Goal: Information Seeking & Learning: Learn about a topic

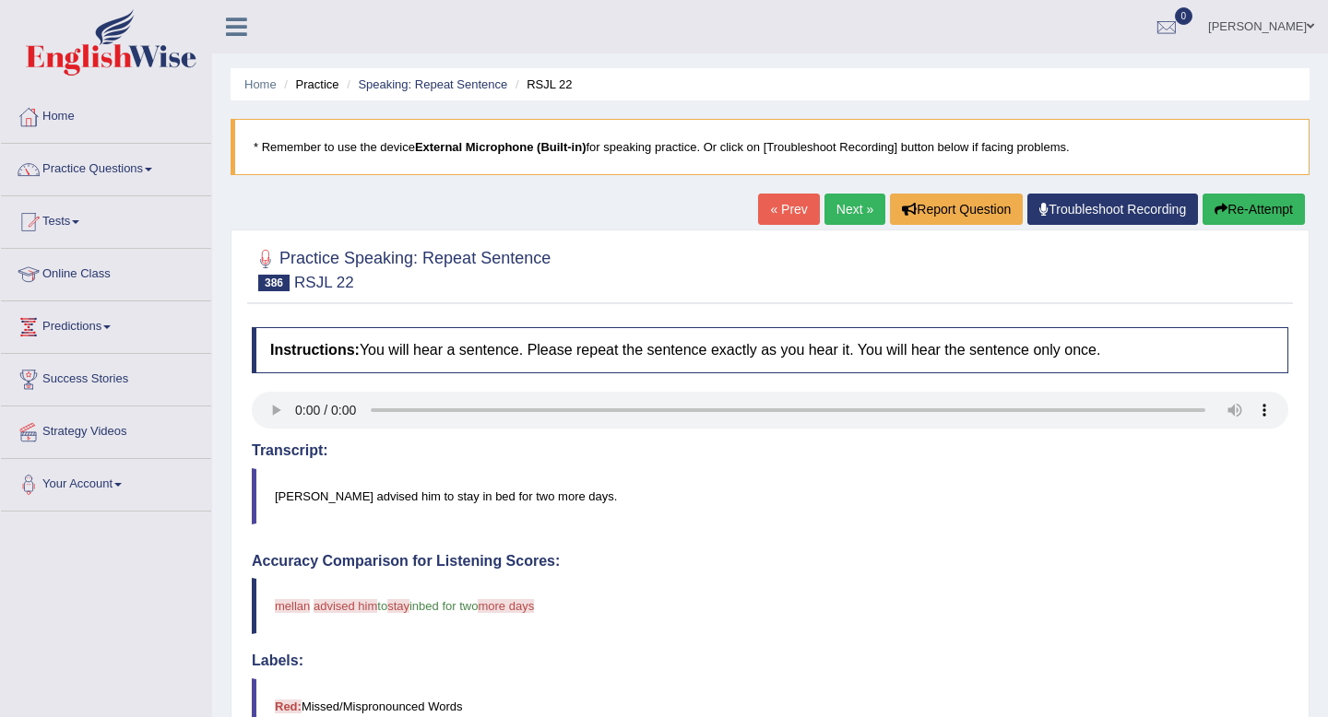
click at [829, 207] on link "Next »" at bounding box center [854, 209] width 61 height 31
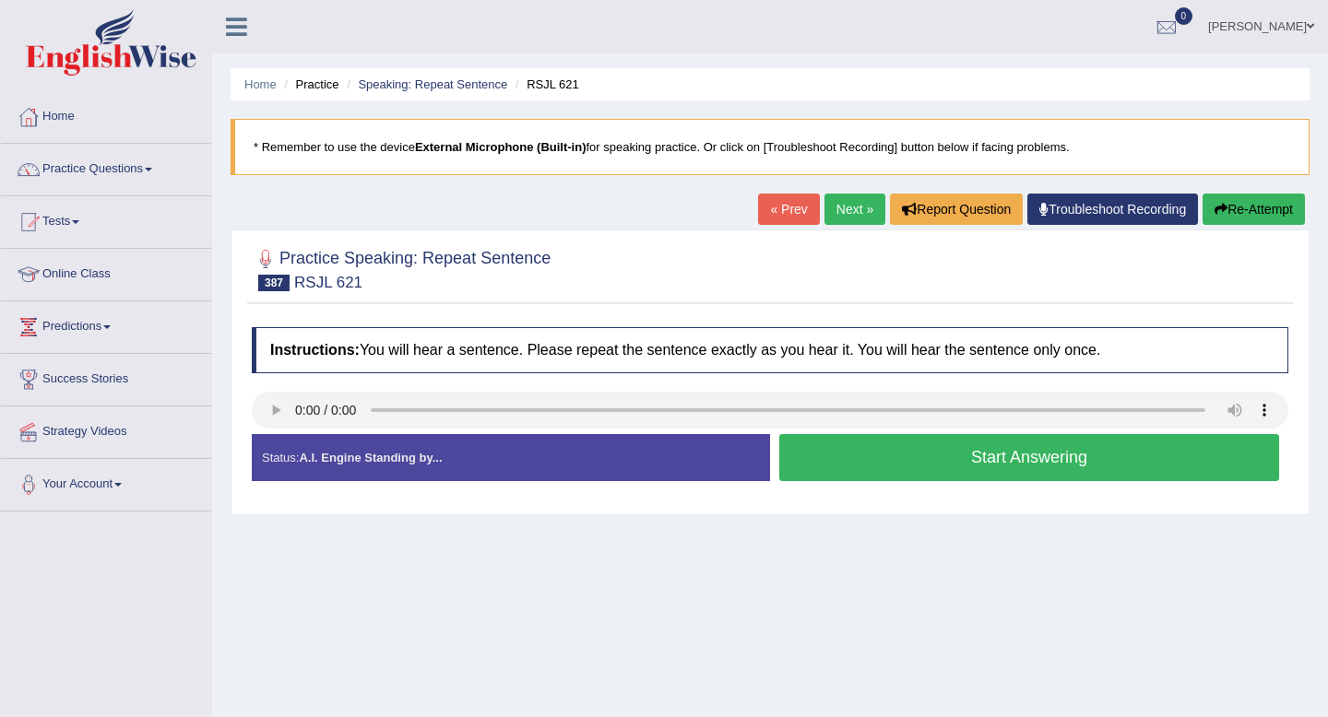
click at [931, 452] on button "Start Answering" at bounding box center [1029, 457] width 500 height 47
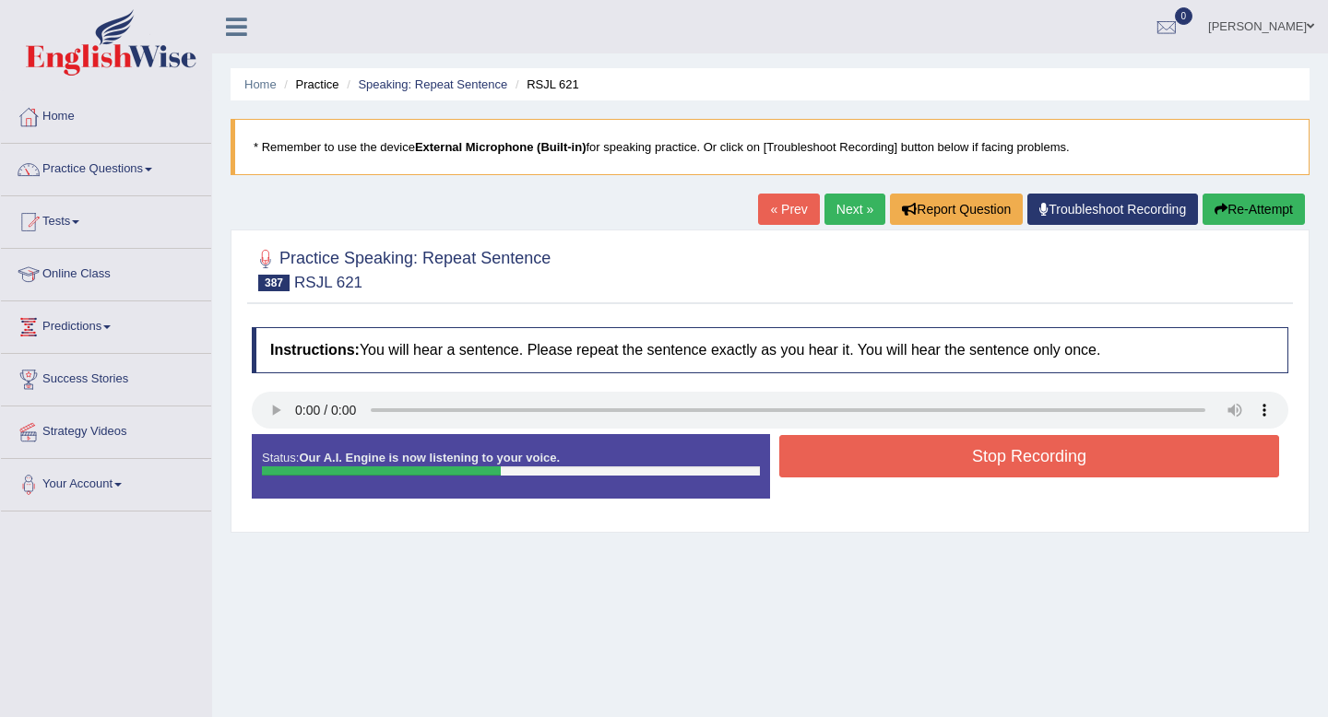
click at [931, 452] on button "Stop Recording" at bounding box center [1029, 456] width 500 height 42
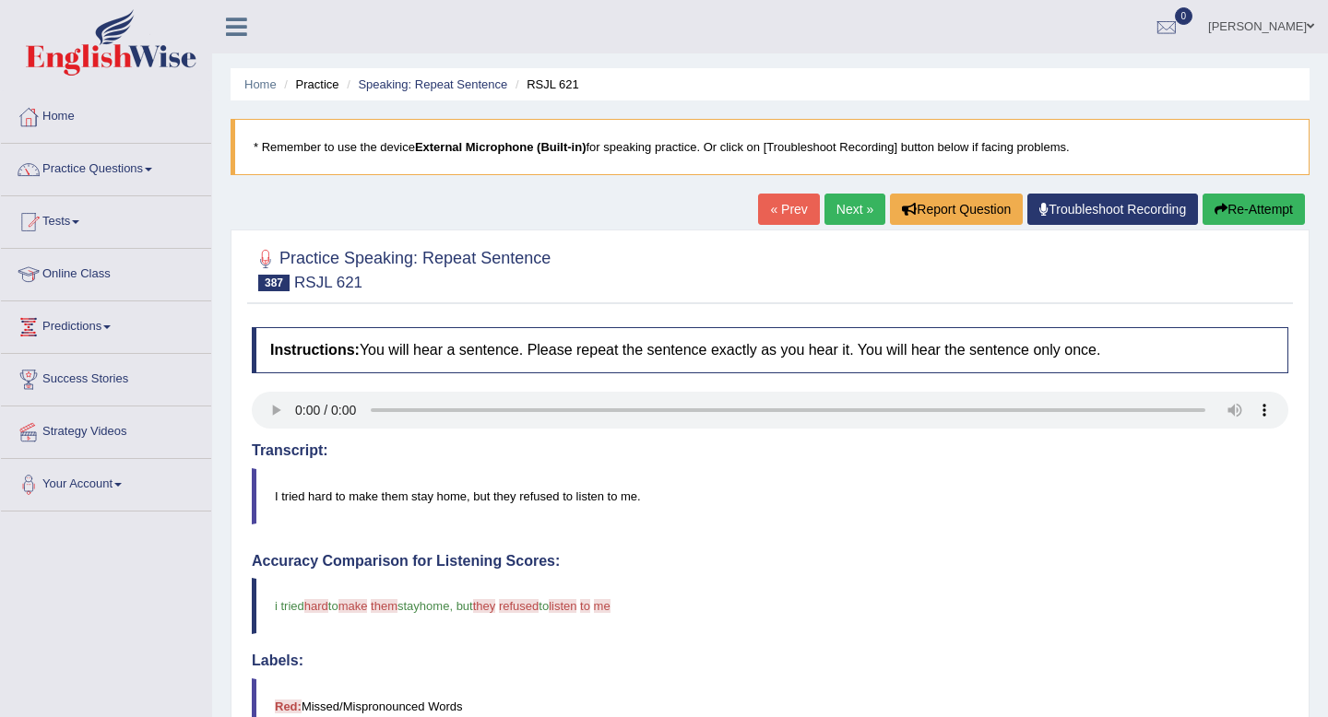
click at [842, 205] on link "Next »" at bounding box center [854, 209] width 61 height 31
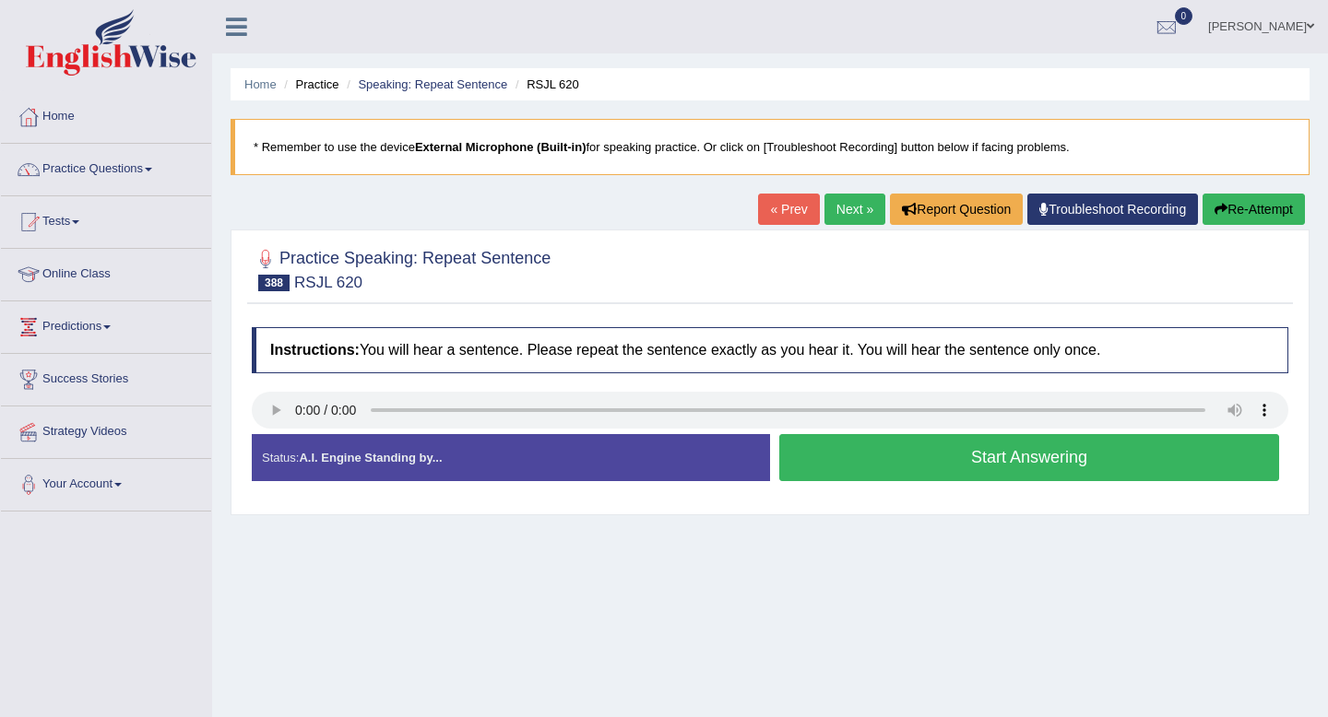
click at [850, 469] on button "Start Answering" at bounding box center [1029, 457] width 500 height 47
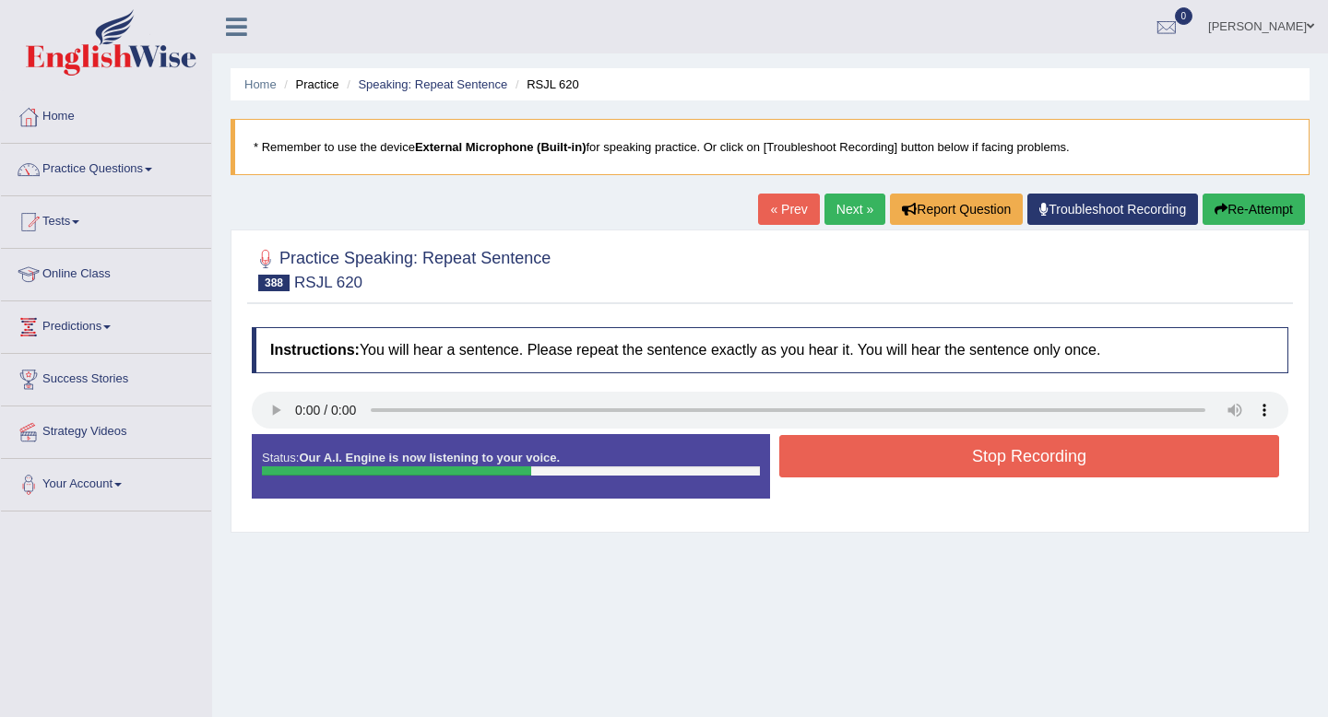
click at [850, 469] on button "Stop Recording" at bounding box center [1029, 456] width 500 height 42
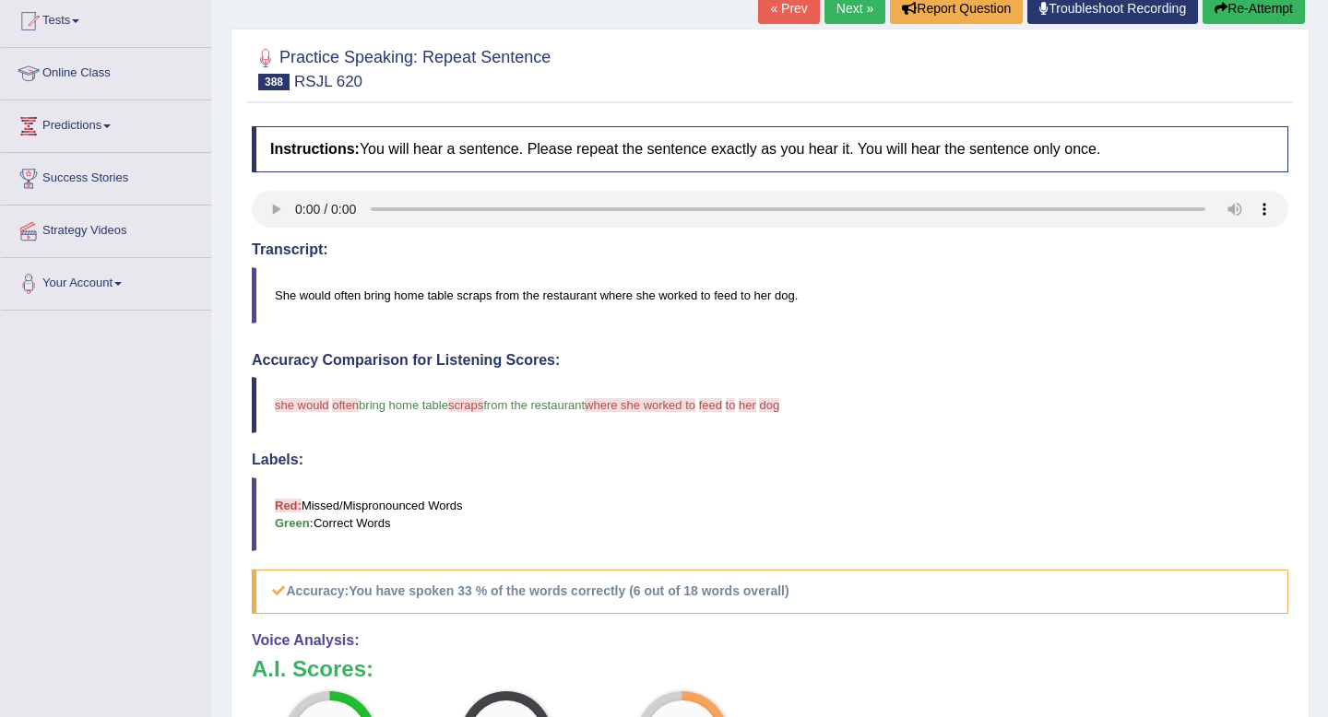
scroll to position [89, 0]
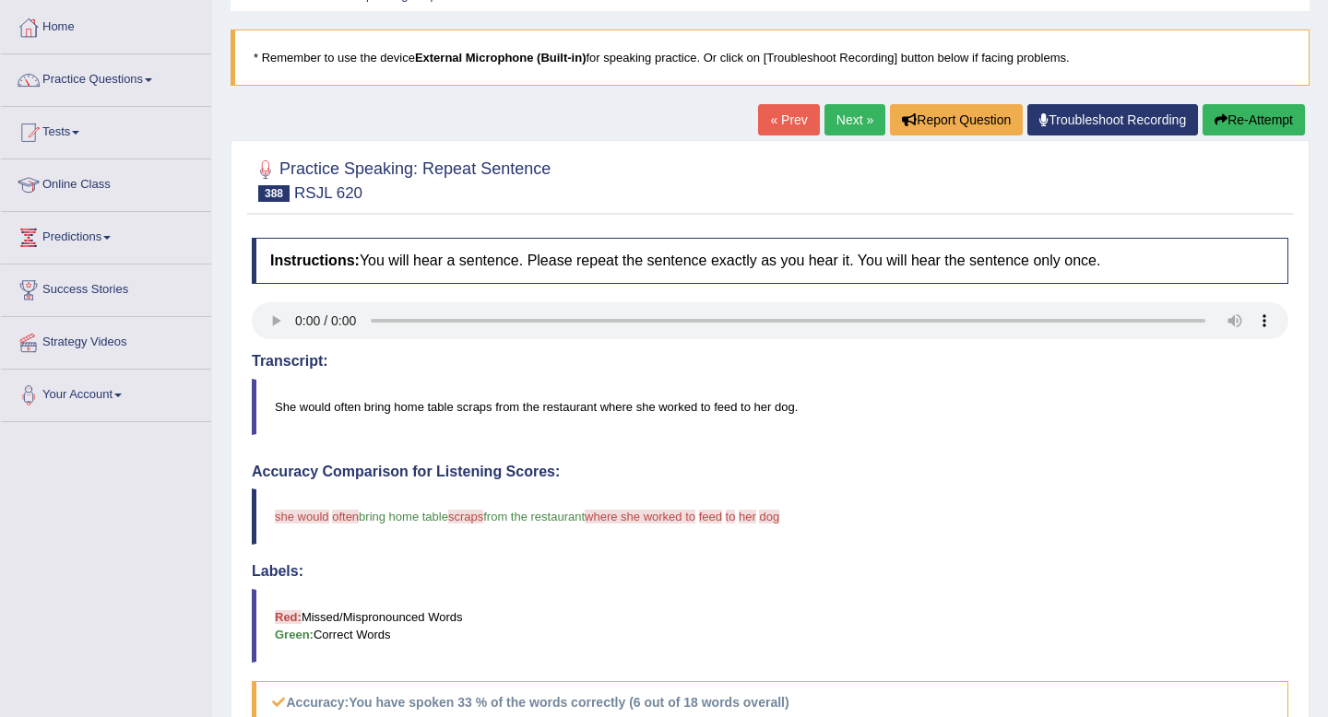
click at [852, 109] on link "Next »" at bounding box center [854, 119] width 61 height 31
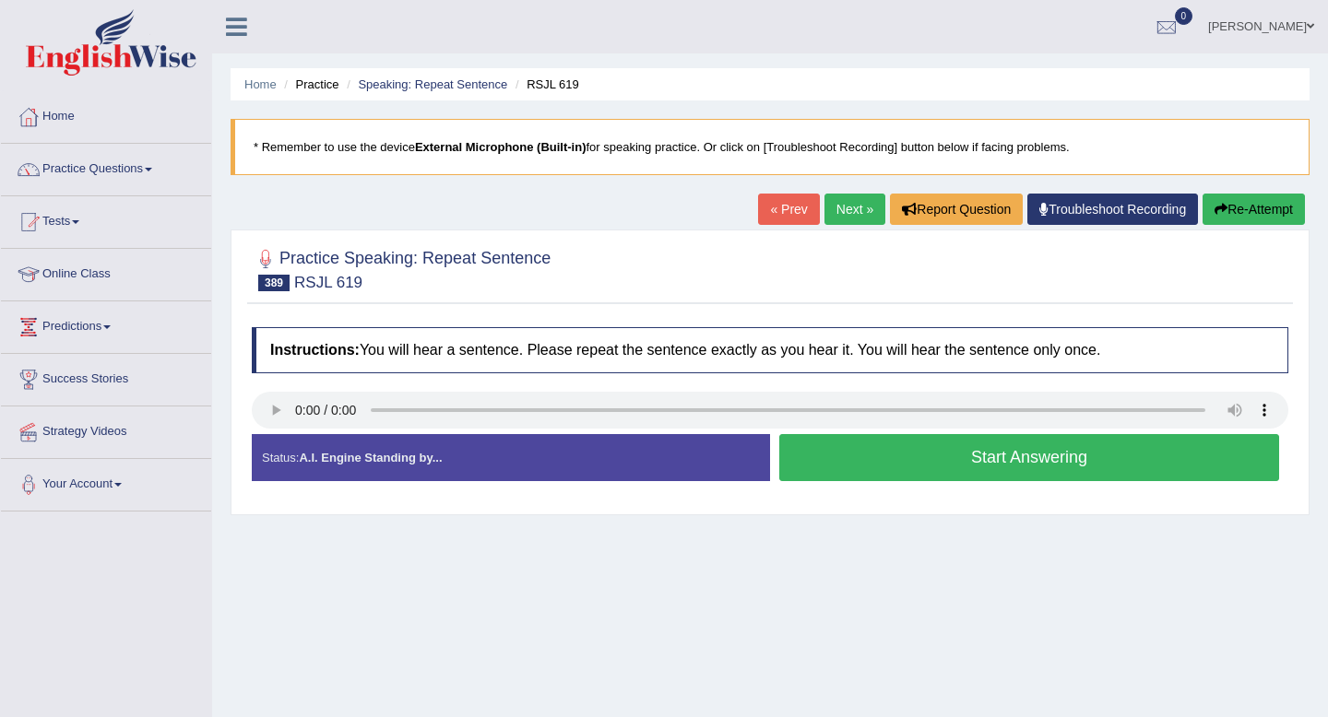
click at [868, 463] on button "Start Answering" at bounding box center [1029, 457] width 500 height 47
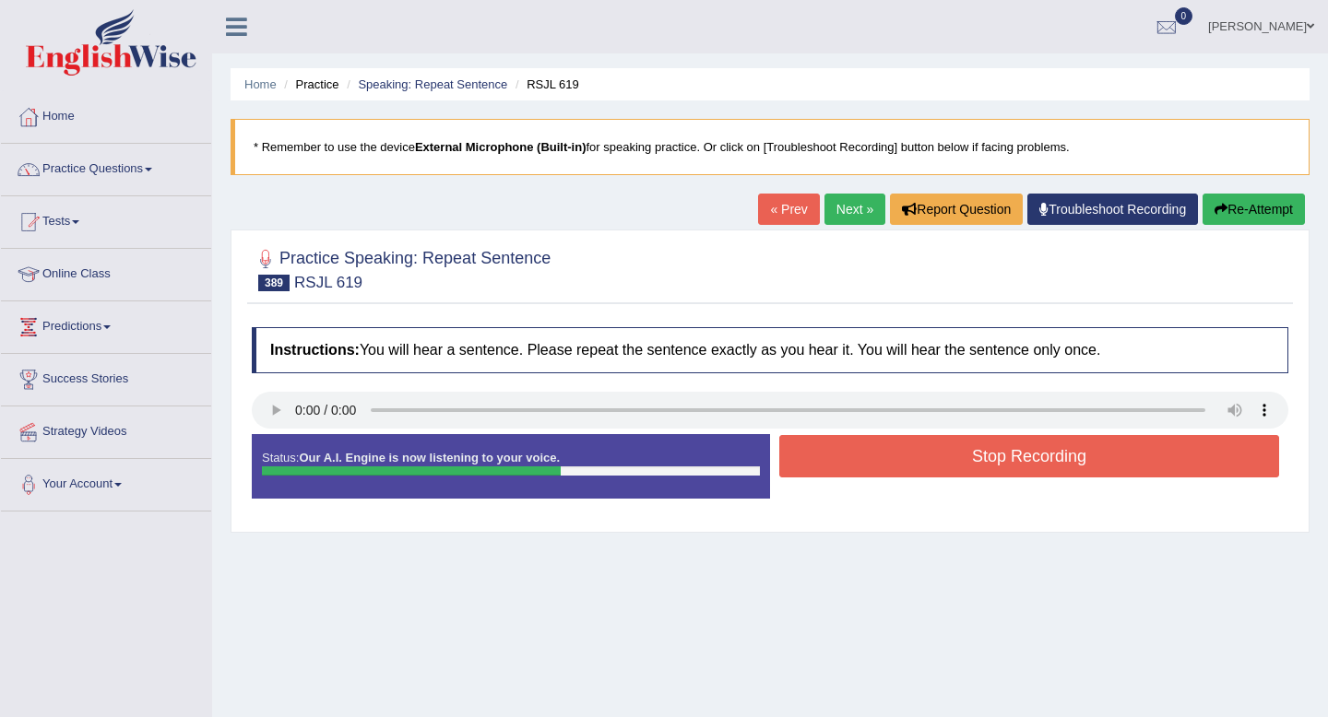
click at [868, 463] on button "Stop Recording" at bounding box center [1029, 456] width 500 height 42
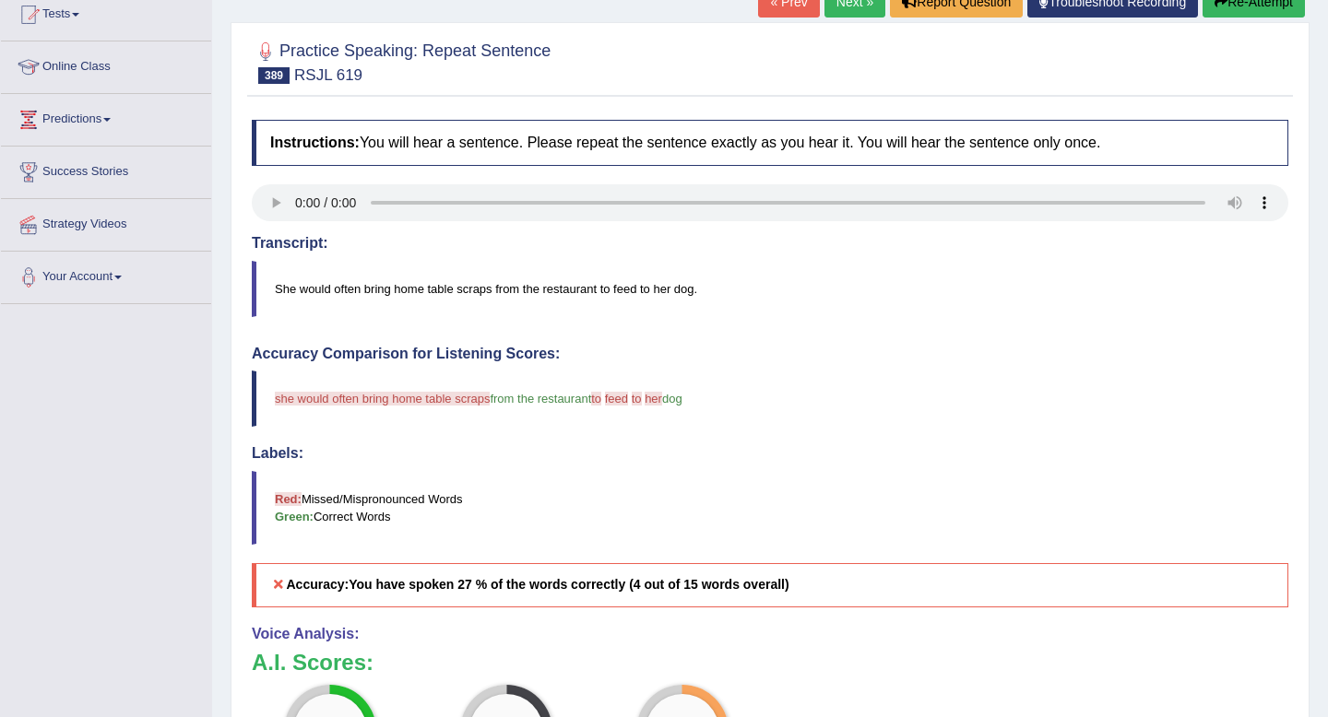
scroll to position [104, 0]
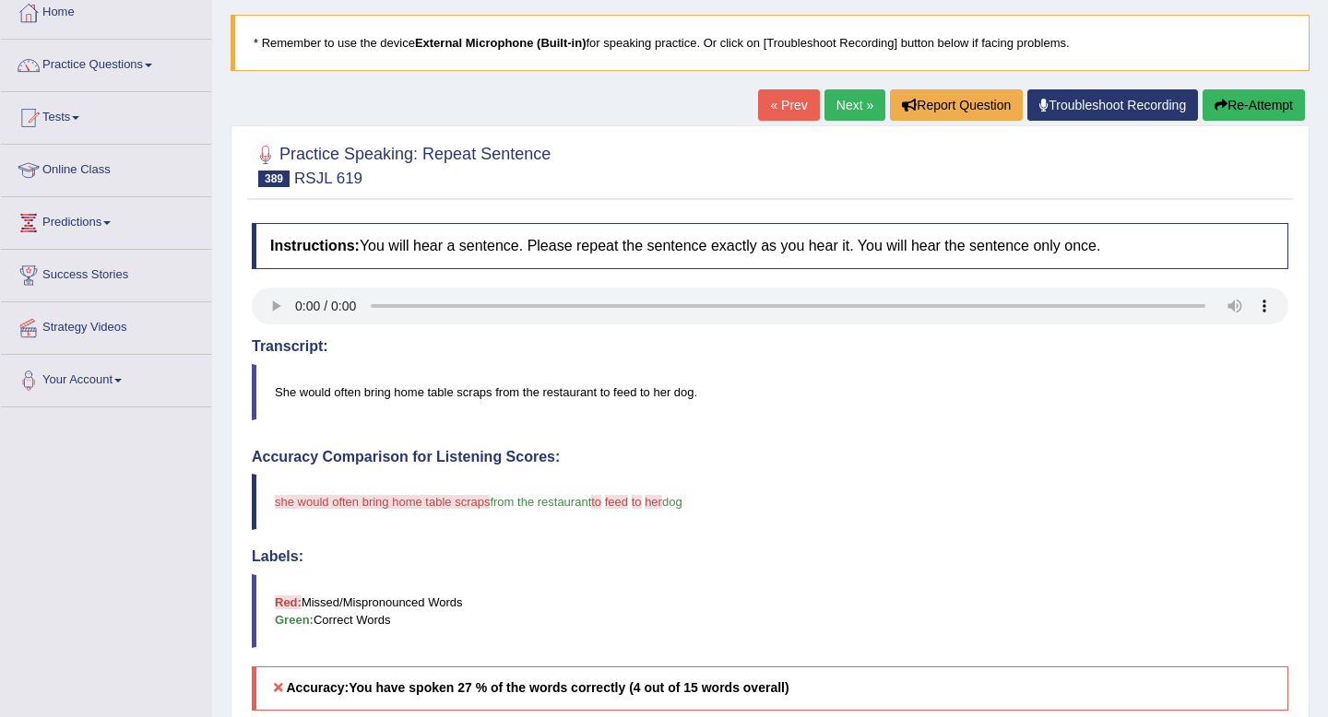
click at [844, 103] on link "Next »" at bounding box center [854, 104] width 61 height 31
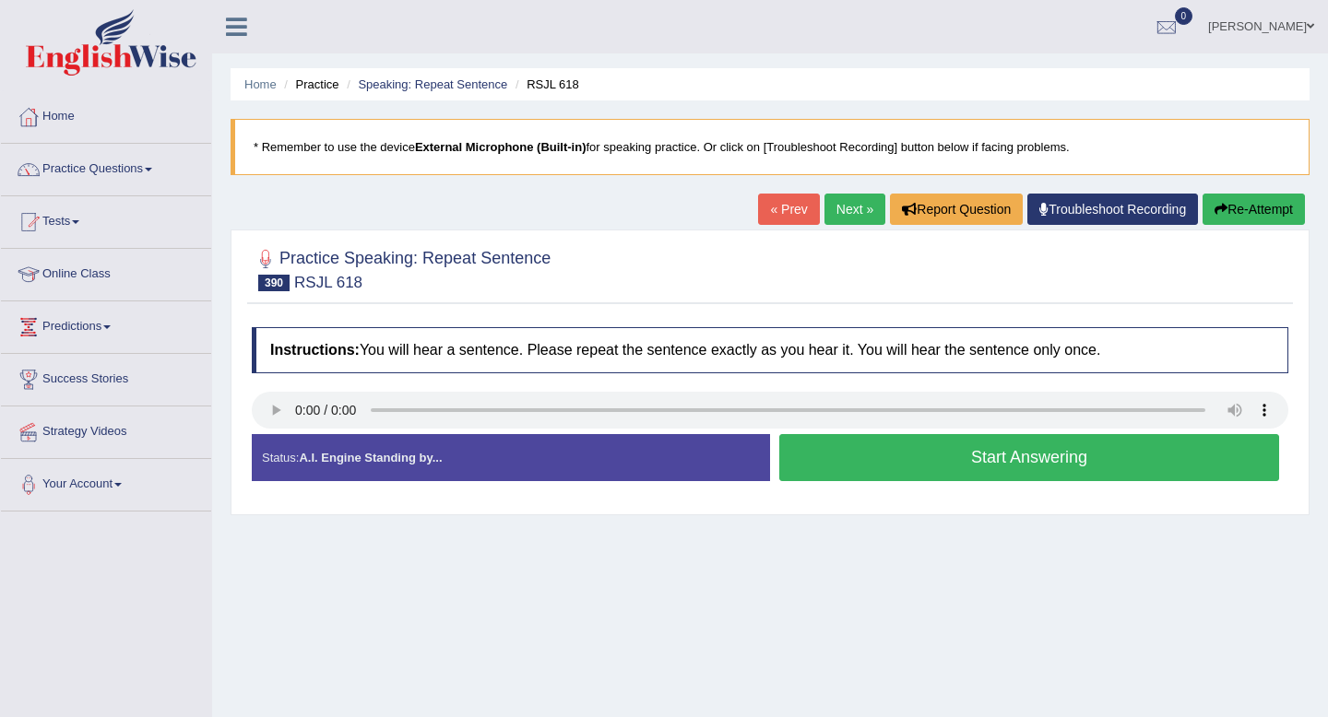
click at [1055, 466] on button "Start Answering" at bounding box center [1029, 457] width 500 height 47
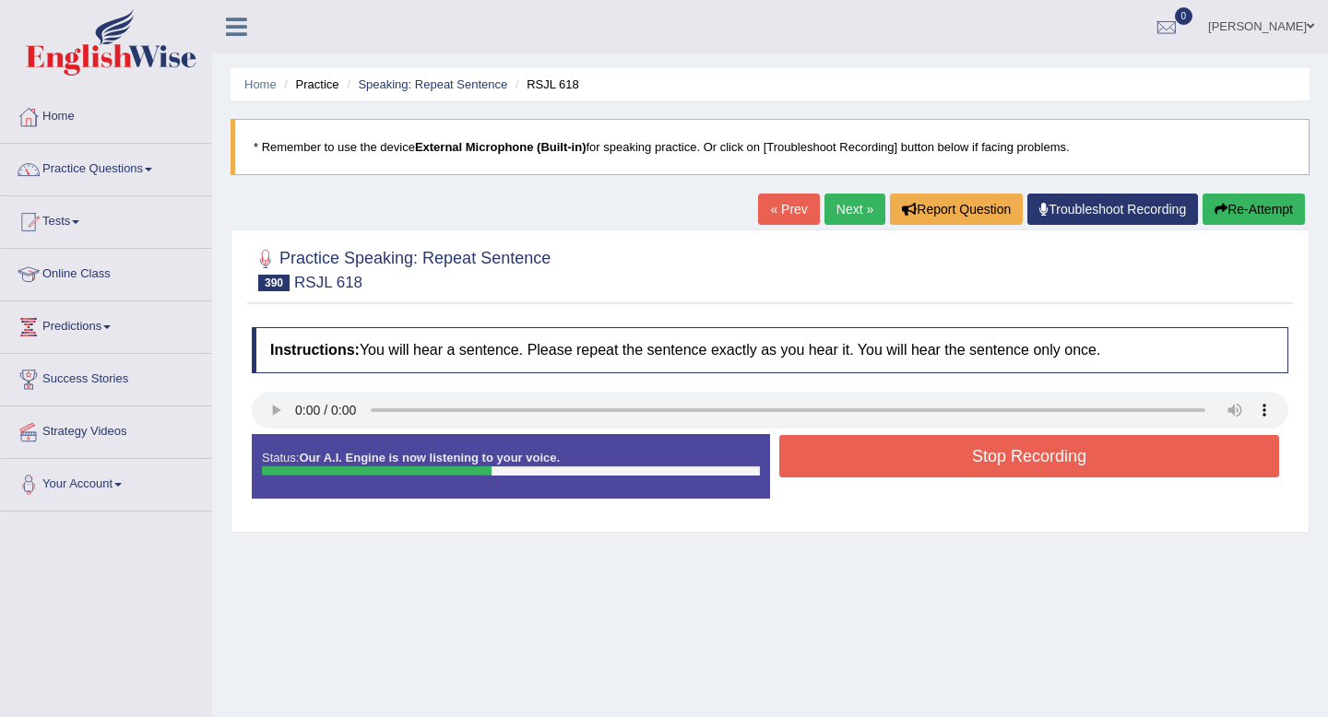
click at [1055, 466] on button "Stop Recording" at bounding box center [1029, 456] width 500 height 42
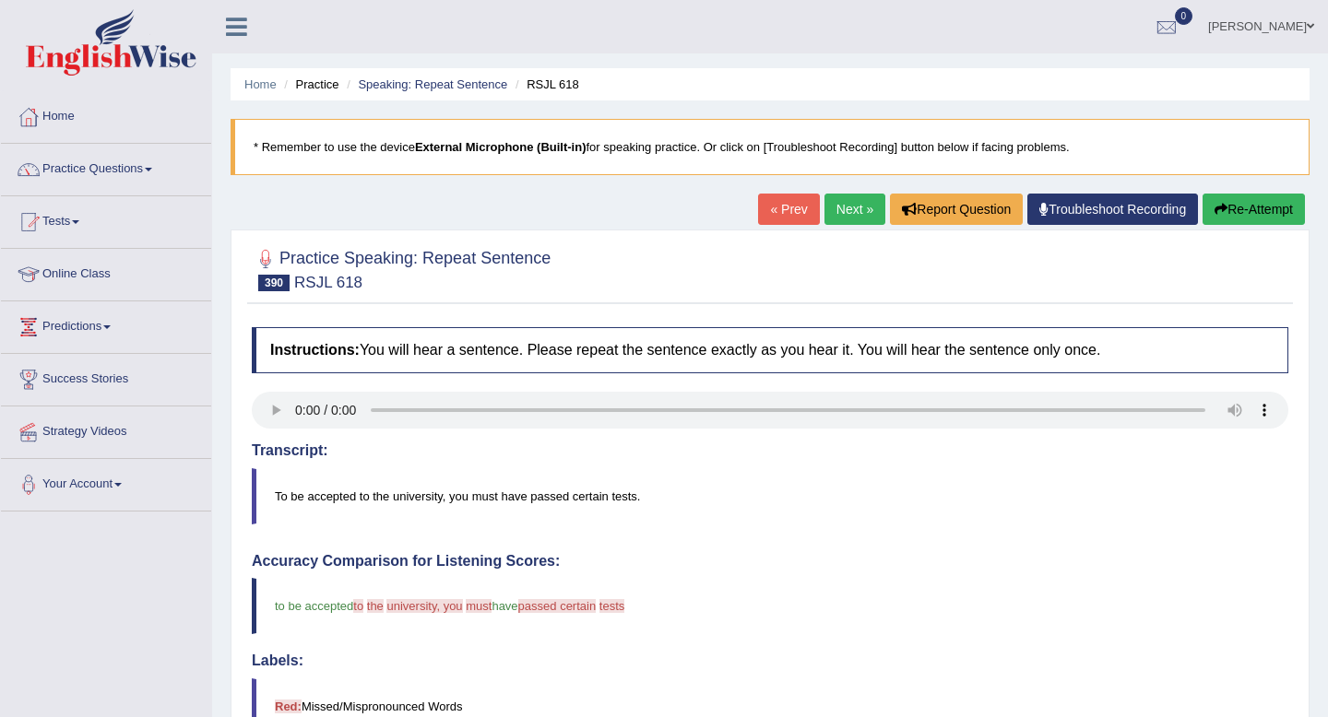
click at [841, 196] on link "Next »" at bounding box center [854, 209] width 61 height 31
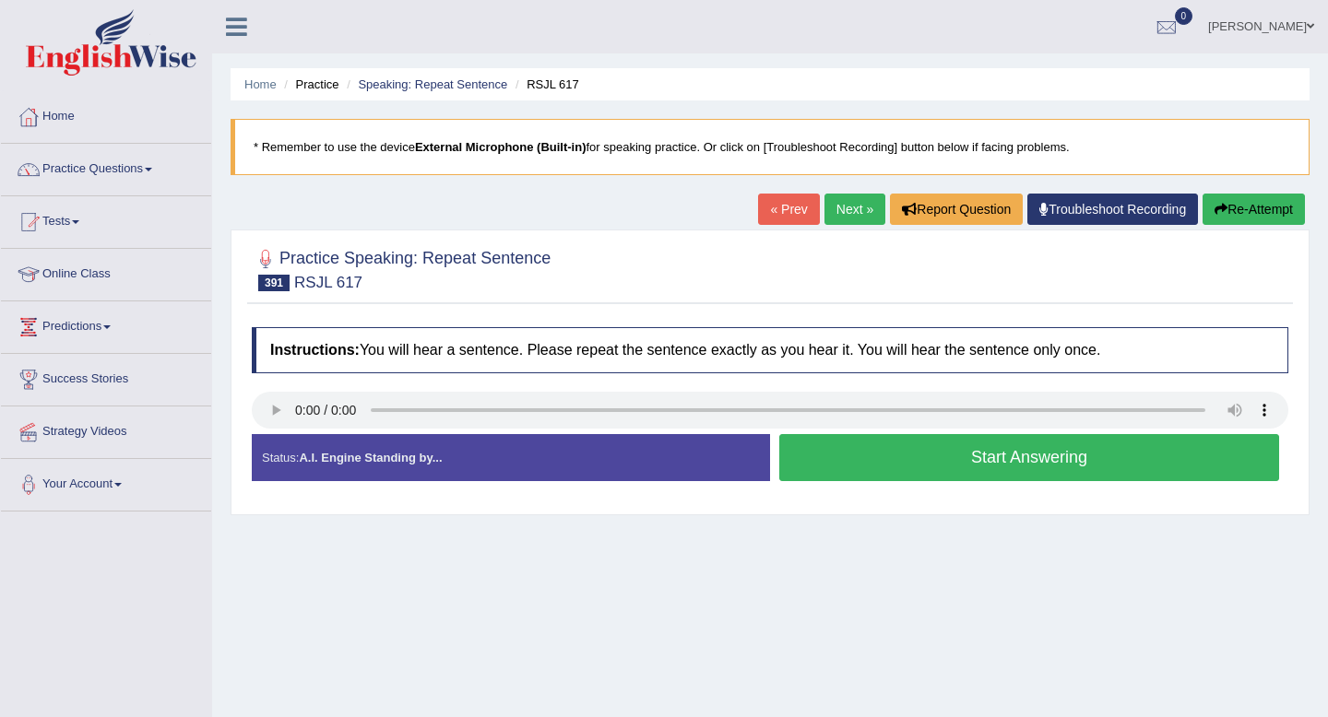
click at [956, 445] on button "Start Answering" at bounding box center [1029, 457] width 500 height 47
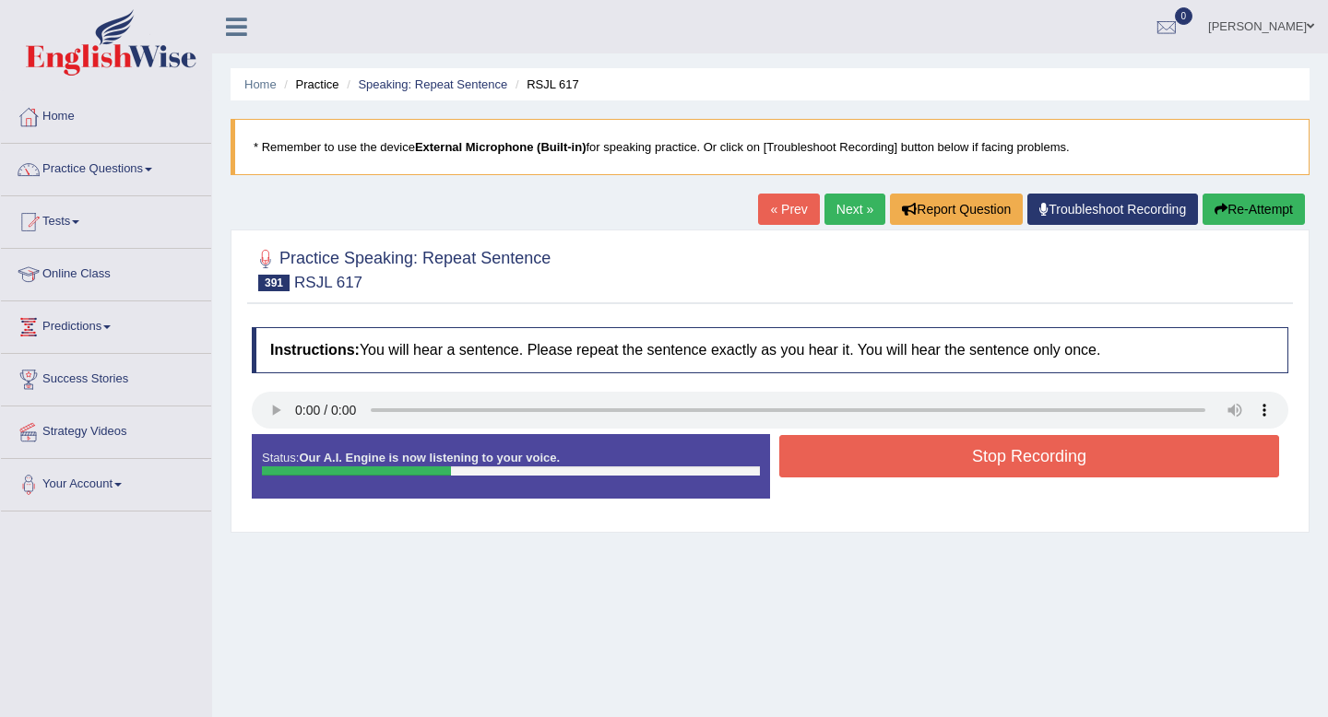
click at [956, 445] on button "Stop Recording" at bounding box center [1029, 456] width 500 height 42
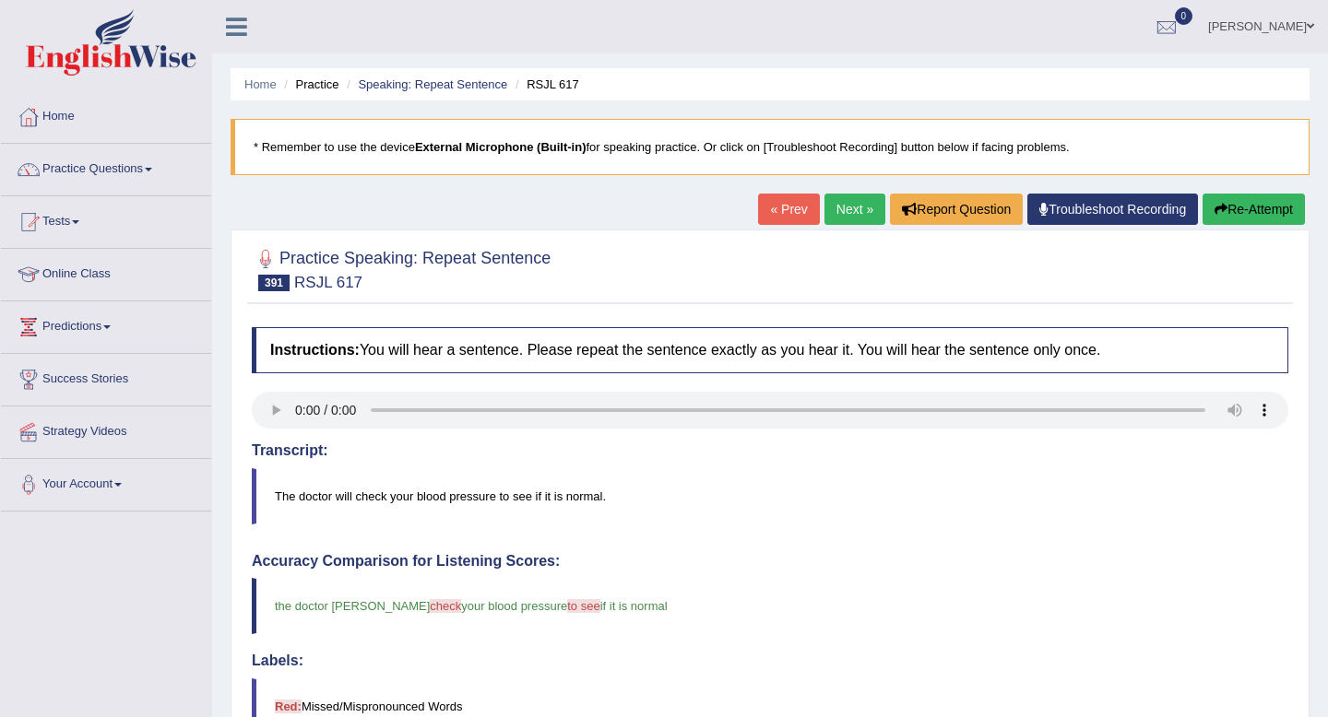
click at [865, 204] on link "Next »" at bounding box center [854, 209] width 61 height 31
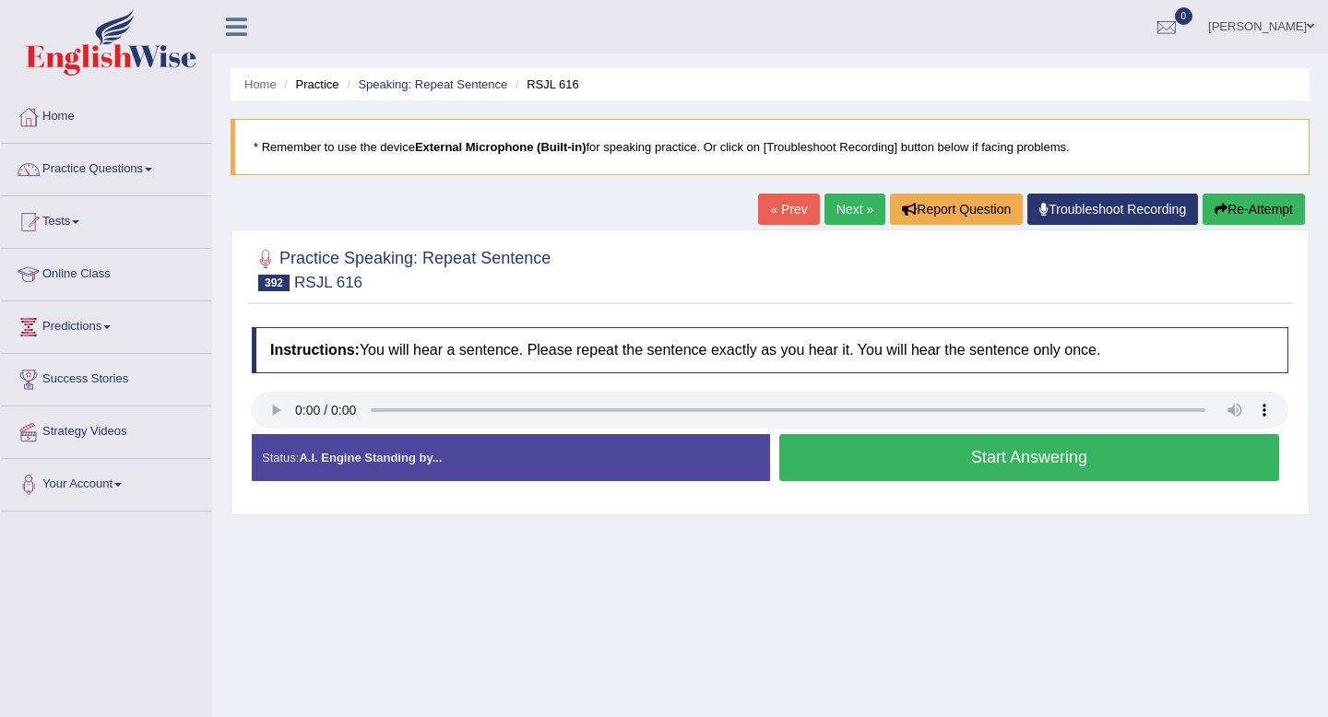
click at [902, 471] on button "Start Answering" at bounding box center [1029, 457] width 500 height 47
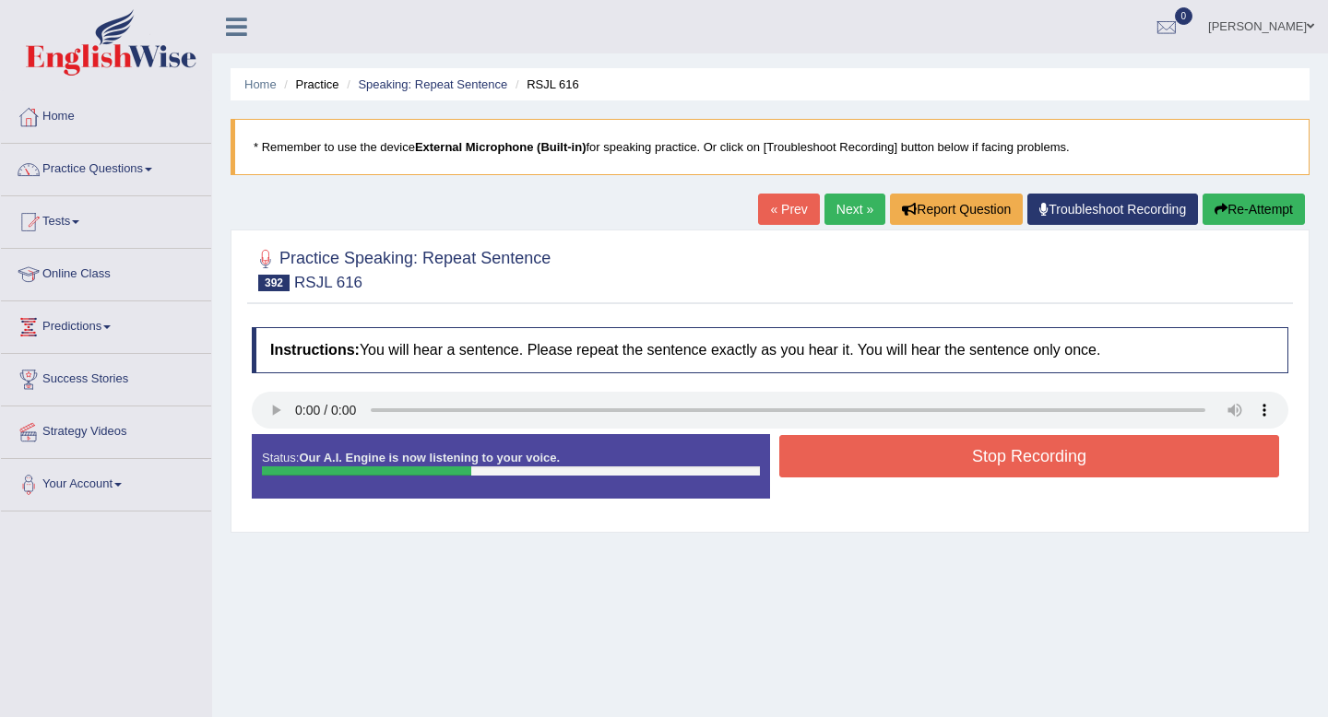
click at [902, 471] on button "Stop Recording" at bounding box center [1029, 456] width 500 height 42
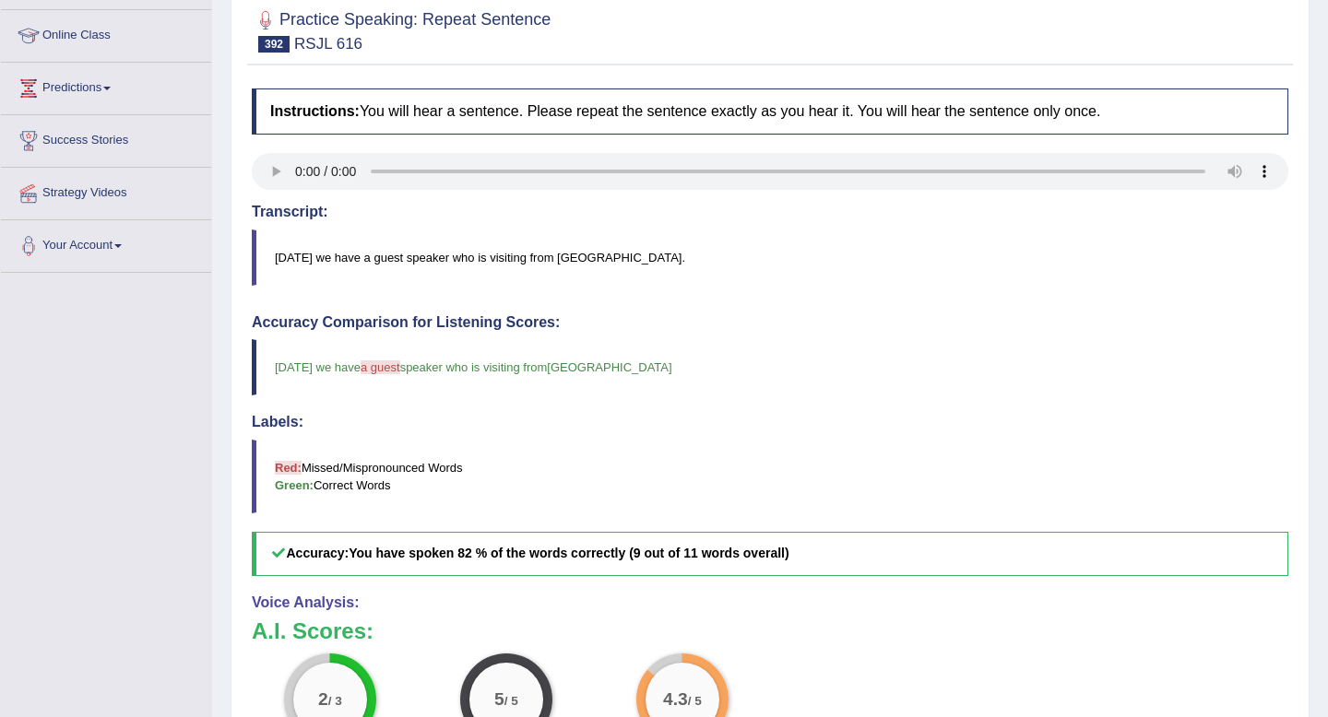
scroll to position [107, 0]
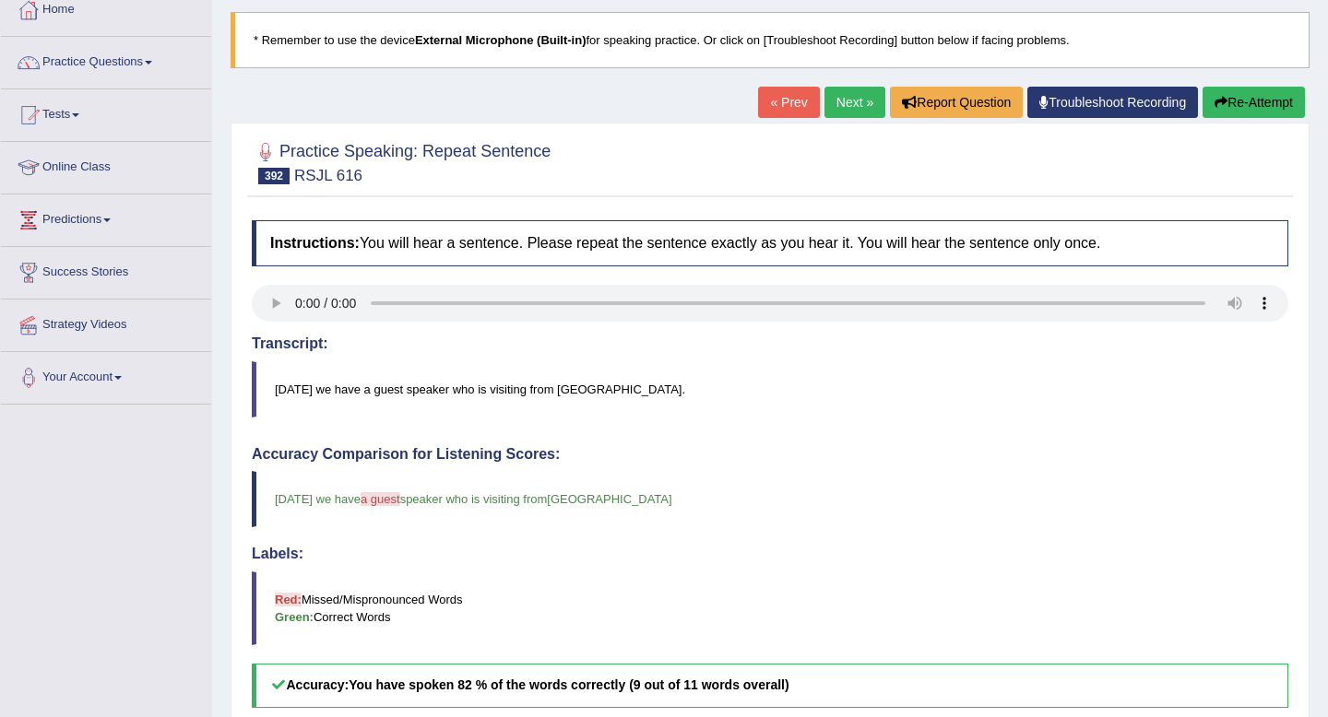
click at [853, 104] on link "Next »" at bounding box center [854, 102] width 61 height 31
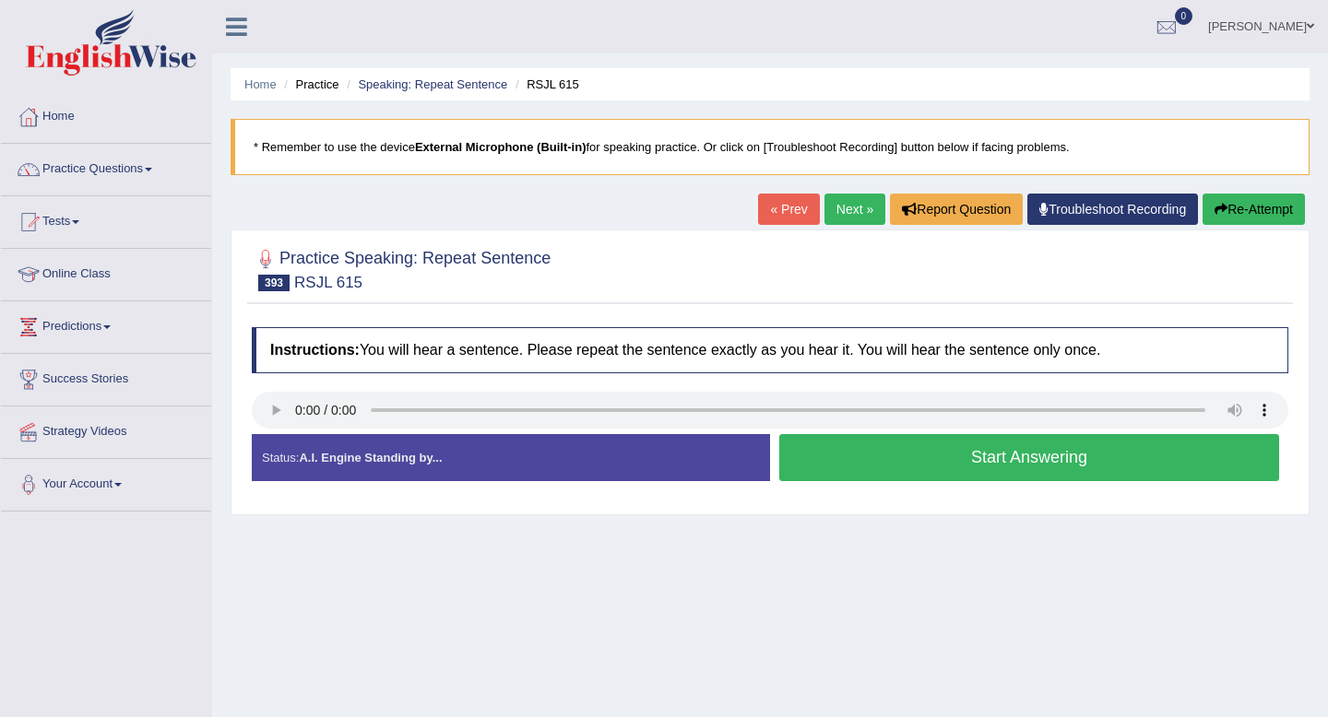
click at [952, 446] on button "Start Answering" at bounding box center [1029, 457] width 500 height 47
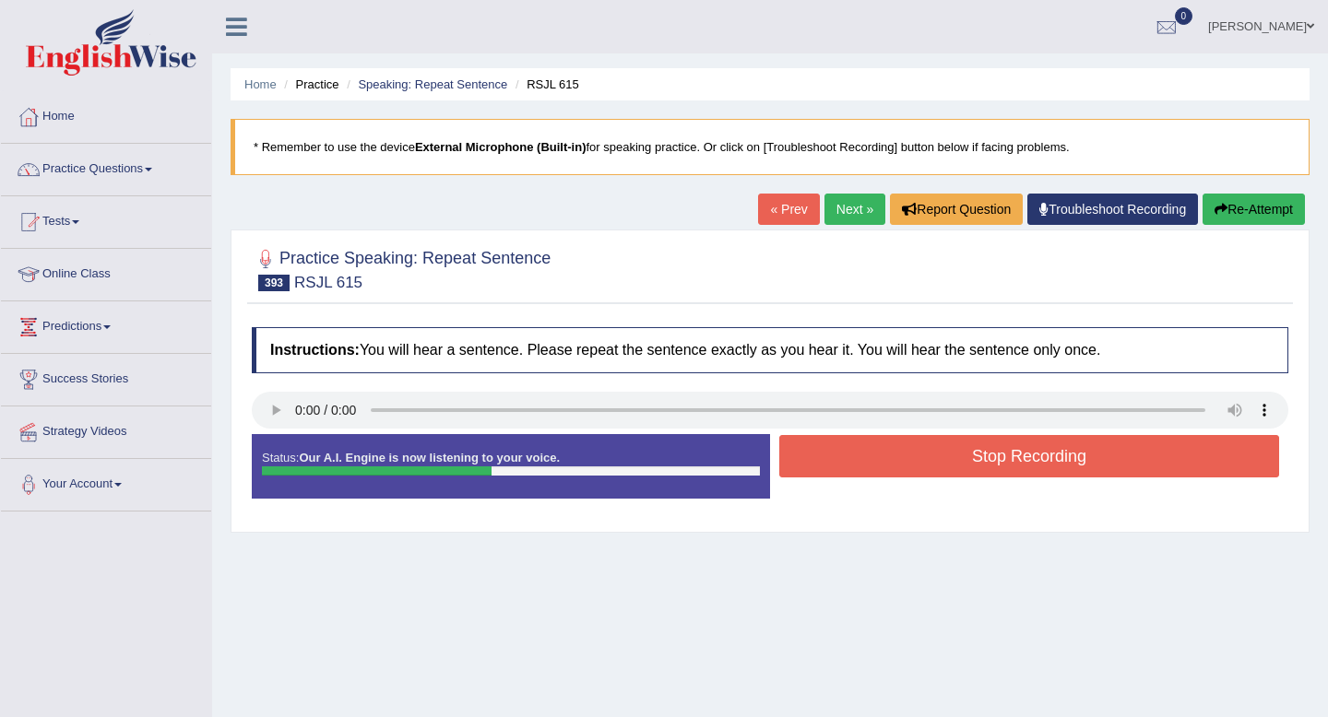
click at [952, 446] on button "Stop Recording" at bounding box center [1029, 456] width 500 height 42
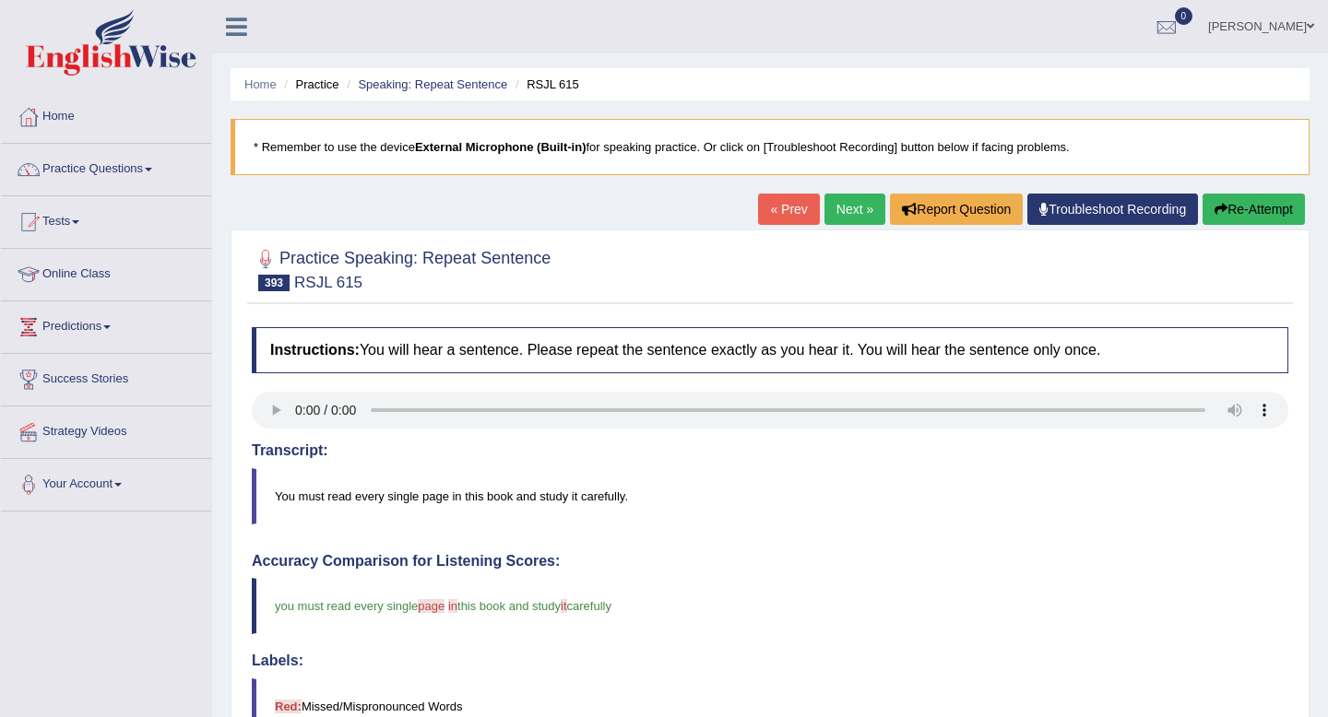
click at [841, 193] on div "Home Practice Speaking: Repeat Sentence RSJL 615 * Remember to use the device E…" at bounding box center [769, 600] width 1115 height 1200
click at [841, 205] on link "Next »" at bounding box center [854, 209] width 61 height 31
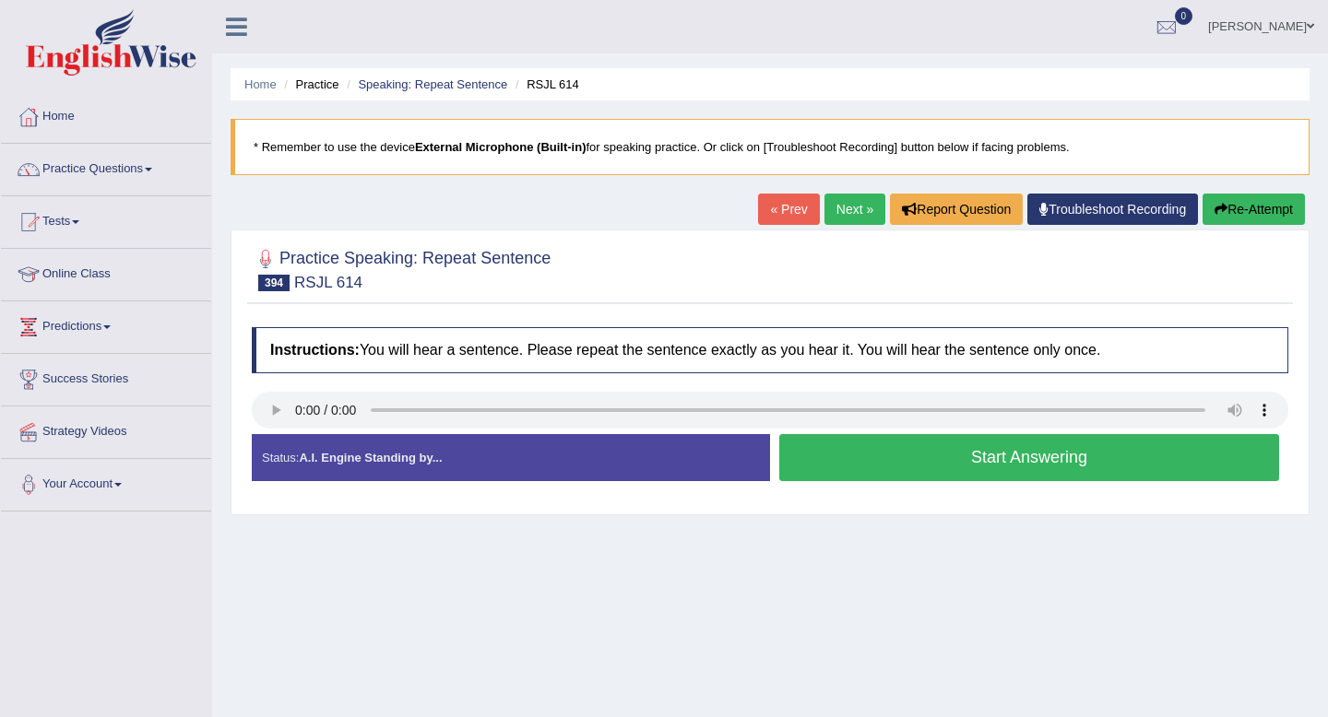
click at [1005, 465] on button "Start Answering" at bounding box center [1029, 457] width 500 height 47
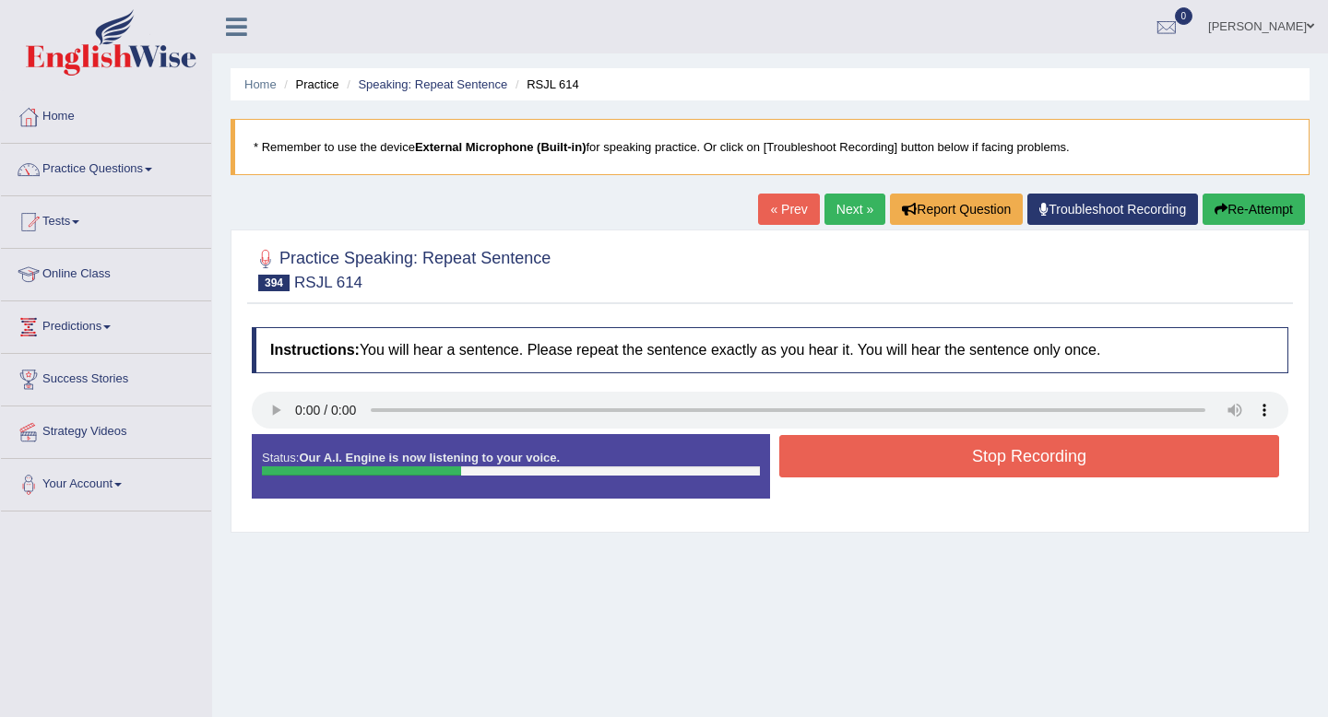
click at [1005, 465] on button "Stop Recording" at bounding box center [1029, 456] width 500 height 42
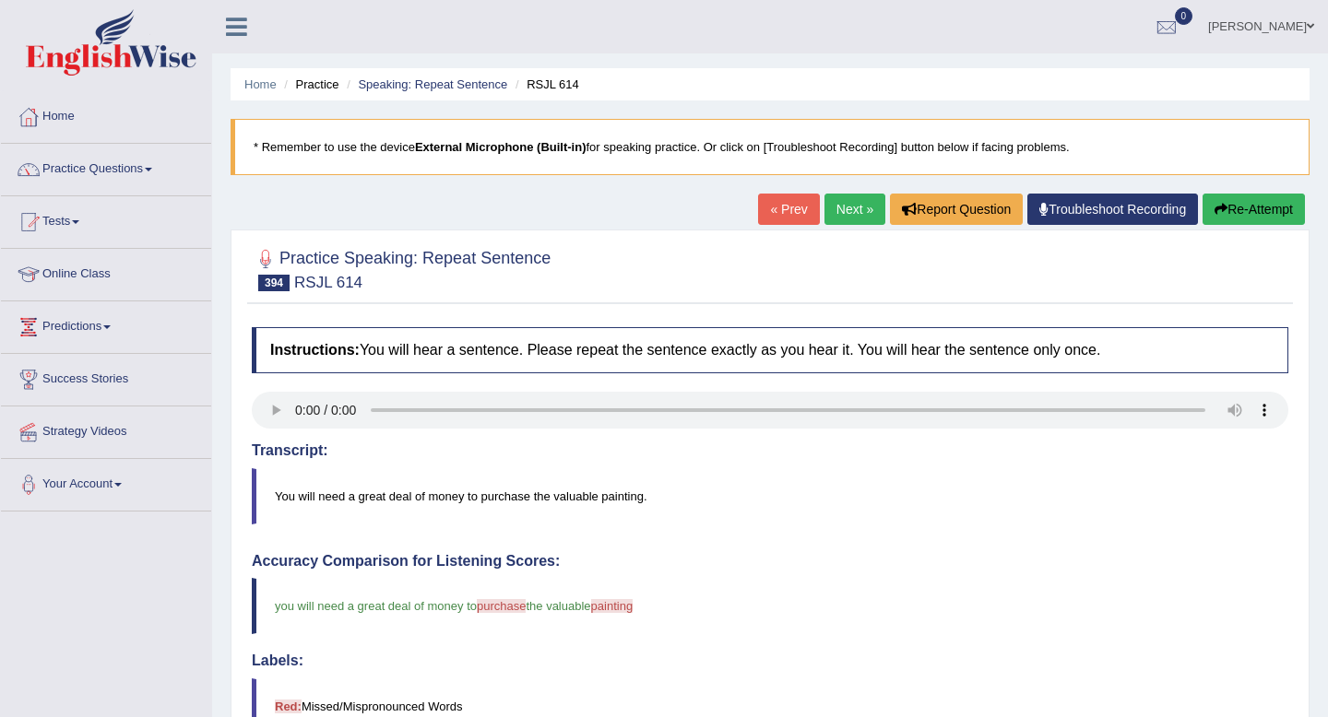
click at [839, 225] on div "« Prev Next » Report Question Troubleshoot Recording Re-Attempt" at bounding box center [1033, 212] width 551 height 36
click at [843, 209] on link "Next »" at bounding box center [854, 209] width 61 height 31
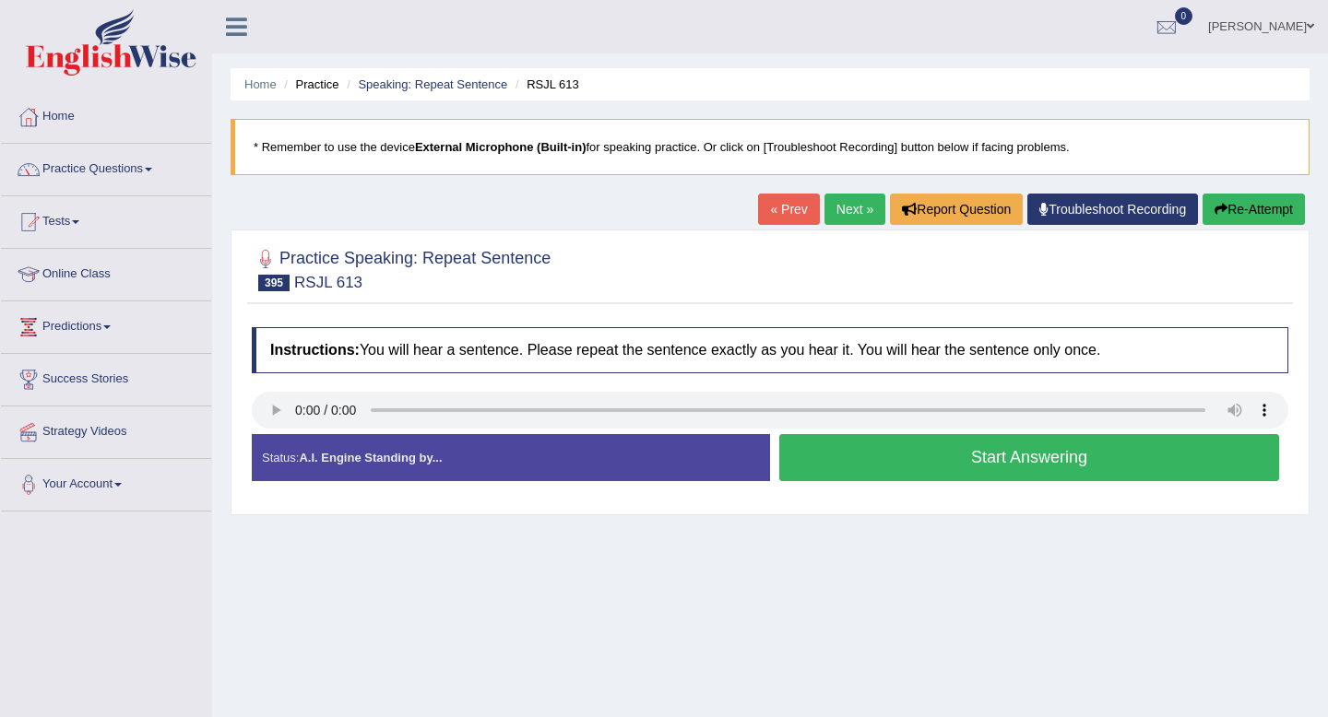
click at [970, 456] on button "Start Answering" at bounding box center [1029, 457] width 500 height 47
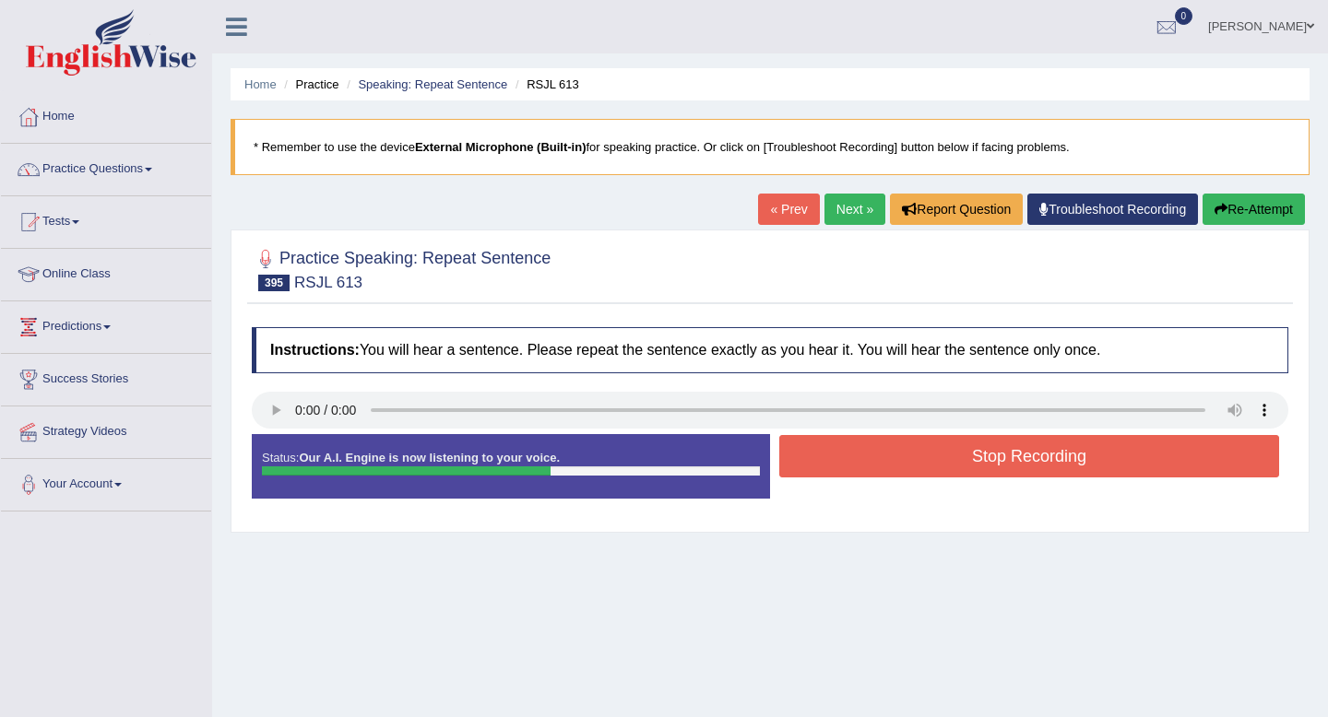
click at [970, 456] on button "Stop Recording" at bounding box center [1029, 456] width 500 height 42
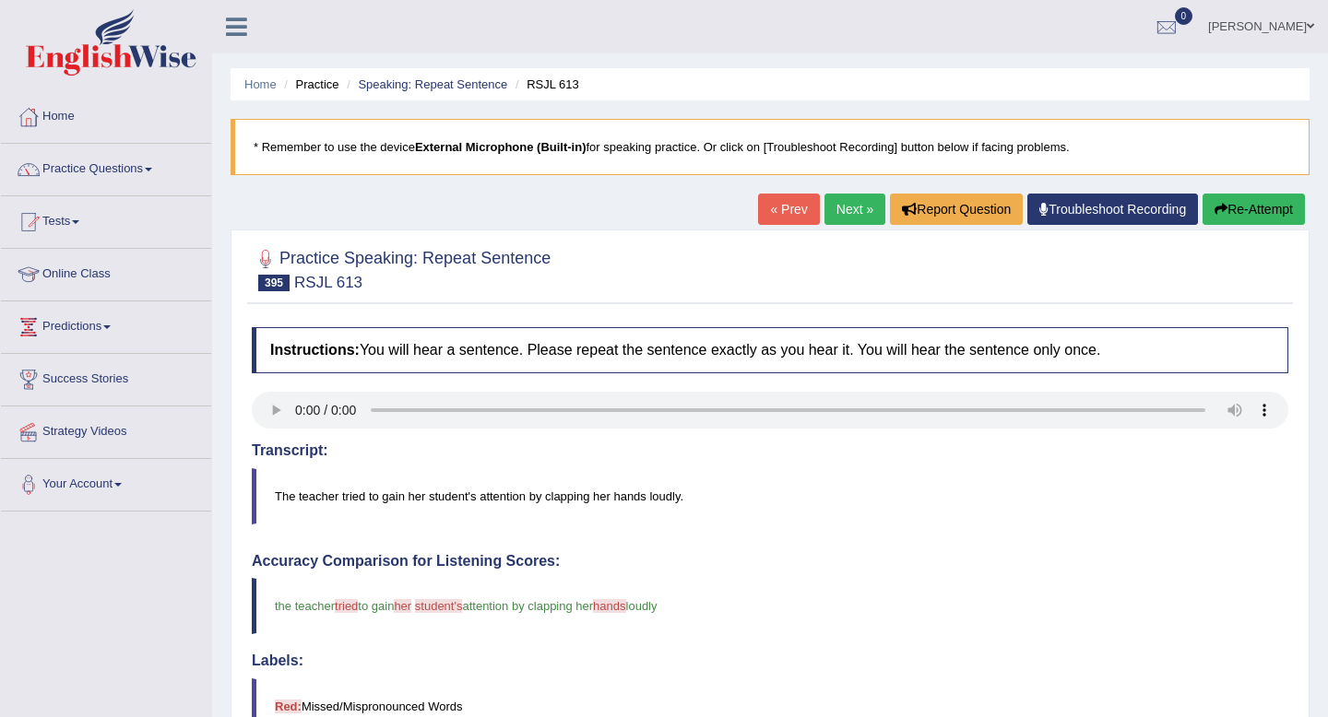
click at [830, 213] on link "Next »" at bounding box center [854, 209] width 61 height 31
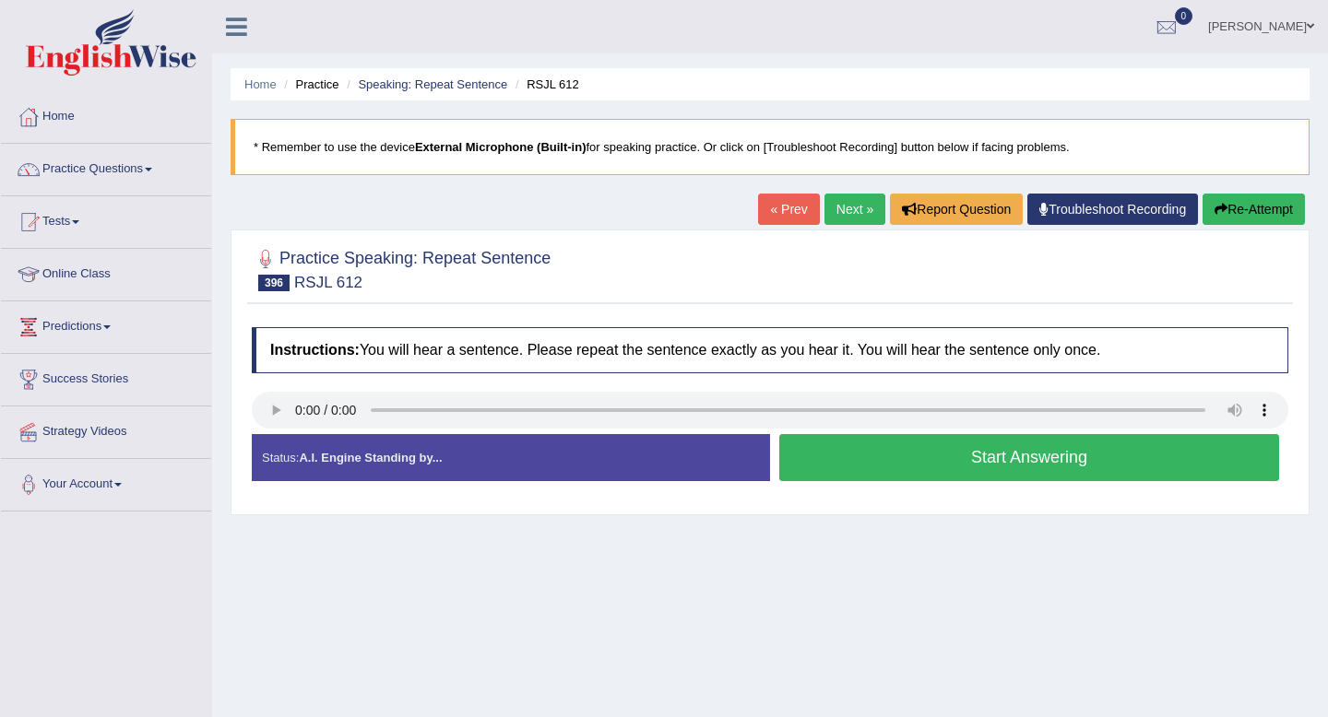
click at [899, 468] on button "Start Answering" at bounding box center [1029, 457] width 500 height 47
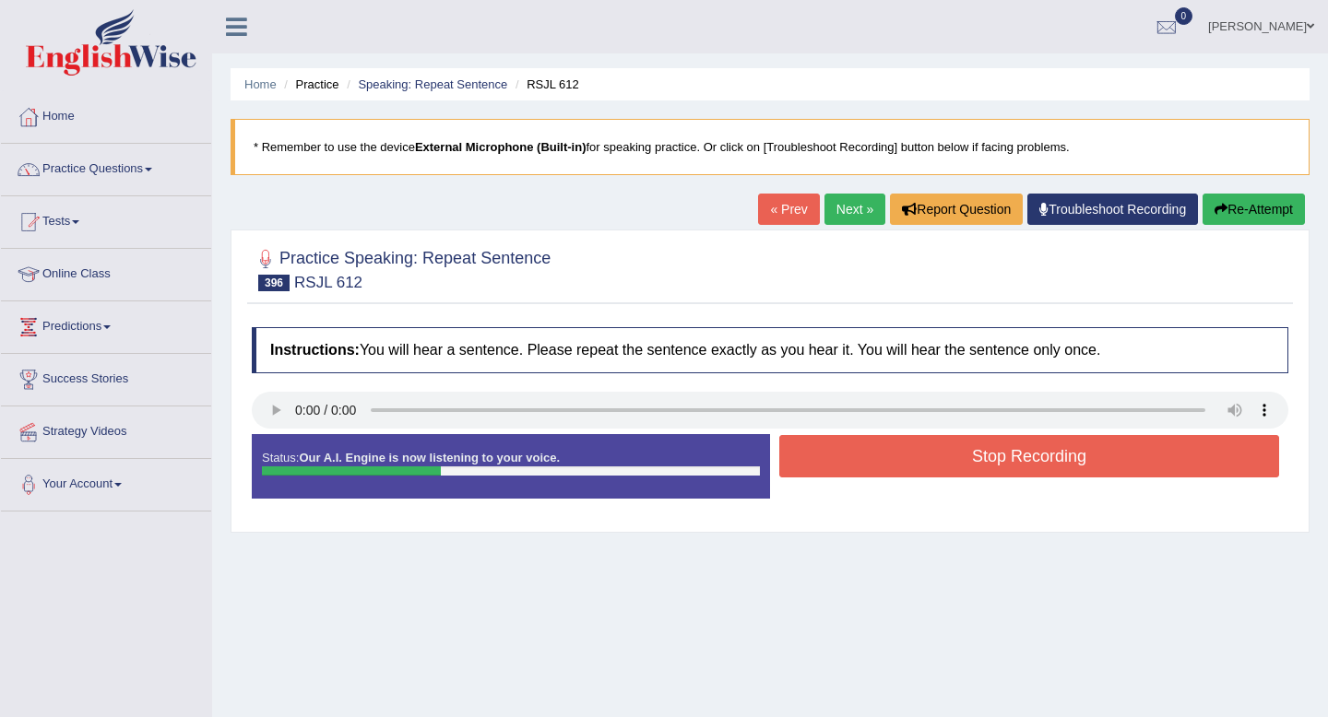
click at [899, 468] on button "Stop Recording" at bounding box center [1029, 456] width 500 height 42
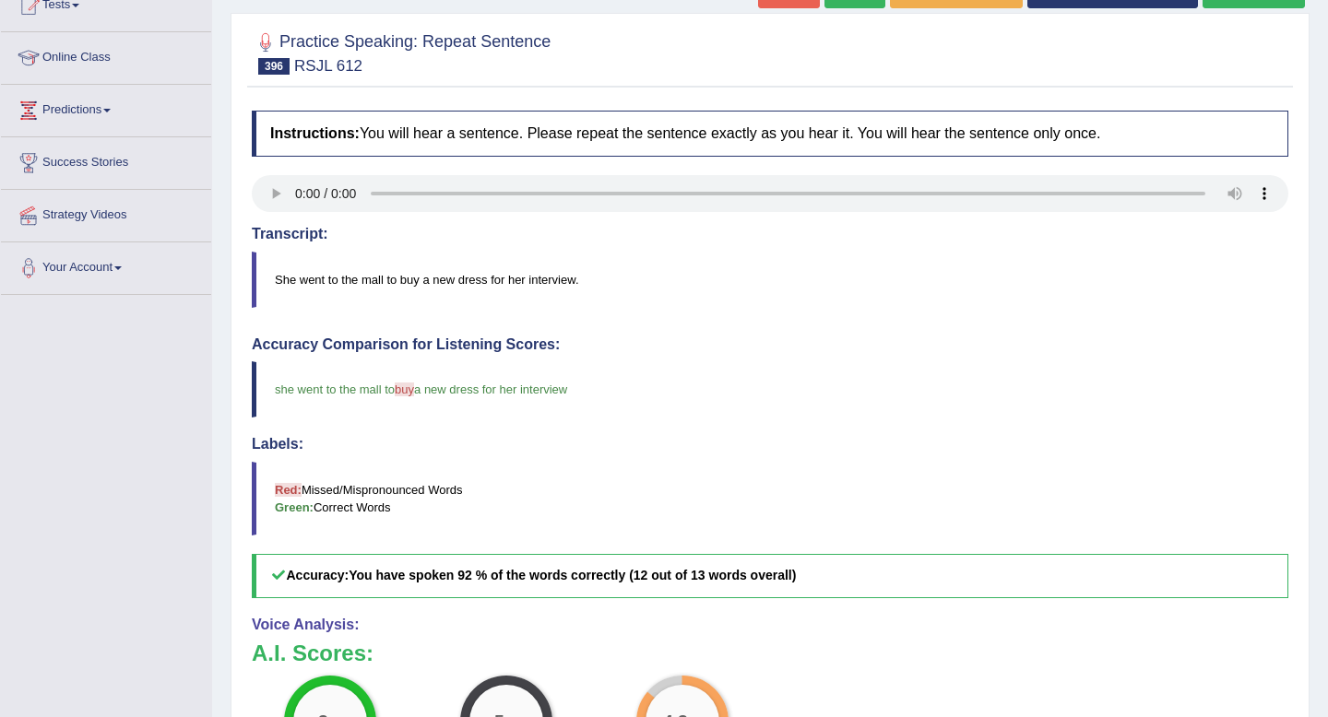
scroll to position [150, 0]
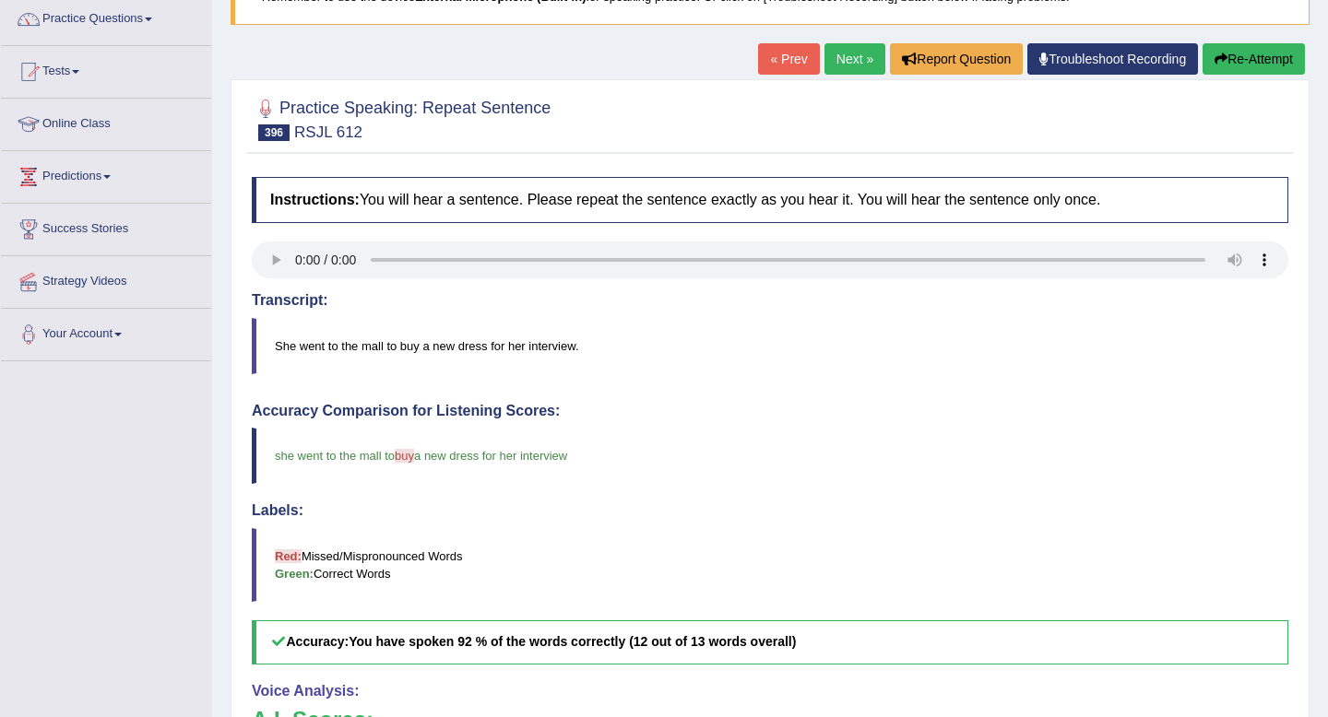
click at [830, 69] on link "Next »" at bounding box center [854, 58] width 61 height 31
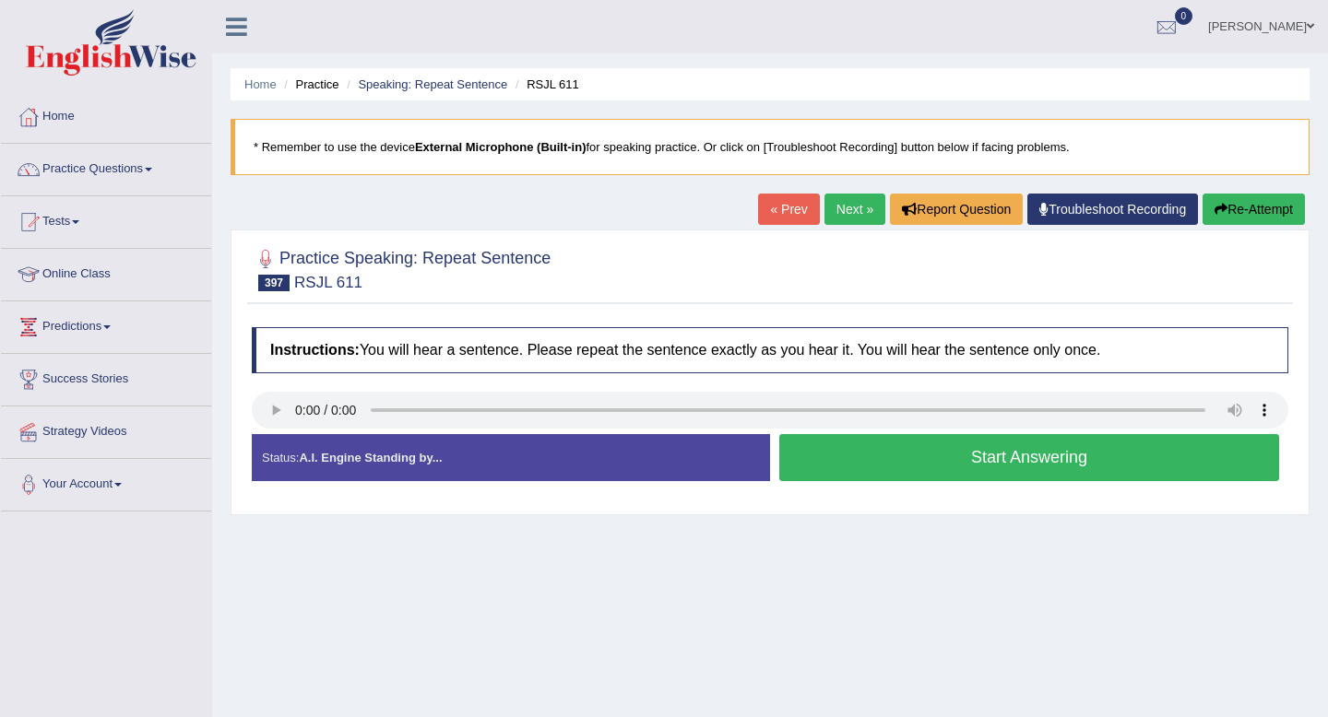
click at [890, 458] on button "Start Answering" at bounding box center [1029, 457] width 500 height 47
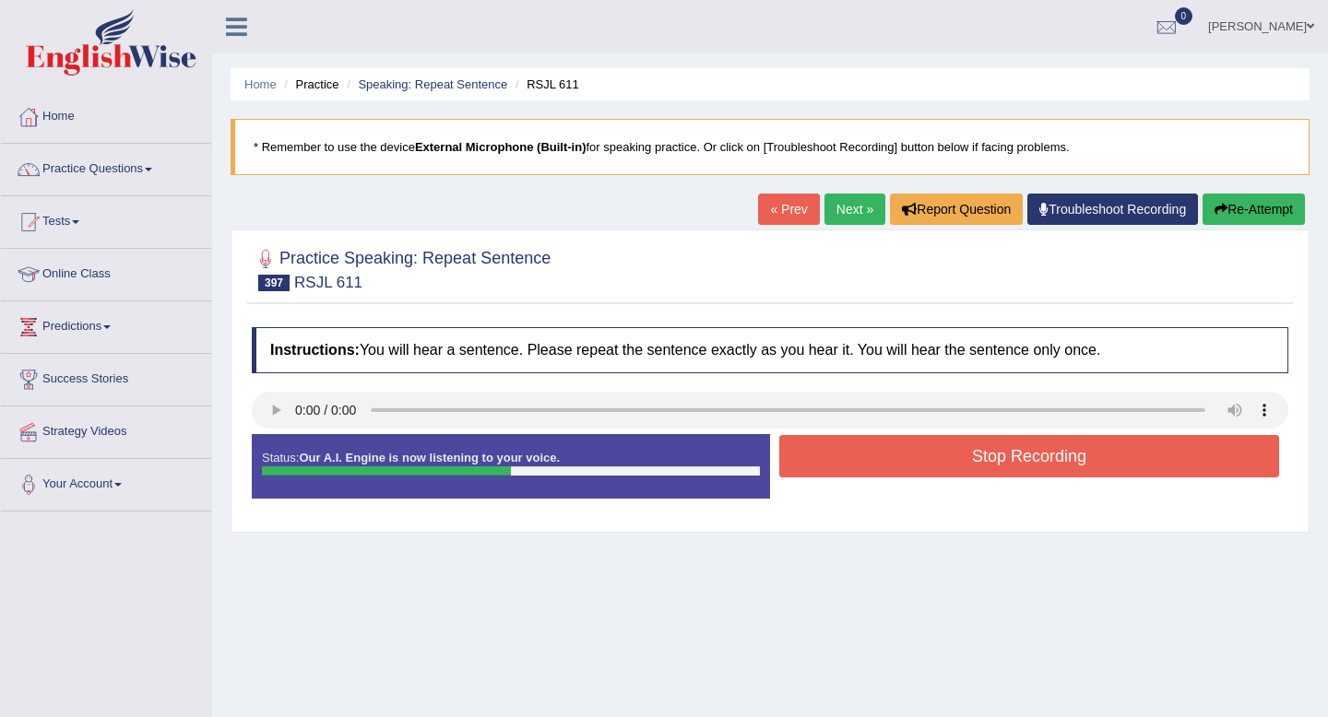
click at [890, 458] on button "Stop Recording" at bounding box center [1029, 456] width 500 height 42
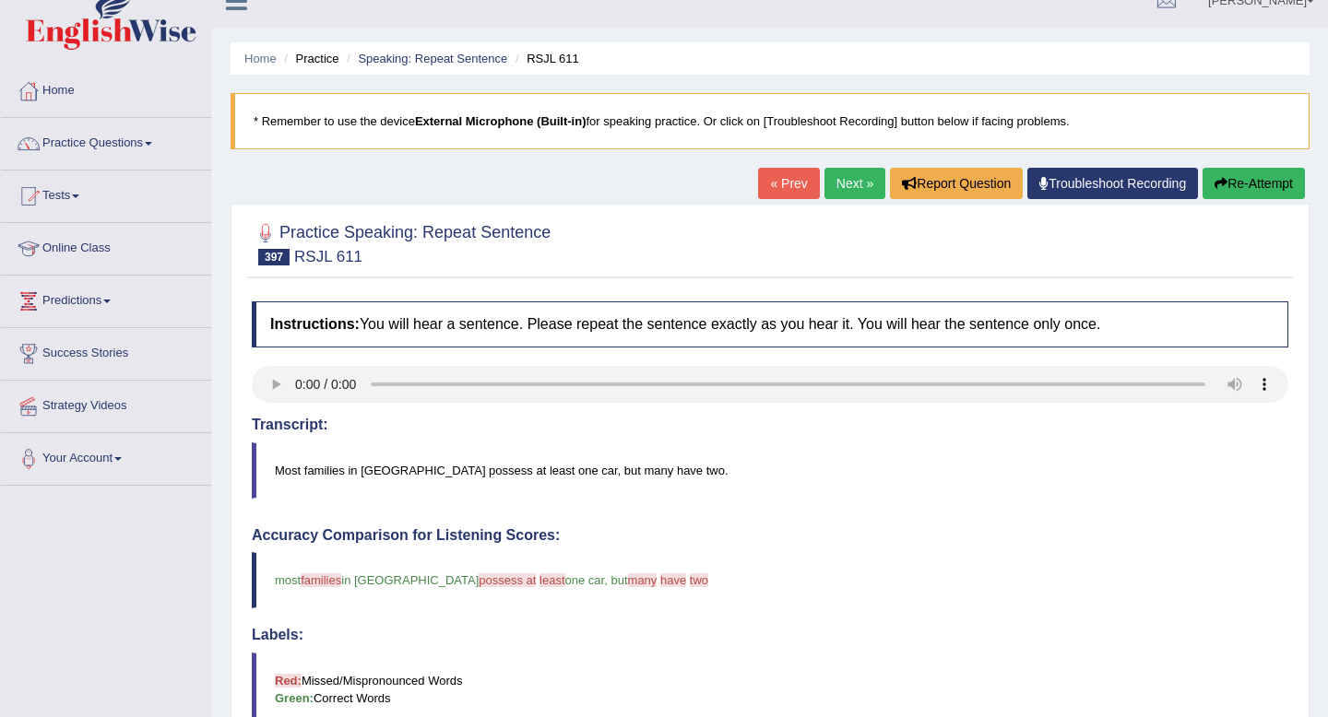
scroll to position [13, 0]
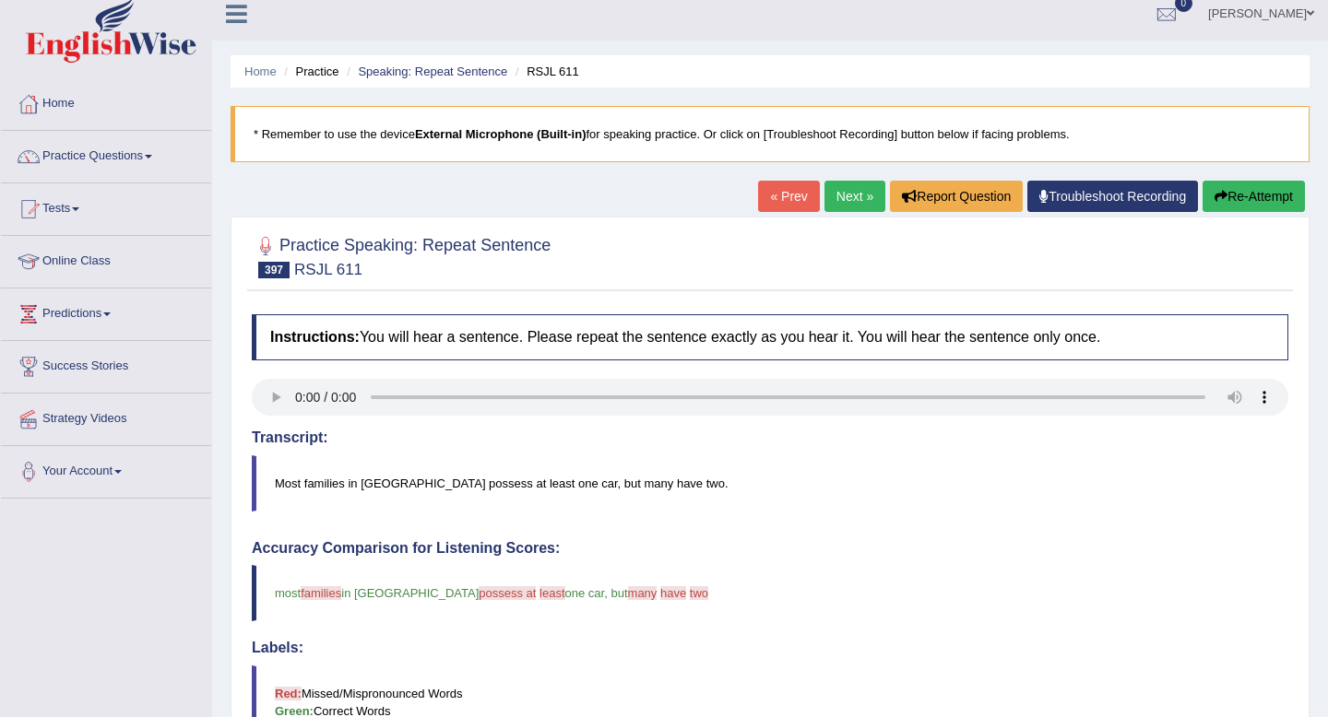
click at [846, 201] on link "Next »" at bounding box center [854, 196] width 61 height 31
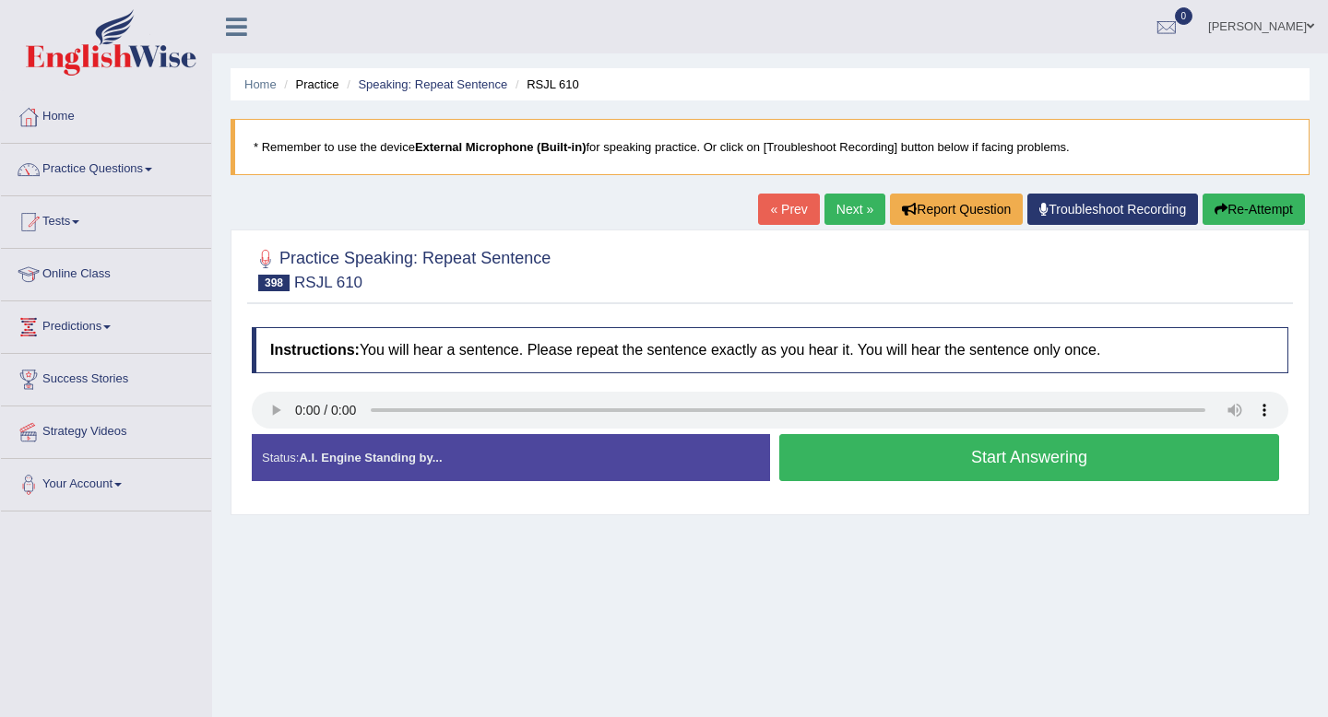
click at [872, 468] on button "Start Answering" at bounding box center [1029, 457] width 500 height 47
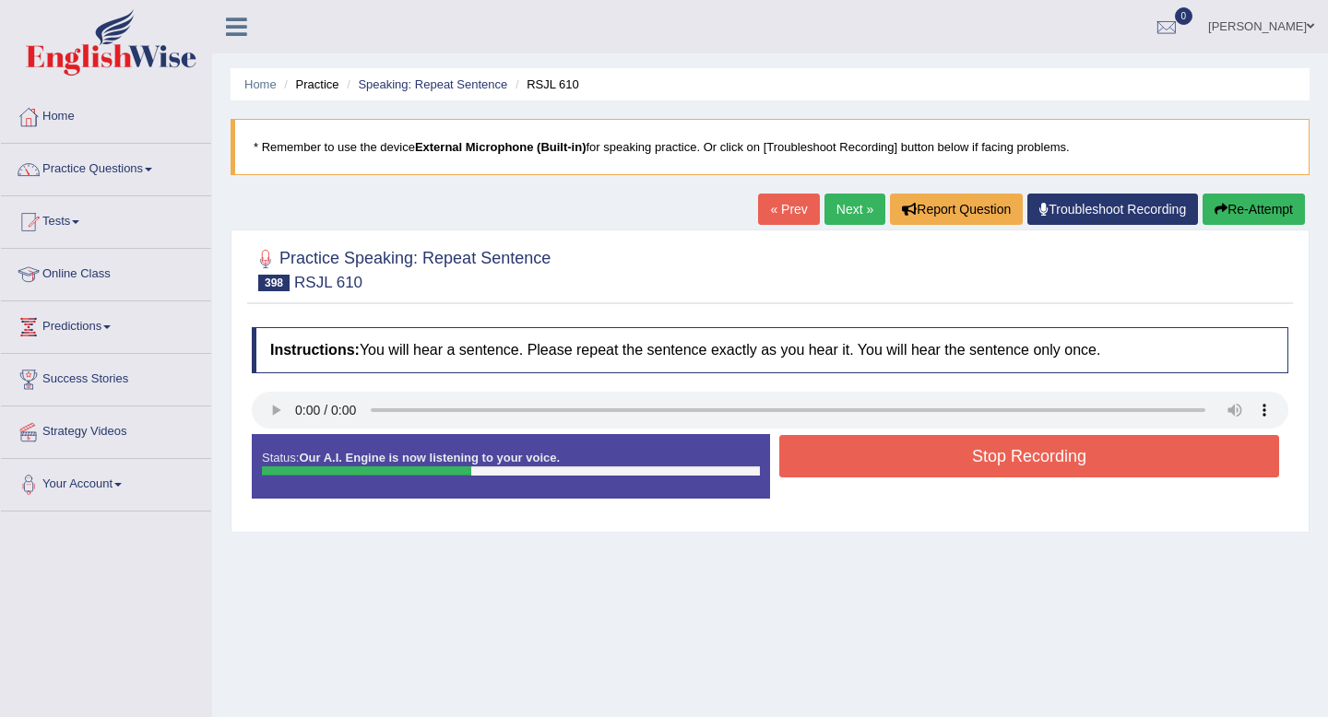
click at [872, 468] on button "Stop Recording" at bounding box center [1029, 456] width 500 height 42
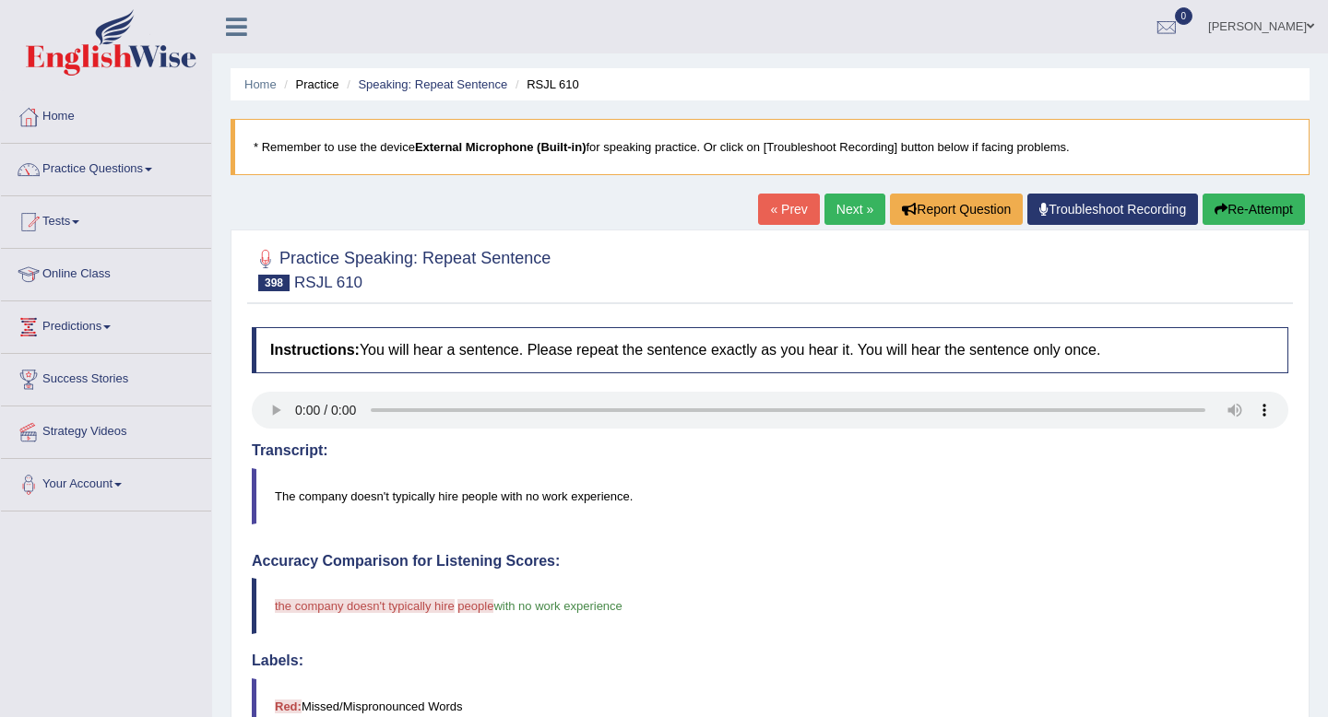
click at [835, 205] on link "Next »" at bounding box center [854, 209] width 61 height 31
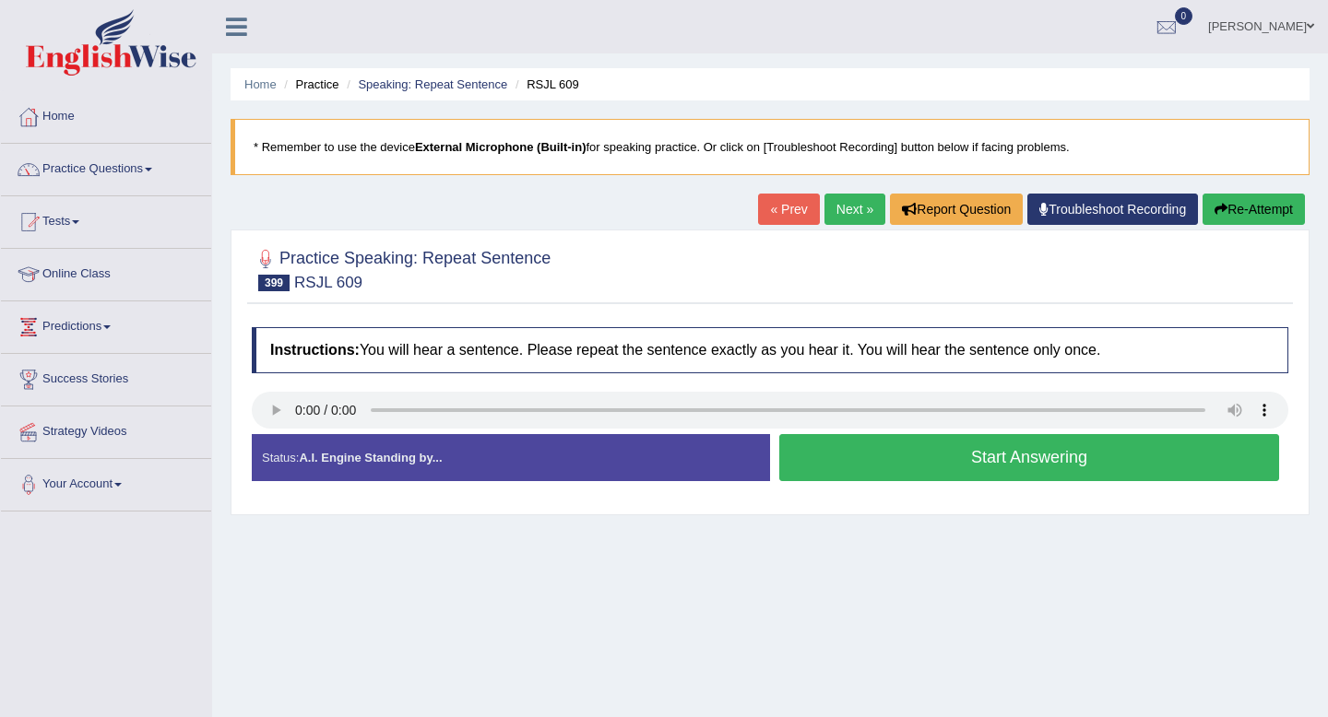
click at [1033, 452] on button "Start Answering" at bounding box center [1029, 457] width 500 height 47
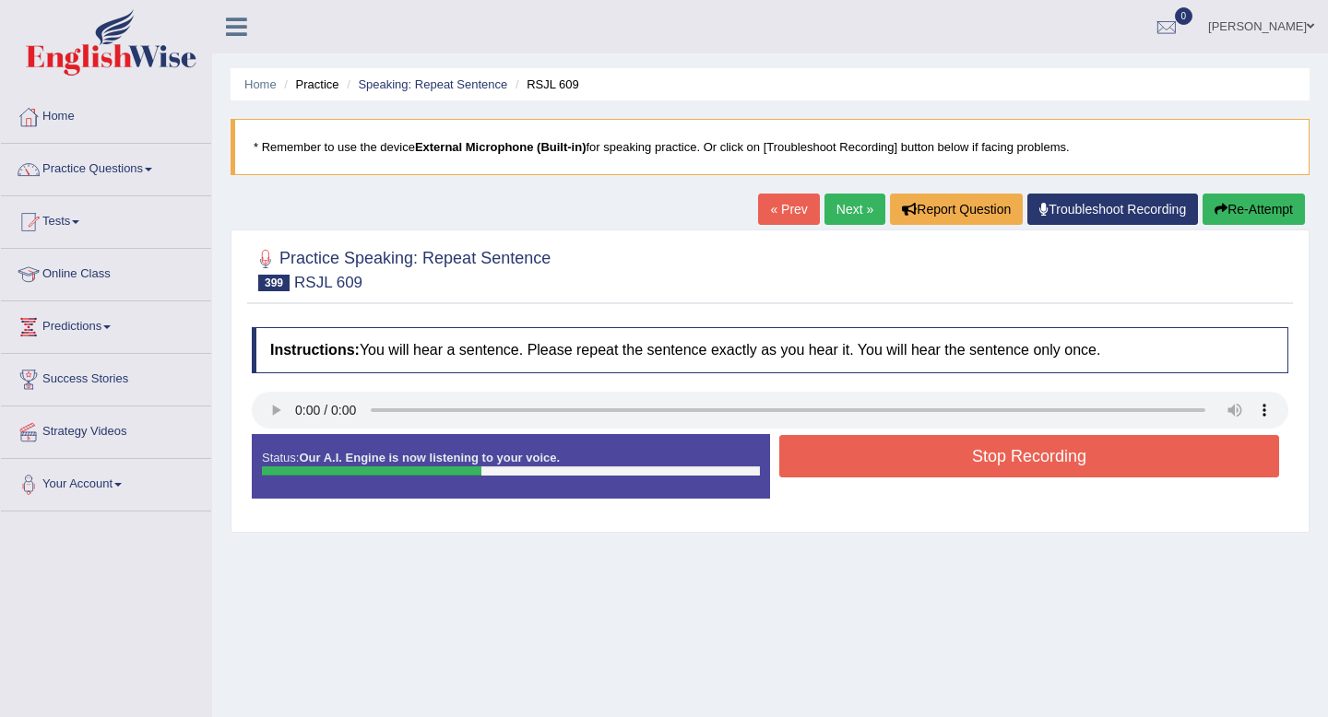
click at [1033, 452] on button "Stop Recording" at bounding box center [1029, 456] width 500 height 42
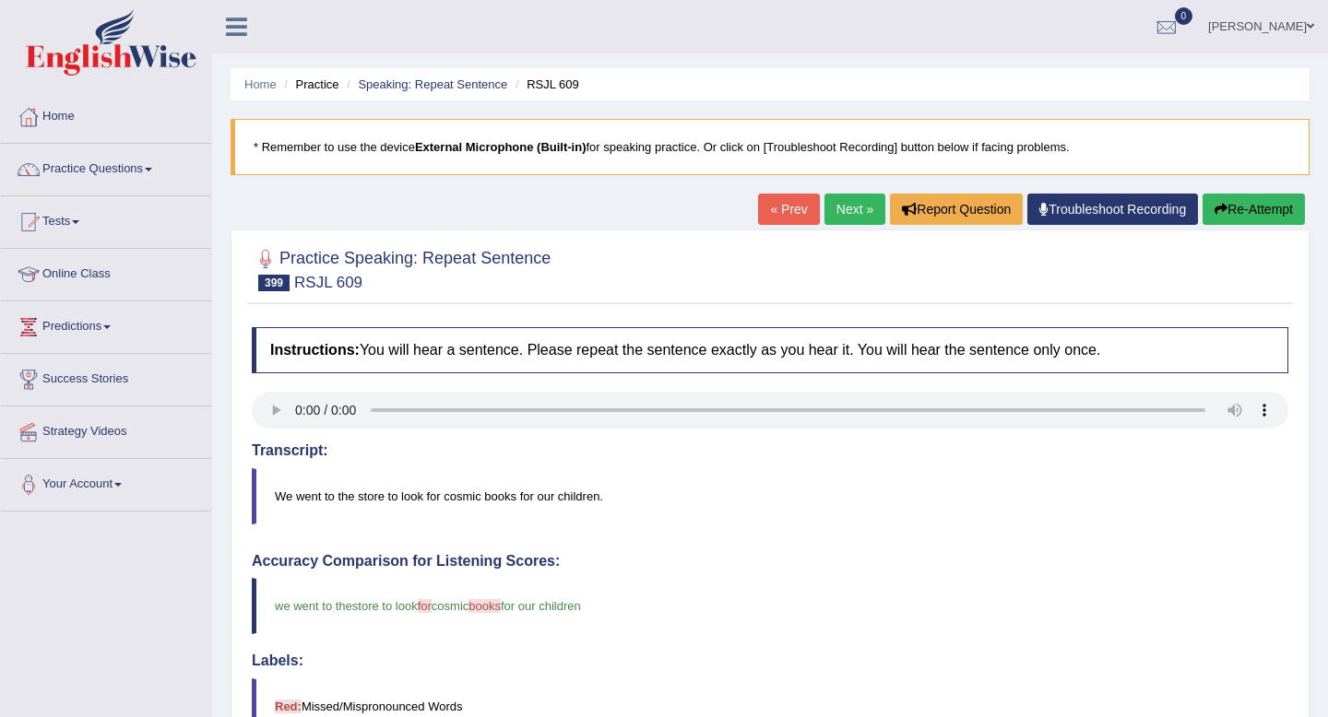
click at [829, 202] on link "Next »" at bounding box center [854, 209] width 61 height 31
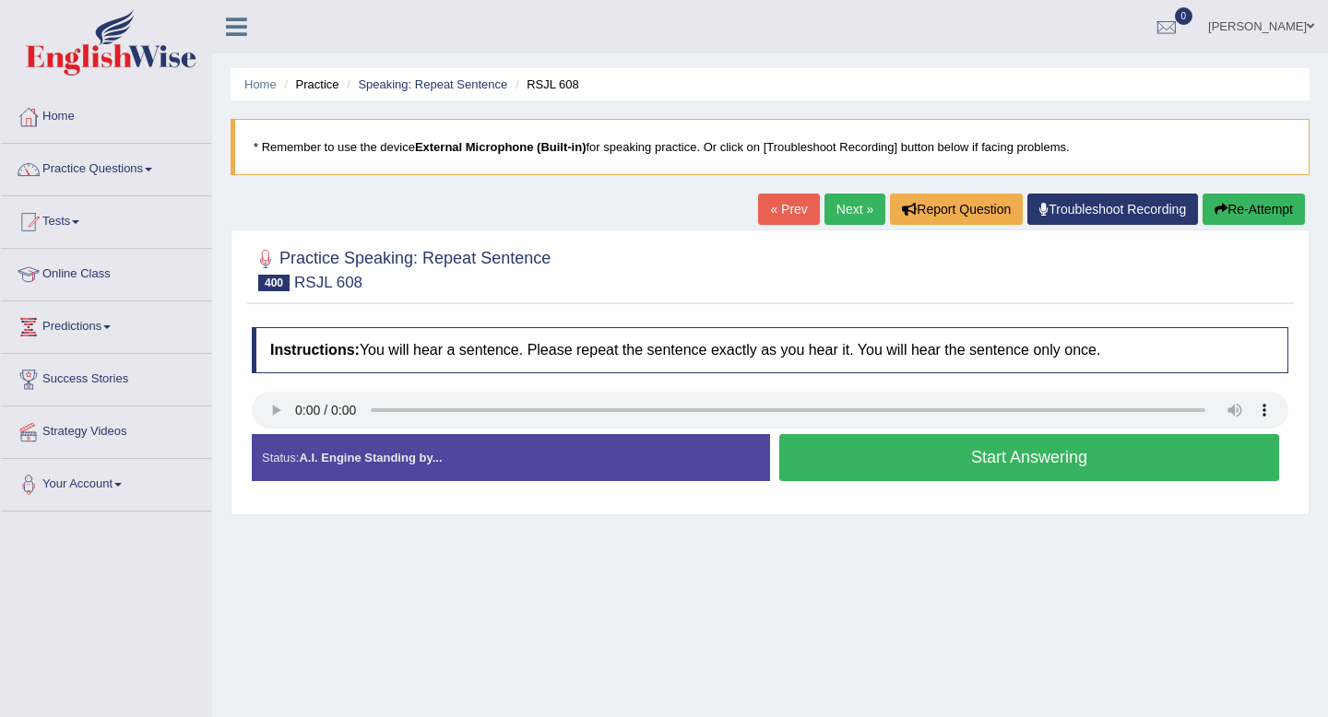
click at [1010, 450] on button "Start Answering" at bounding box center [1029, 457] width 500 height 47
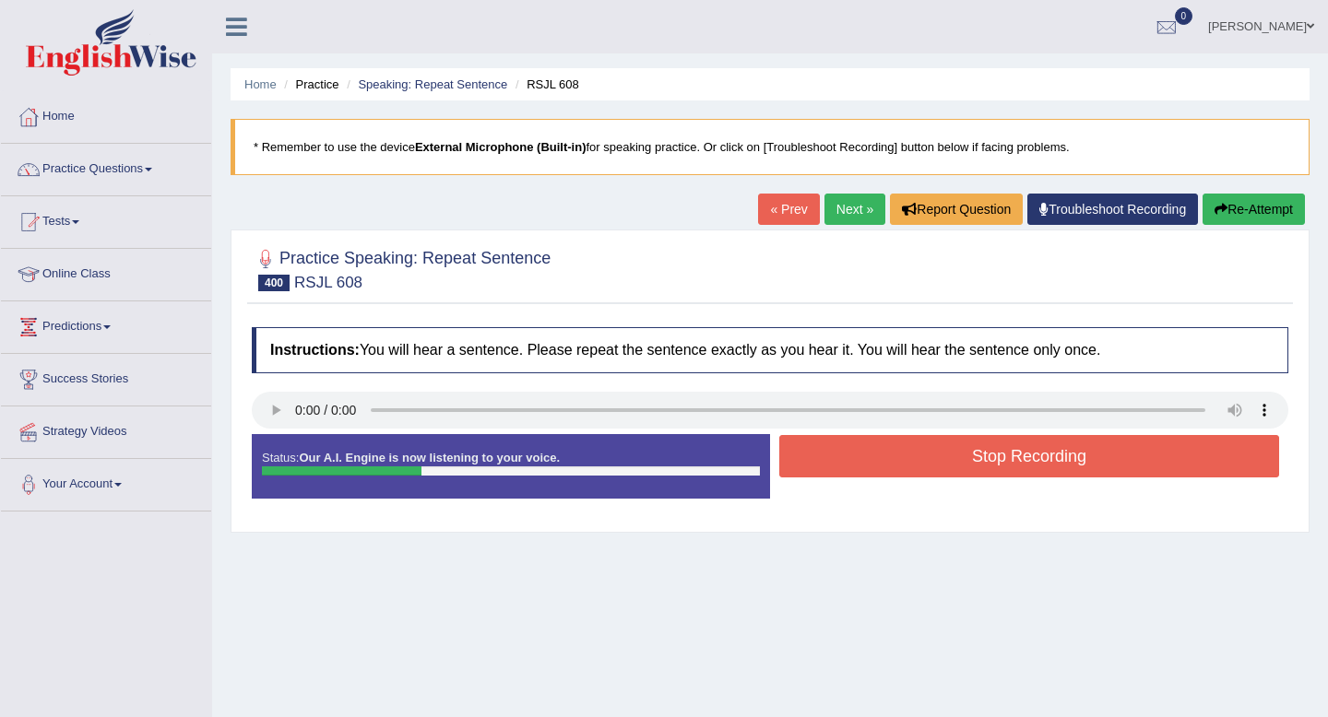
click at [1010, 450] on button "Stop Recording" at bounding box center [1029, 456] width 500 height 42
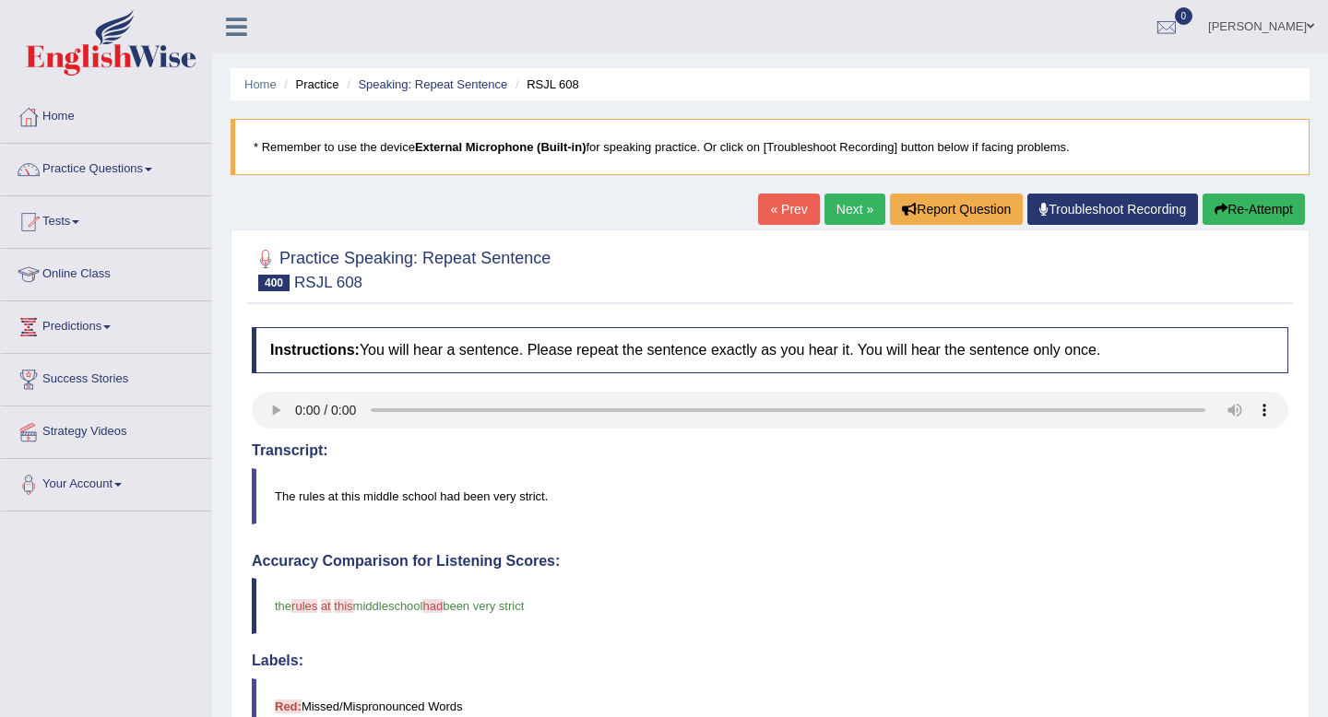
click at [851, 203] on link "Next »" at bounding box center [854, 209] width 61 height 31
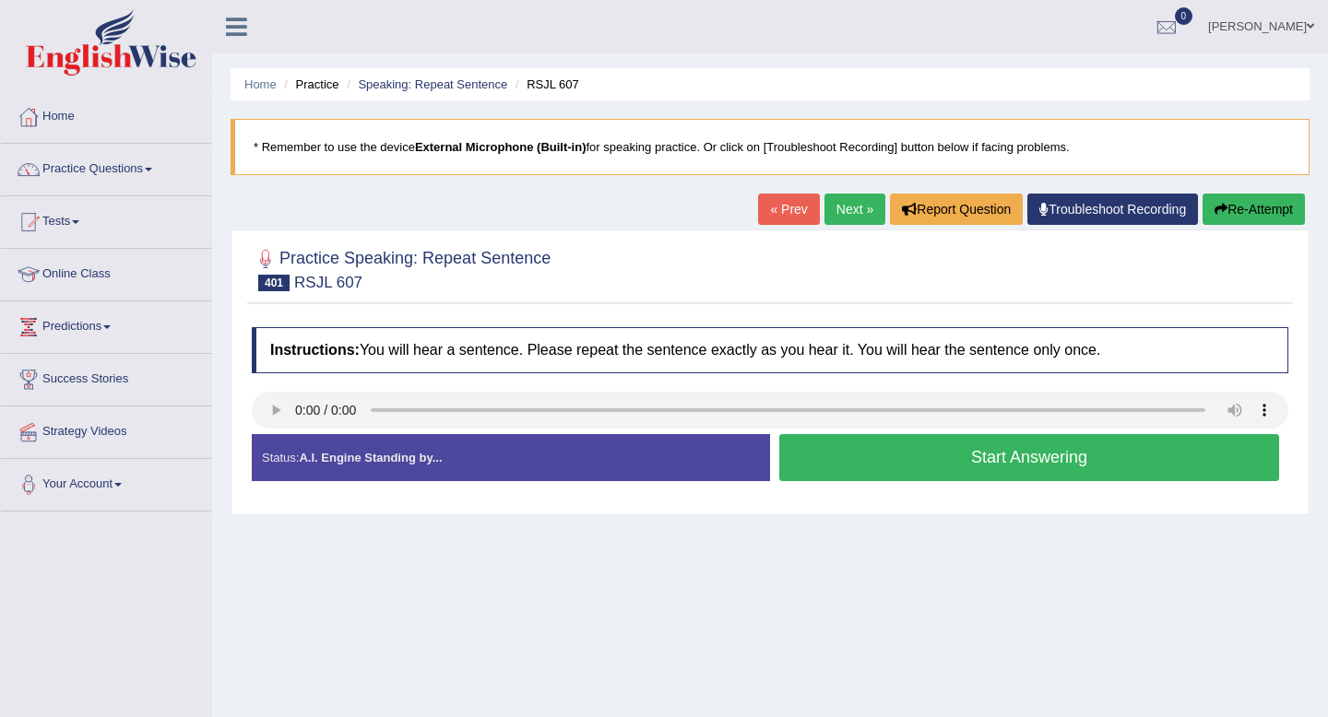
click at [944, 456] on button "Start Answering" at bounding box center [1029, 457] width 500 height 47
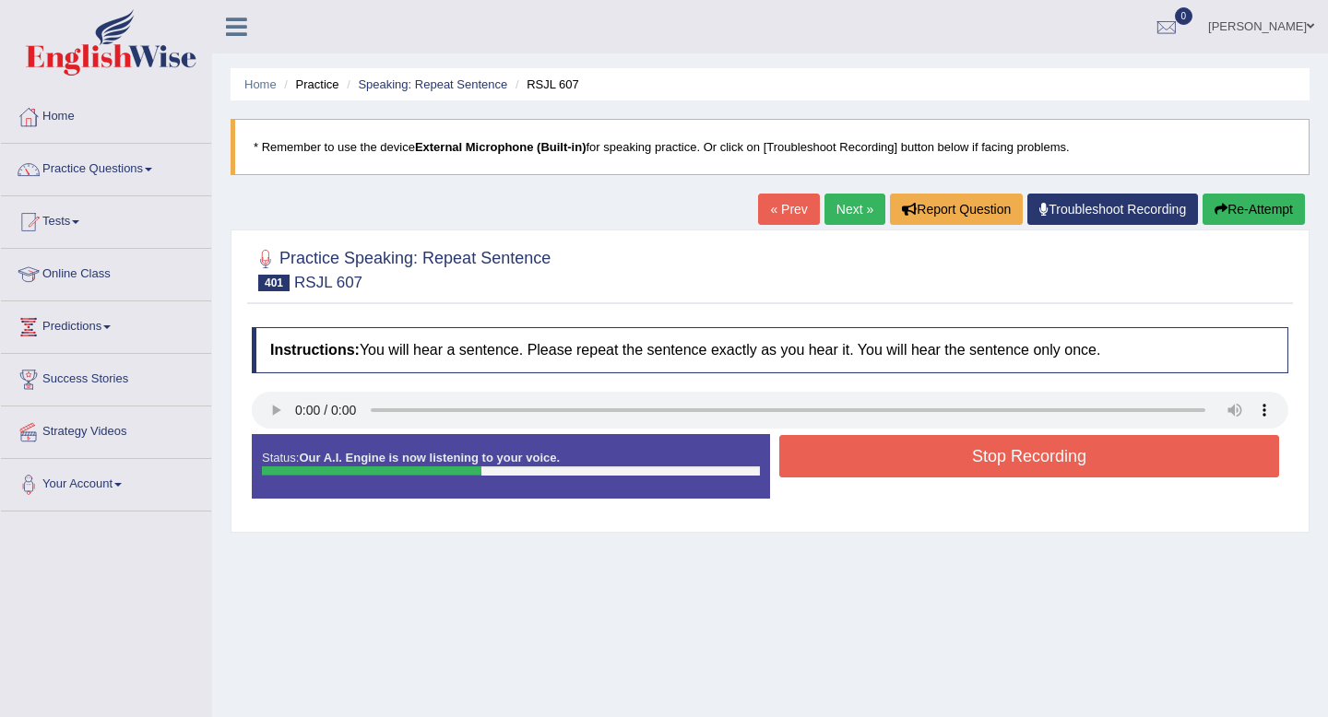
click at [944, 456] on button "Stop Recording" at bounding box center [1029, 456] width 500 height 42
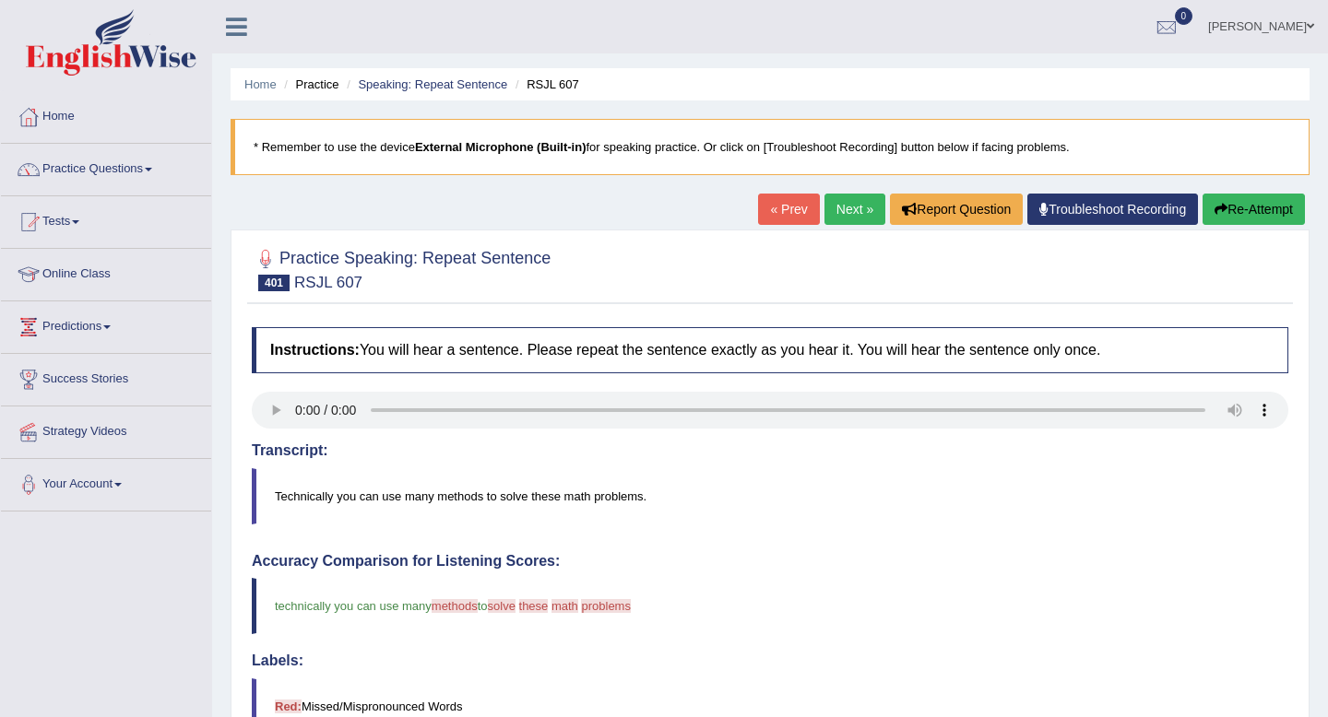
click at [853, 207] on link "Next »" at bounding box center [854, 209] width 61 height 31
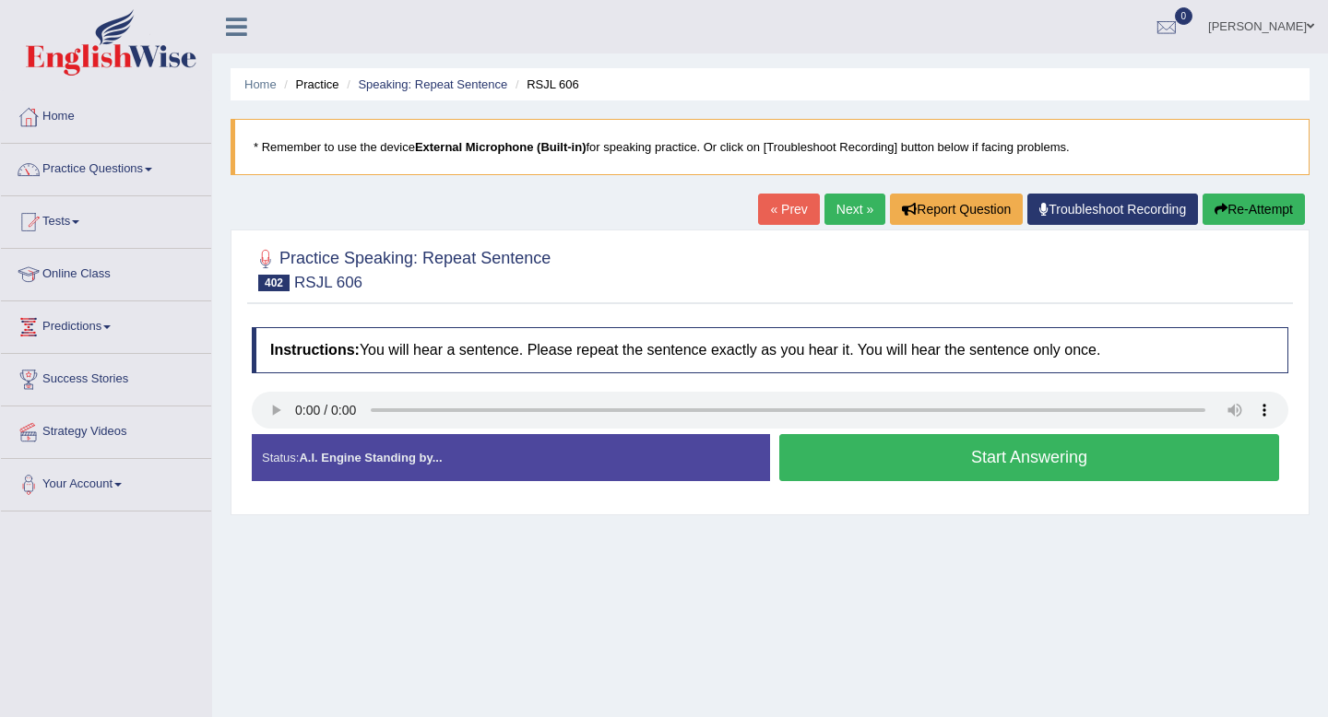
click at [907, 450] on button "Start Answering" at bounding box center [1029, 457] width 500 height 47
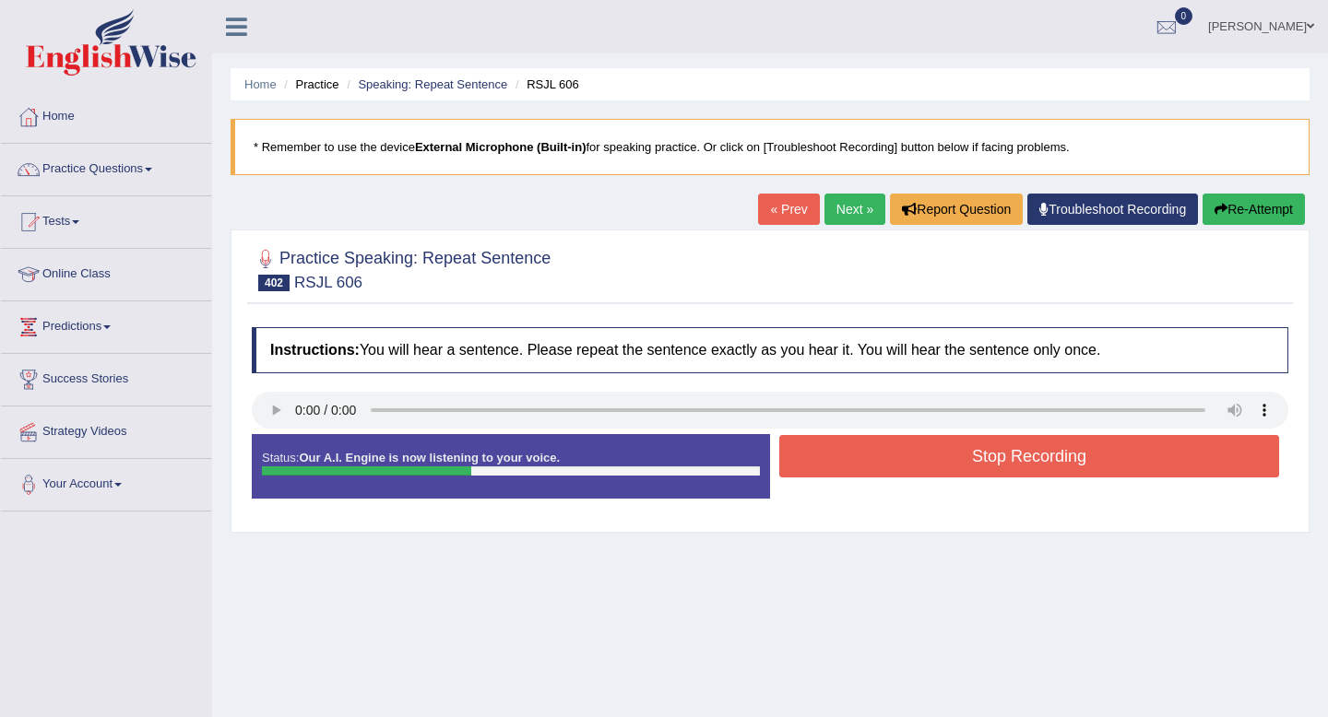
click at [907, 450] on button "Stop Recording" at bounding box center [1029, 456] width 500 height 42
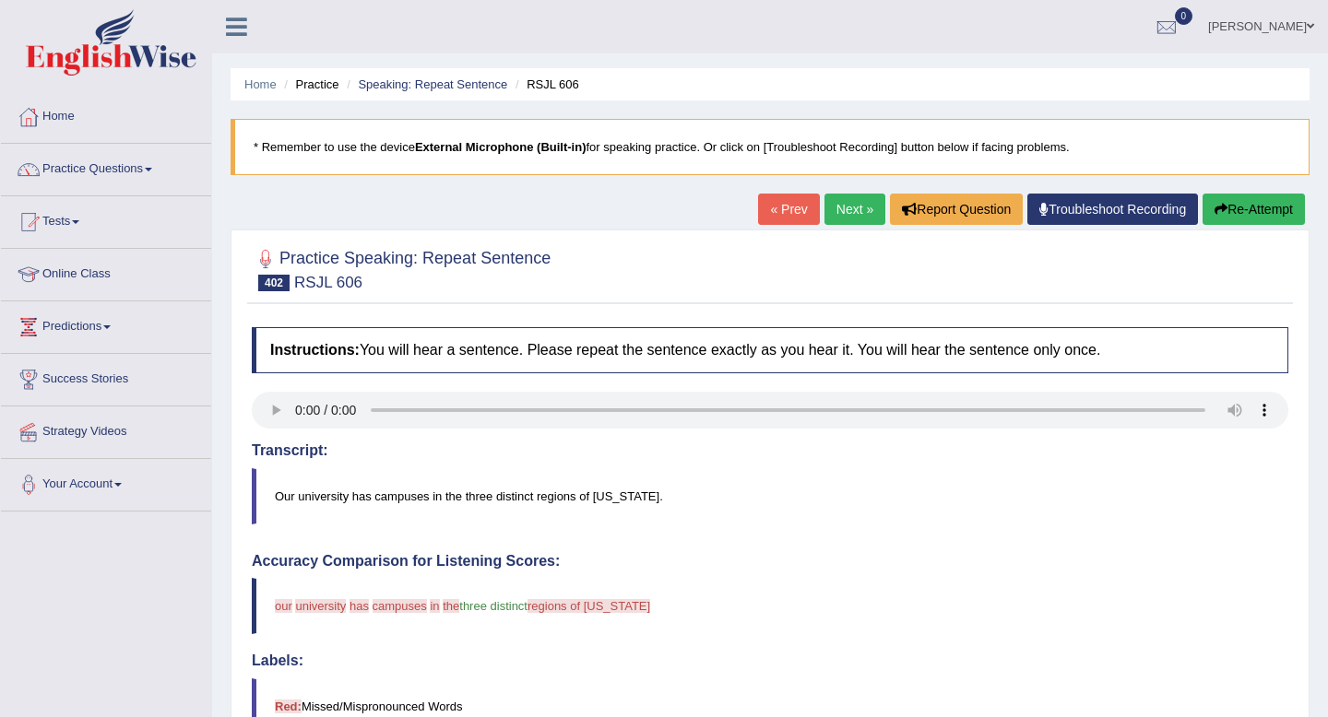
click at [853, 218] on link "Next »" at bounding box center [854, 209] width 61 height 31
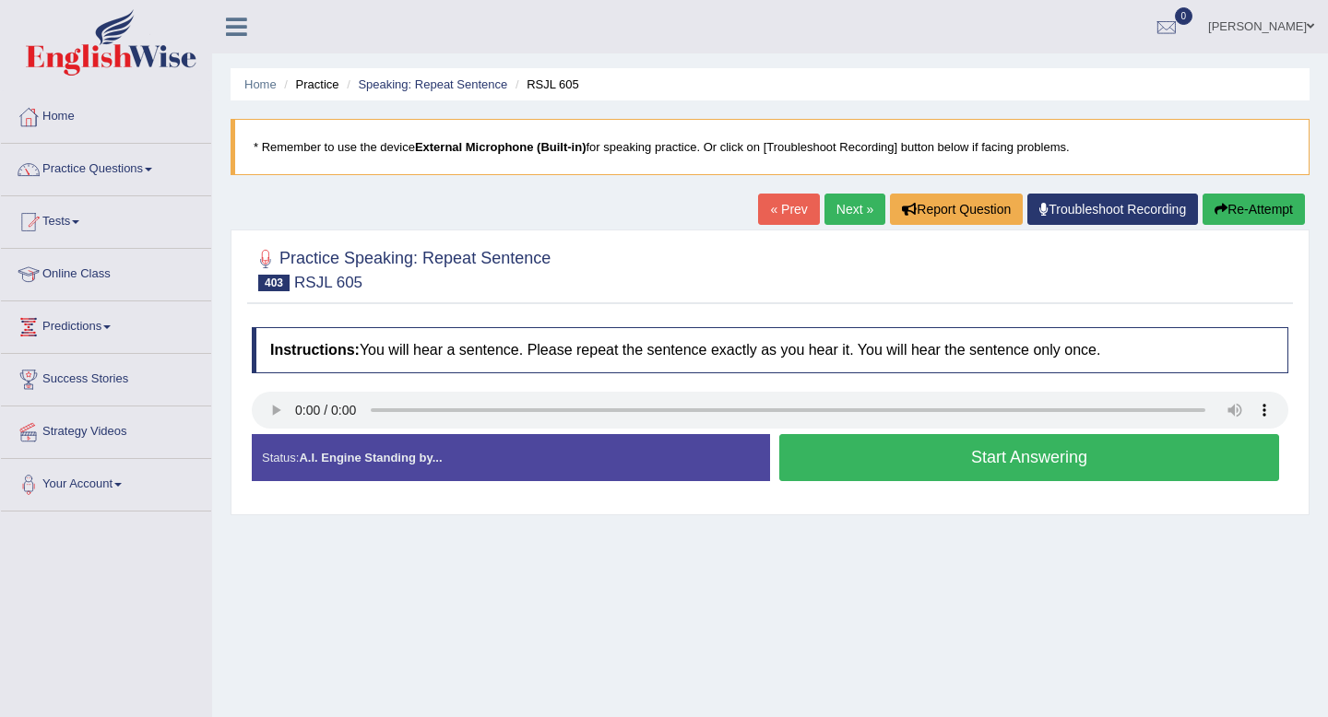
click at [845, 463] on button "Start Answering" at bounding box center [1029, 457] width 500 height 47
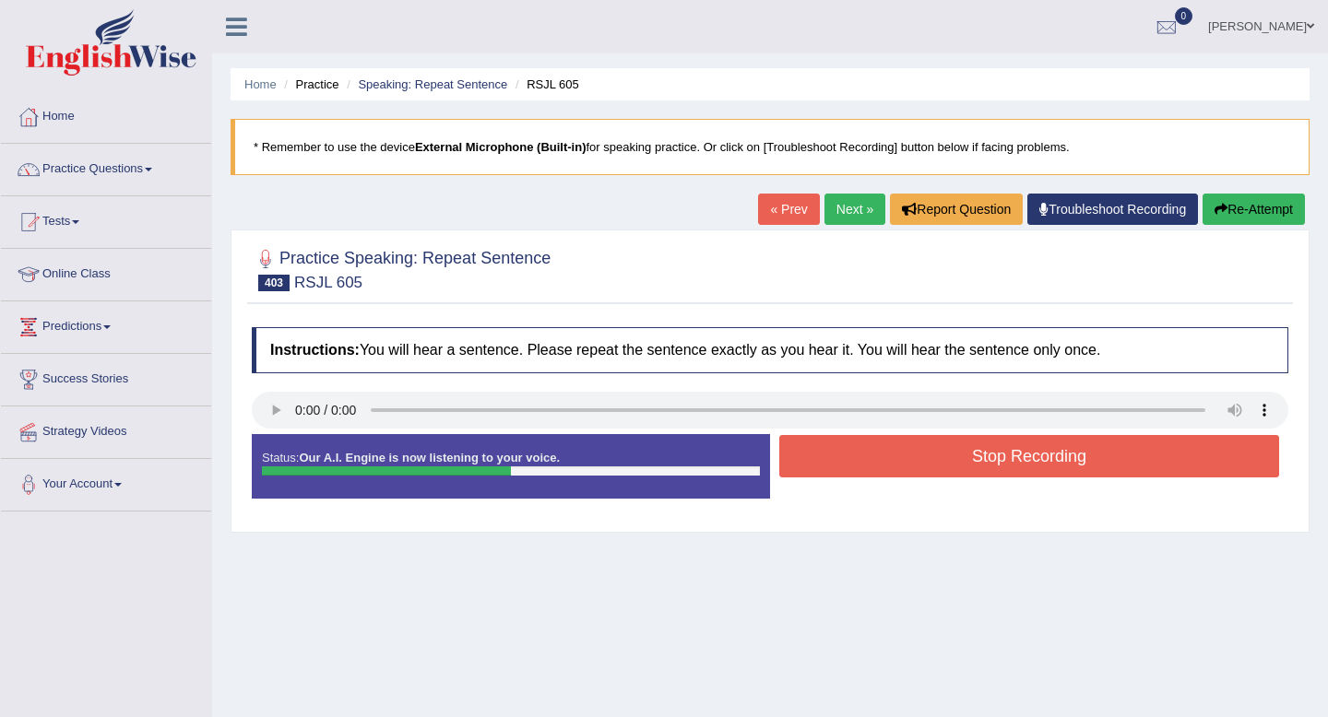
click at [845, 463] on button "Stop Recording" at bounding box center [1029, 456] width 500 height 42
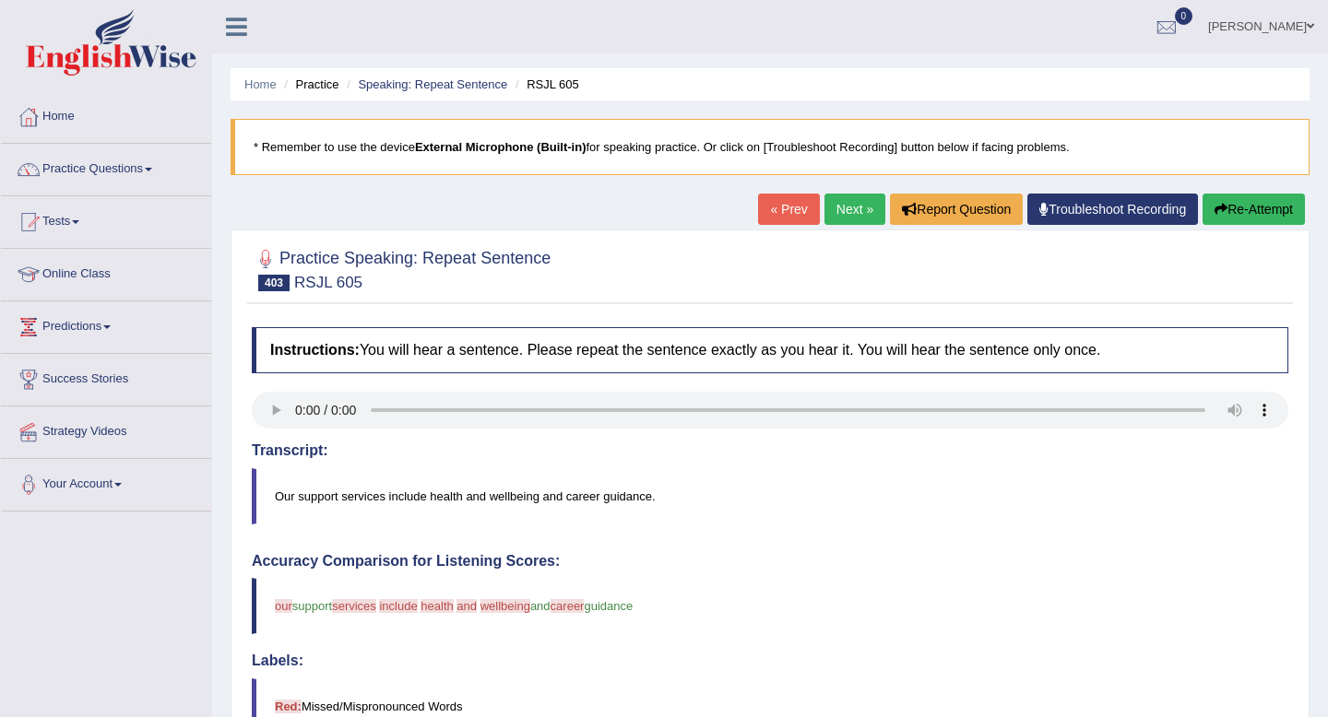
click at [834, 210] on link "Next »" at bounding box center [854, 209] width 61 height 31
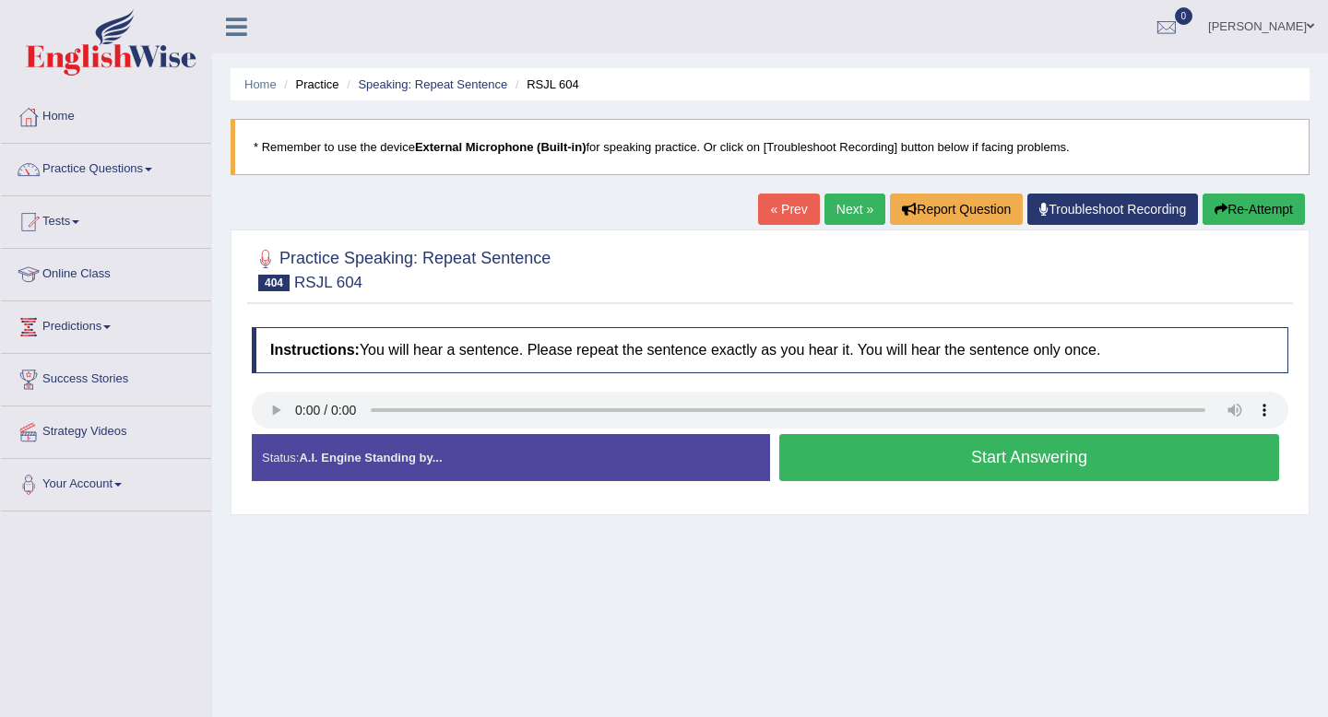
click at [872, 458] on button "Start Answering" at bounding box center [1029, 457] width 500 height 47
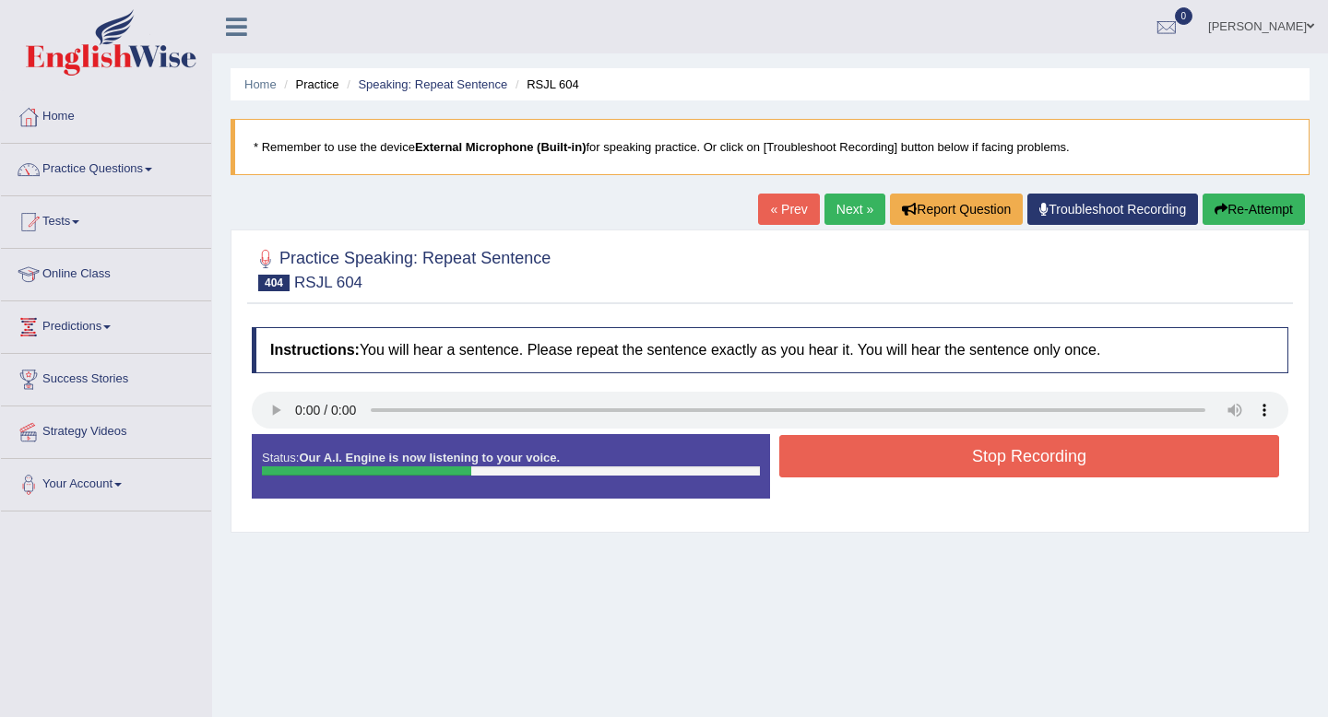
click at [872, 458] on button "Stop Recording" at bounding box center [1029, 456] width 500 height 42
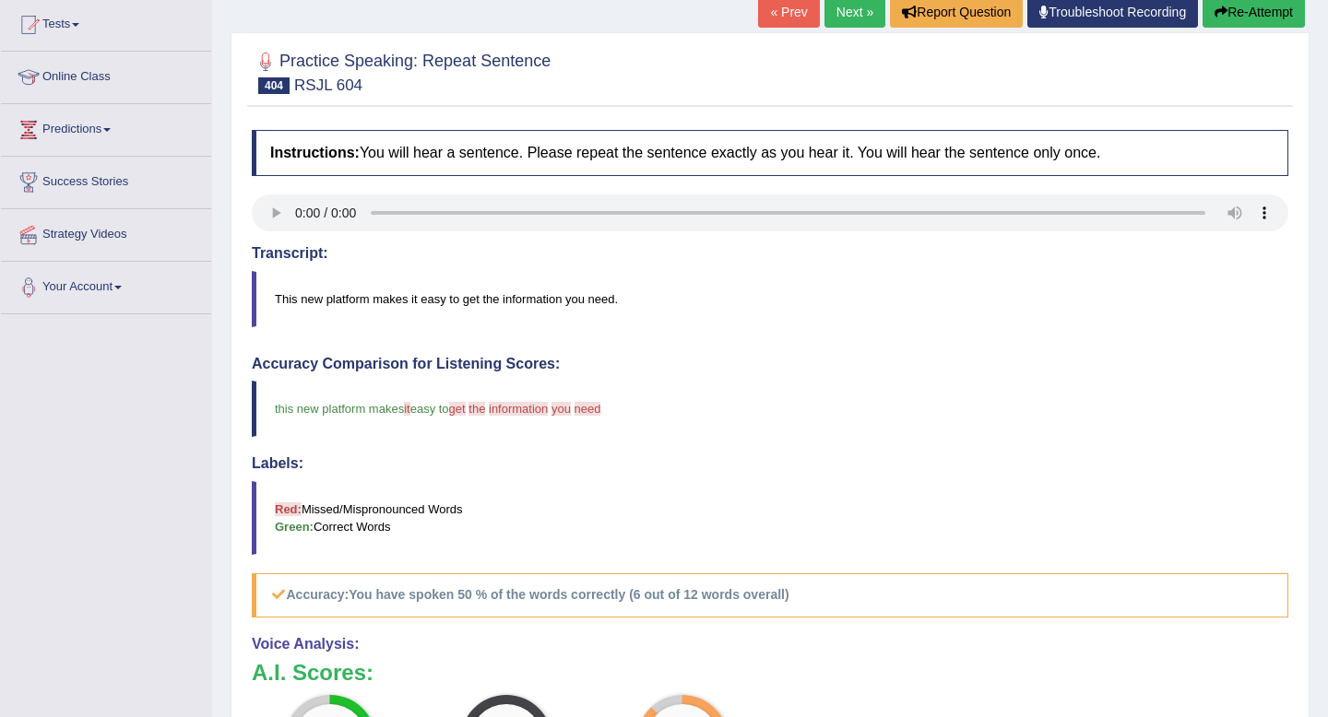
scroll to position [188, 0]
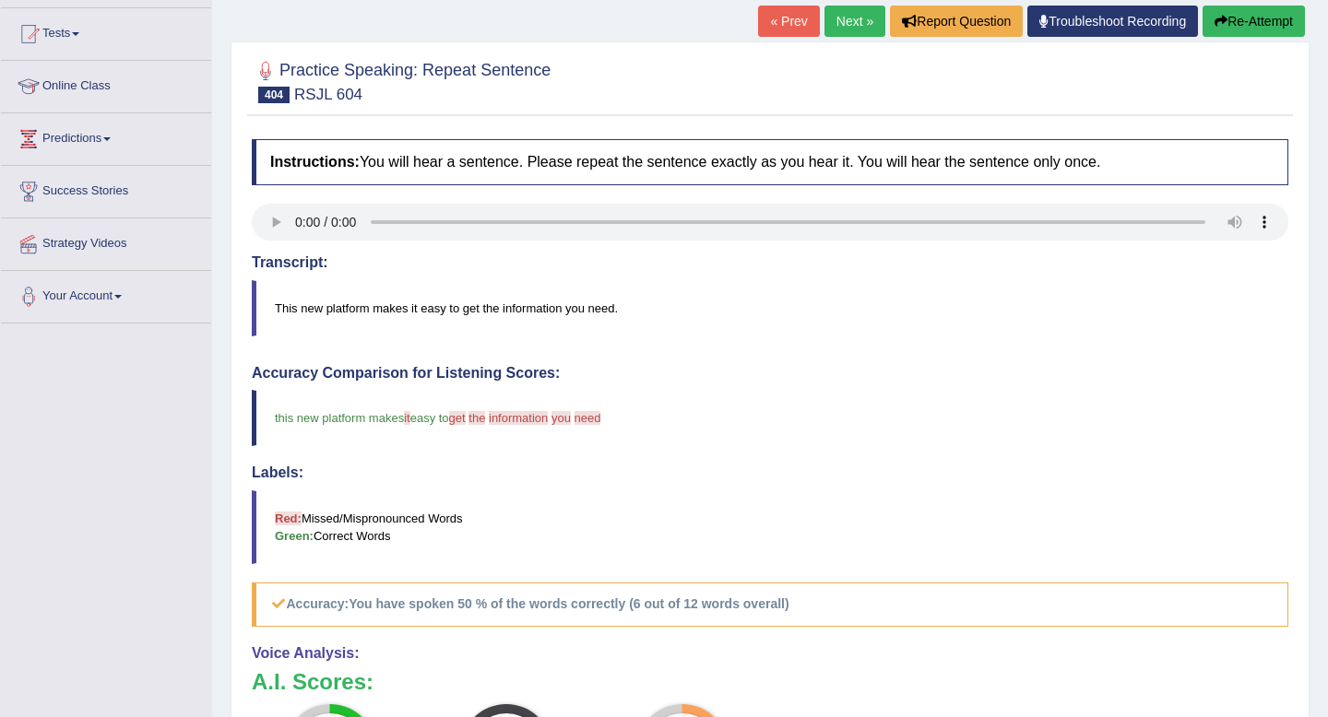
click at [847, 19] on link "Next »" at bounding box center [854, 21] width 61 height 31
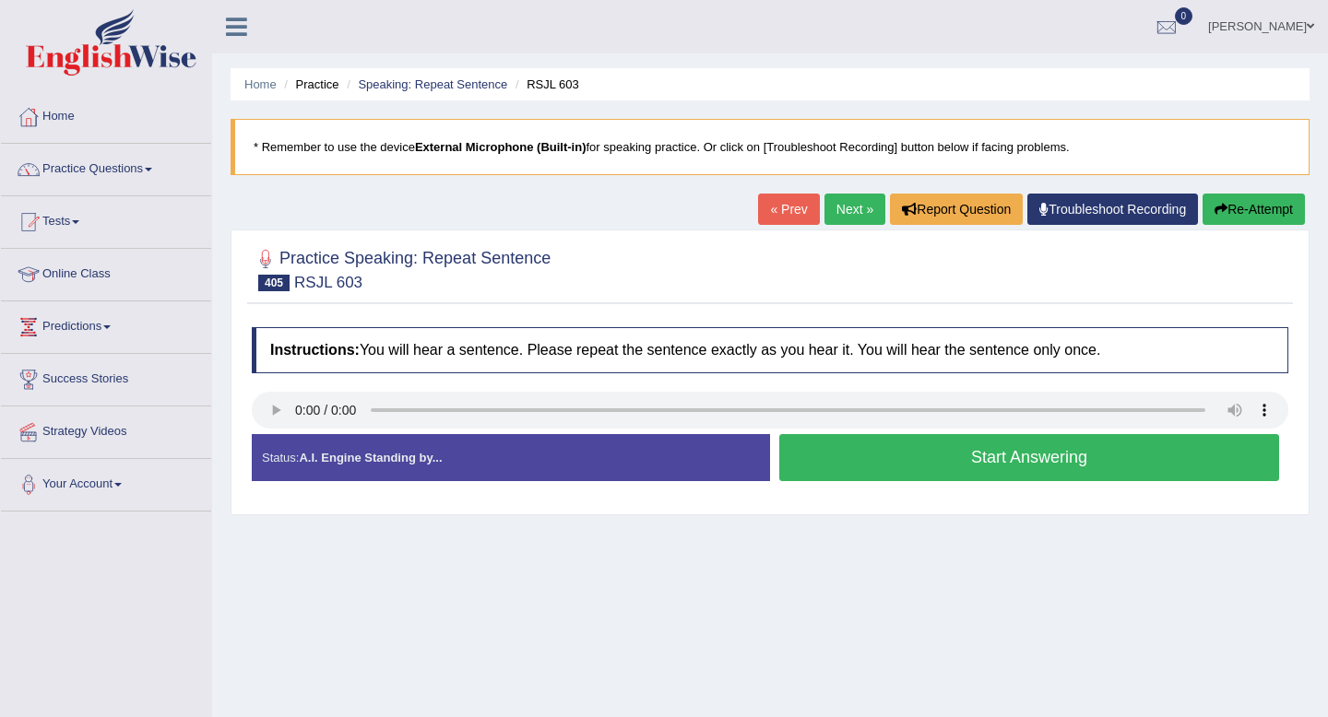
click at [927, 453] on button "Start Answering" at bounding box center [1029, 457] width 500 height 47
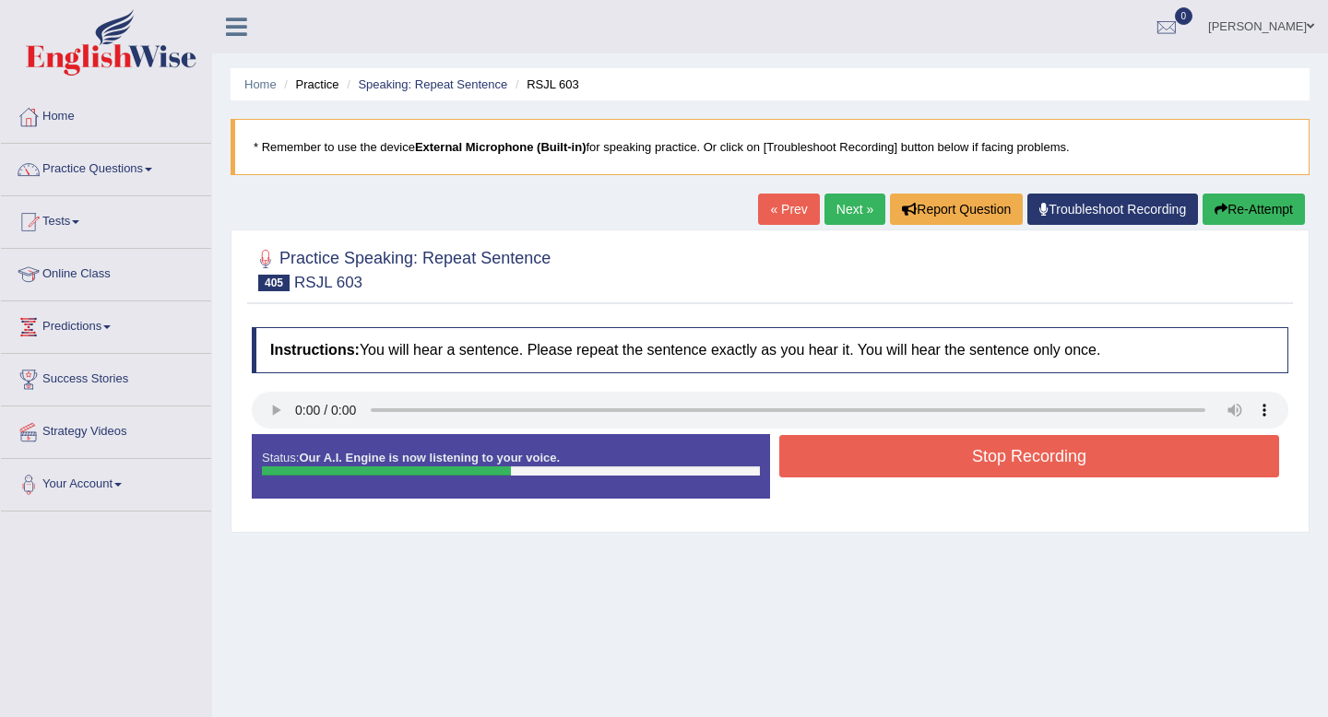
click at [927, 453] on button "Stop Recording" at bounding box center [1029, 456] width 500 height 42
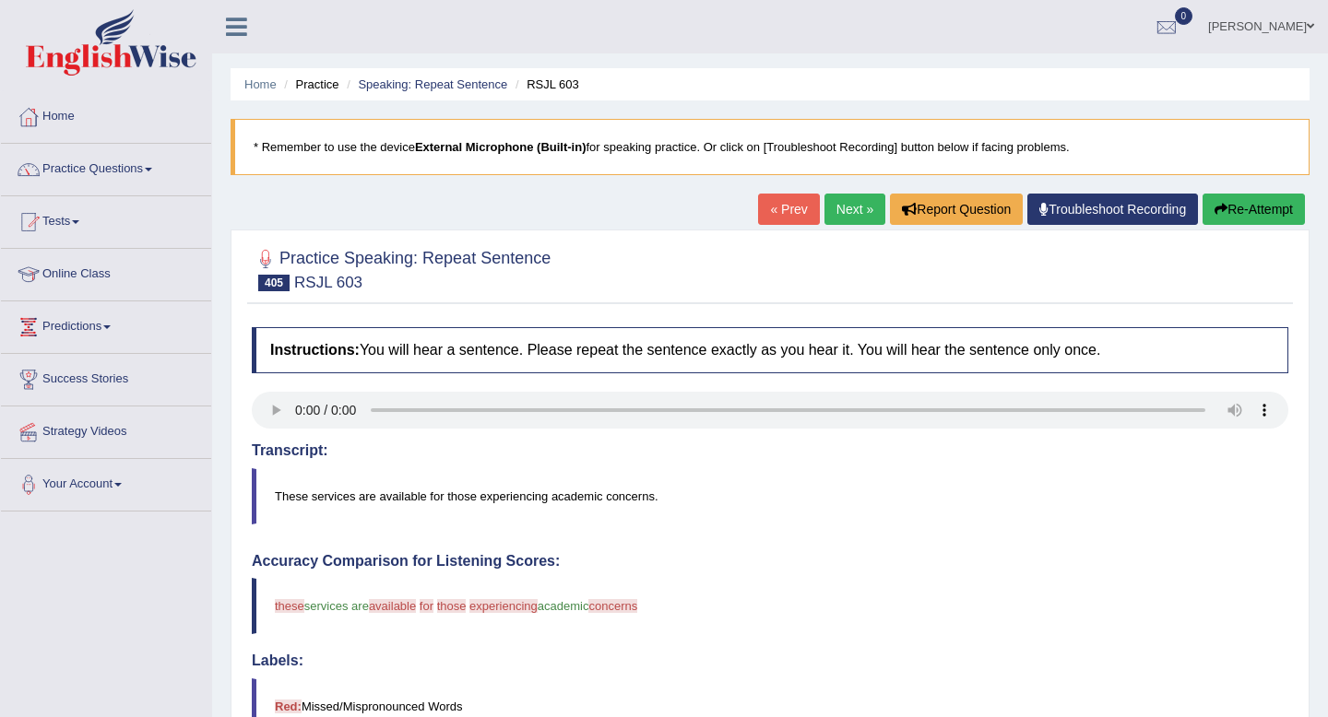
click at [830, 218] on link "Next »" at bounding box center [854, 209] width 61 height 31
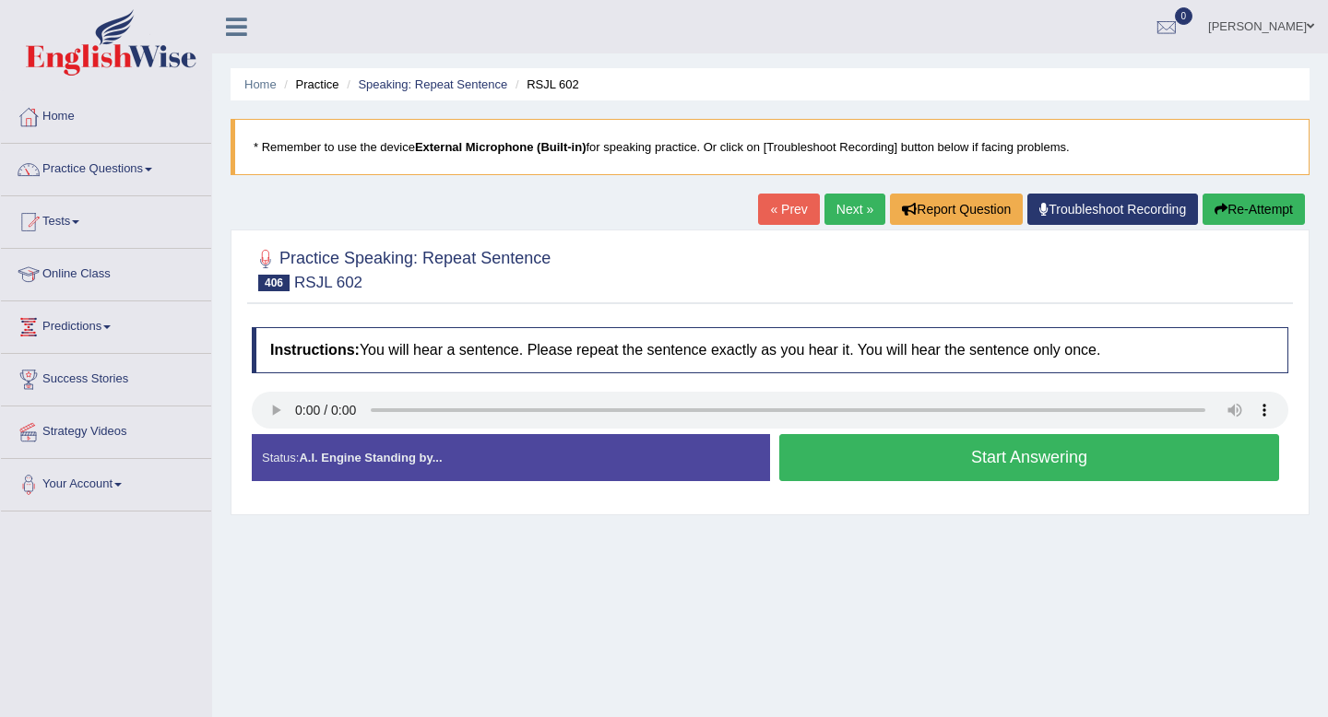
click at [886, 449] on button "Start Answering" at bounding box center [1029, 457] width 500 height 47
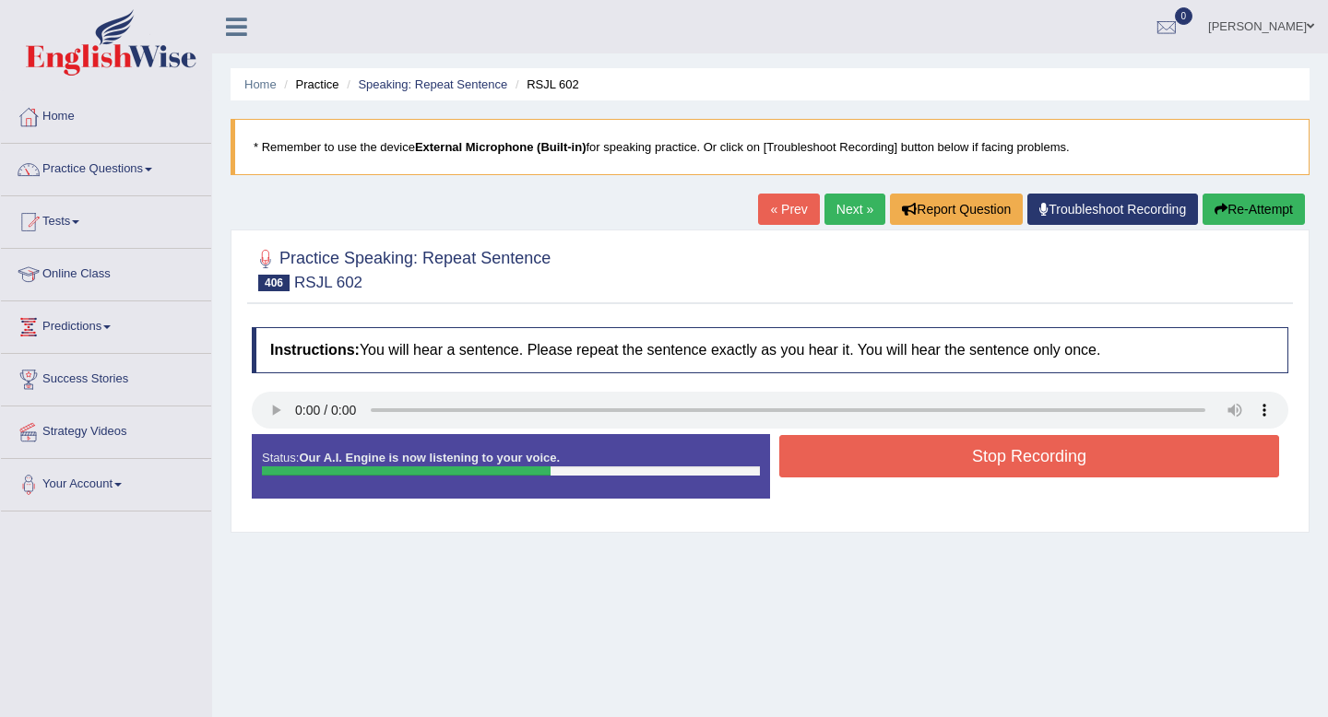
click at [886, 449] on button "Stop Recording" at bounding box center [1029, 456] width 500 height 42
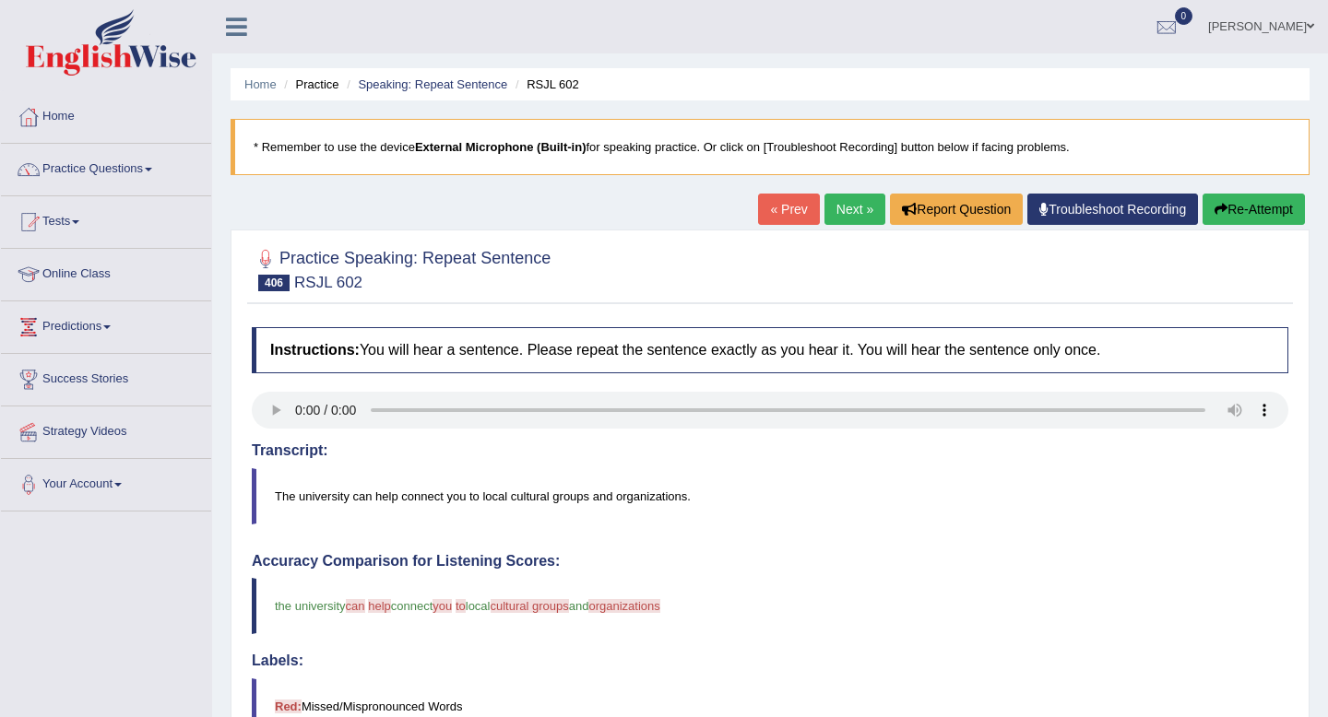
click at [840, 218] on link "Next »" at bounding box center [854, 209] width 61 height 31
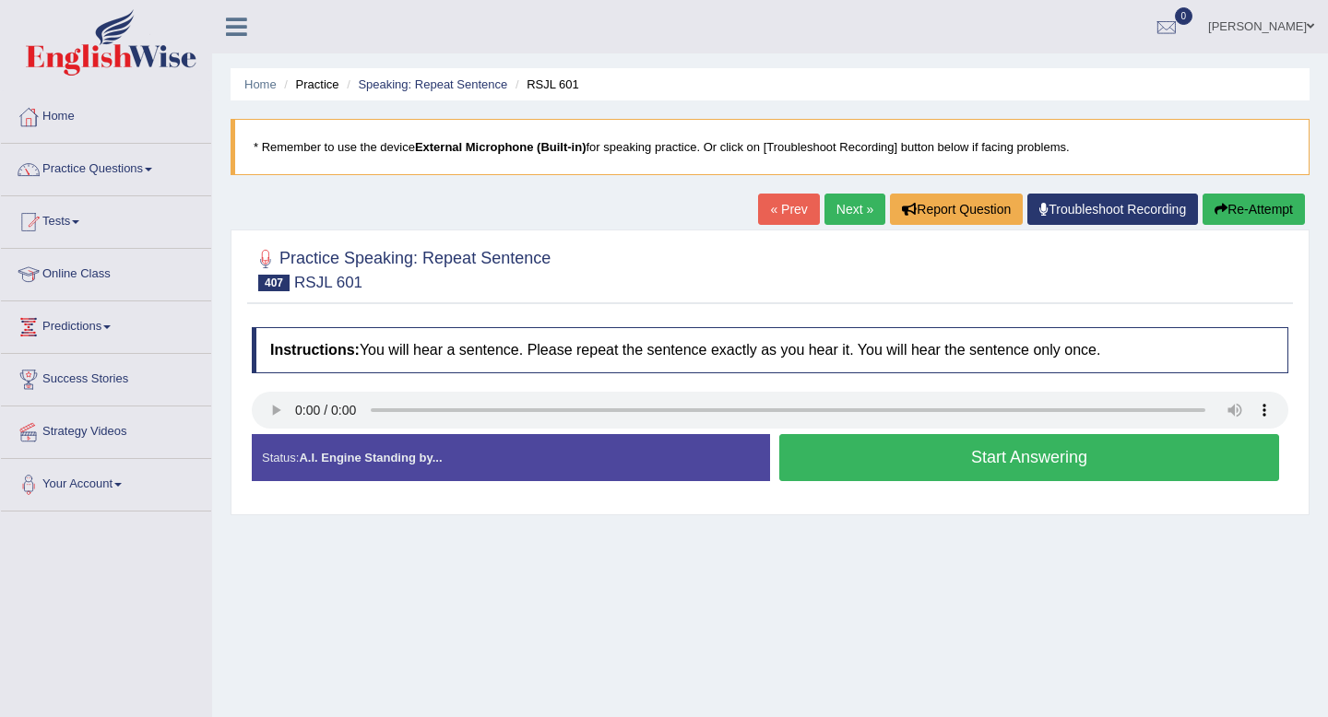
click at [945, 476] on button "Start Answering" at bounding box center [1029, 457] width 500 height 47
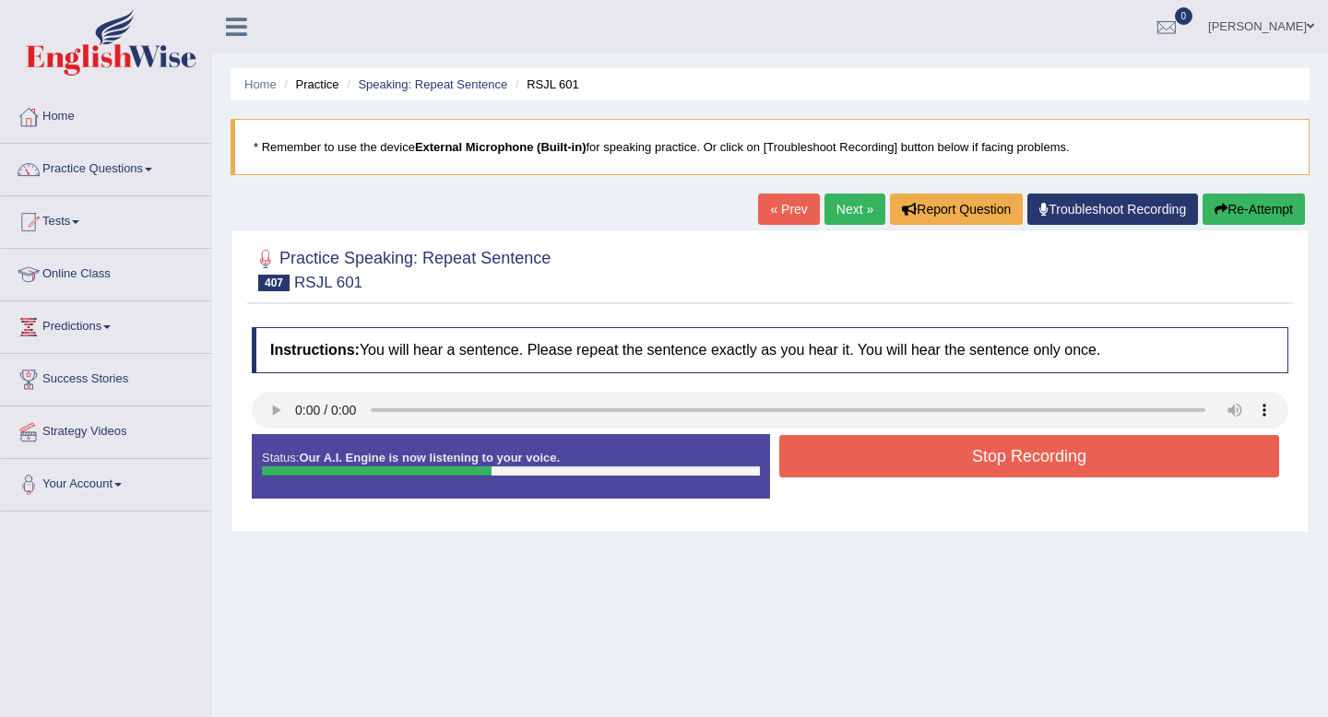
click at [945, 476] on button "Stop Recording" at bounding box center [1029, 456] width 500 height 42
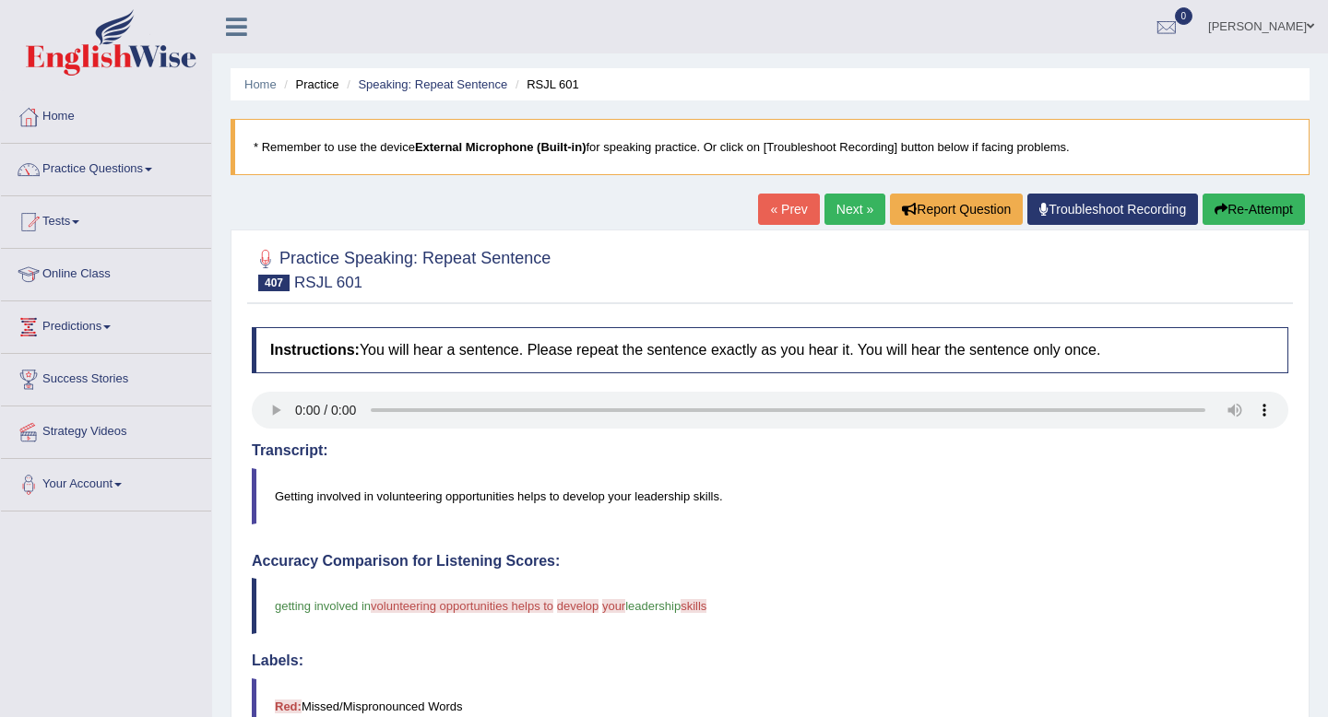
click at [834, 211] on link "Next »" at bounding box center [854, 209] width 61 height 31
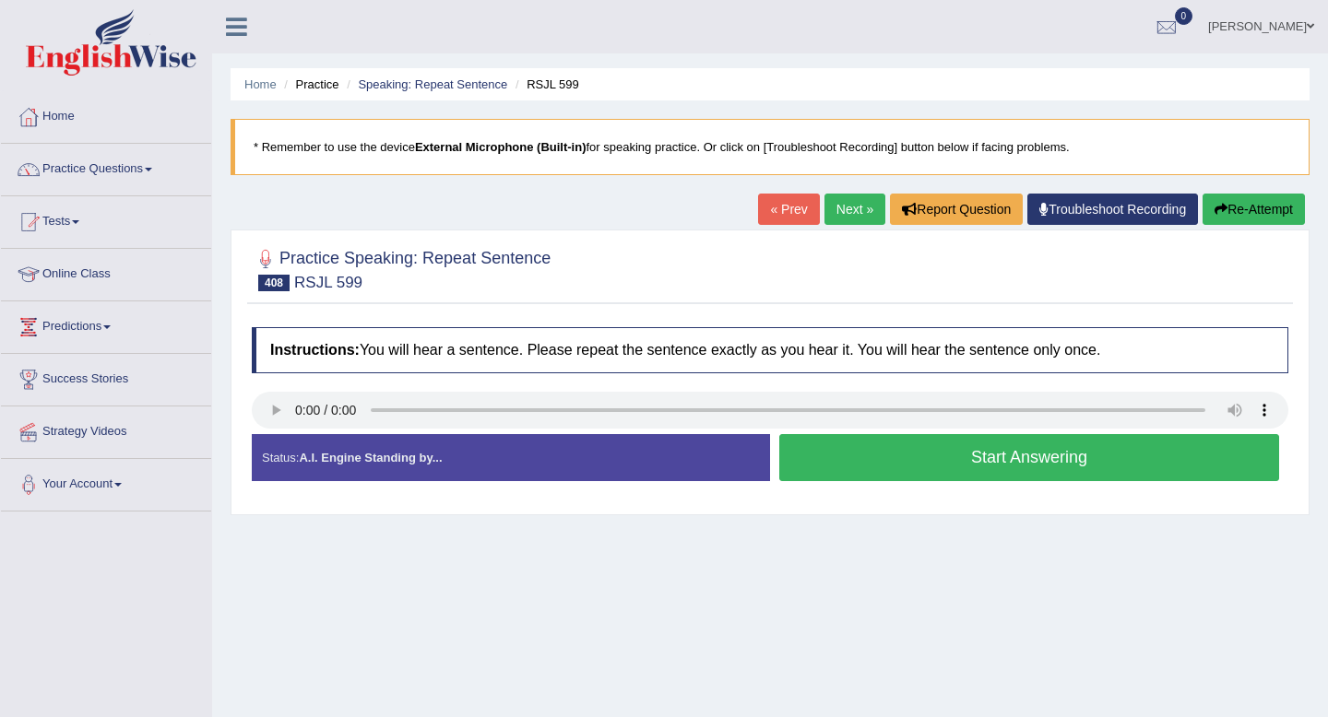
click at [1041, 469] on button "Start Answering" at bounding box center [1029, 457] width 500 height 47
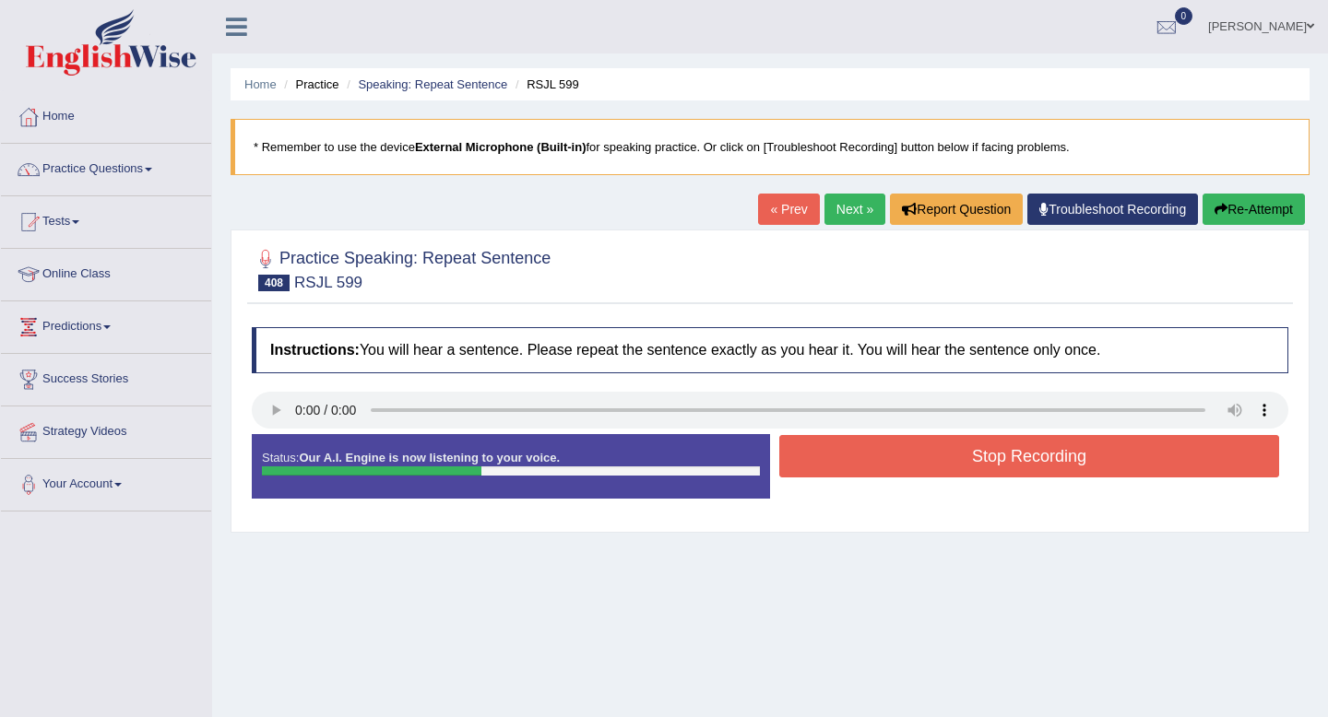
click at [1041, 469] on button "Stop Recording" at bounding box center [1029, 456] width 500 height 42
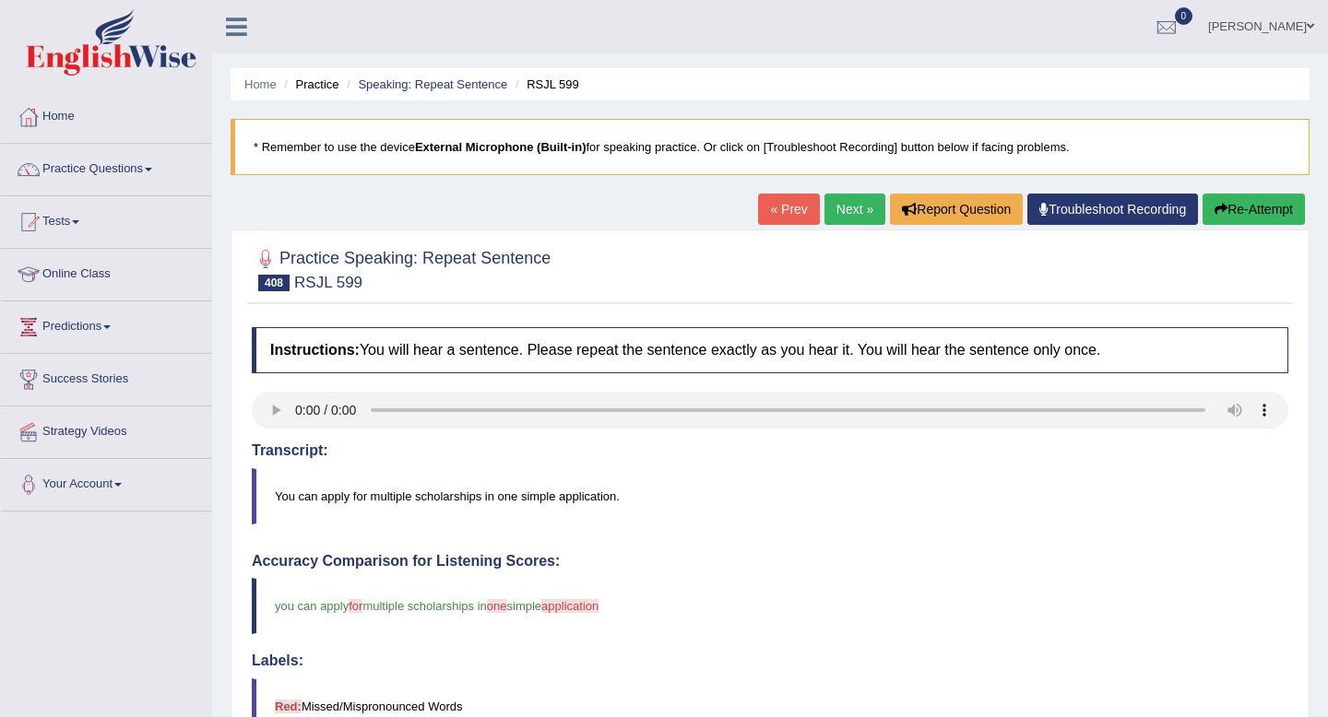
click at [844, 216] on link "Next »" at bounding box center [854, 209] width 61 height 31
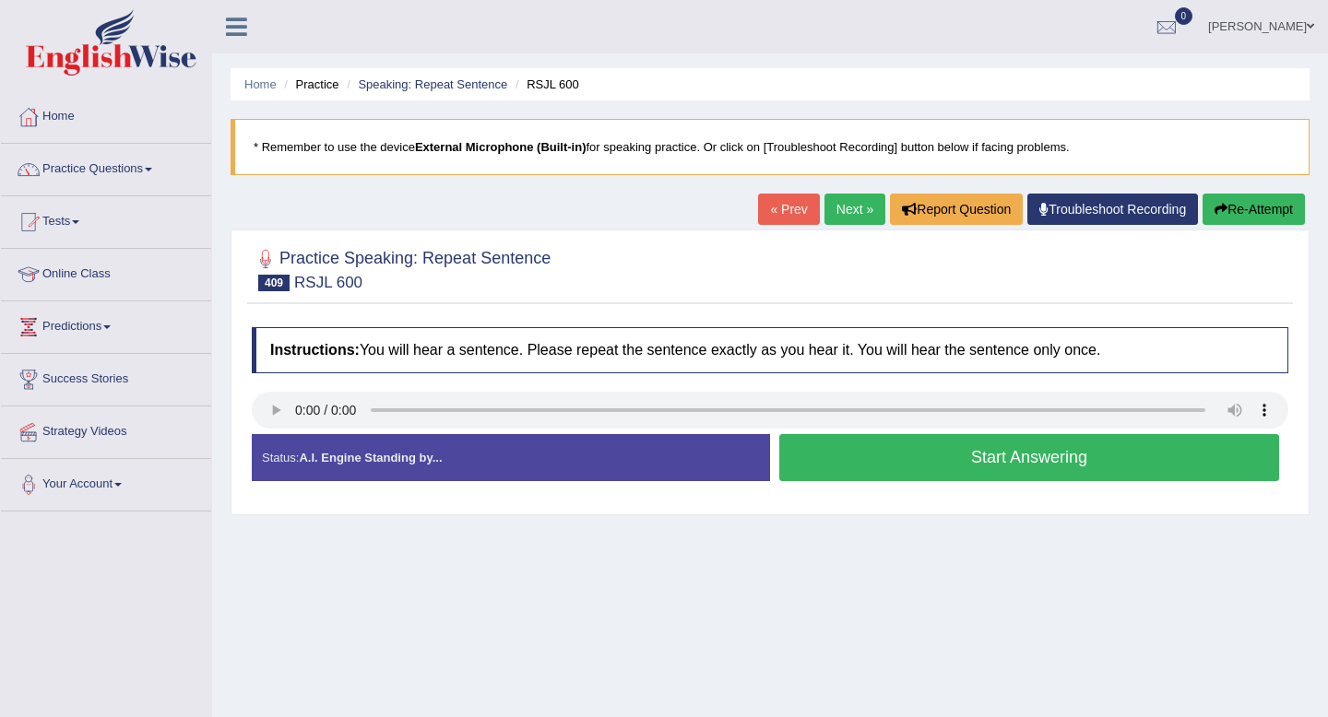
click at [964, 466] on button "Start Answering" at bounding box center [1029, 457] width 500 height 47
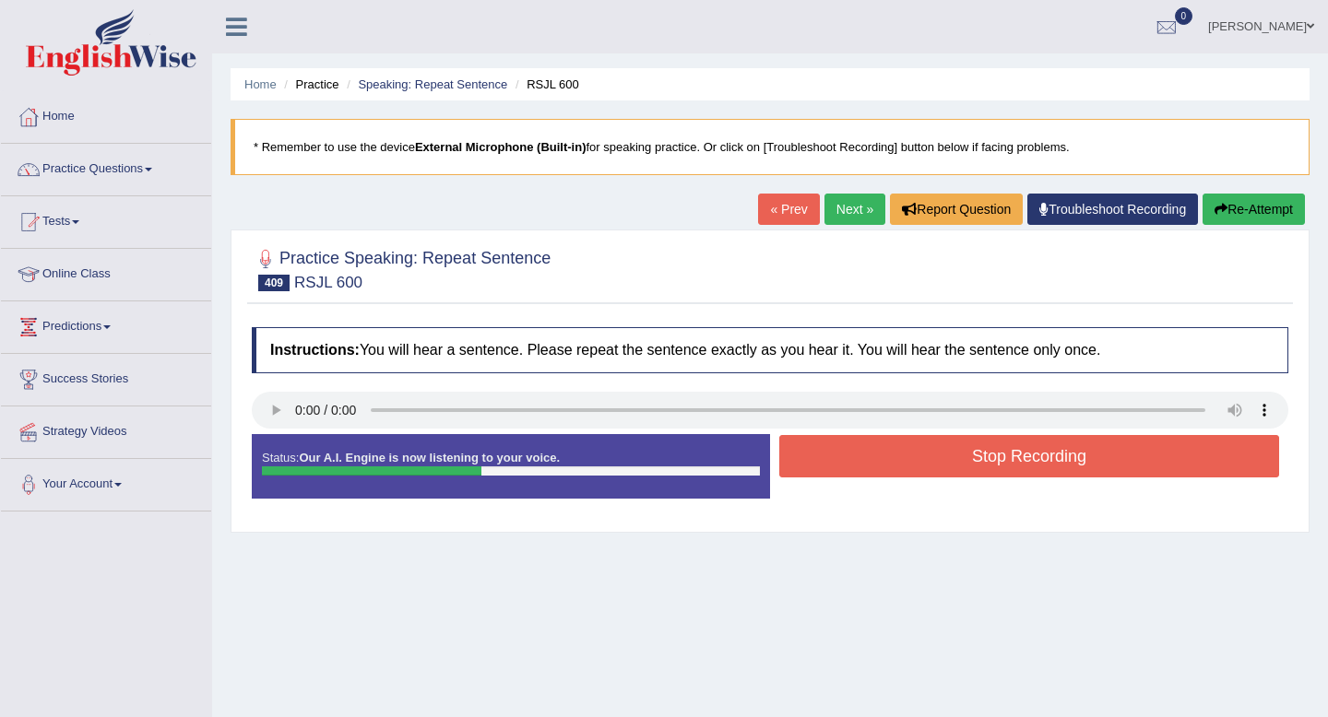
click at [964, 466] on button "Stop Recording" at bounding box center [1029, 456] width 500 height 42
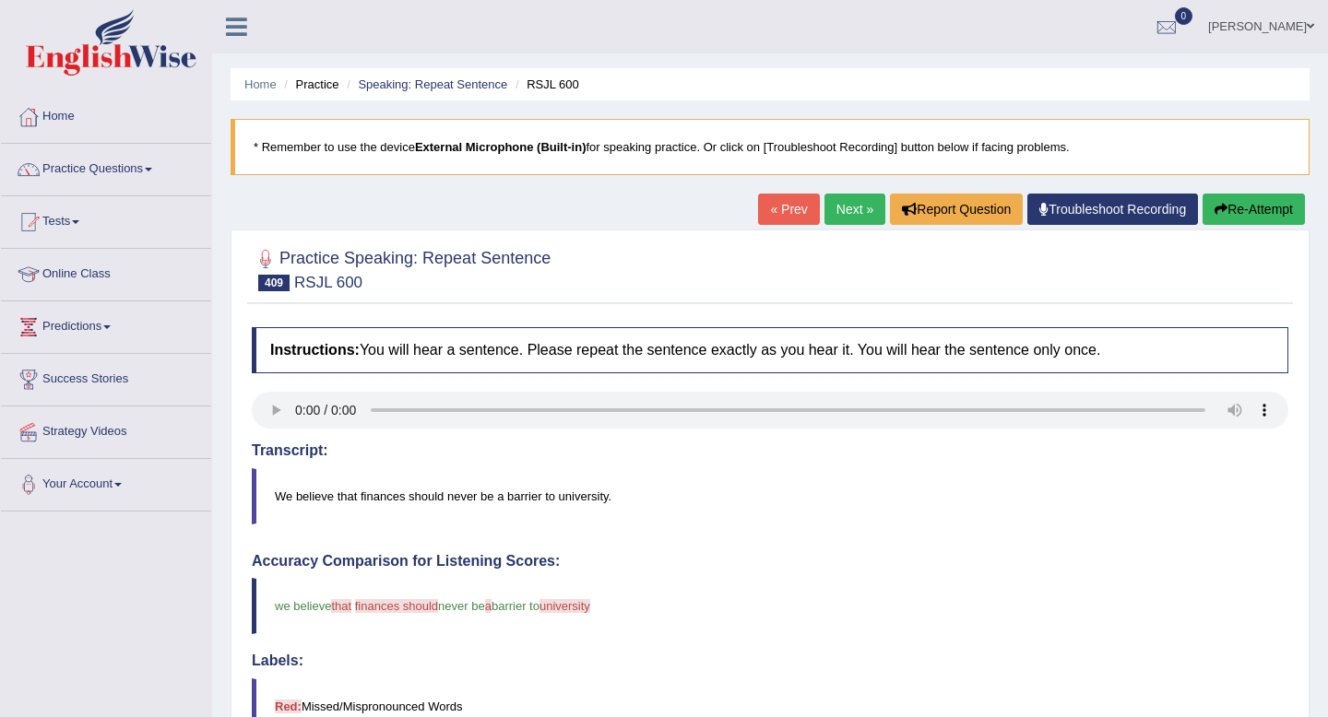
click at [844, 205] on link "Next »" at bounding box center [854, 209] width 61 height 31
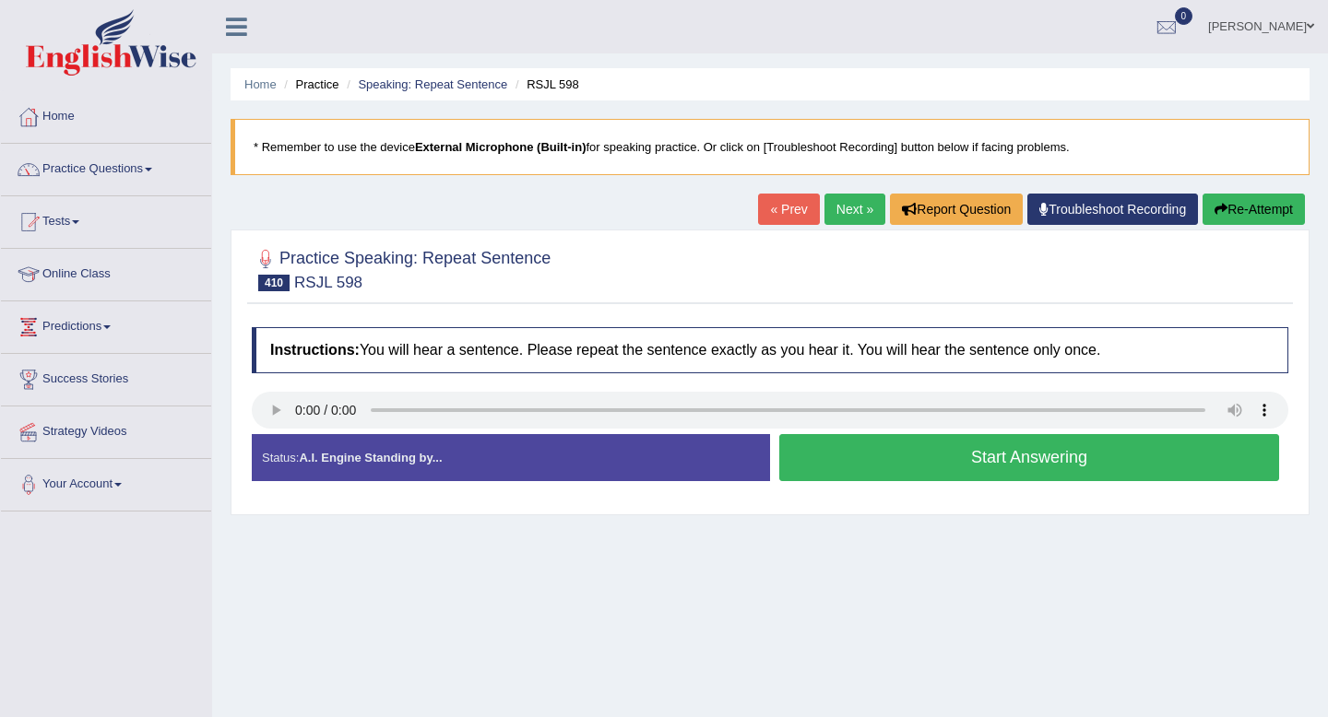
click at [845, 457] on button "Start Answering" at bounding box center [1029, 457] width 500 height 47
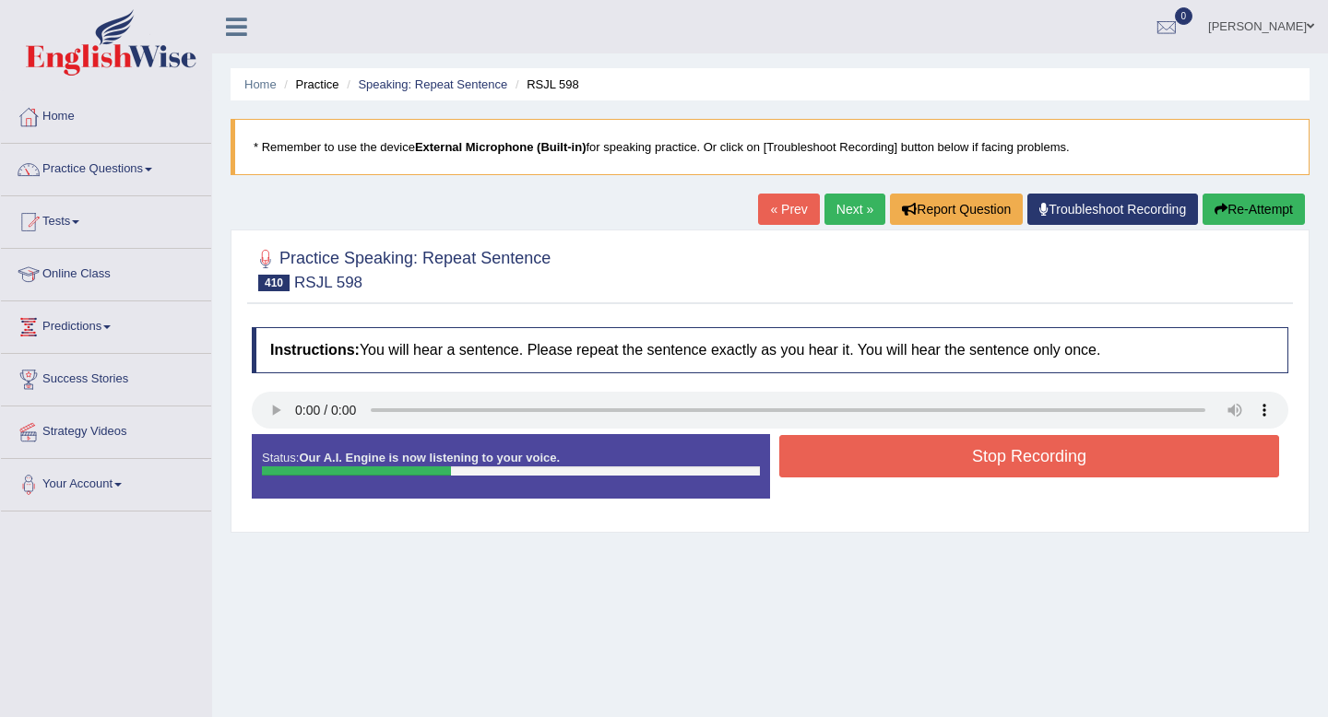
click at [845, 457] on button "Stop Recording" at bounding box center [1029, 456] width 500 height 42
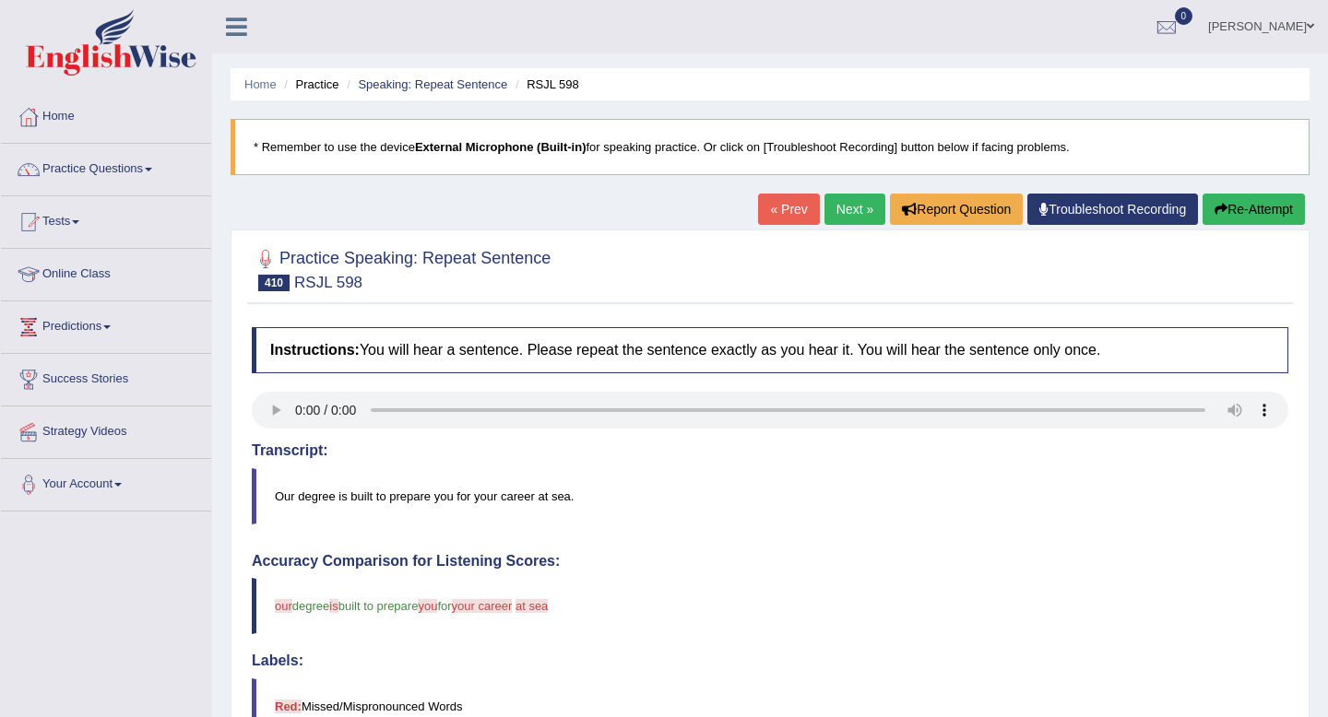
click at [854, 211] on link "Next »" at bounding box center [854, 209] width 61 height 31
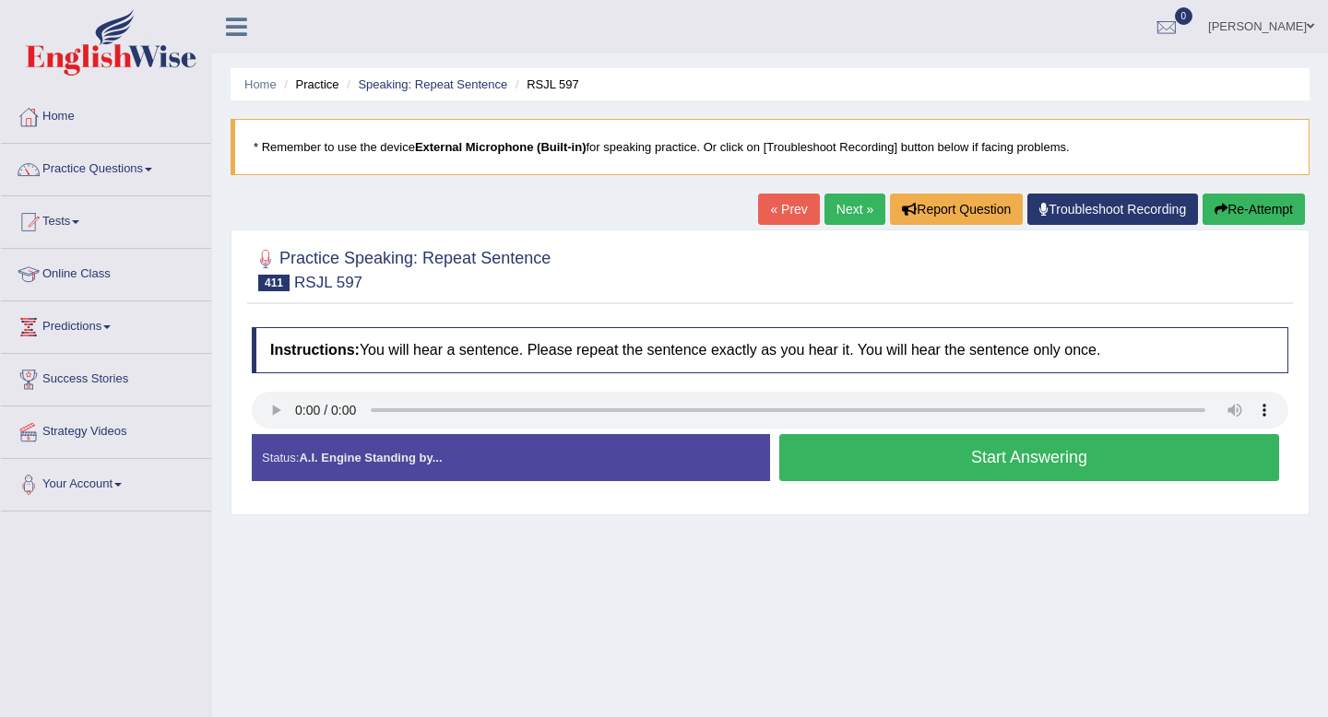
click at [983, 461] on button "Start Answering" at bounding box center [1029, 457] width 500 height 47
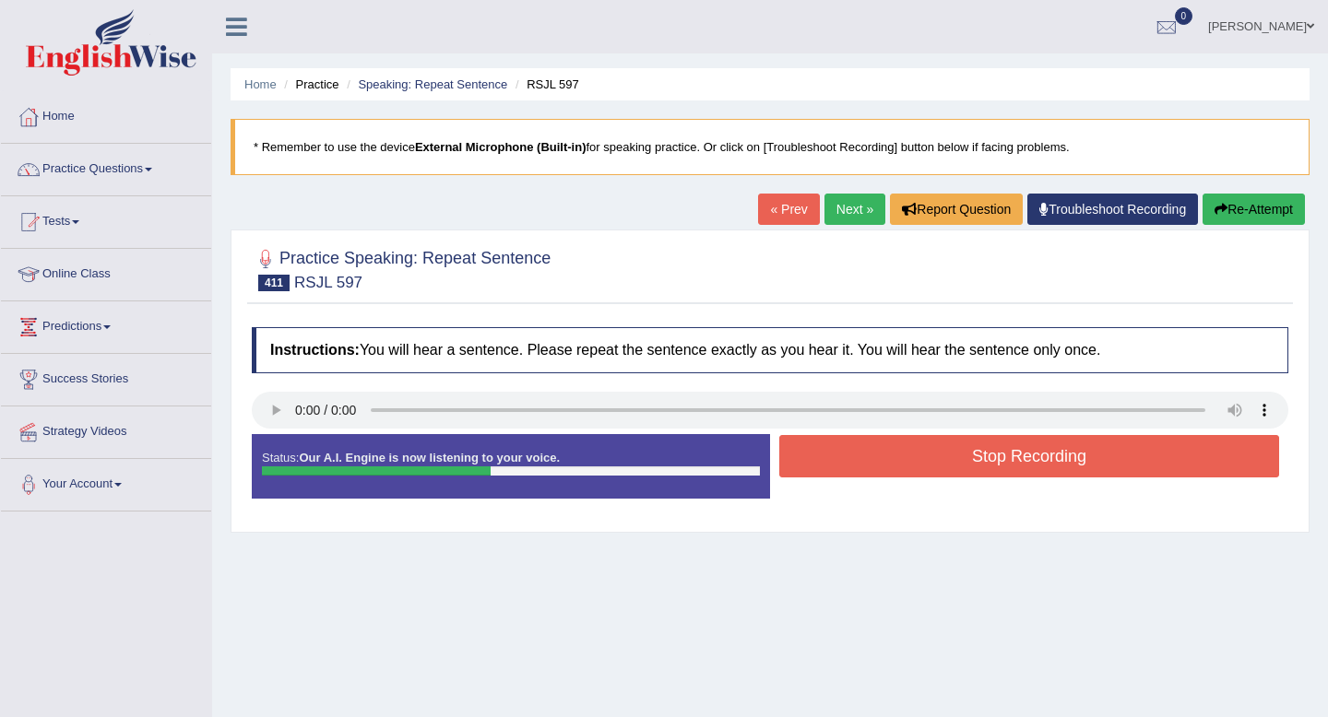
click at [983, 461] on button "Stop Recording" at bounding box center [1029, 456] width 500 height 42
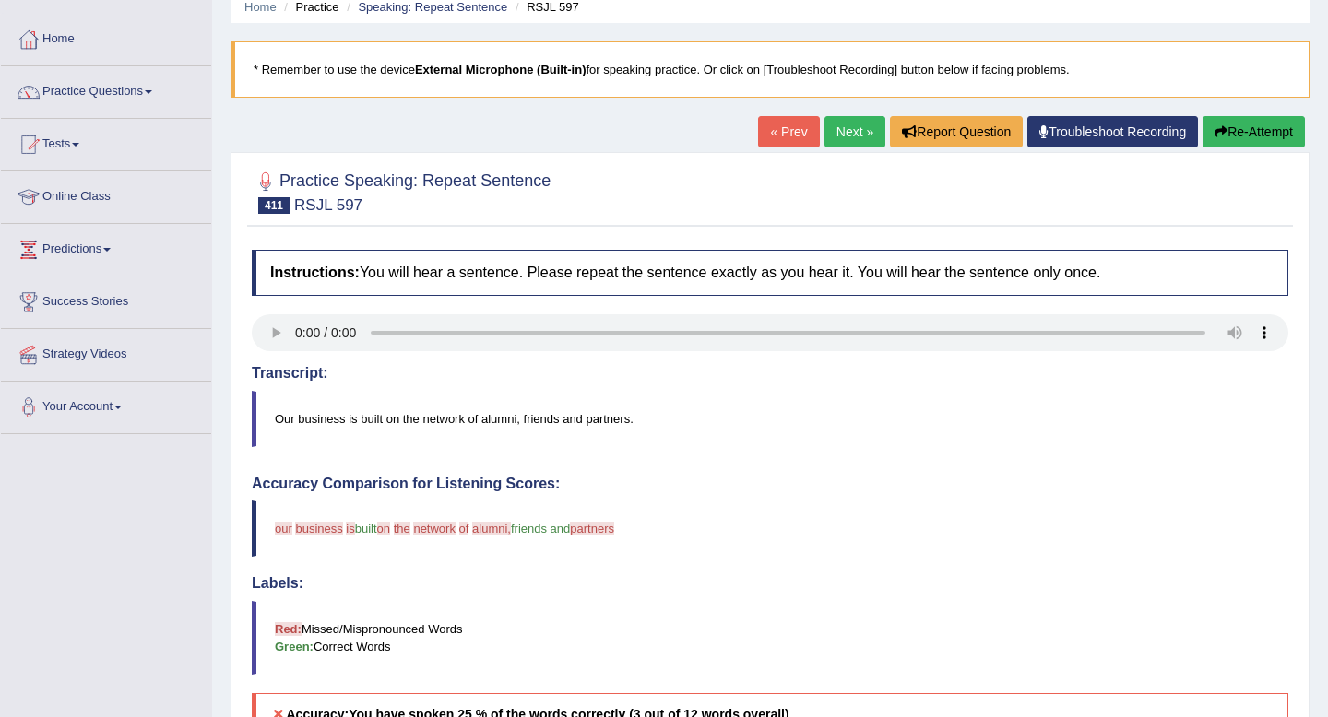
scroll to position [6, 0]
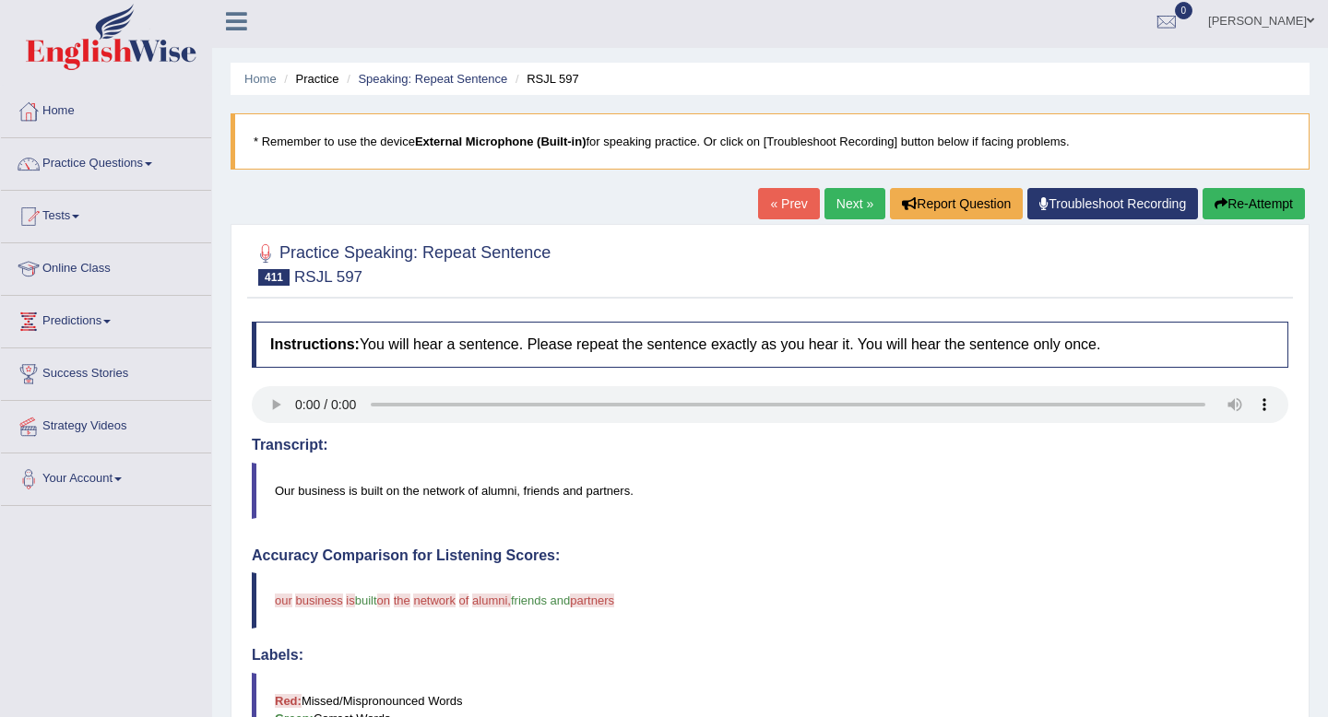
click at [838, 197] on link "Next »" at bounding box center [854, 203] width 61 height 31
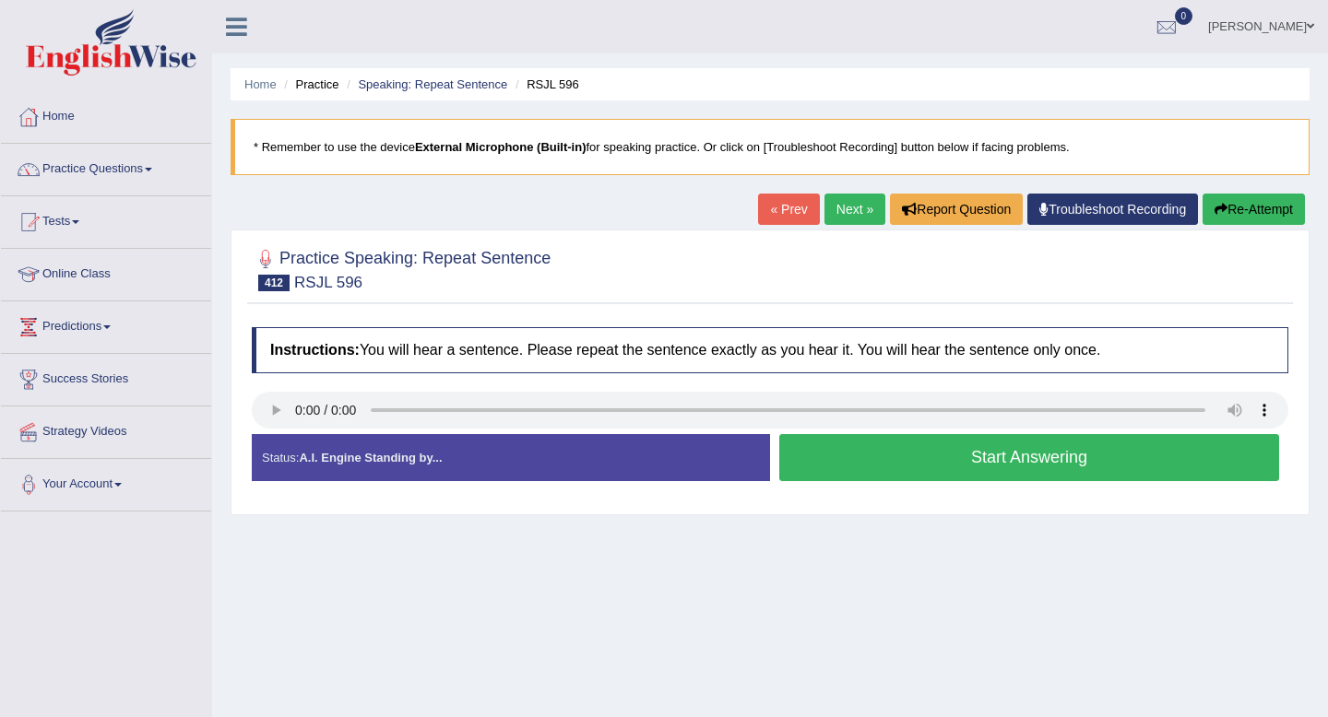
click at [879, 466] on button "Start Answering" at bounding box center [1029, 457] width 500 height 47
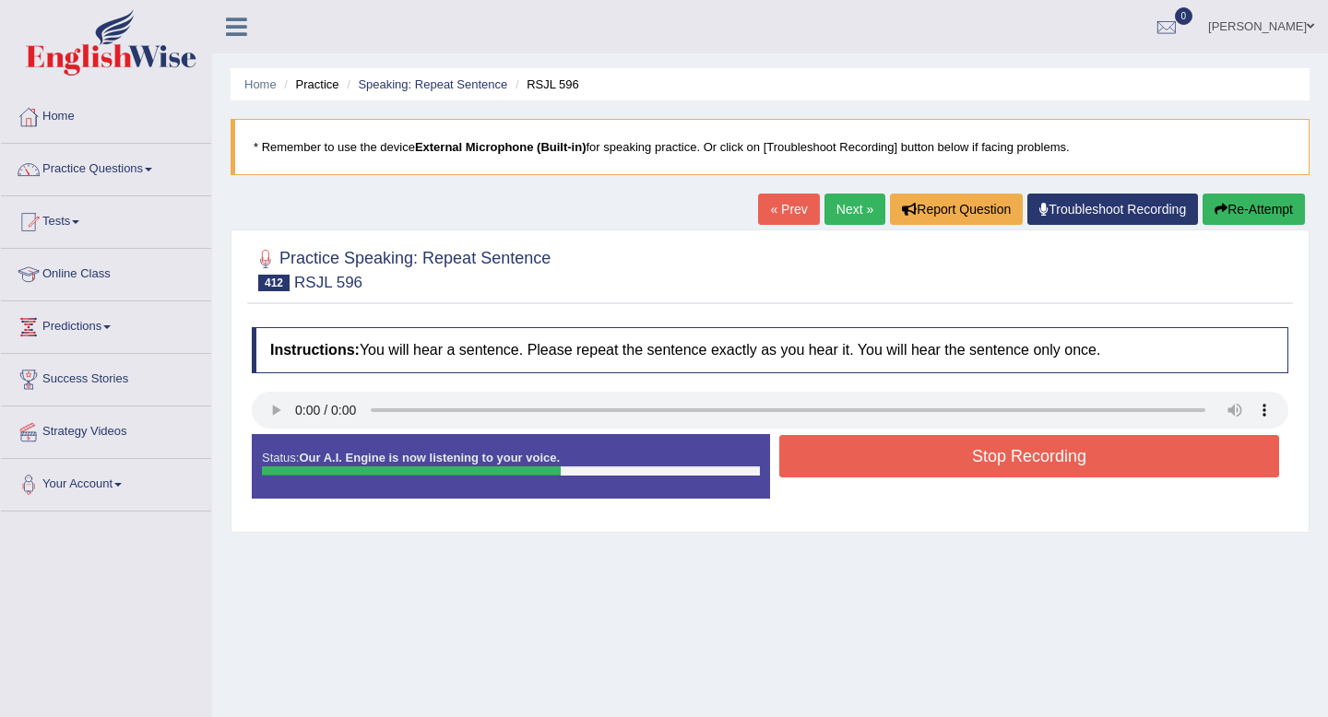
click at [879, 466] on button "Stop Recording" at bounding box center [1029, 456] width 500 height 42
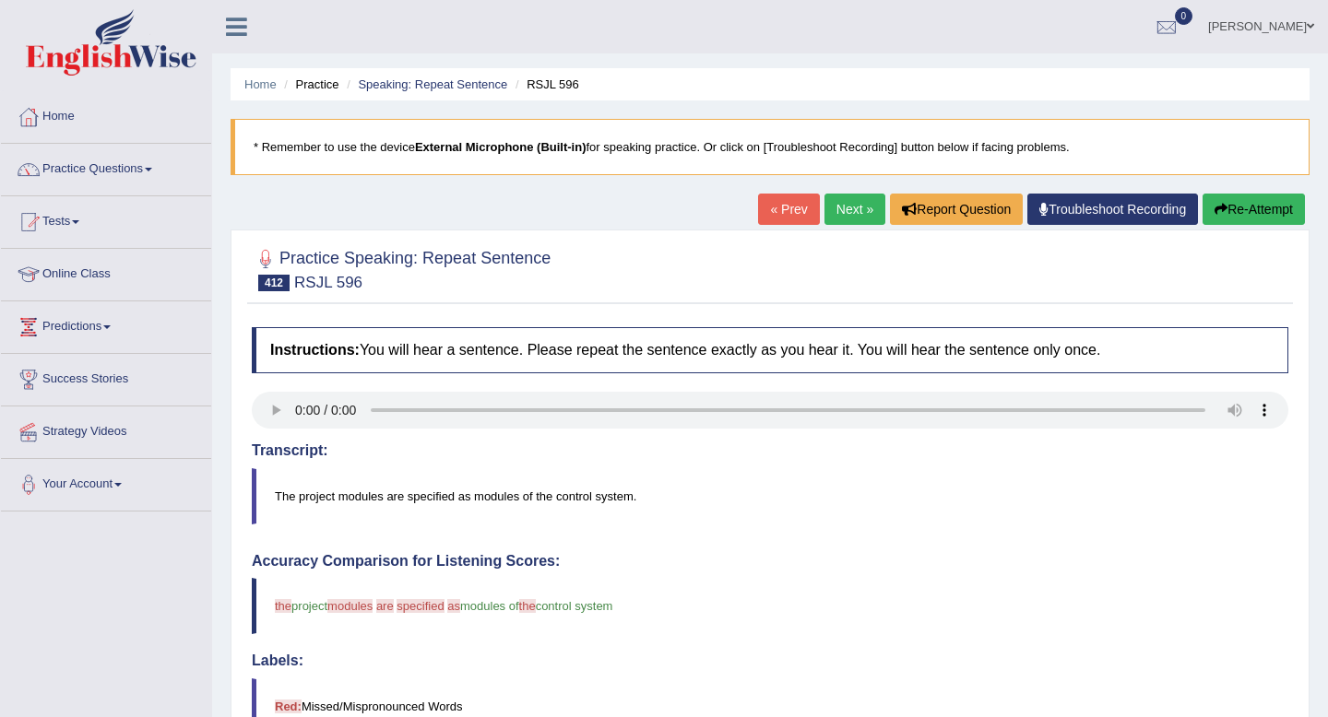
click at [850, 208] on link "Next »" at bounding box center [854, 209] width 61 height 31
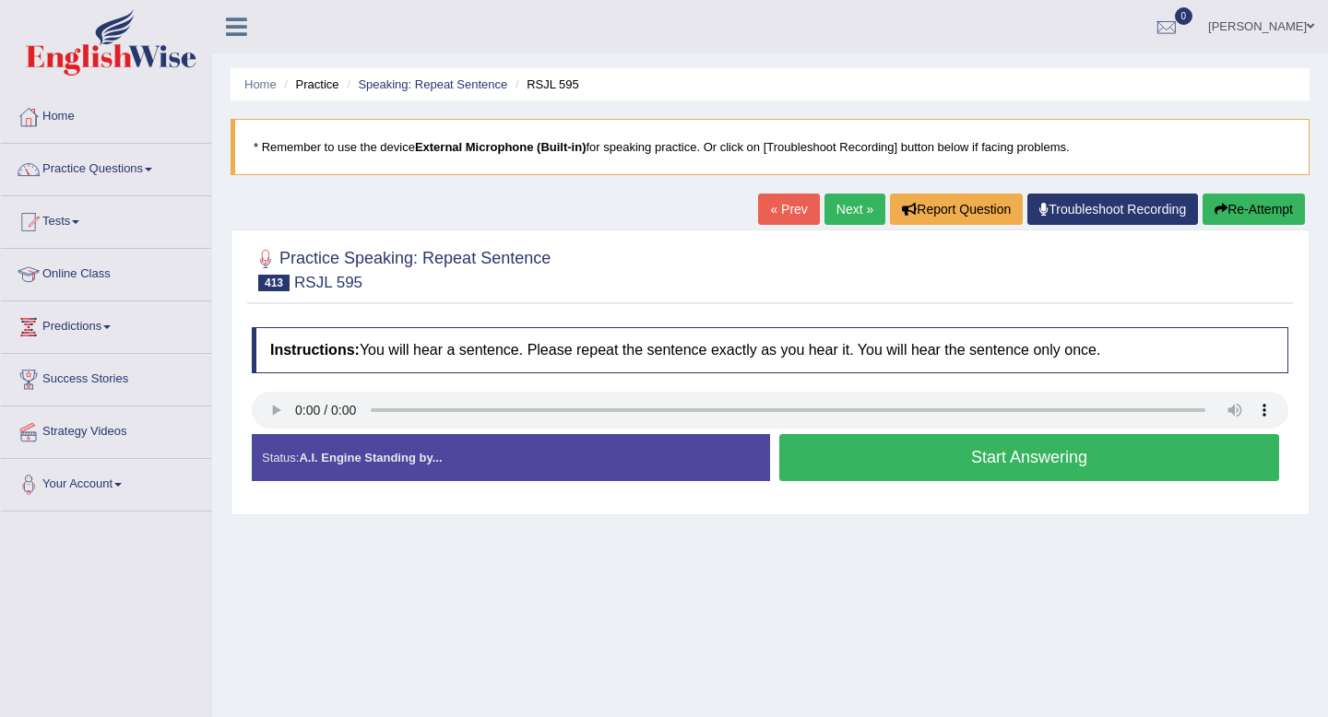
click at [880, 451] on button "Start Answering" at bounding box center [1029, 457] width 500 height 47
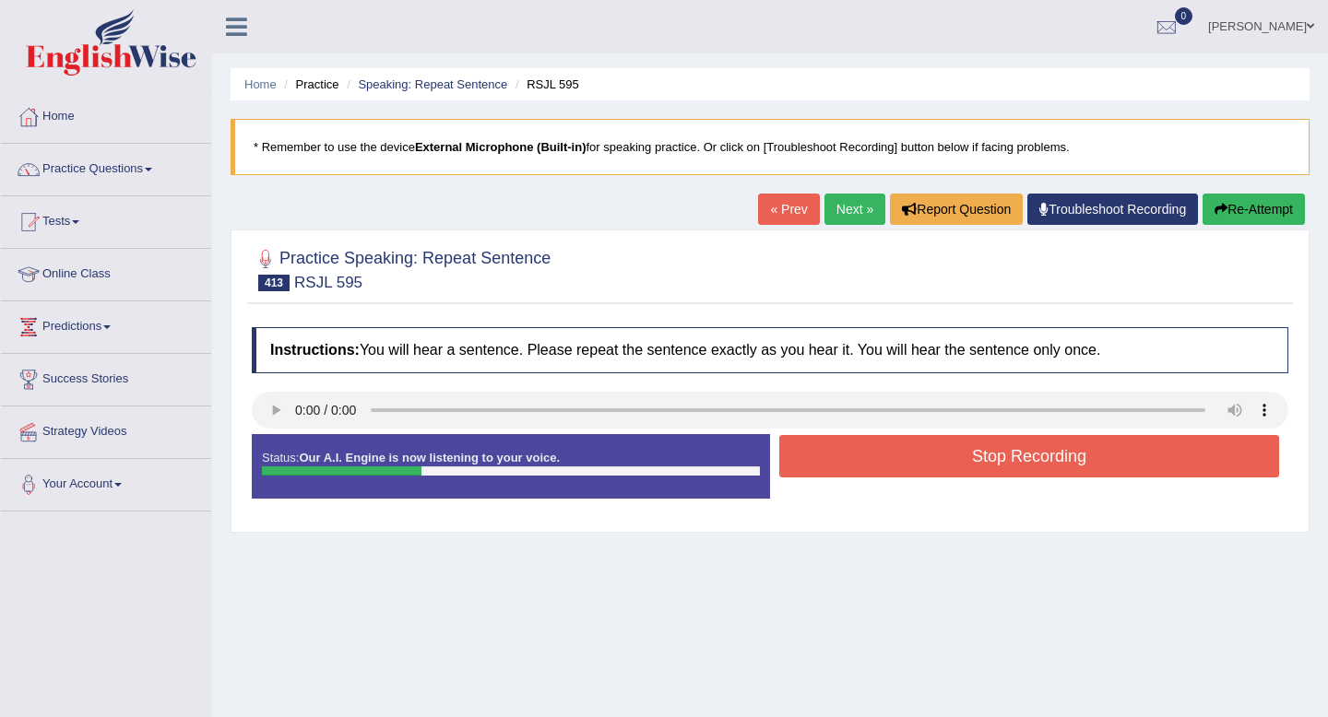
click at [880, 451] on button "Stop Recording" at bounding box center [1029, 456] width 500 height 42
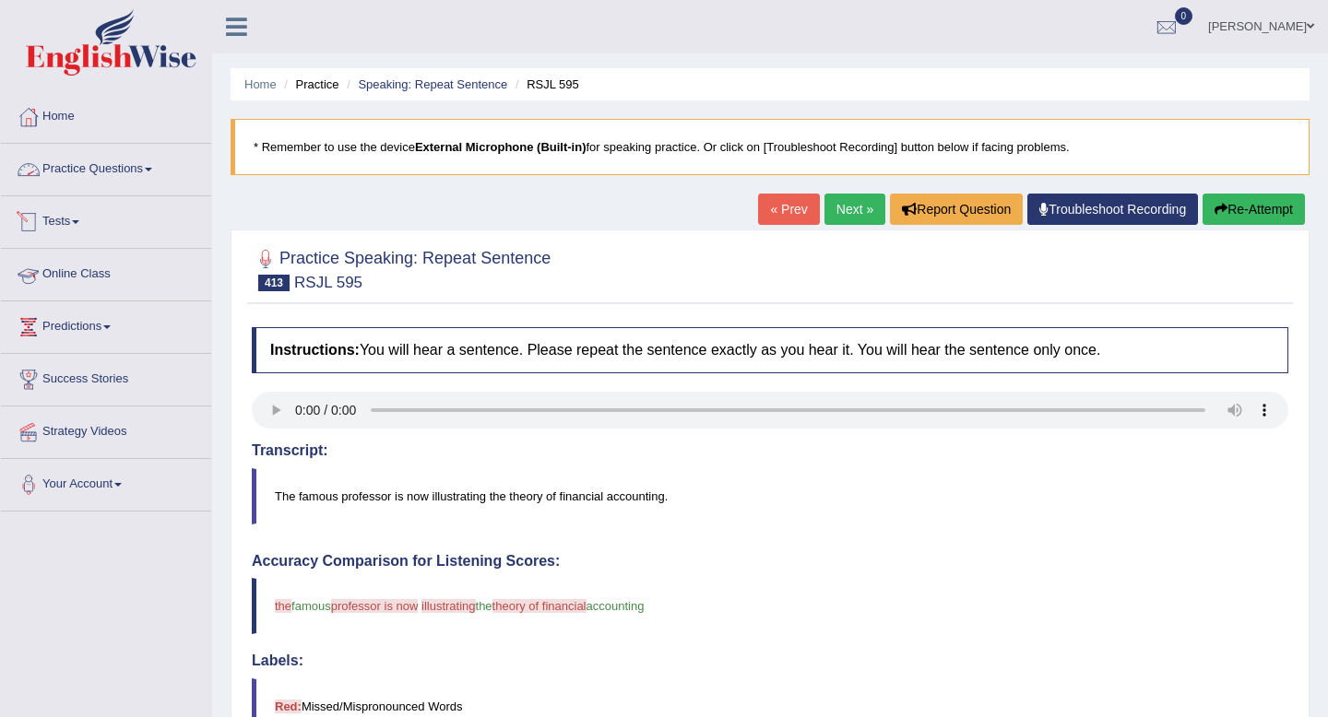
click at [100, 167] on link "Practice Questions" at bounding box center [106, 167] width 210 height 46
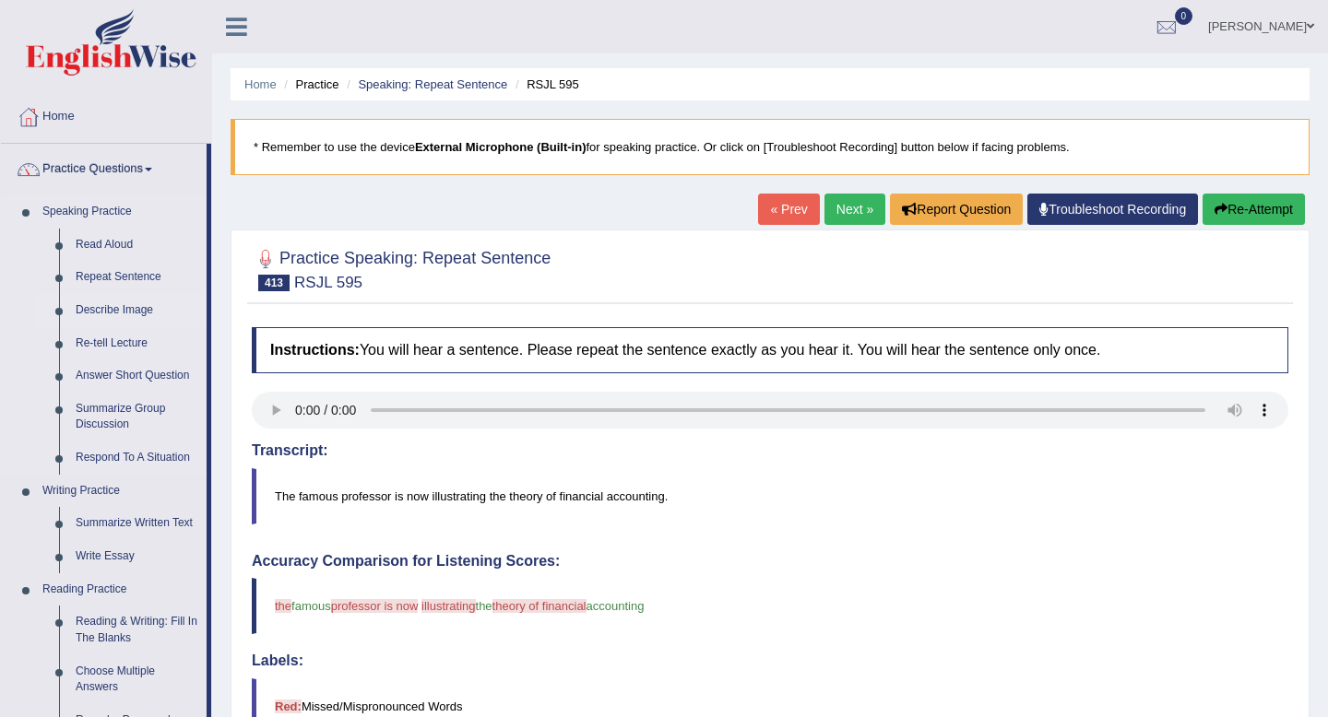
click at [137, 313] on link "Describe Image" at bounding box center [136, 310] width 139 height 33
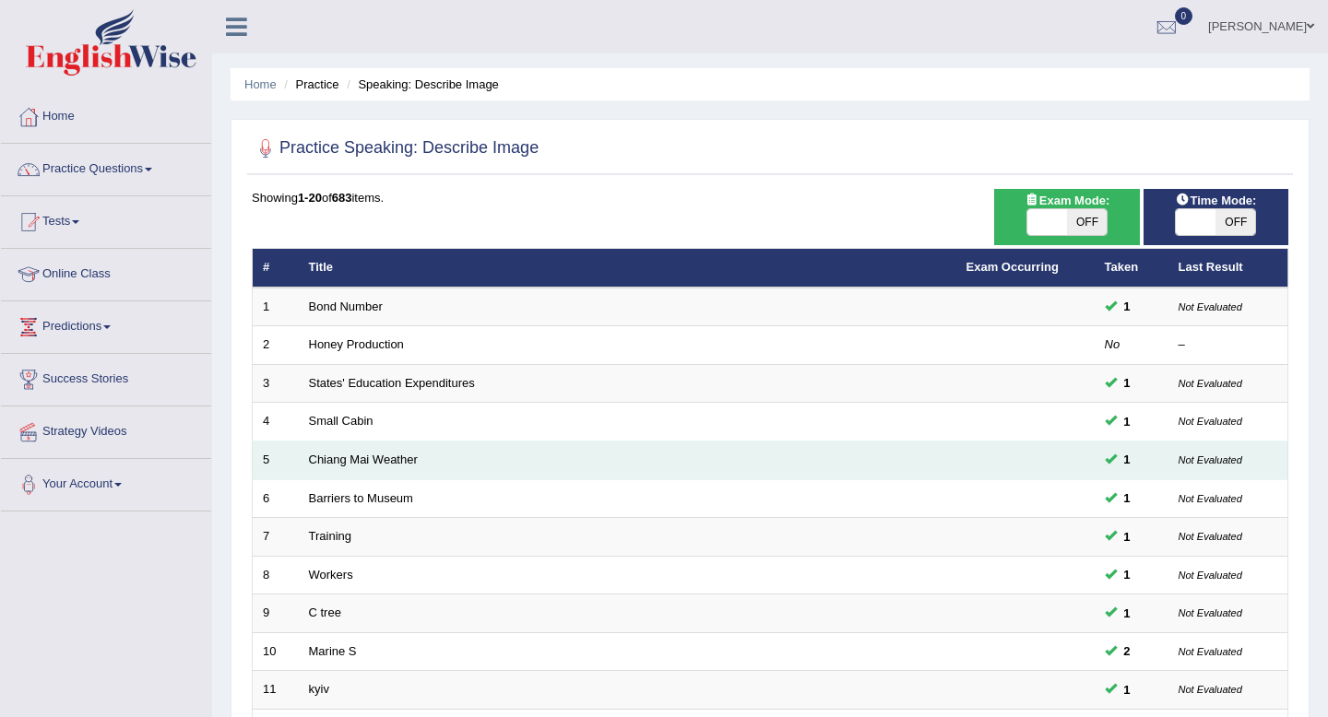
scroll to position [503, 0]
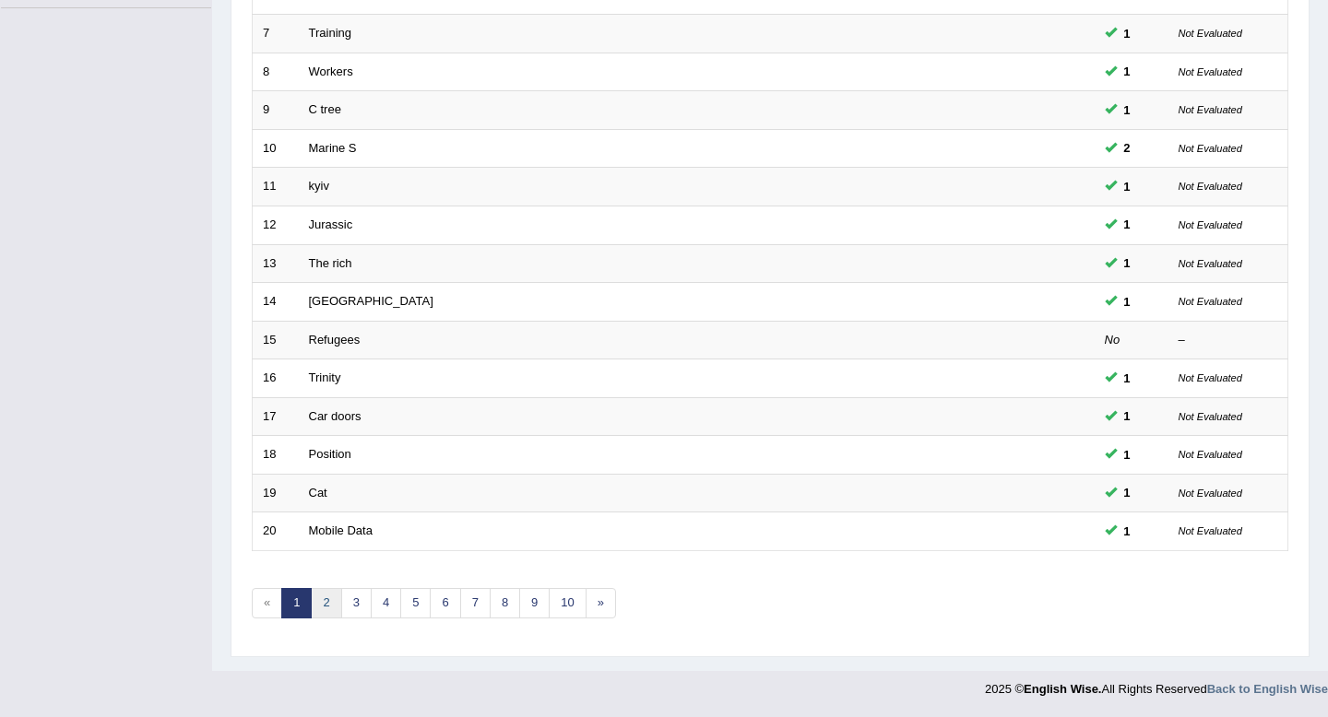
click at [325, 609] on link "2" at bounding box center [326, 603] width 30 height 30
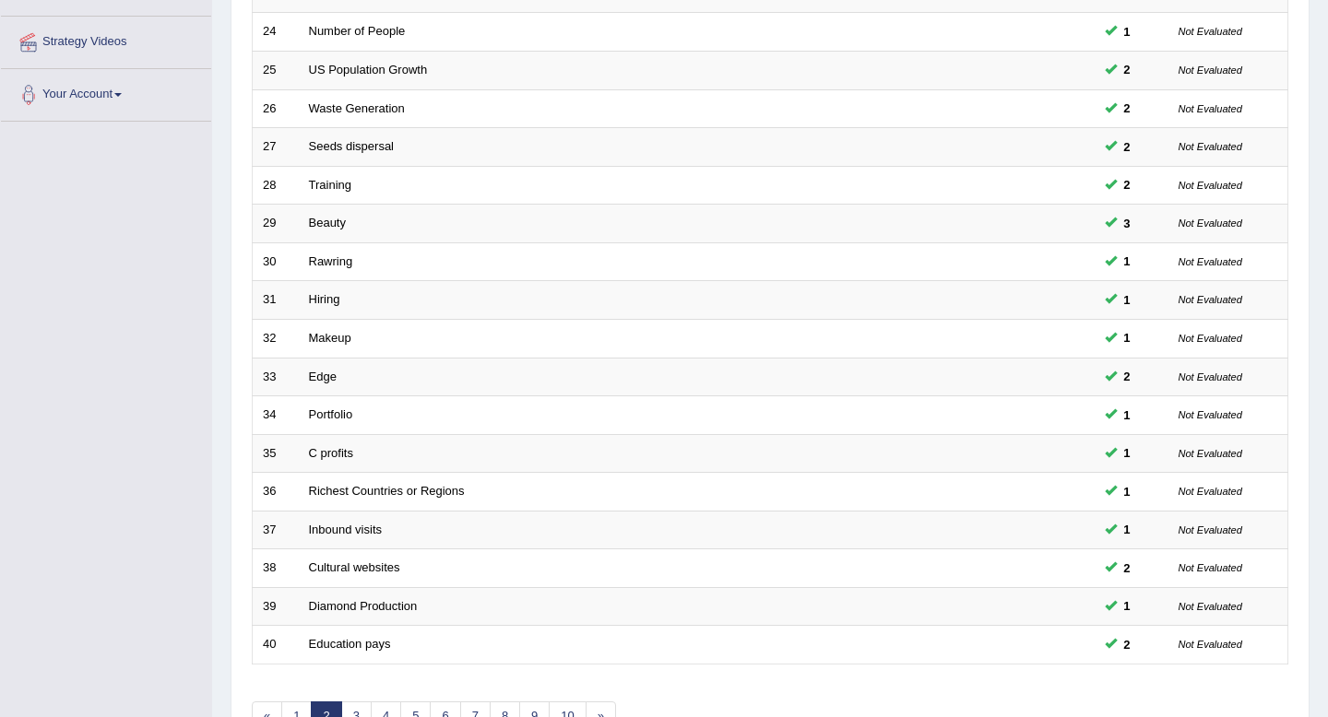
scroll to position [503, 0]
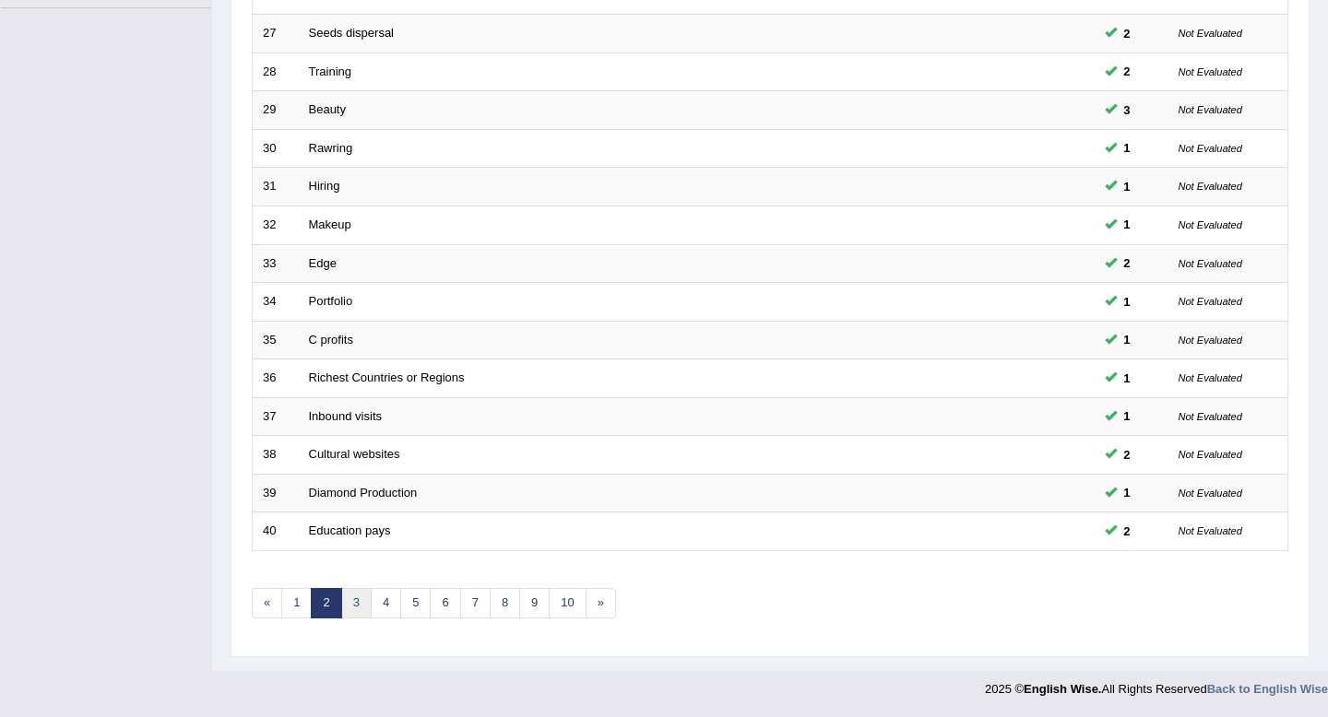
click at [353, 605] on link "3" at bounding box center [356, 603] width 30 height 30
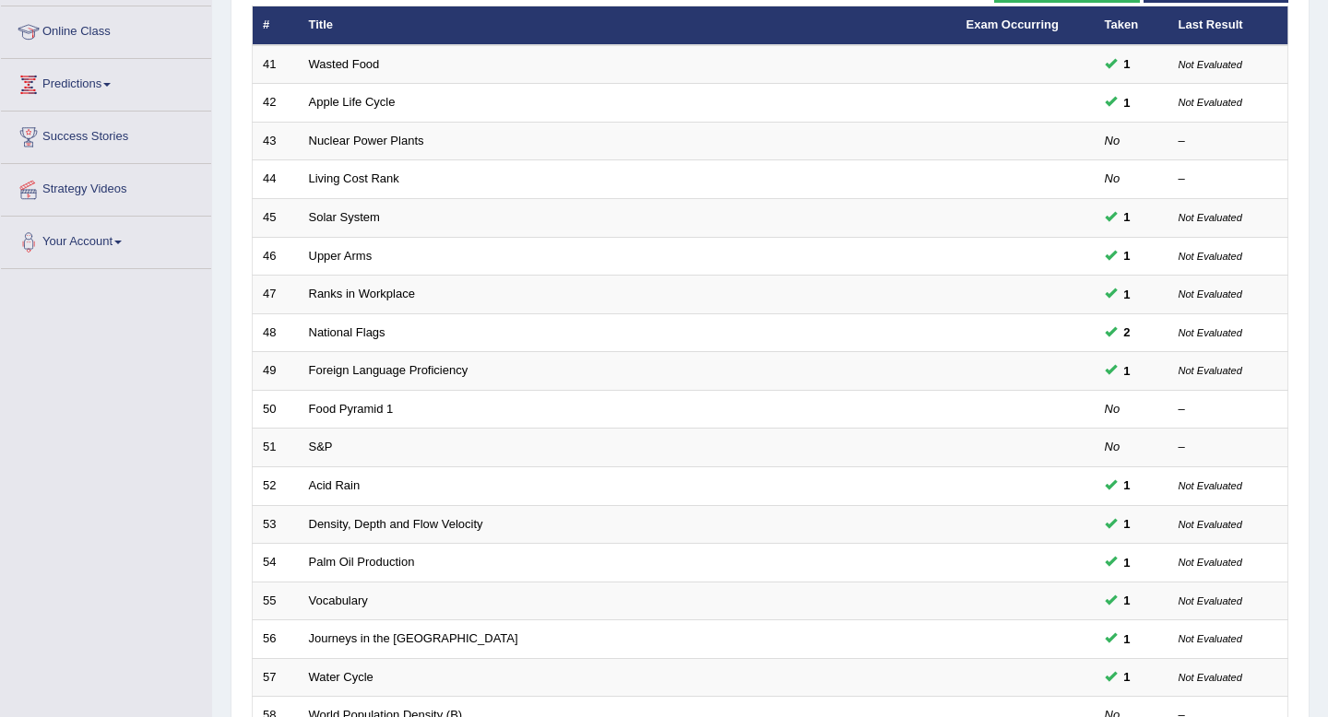
scroll to position [503, 0]
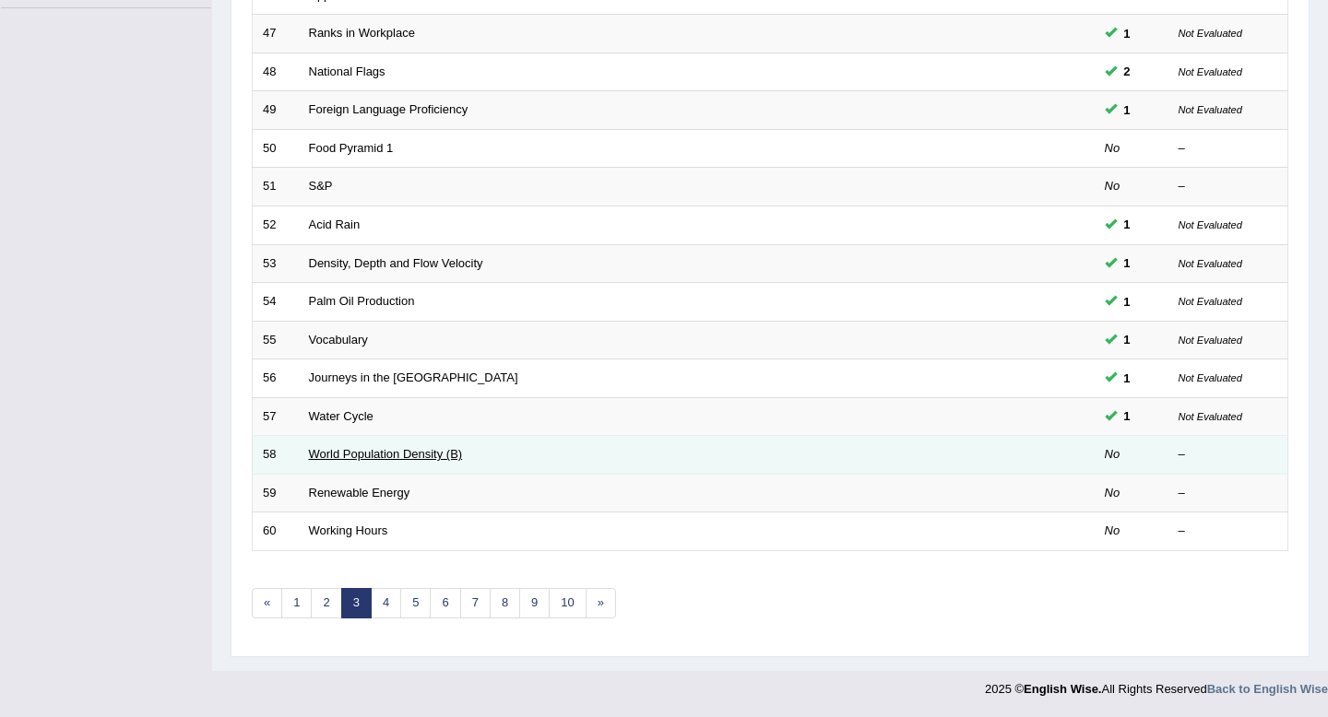
click at [427, 456] on link "World Population Density (B)" at bounding box center [386, 454] width 154 height 14
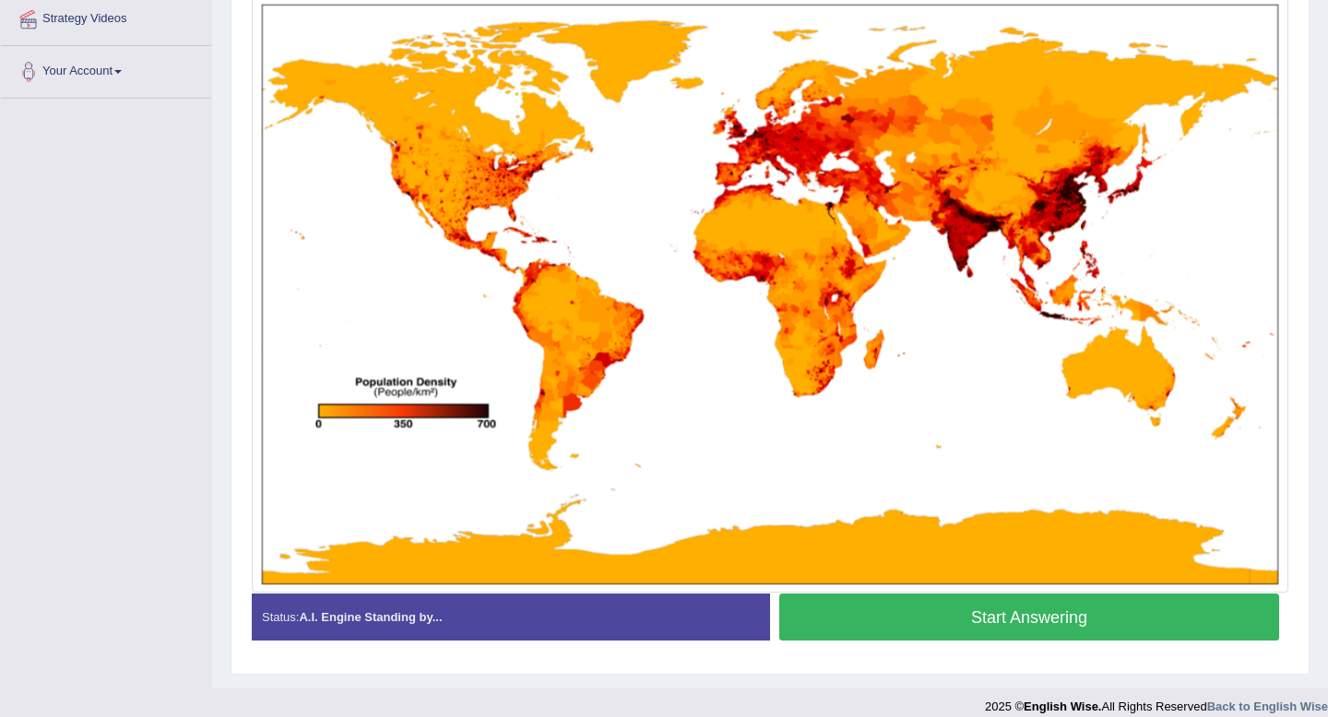
scroll to position [431, 0]
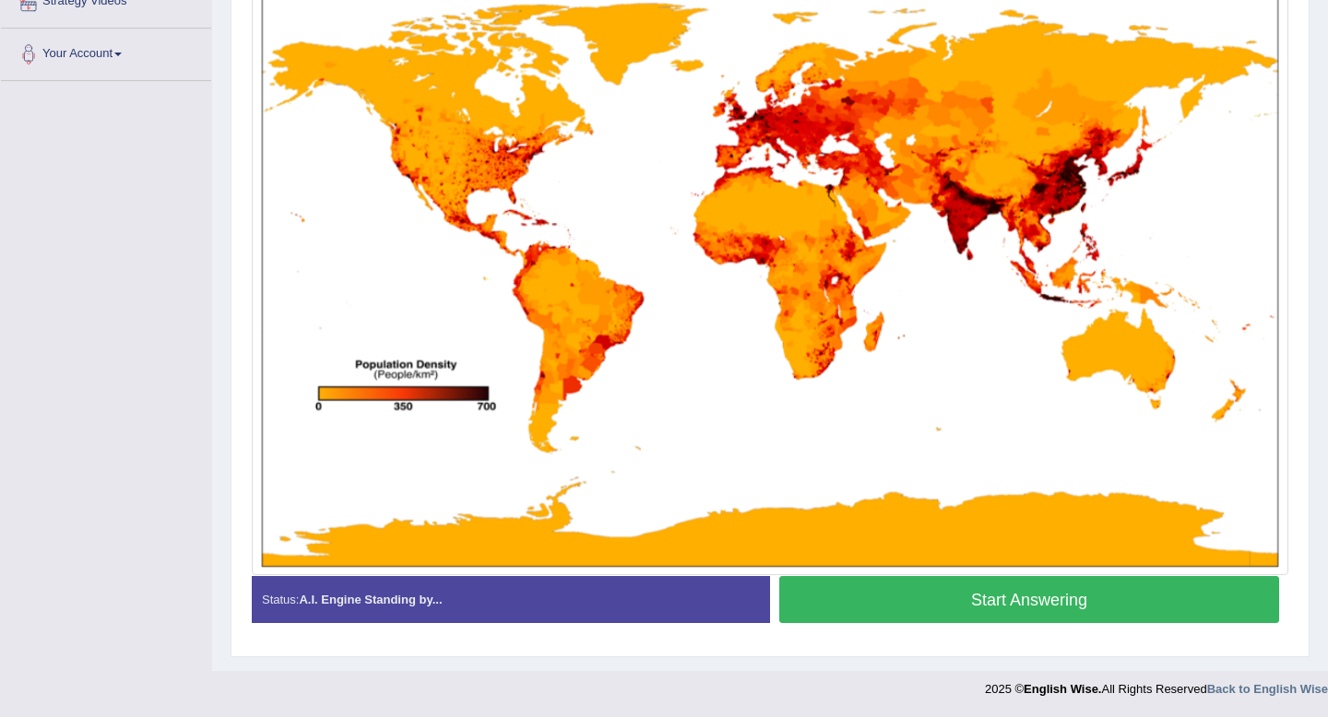
click at [950, 611] on button "Start Answering" at bounding box center [1029, 599] width 500 height 47
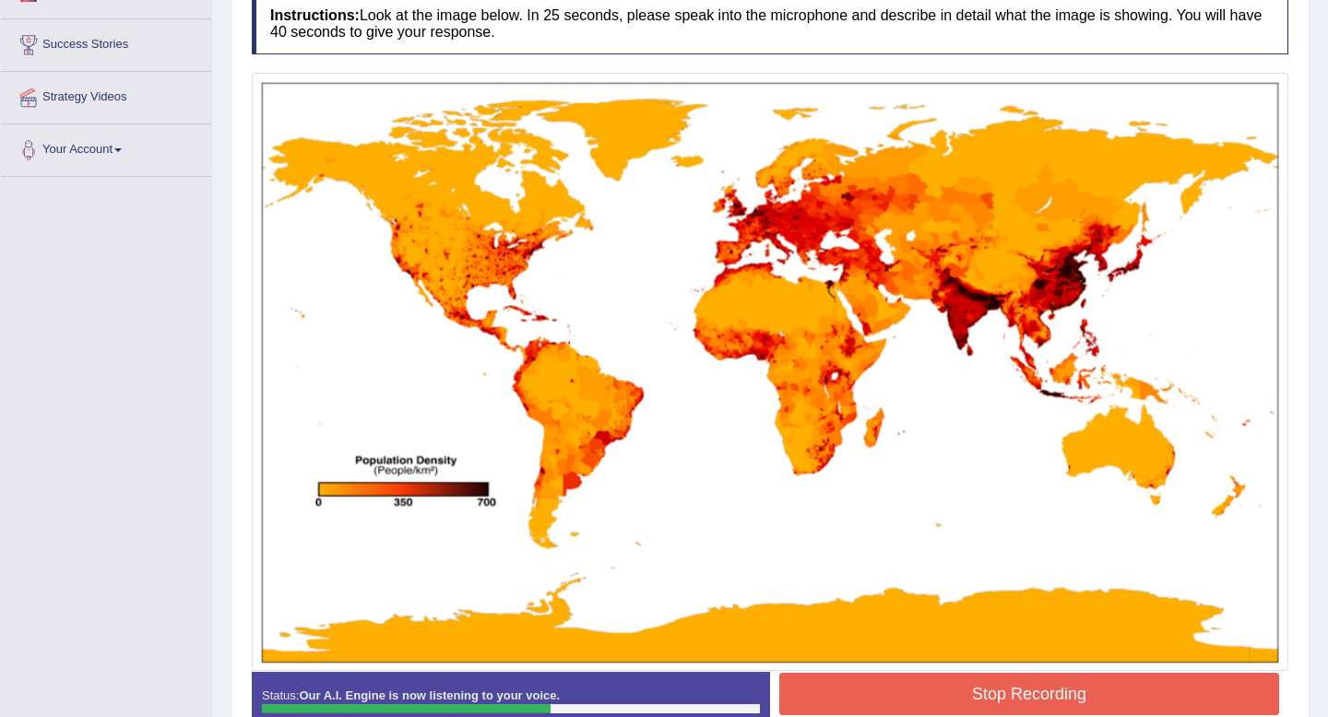
scroll to position [395, 0]
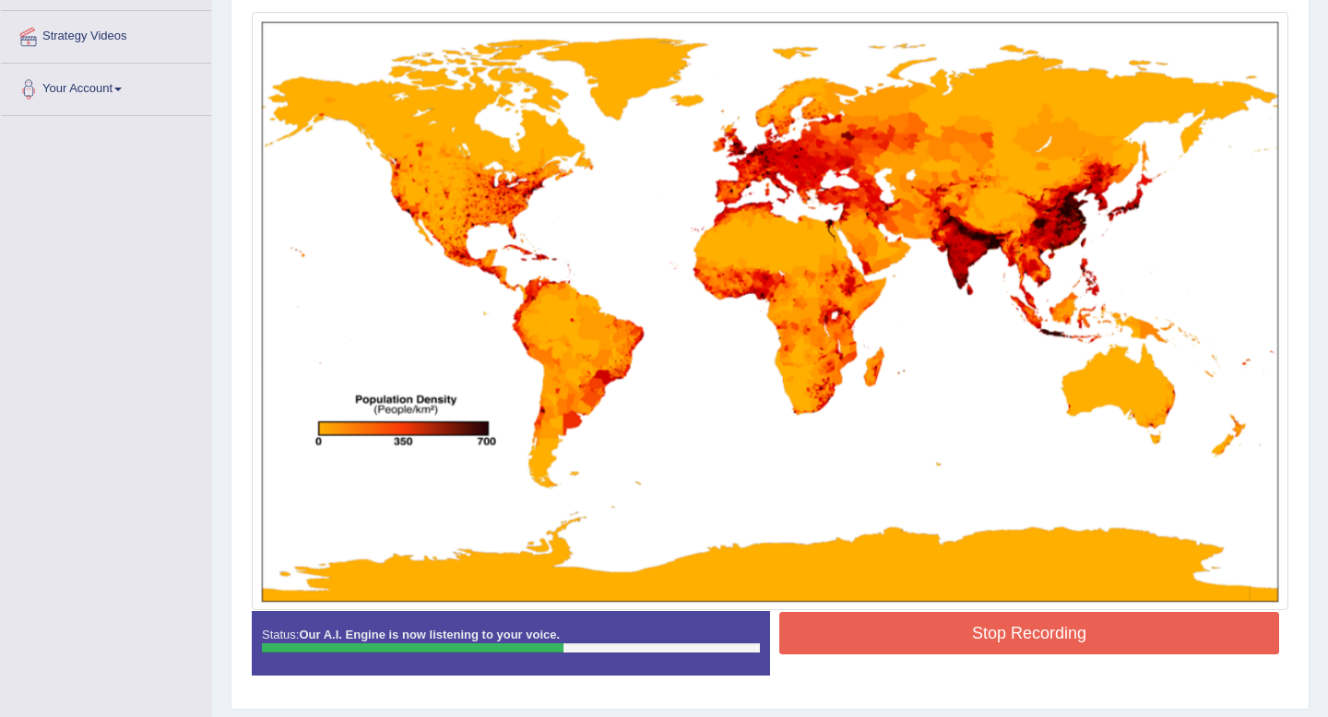
click at [894, 641] on button "Stop Recording" at bounding box center [1029, 633] width 500 height 42
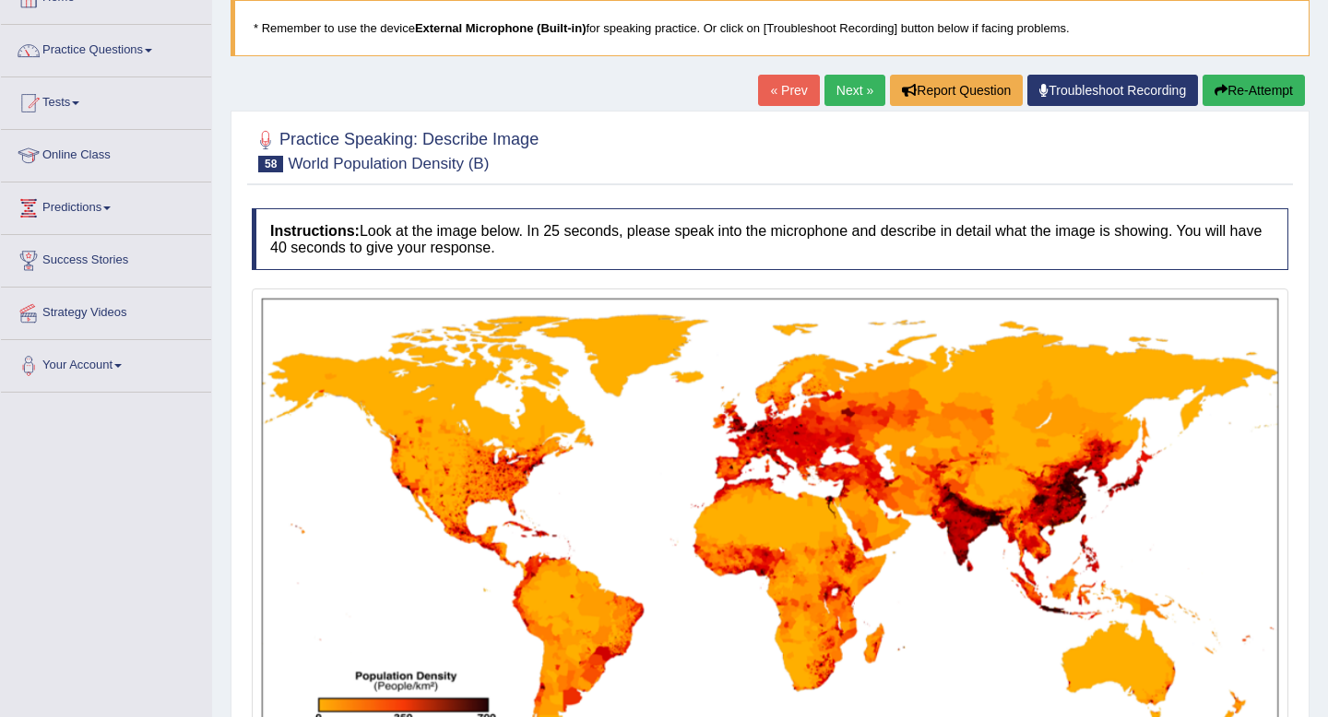
scroll to position [91, 0]
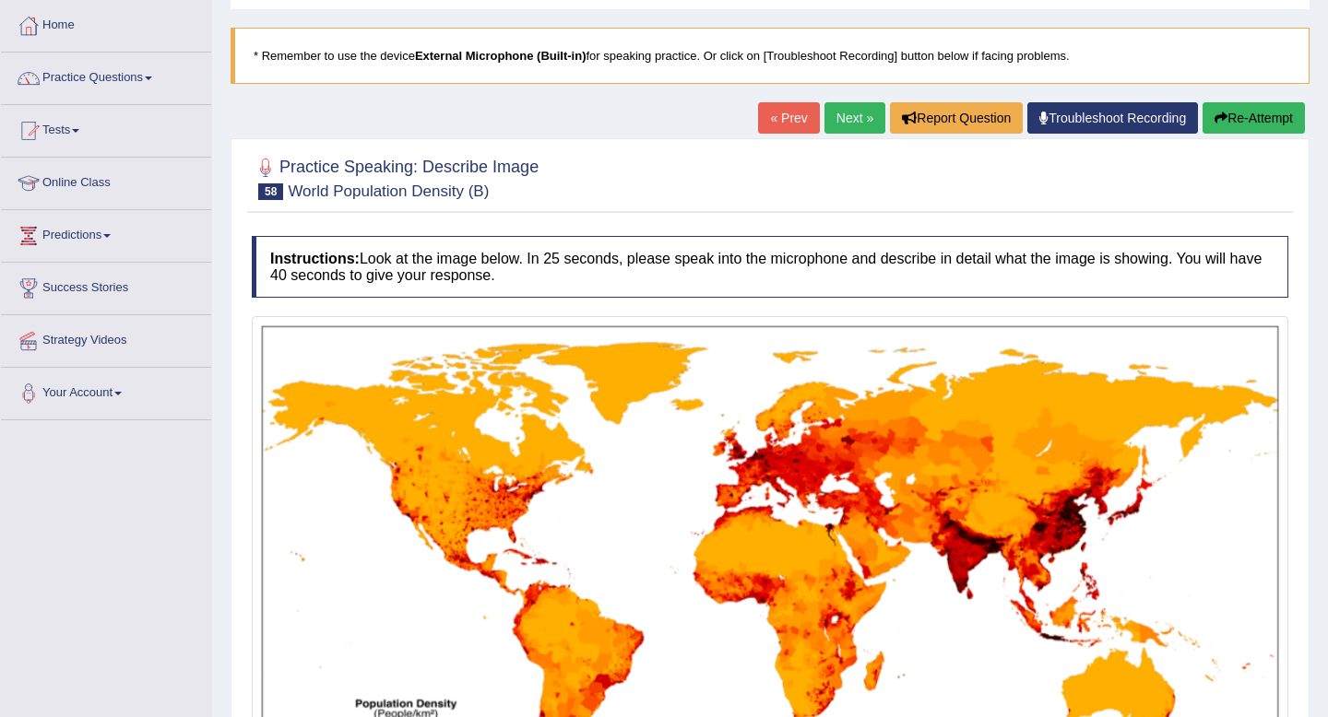
click at [843, 114] on link "Next »" at bounding box center [854, 117] width 61 height 31
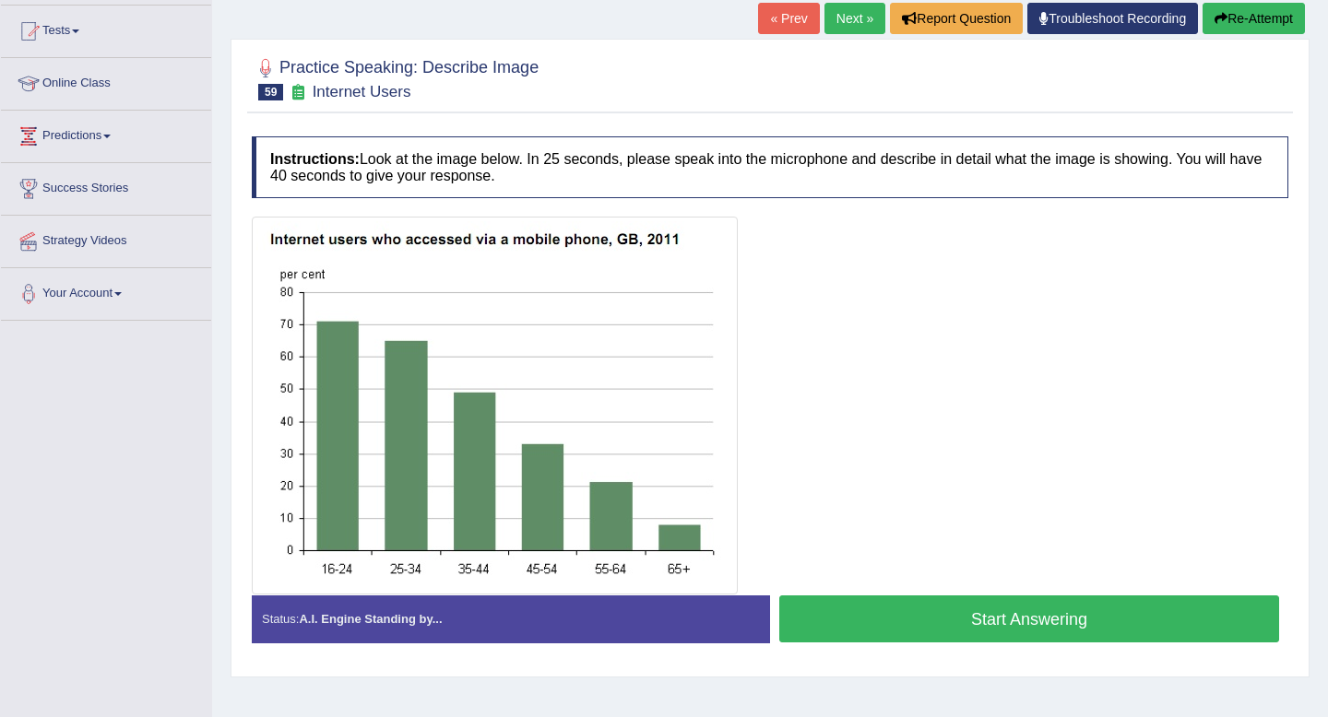
scroll to position [207, 0]
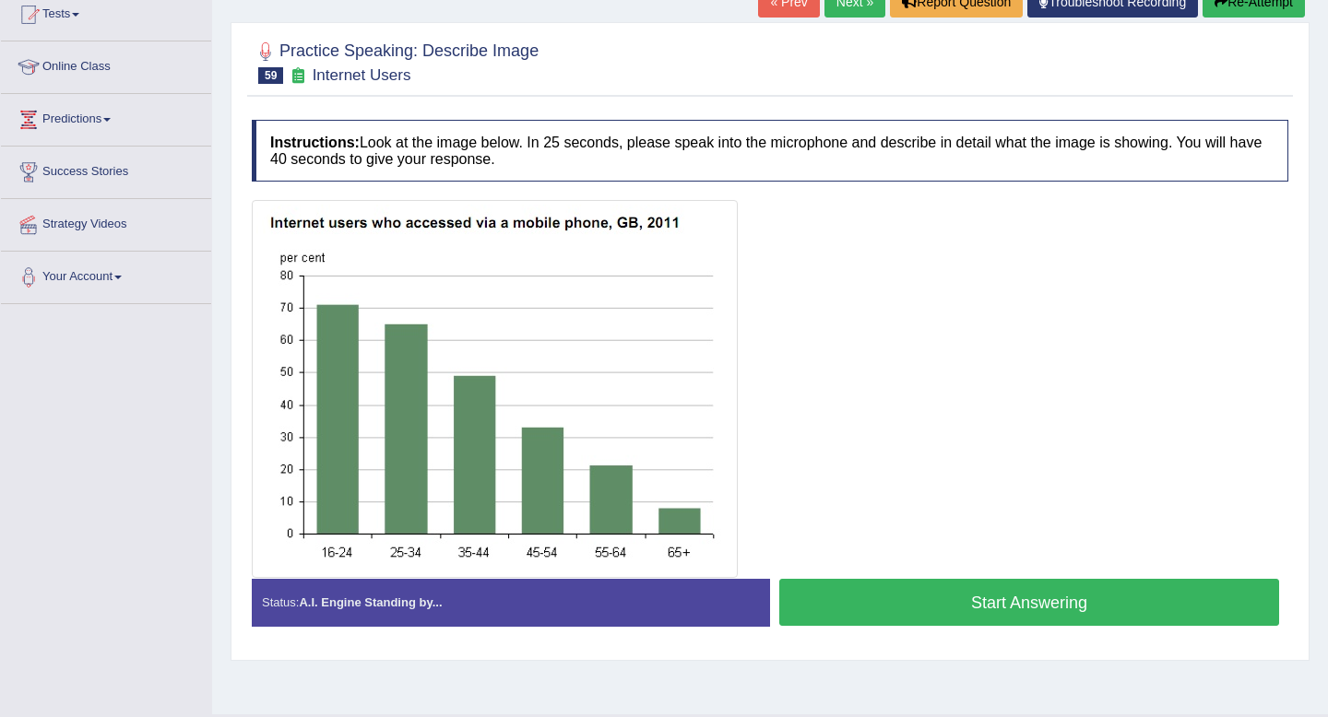
click at [946, 611] on button "Start Answering" at bounding box center [1029, 602] width 500 height 47
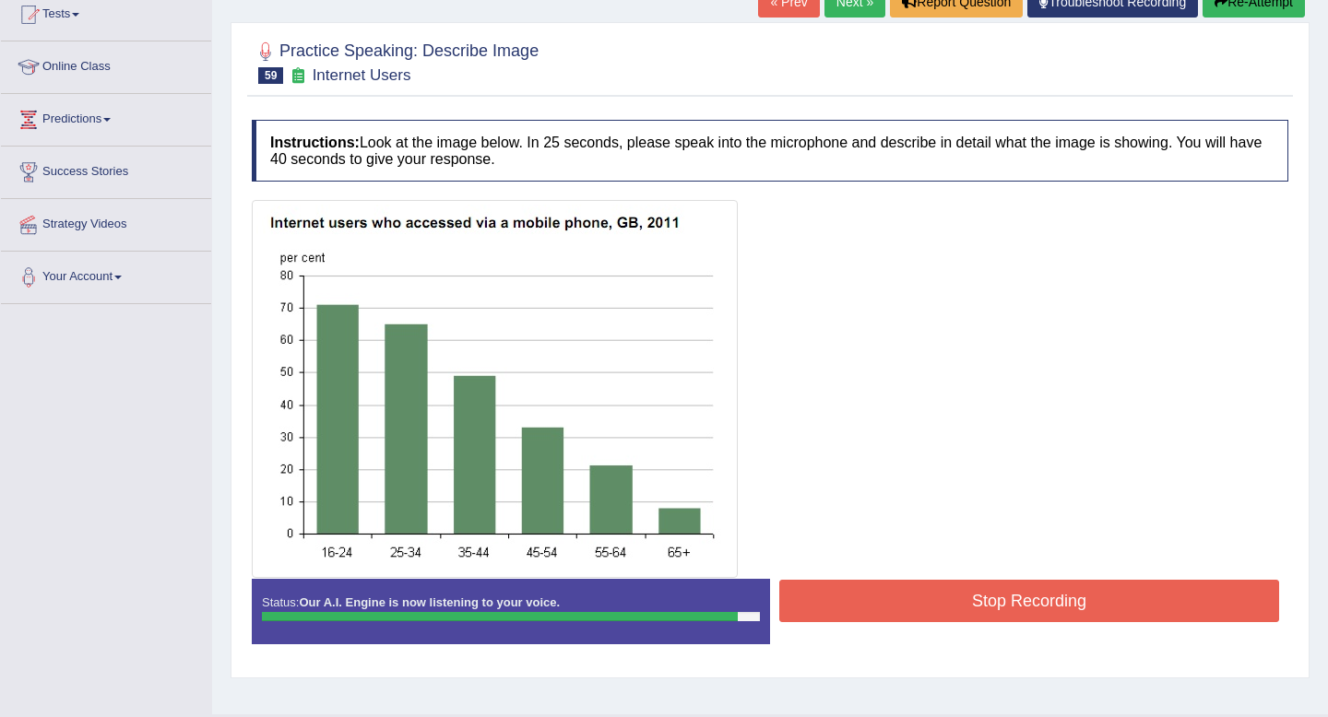
click at [946, 611] on button "Stop Recording" at bounding box center [1029, 601] width 500 height 42
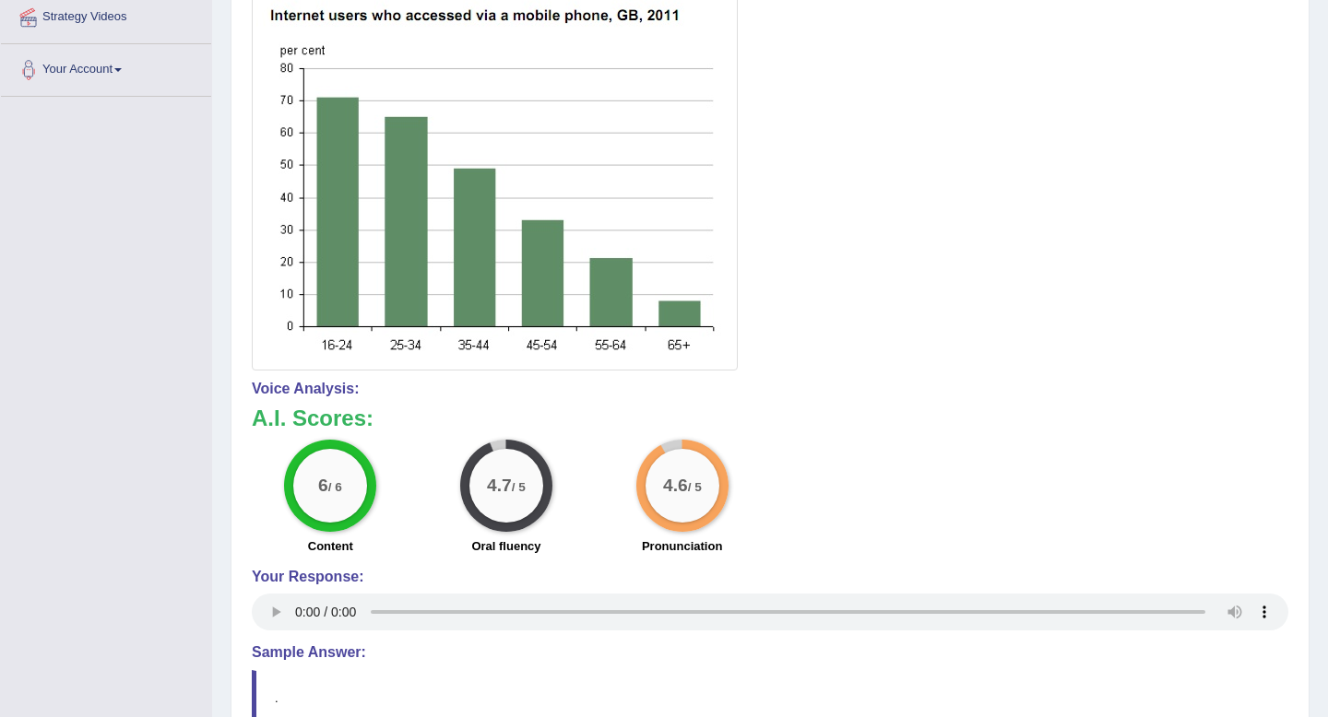
scroll to position [0, 0]
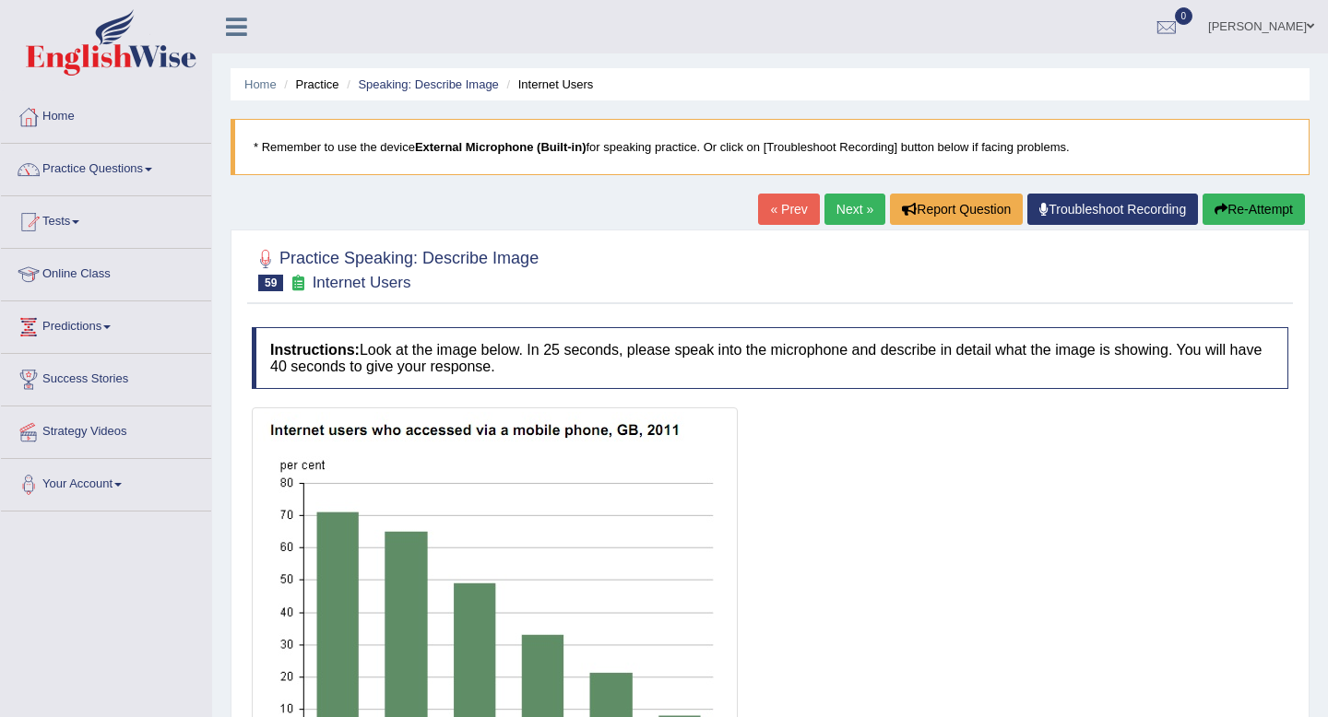
click at [849, 207] on link "Next »" at bounding box center [854, 209] width 61 height 31
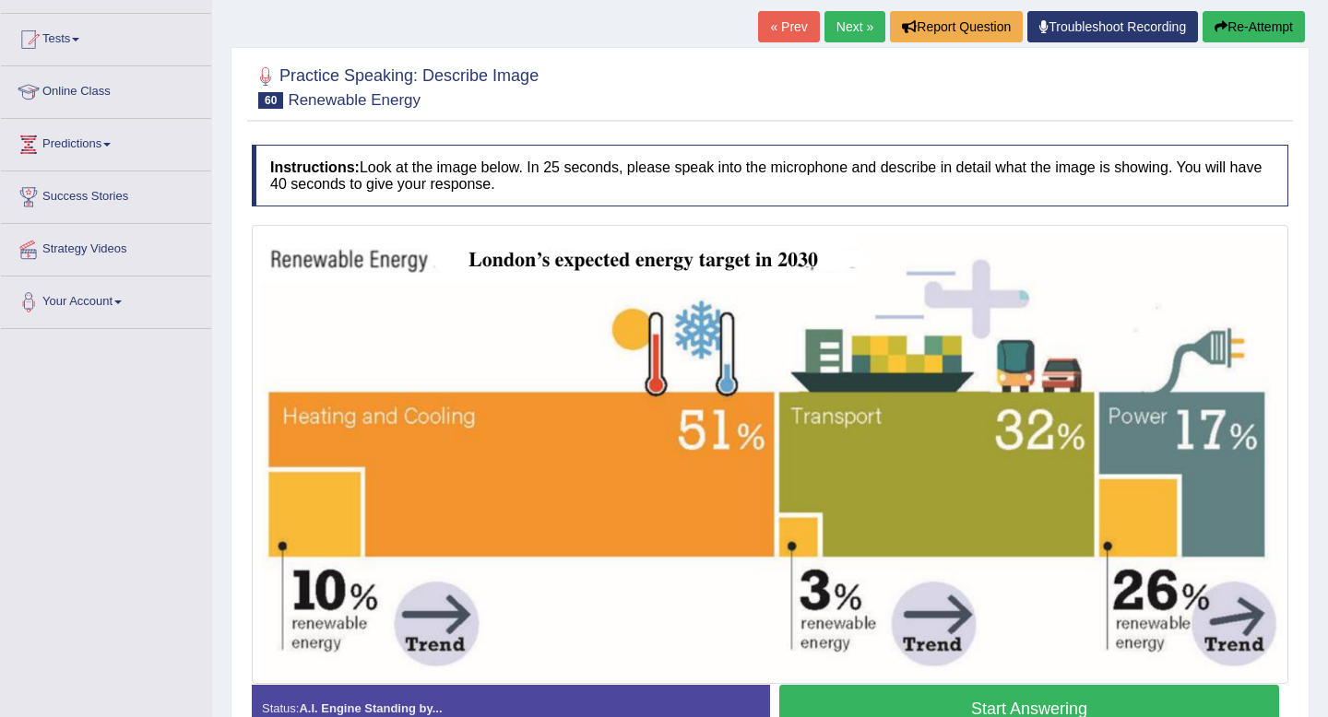
scroll to position [292, 0]
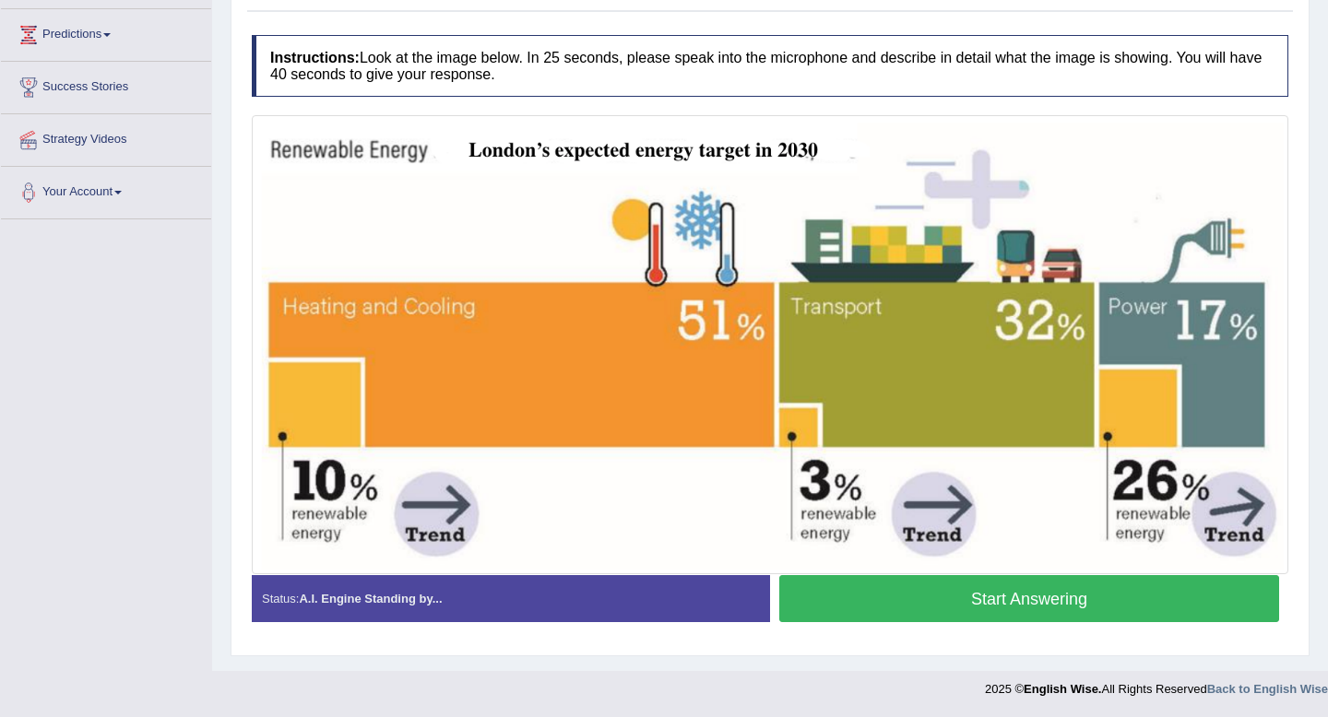
click at [1145, 607] on button "Start Answering" at bounding box center [1029, 598] width 500 height 47
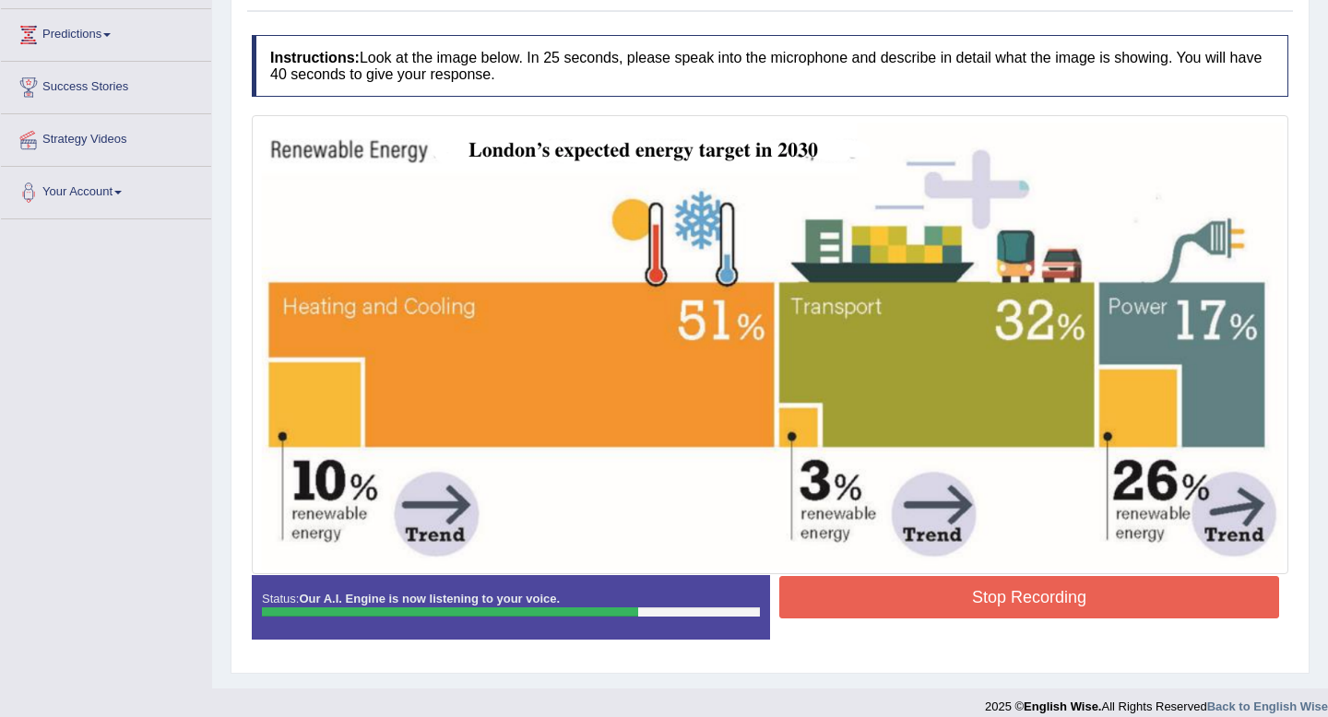
click at [1145, 607] on button "Stop Recording" at bounding box center [1029, 597] width 500 height 42
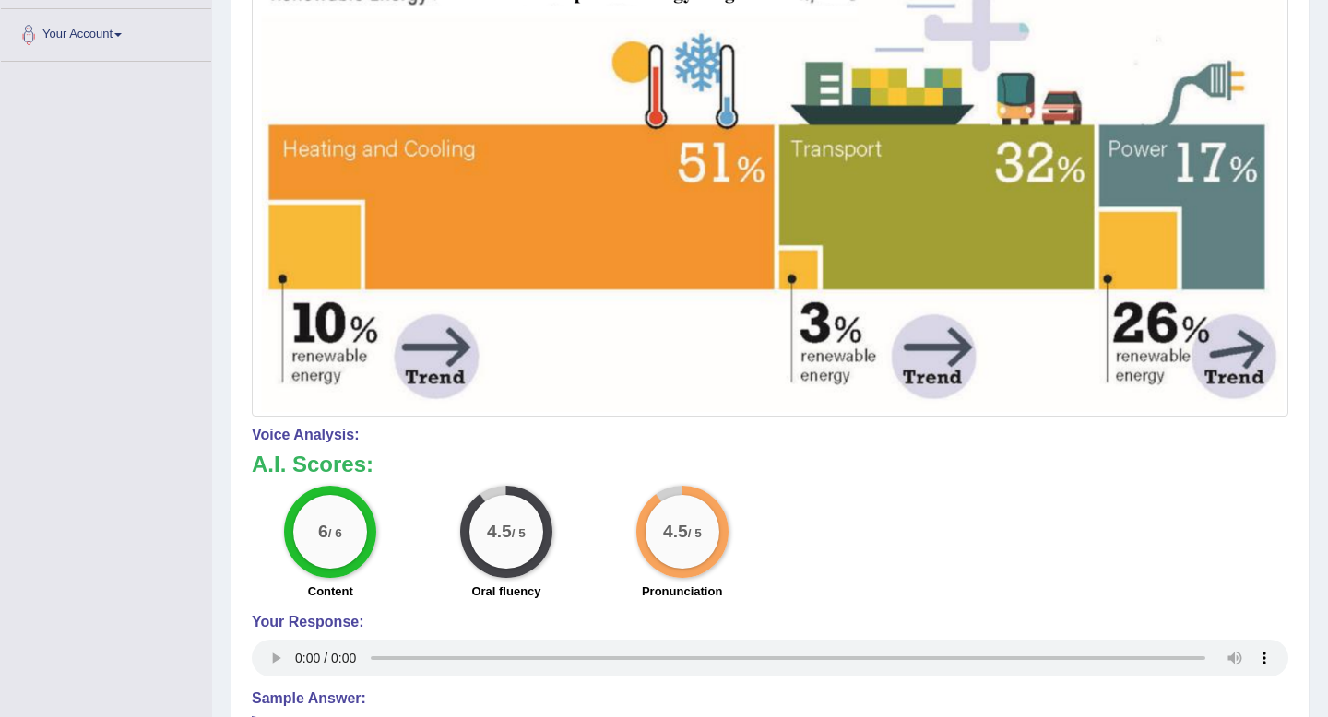
scroll to position [0, 0]
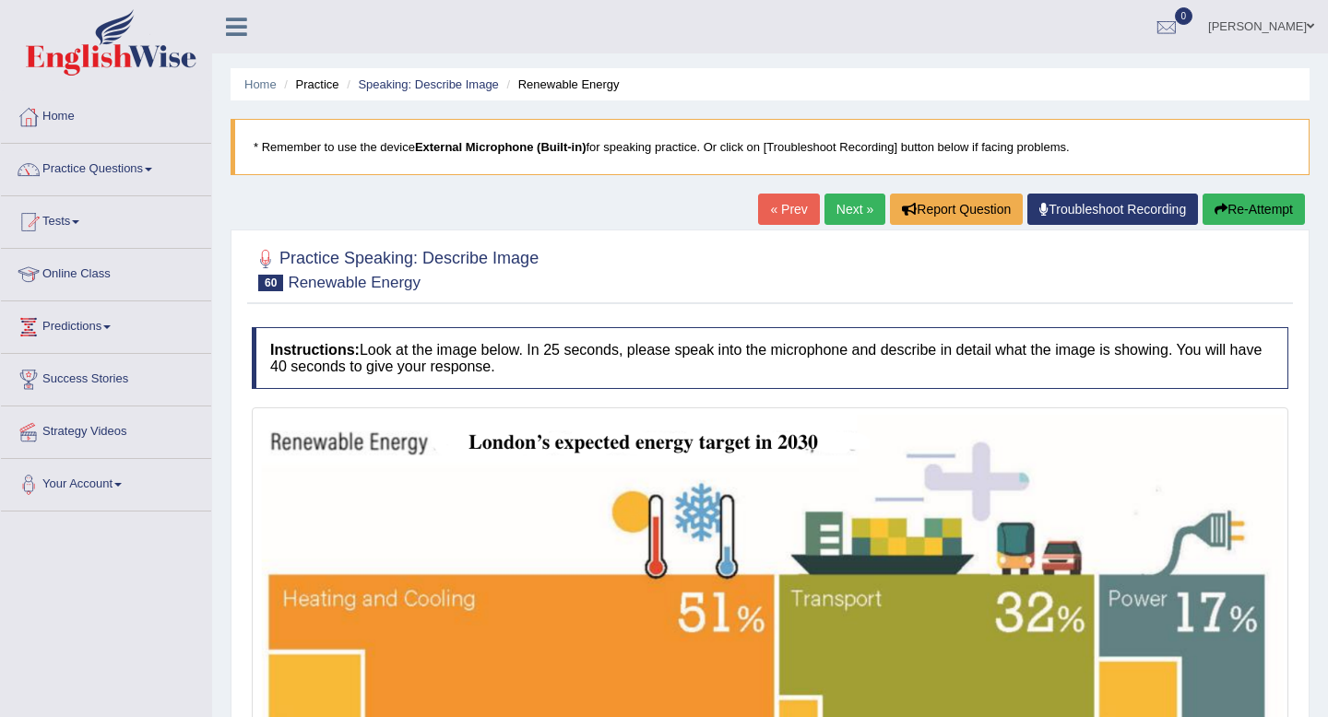
click at [859, 205] on link "Next »" at bounding box center [854, 209] width 61 height 31
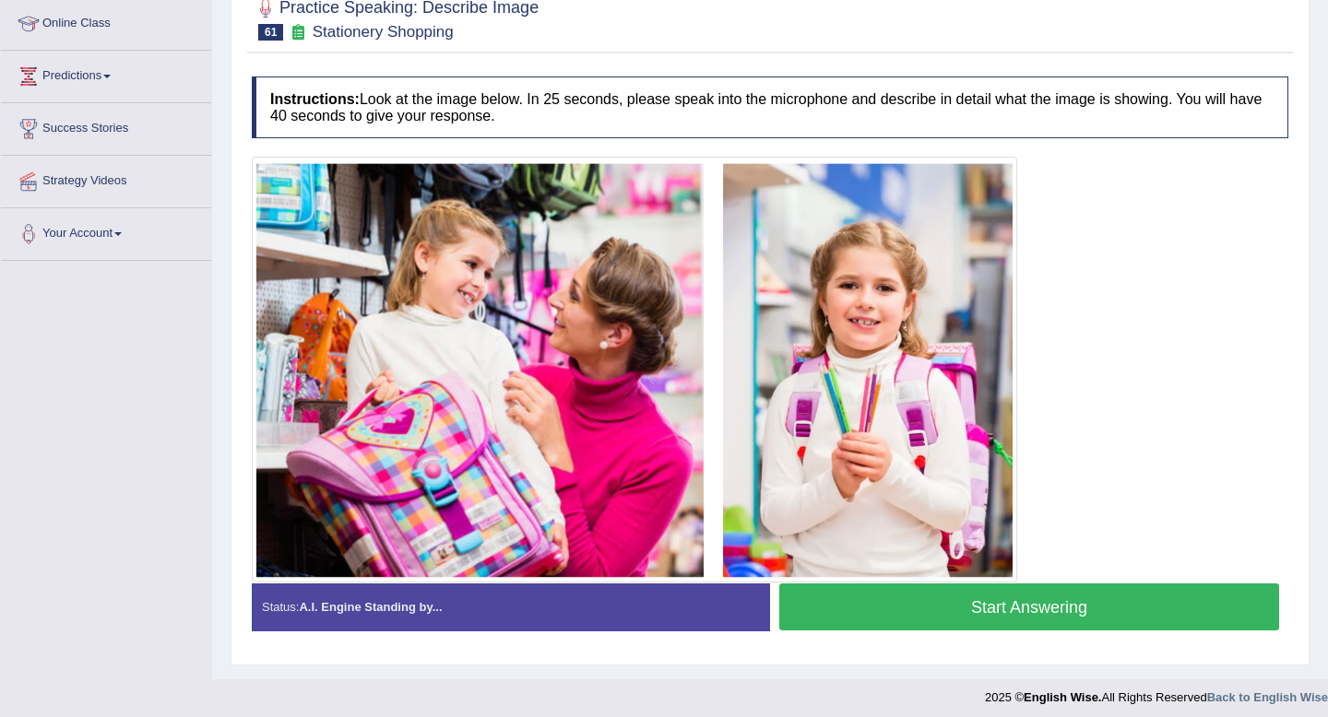
scroll to position [259, 0]
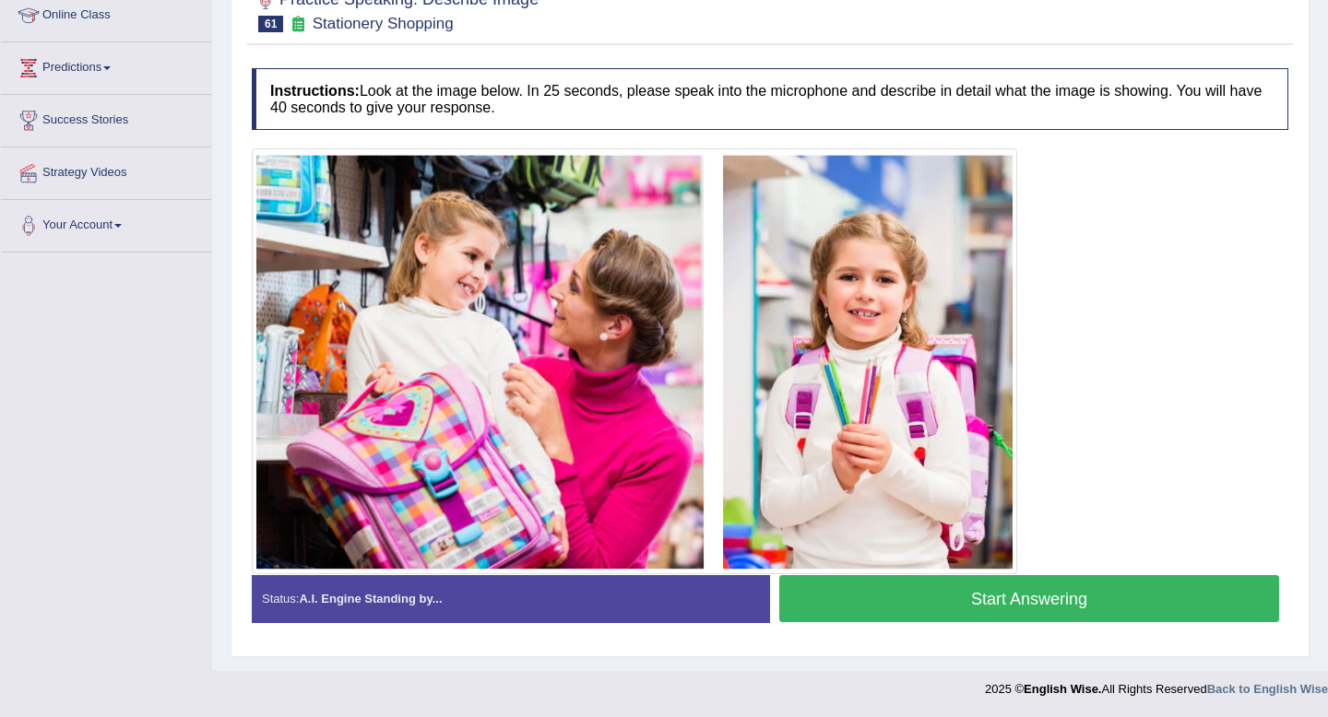
click at [1052, 599] on button "Start Answering" at bounding box center [1029, 598] width 500 height 47
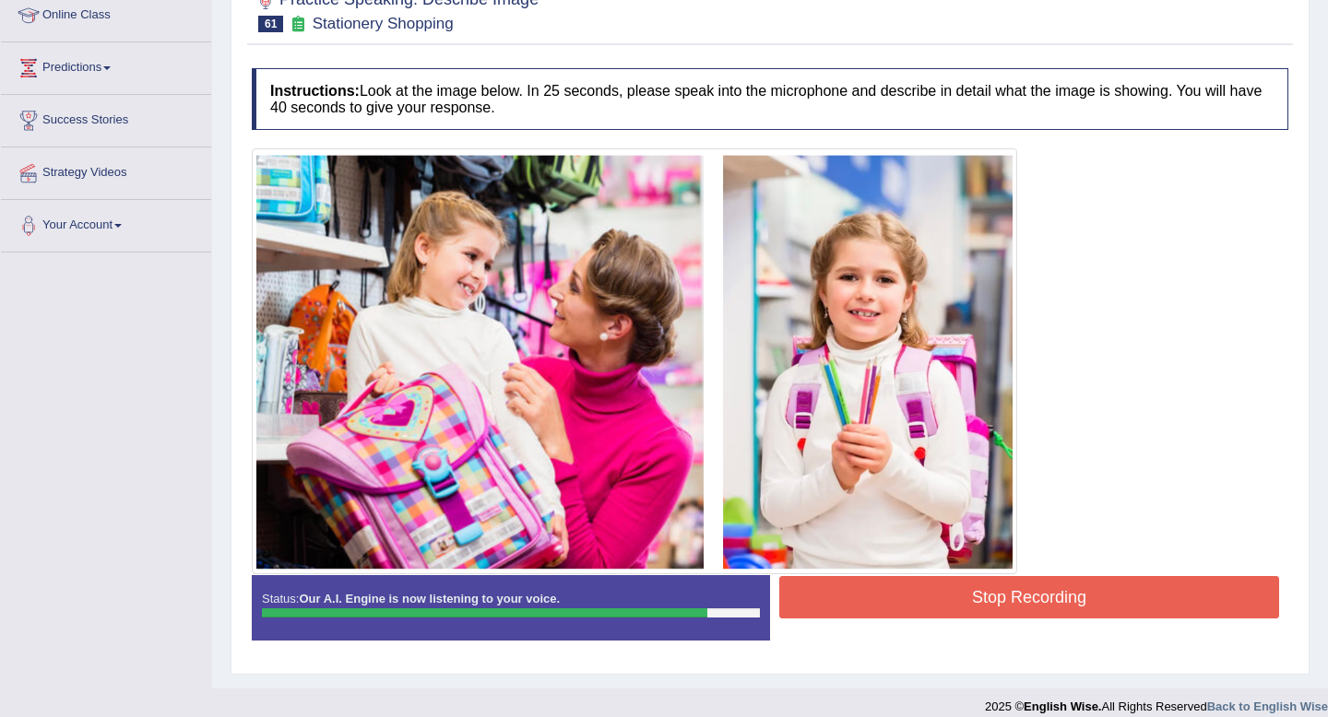
click at [1052, 599] on button "Stop Recording" at bounding box center [1029, 597] width 500 height 42
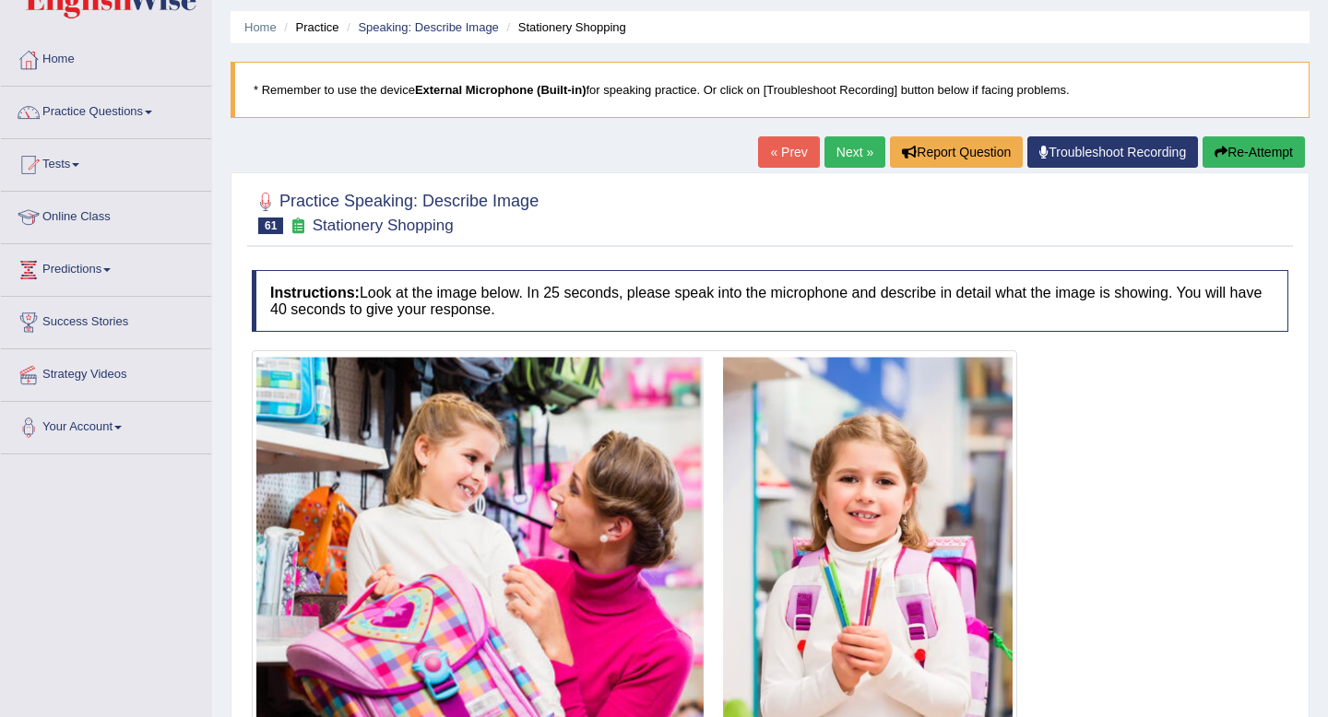
scroll to position [0, 0]
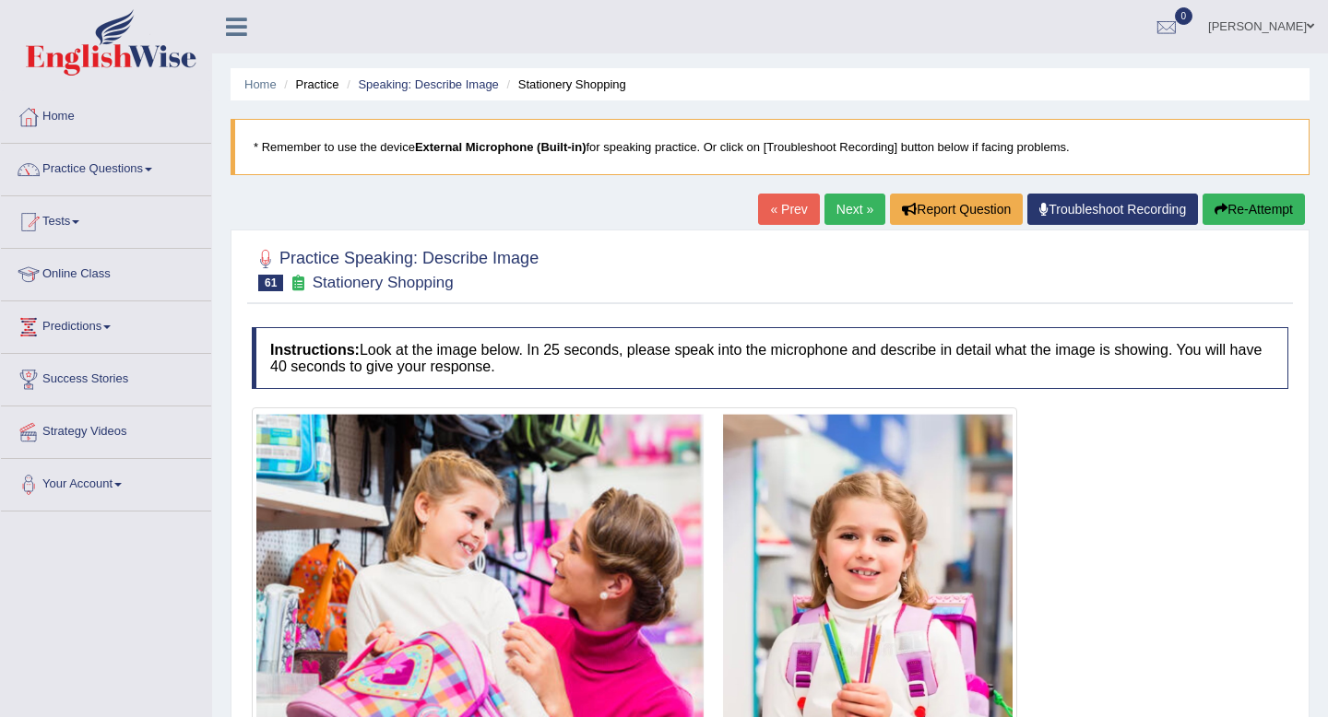
click at [858, 205] on link "Next »" at bounding box center [854, 209] width 61 height 31
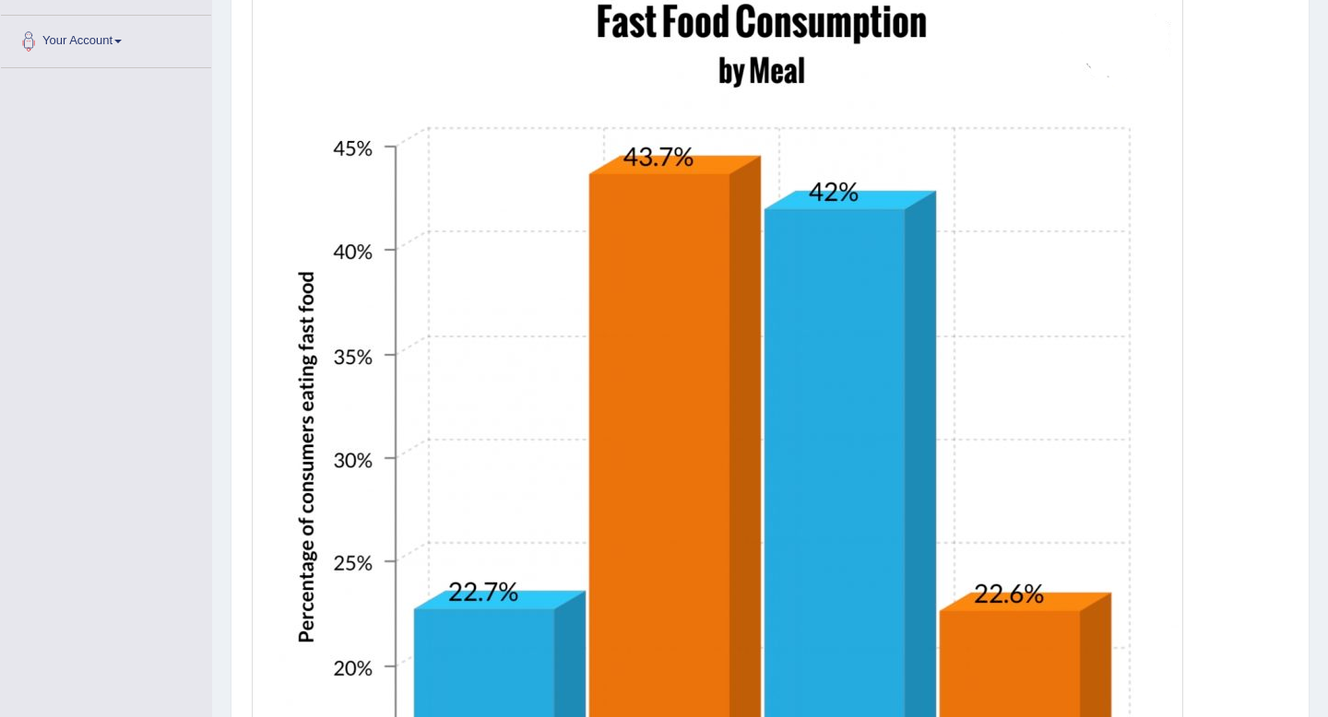
scroll to position [443, 0]
click at [838, 196] on img at bounding box center [717, 431] width 922 height 922
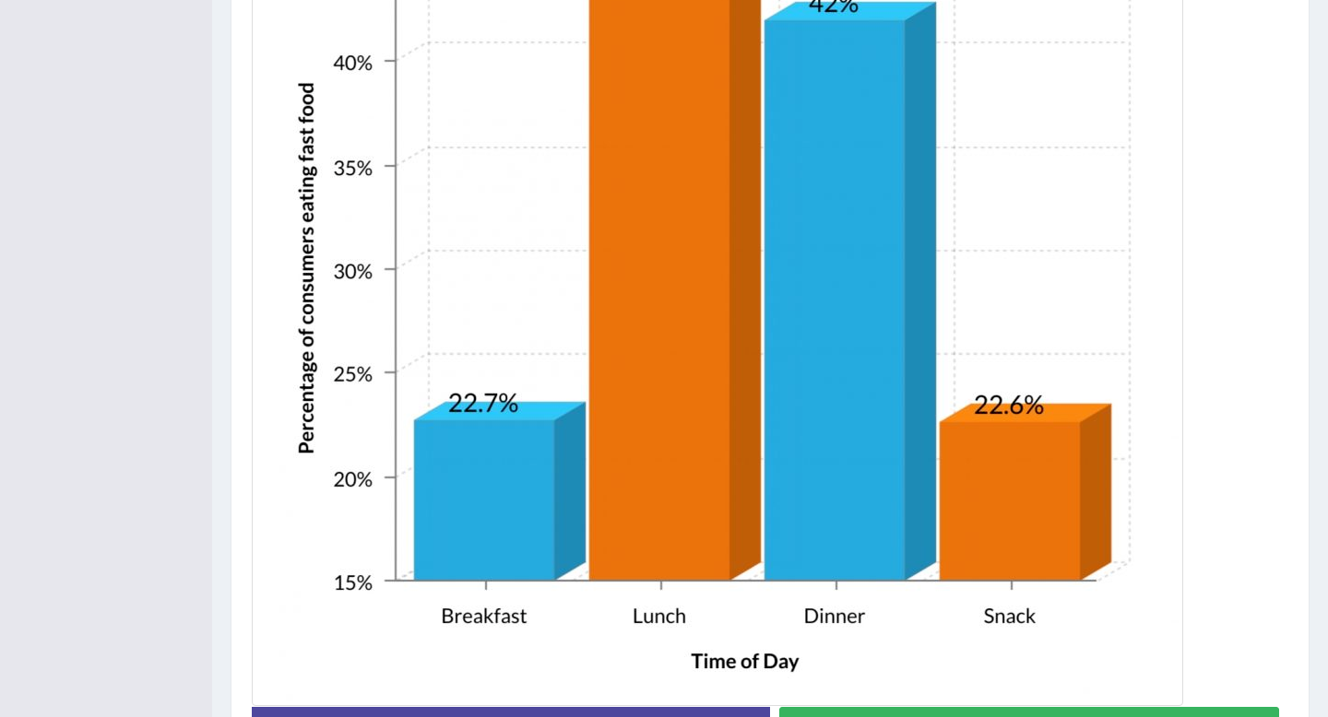
scroll to position [764, 0]
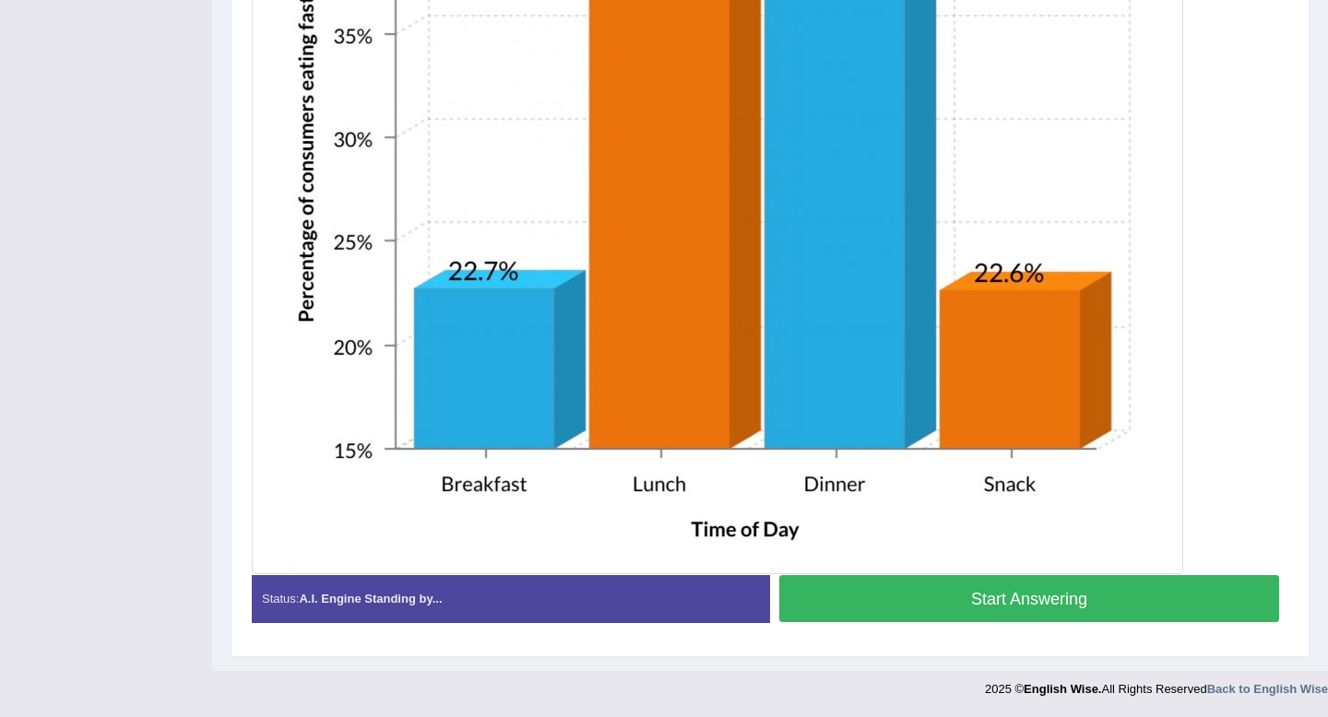
click at [952, 603] on button "Start Answering" at bounding box center [1029, 598] width 500 height 47
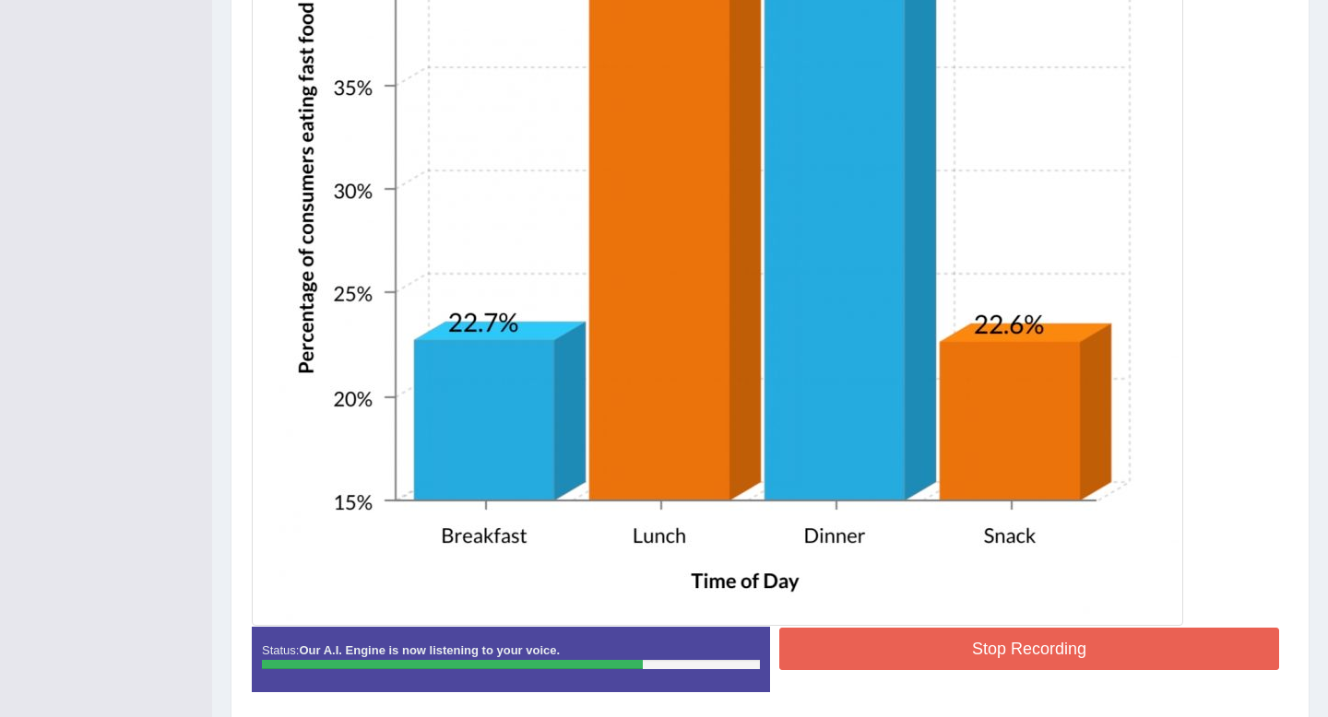
scroll to position [782, 0]
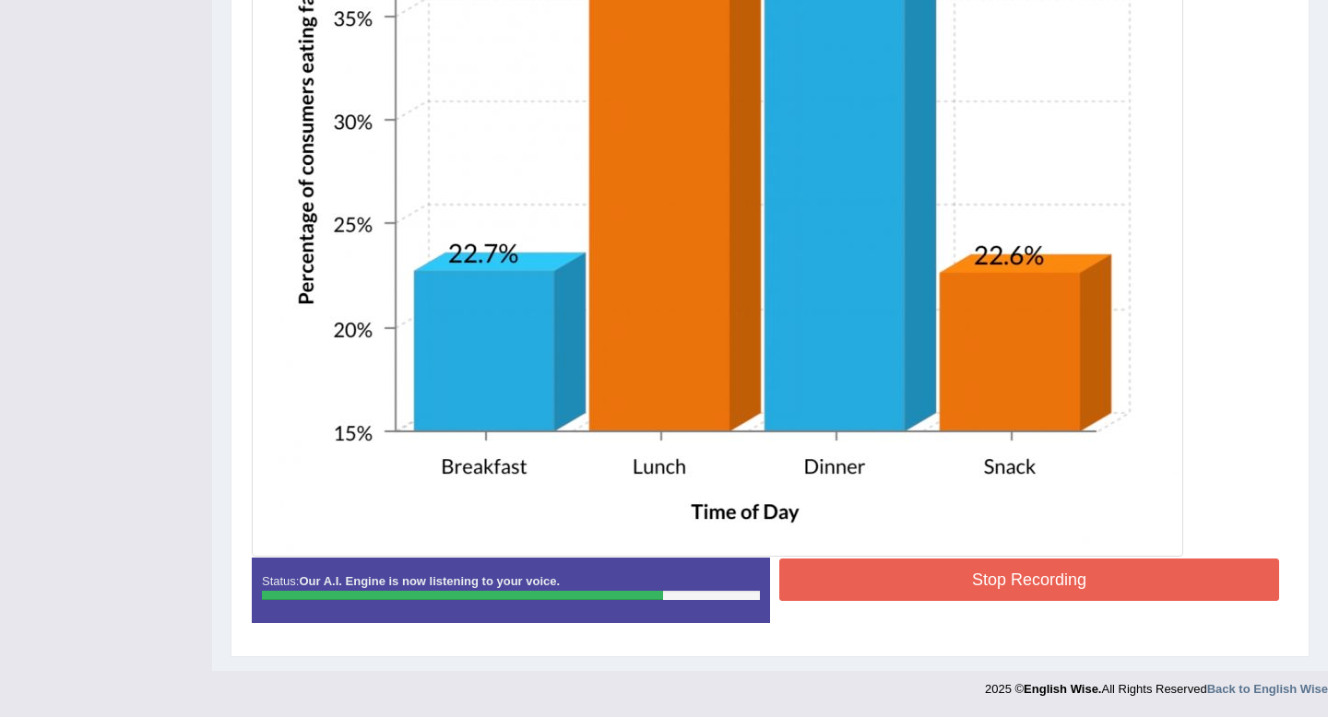
click at [926, 583] on button "Stop Recording" at bounding box center [1029, 580] width 500 height 42
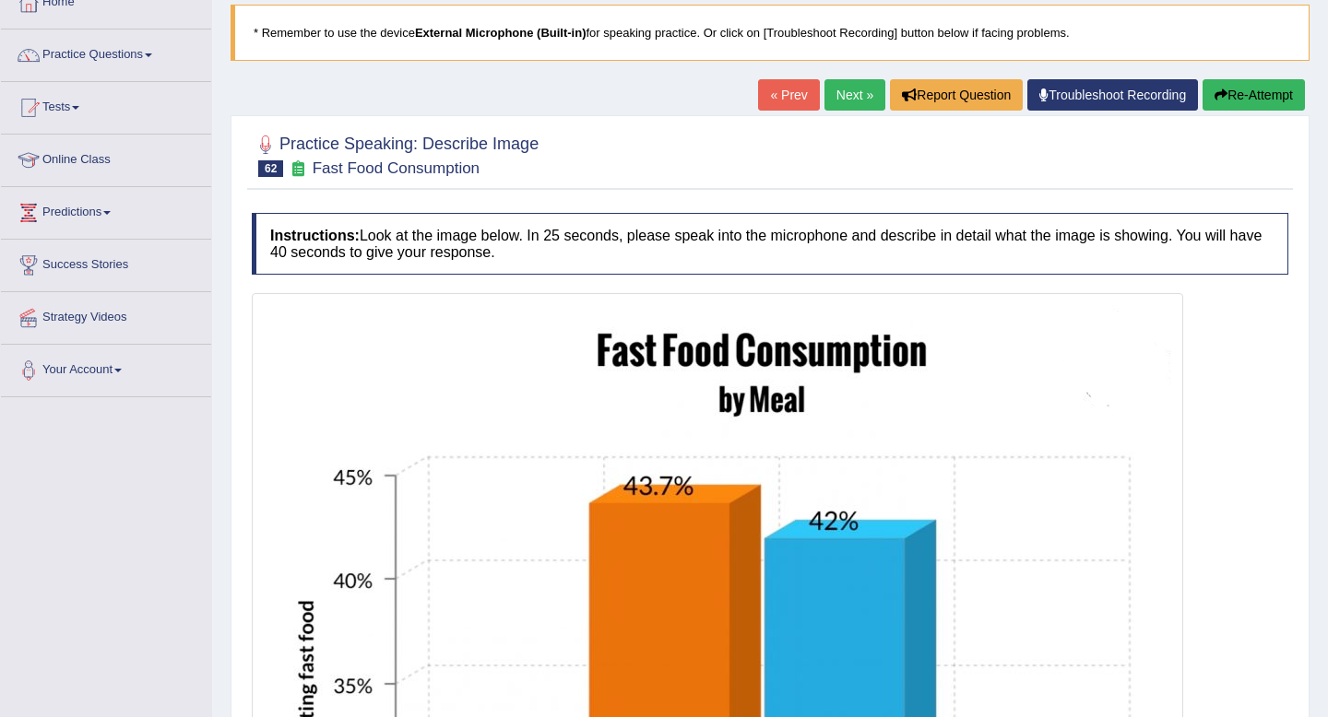
scroll to position [81, 0]
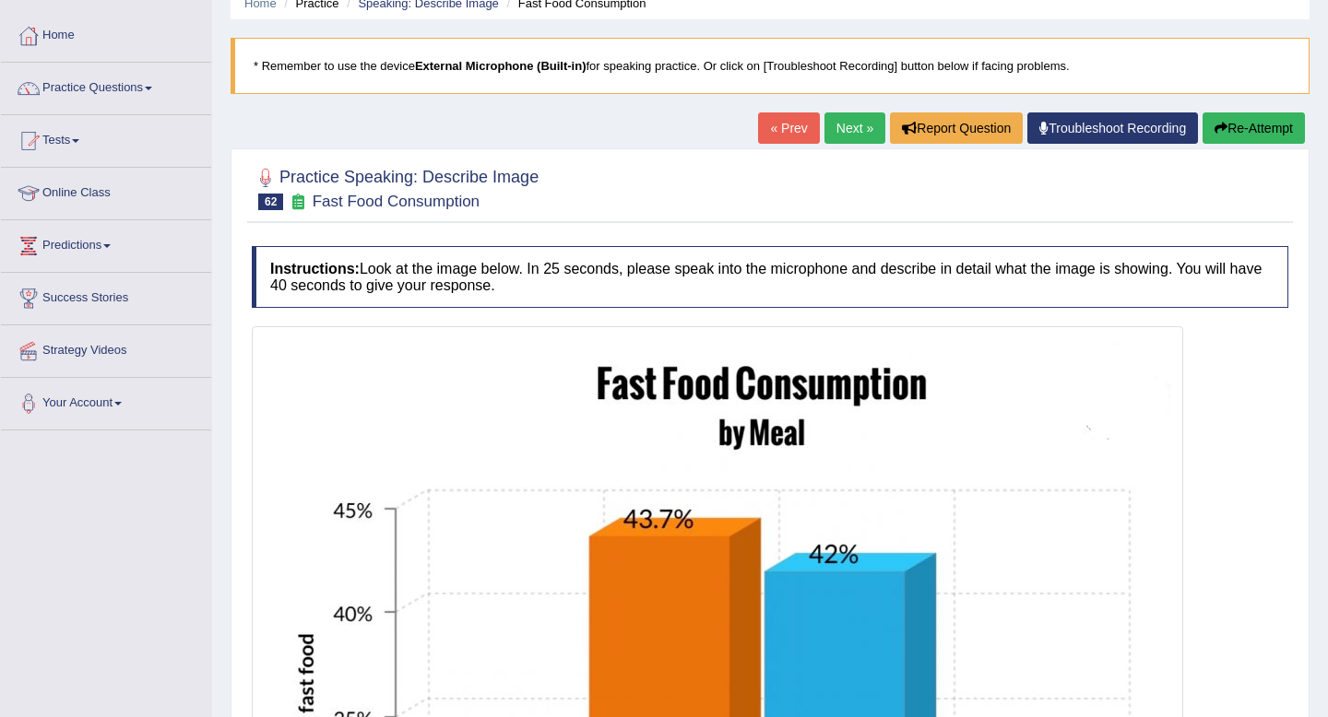
click at [844, 124] on link "Next »" at bounding box center [854, 127] width 61 height 31
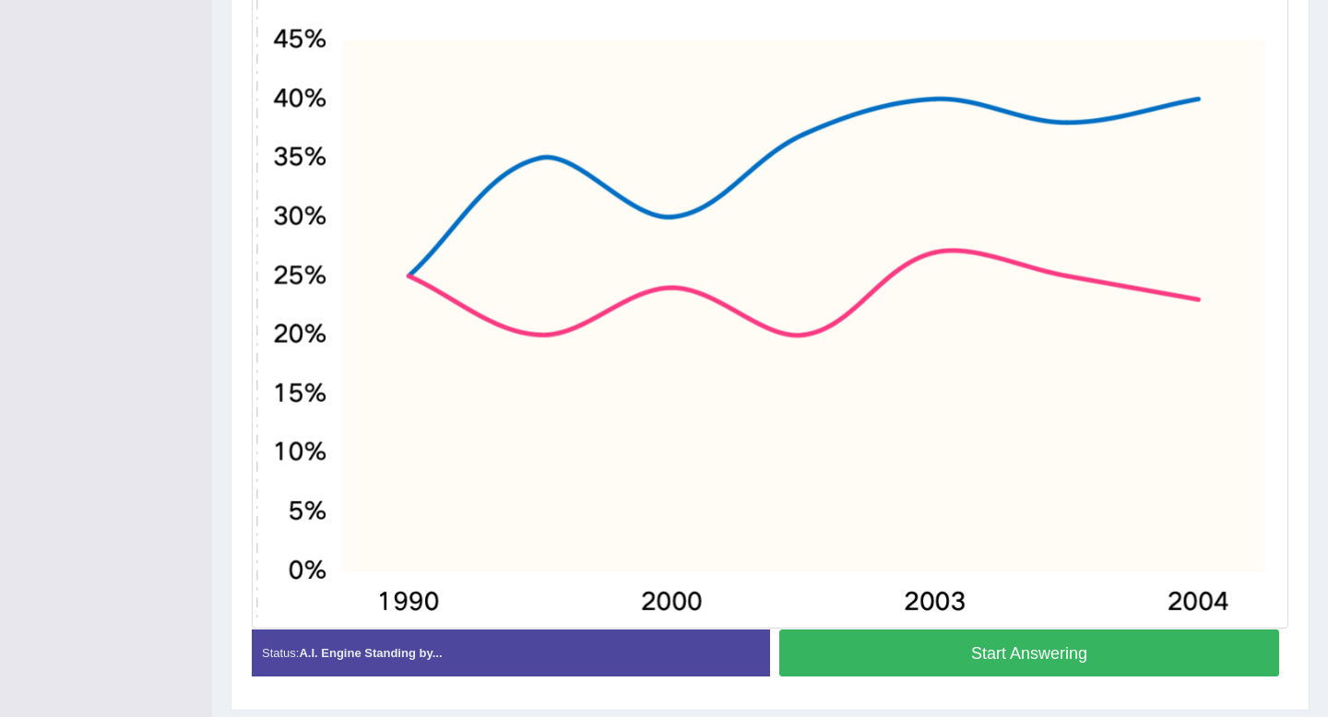
scroll to position [586, 0]
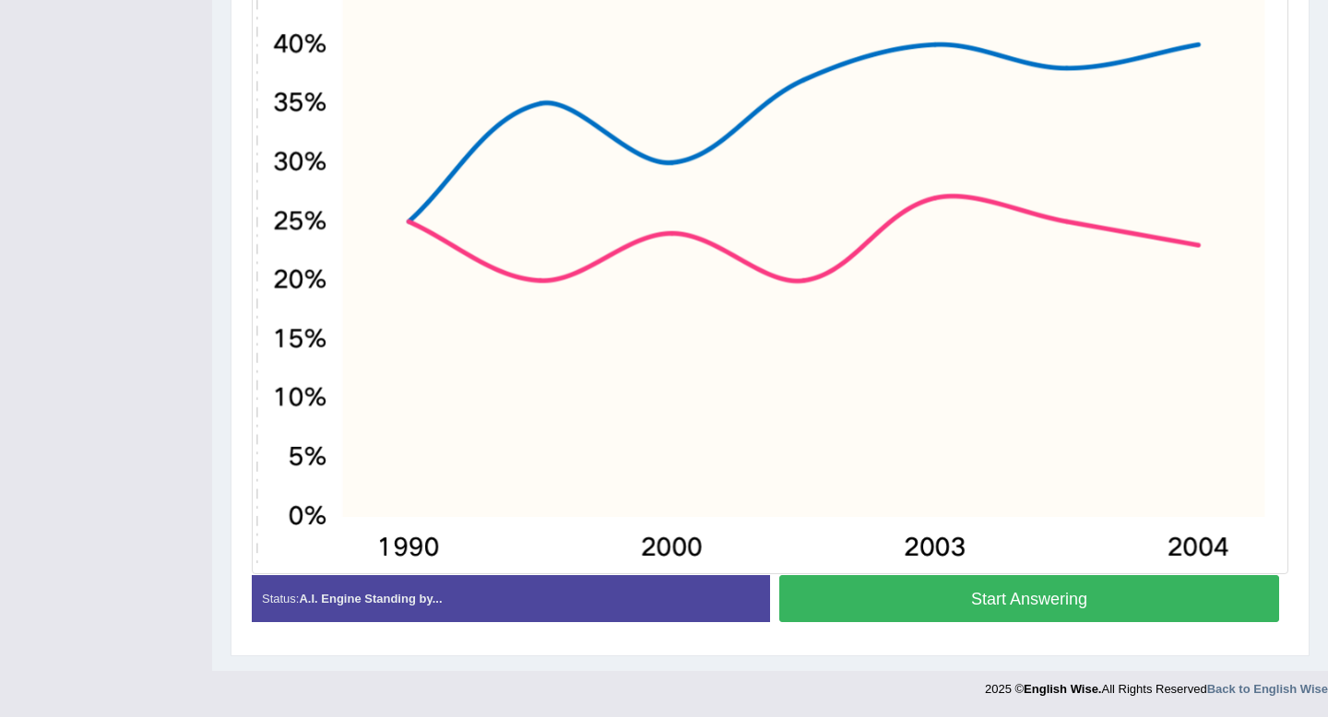
click at [1068, 609] on button "Start Answering" at bounding box center [1029, 598] width 500 height 47
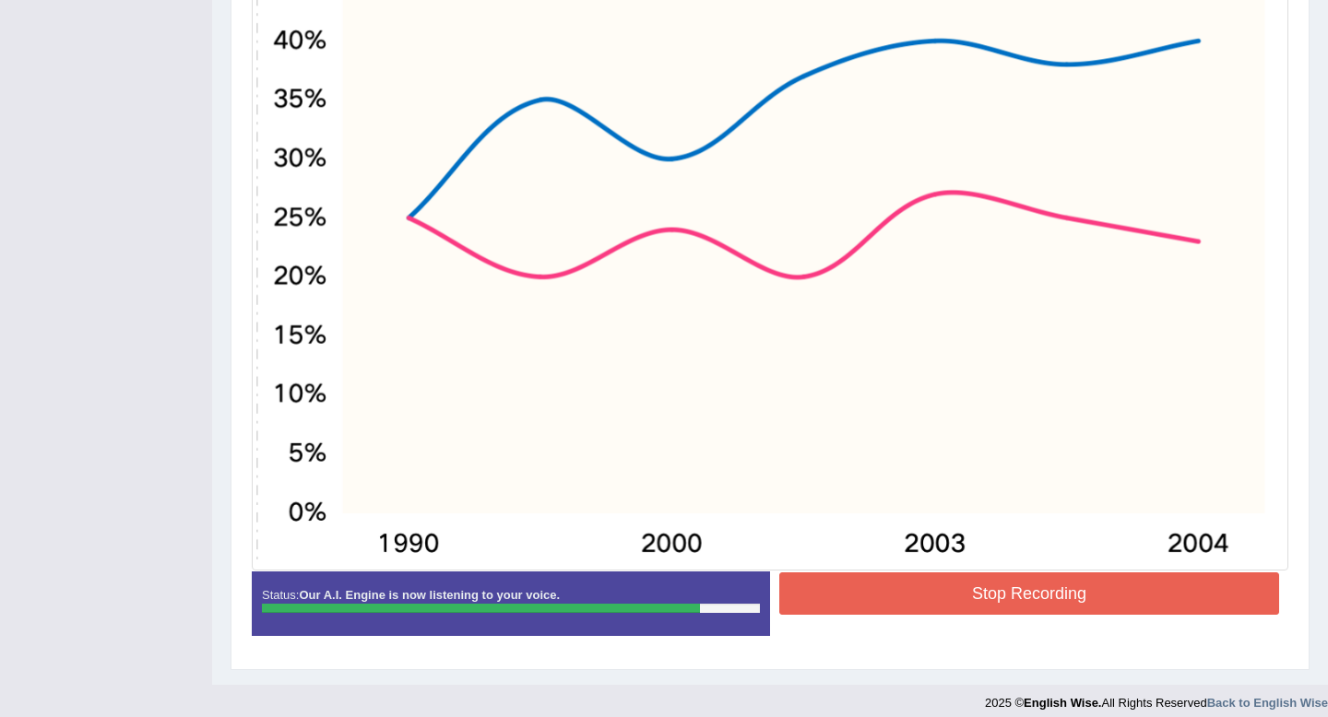
scroll to position [591, 0]
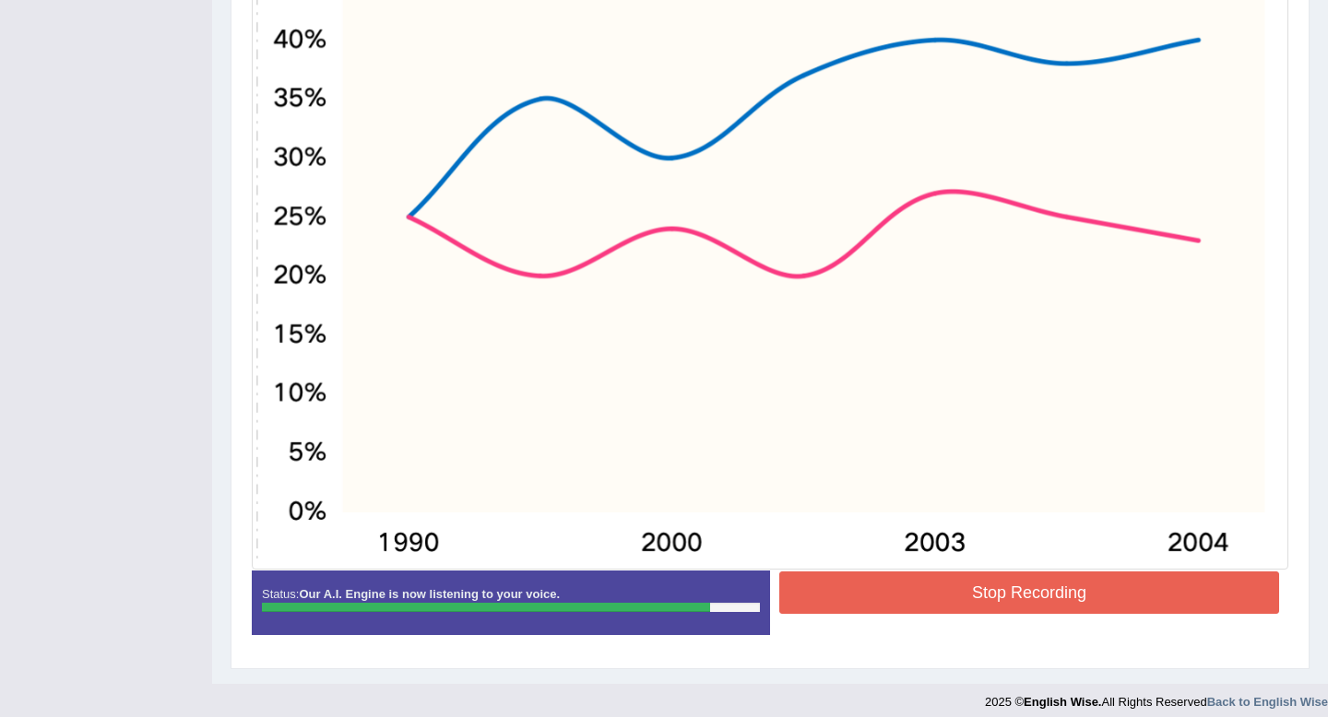
click at [1072, 607] on button "Stop Recording" at bounding box center [1029, 593] width 500 height 42
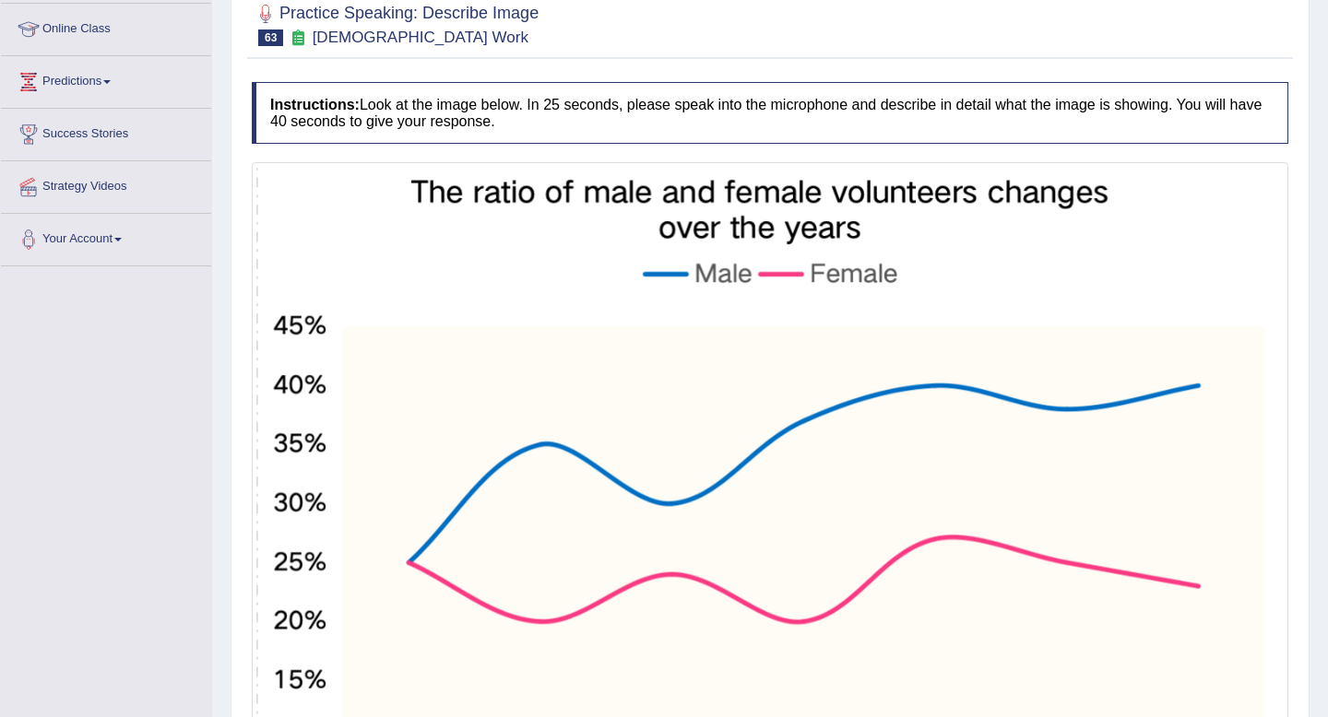
scroll to position [0, 0]
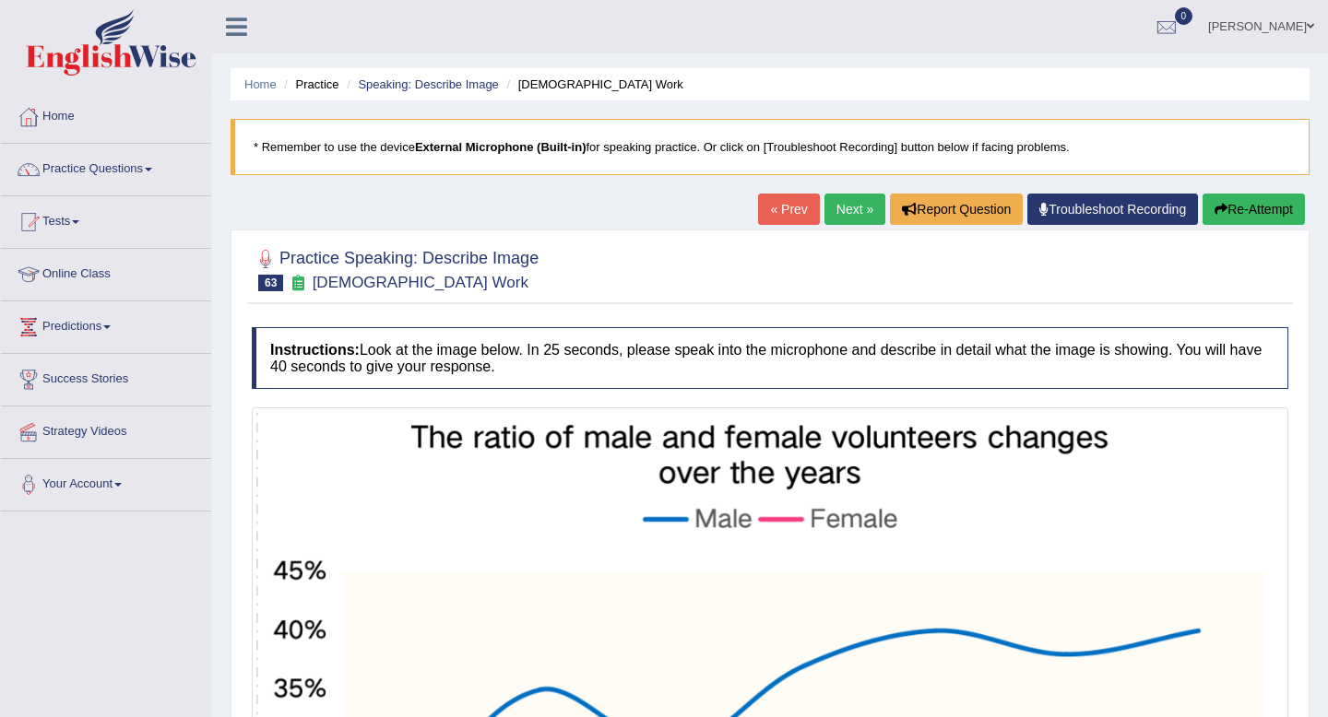
click at [855, 202] on link "Next »" at bounding box center [854, 209] width 61 height 31
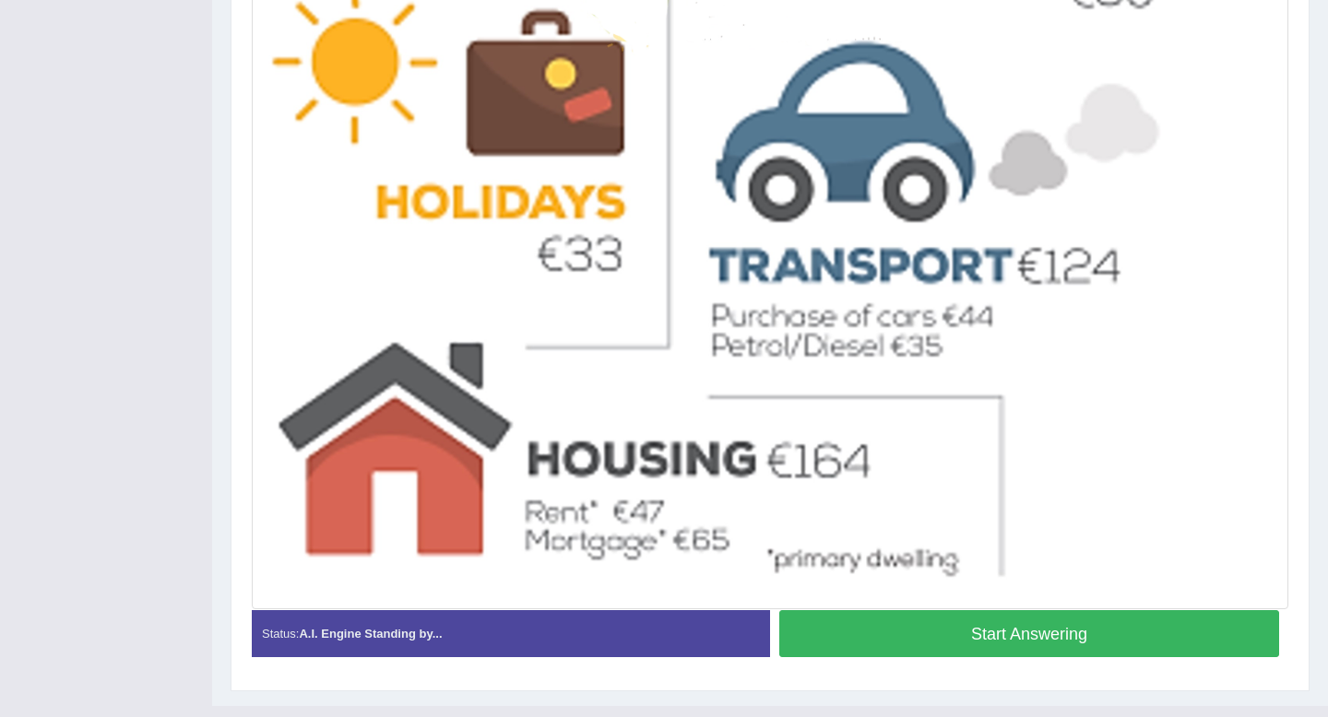
scroll to position [872, 0]
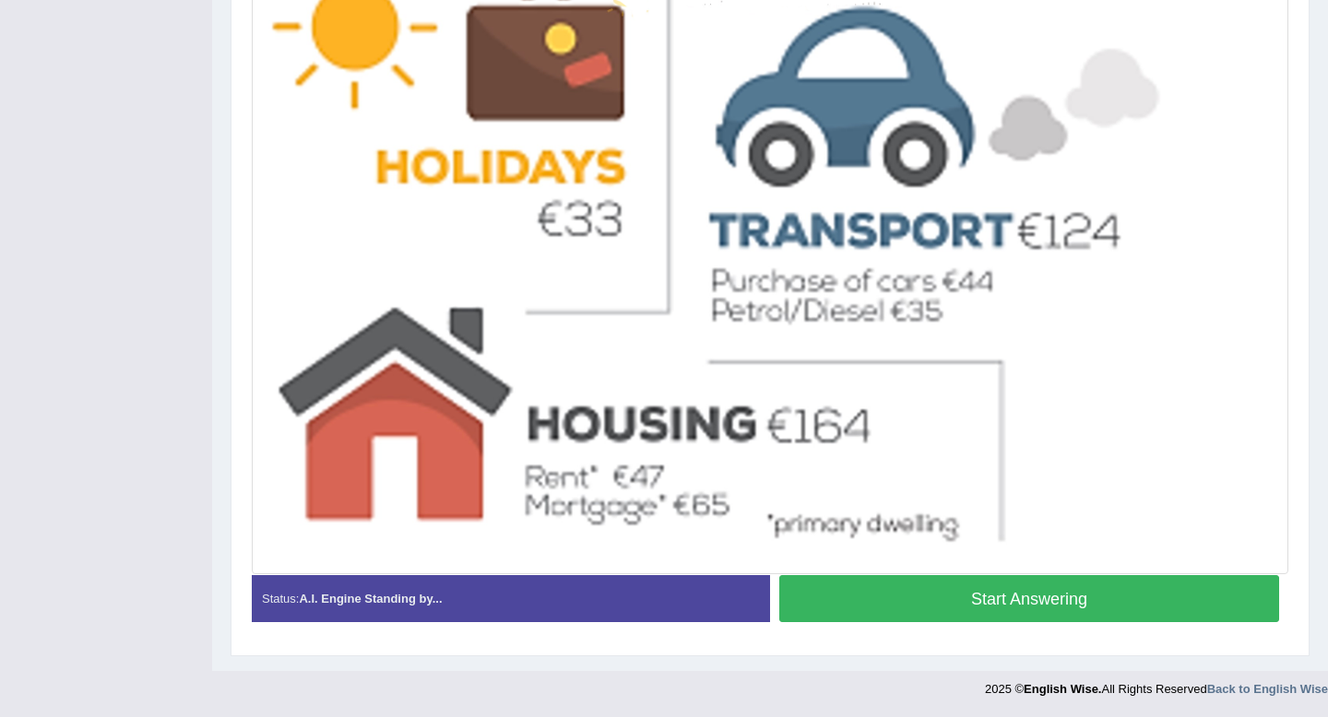
click at [919, 622] on button "Start Answering" at bounding box center [1029, 598] width 500 height 47
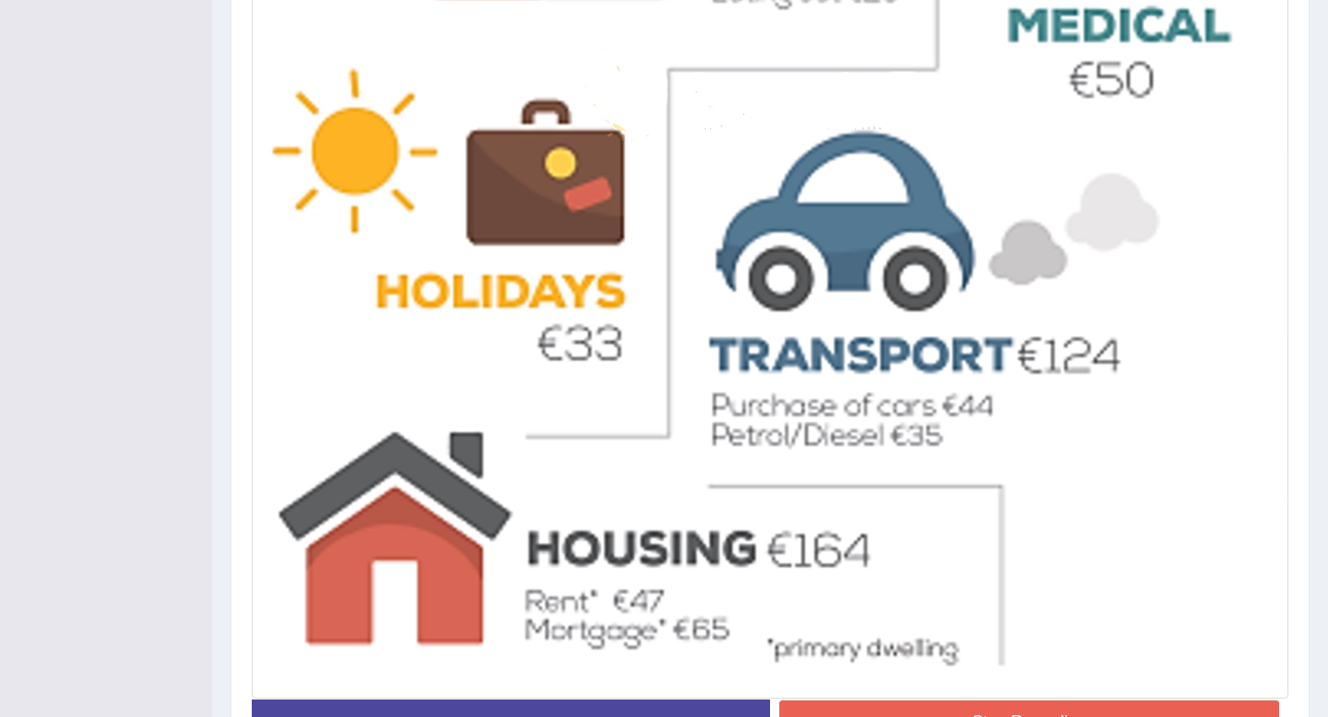
scroll to position [790, 0]
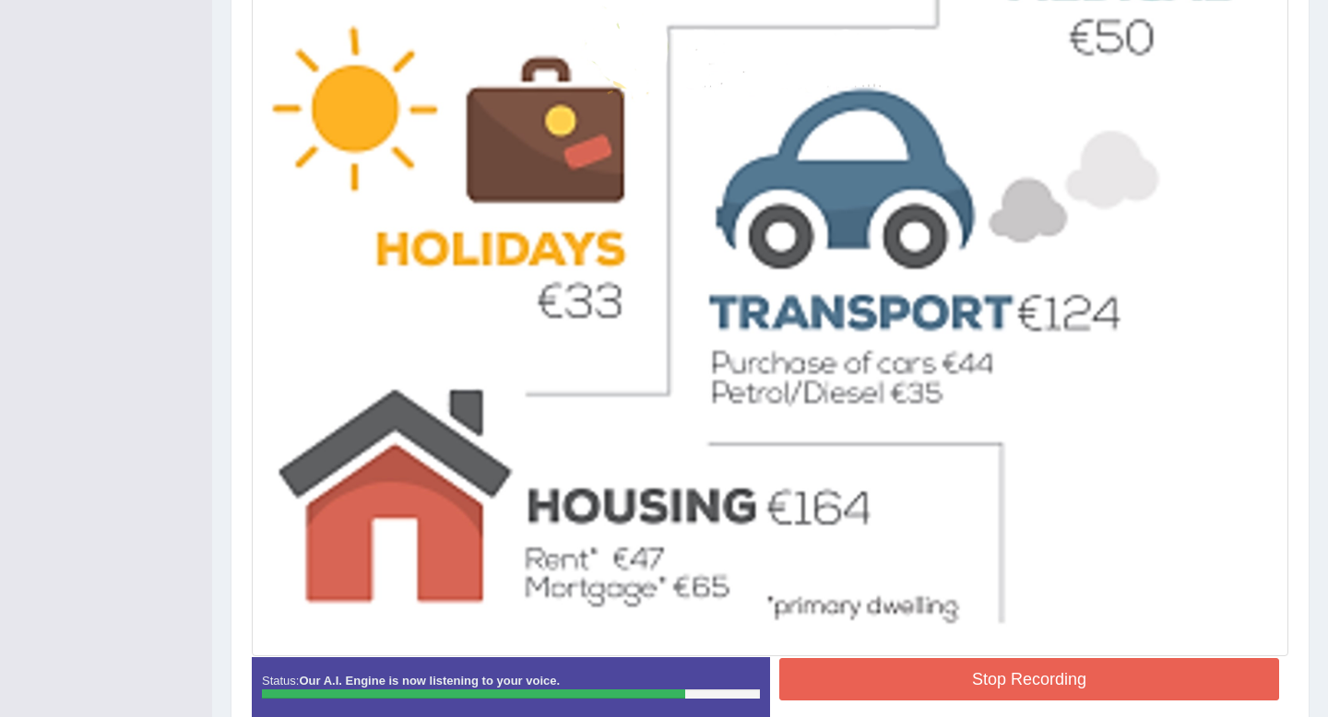
click at [888, 653] on div at bounding box center [770, 136] width 1036 height 1039
click at [888, 668] on button "Stop Recording" at bounding box center [1029, 679] width 500 height 42
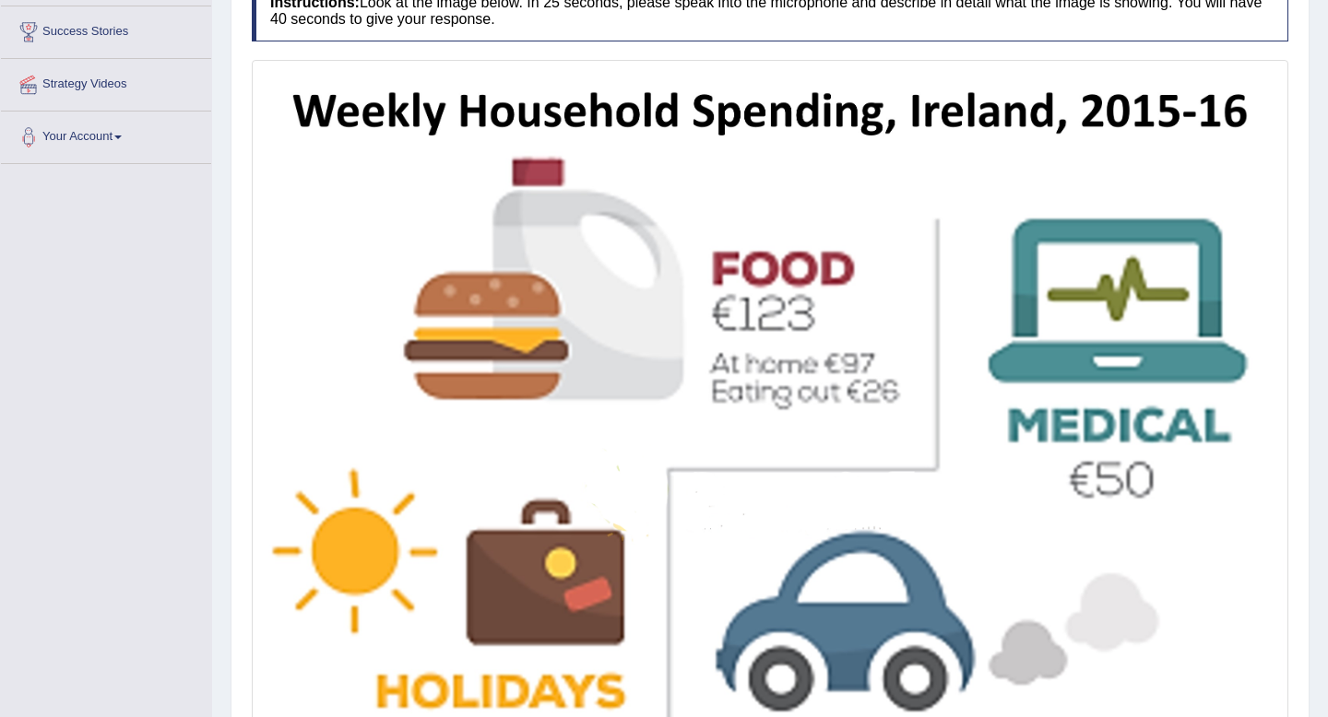
scroll to position [0, 0]
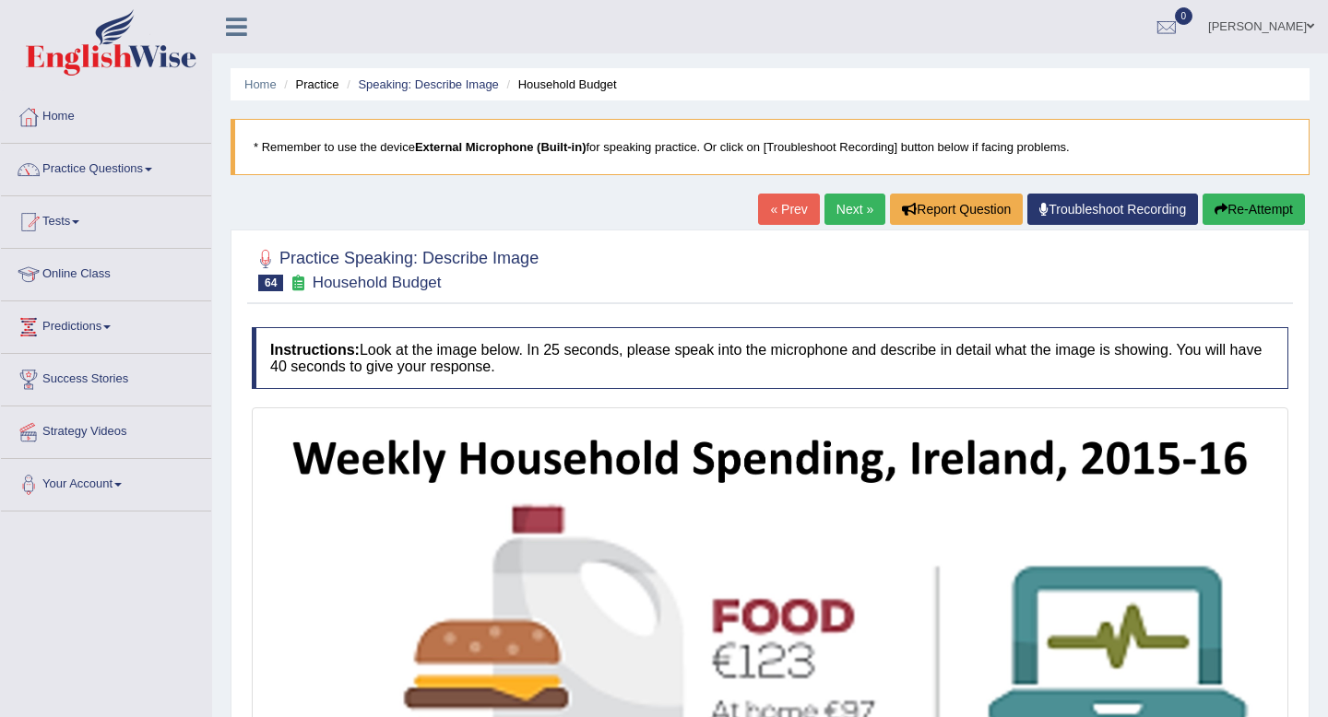
click at [857, 216] on link "Next »" at bounding box center [854, 209] width 61 height 31
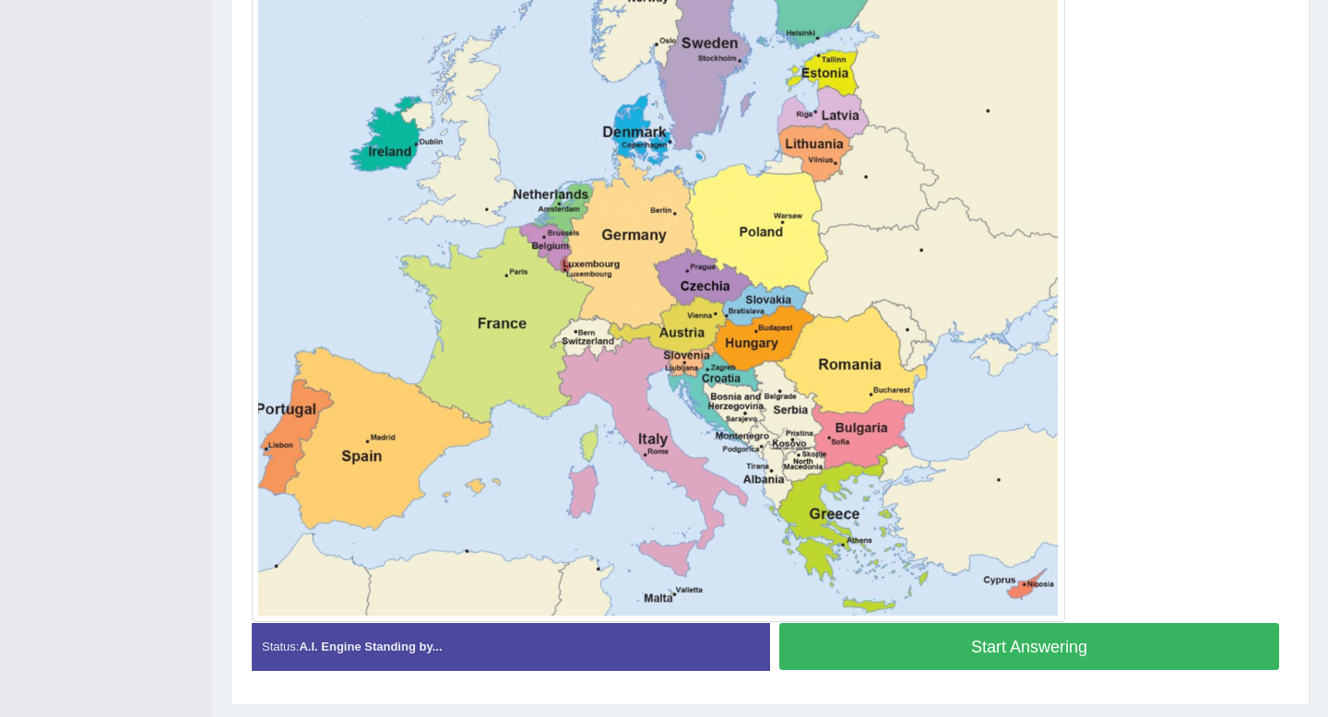
scroll to position [607, 0]
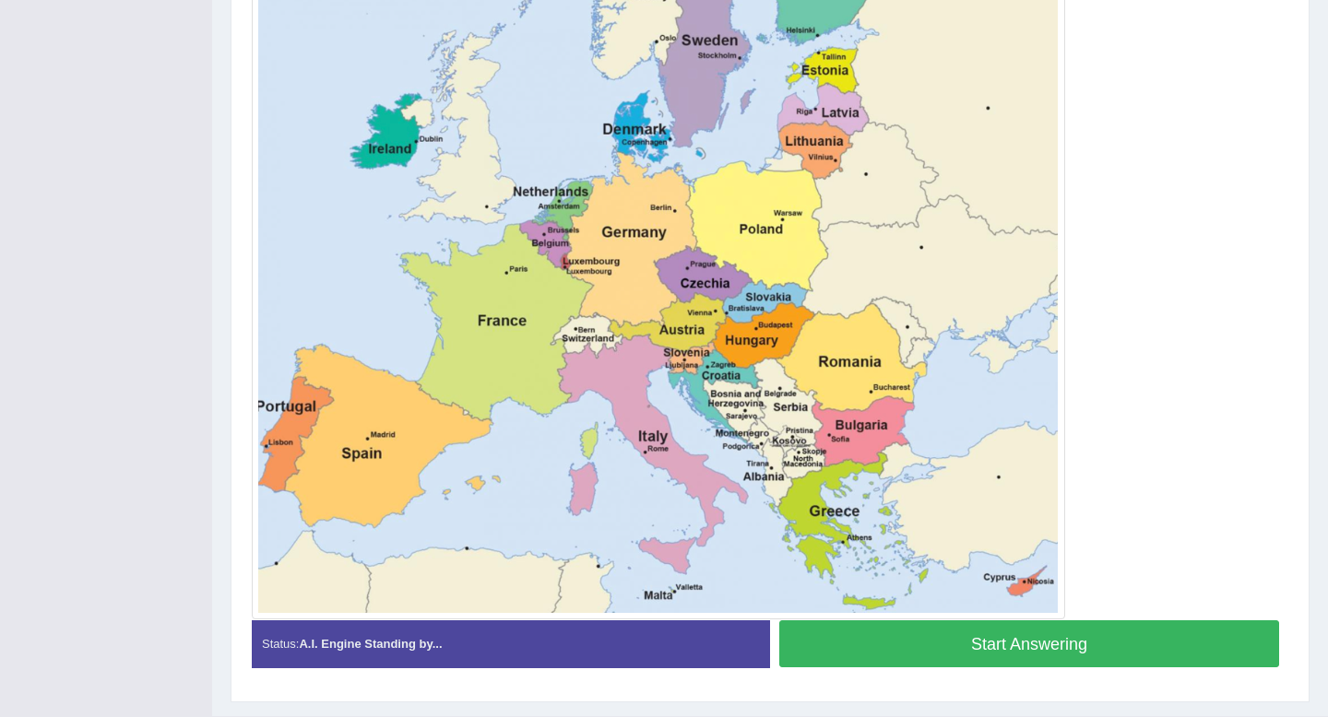
click at [888, 645] on button "Start Answering" at bounding box center [1029, 643] width 500 height 47
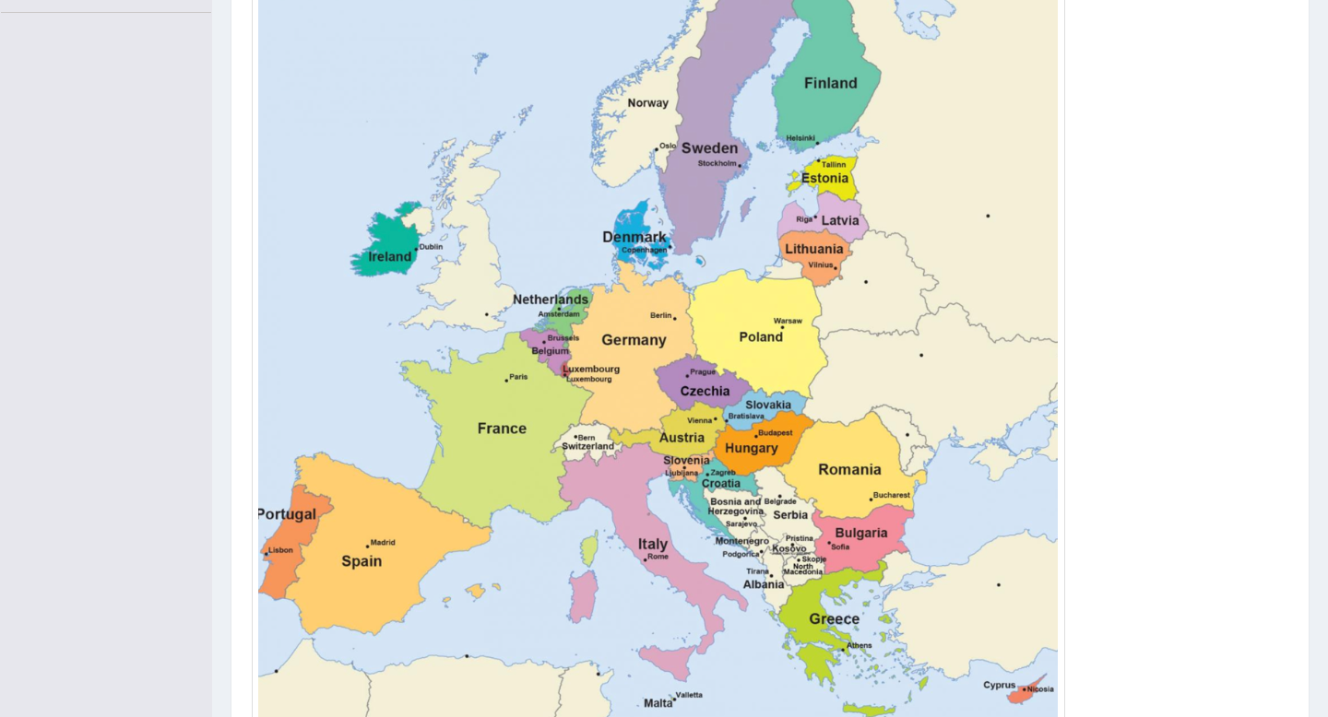
scroll to position [669, 0]
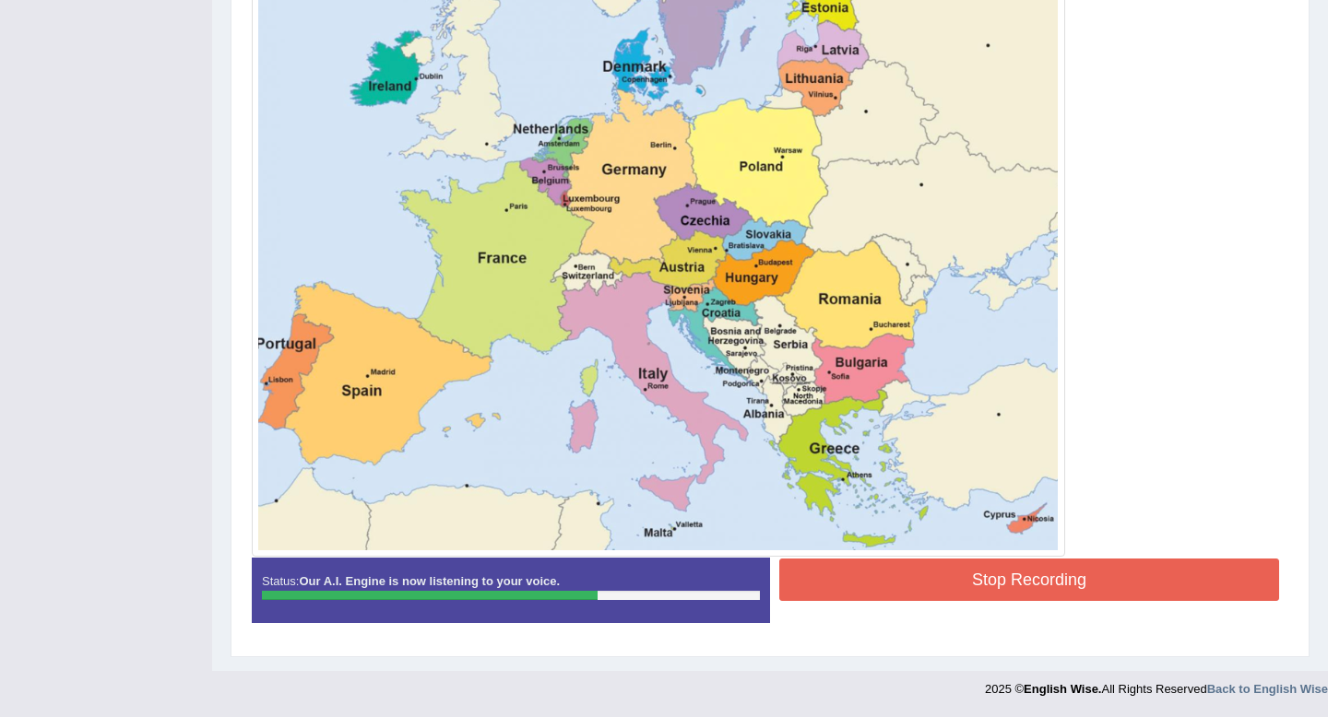
click at [951, 583] on button "Stop Recording" at bounding box center [1029, 580] width 500 height 42
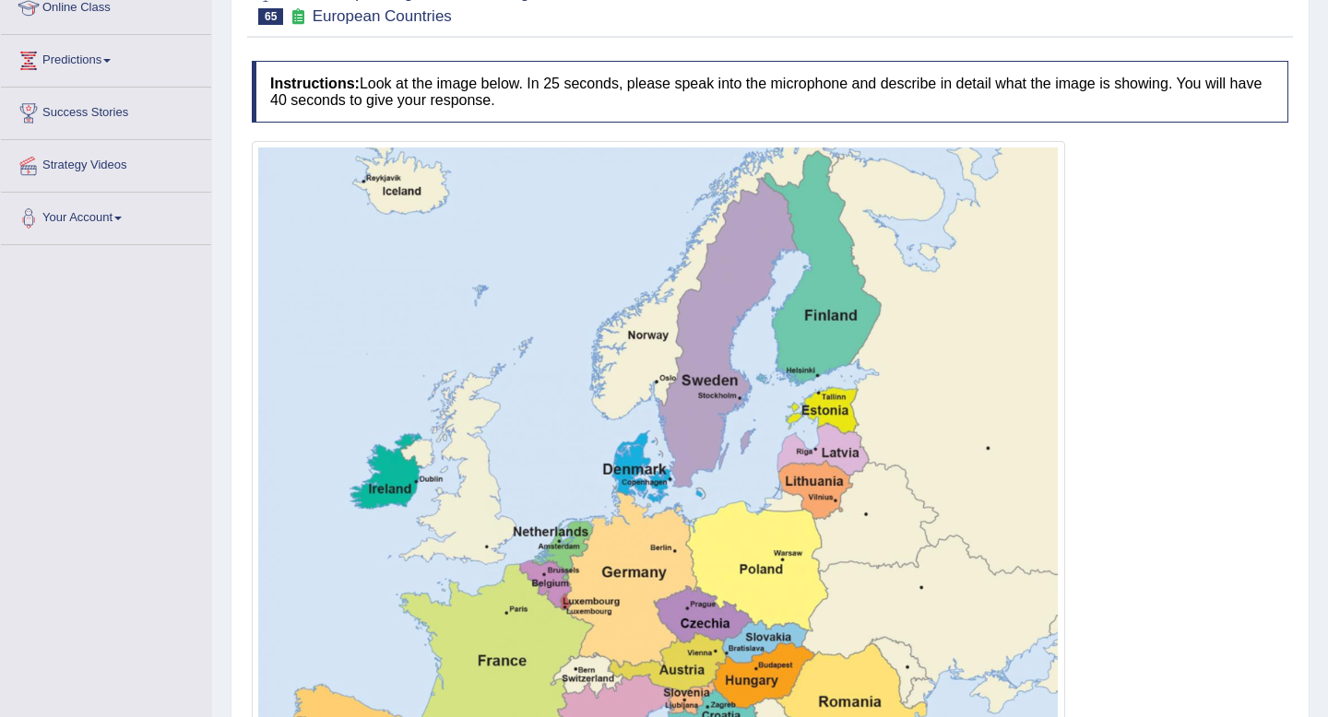
scroll to position [59, 0]
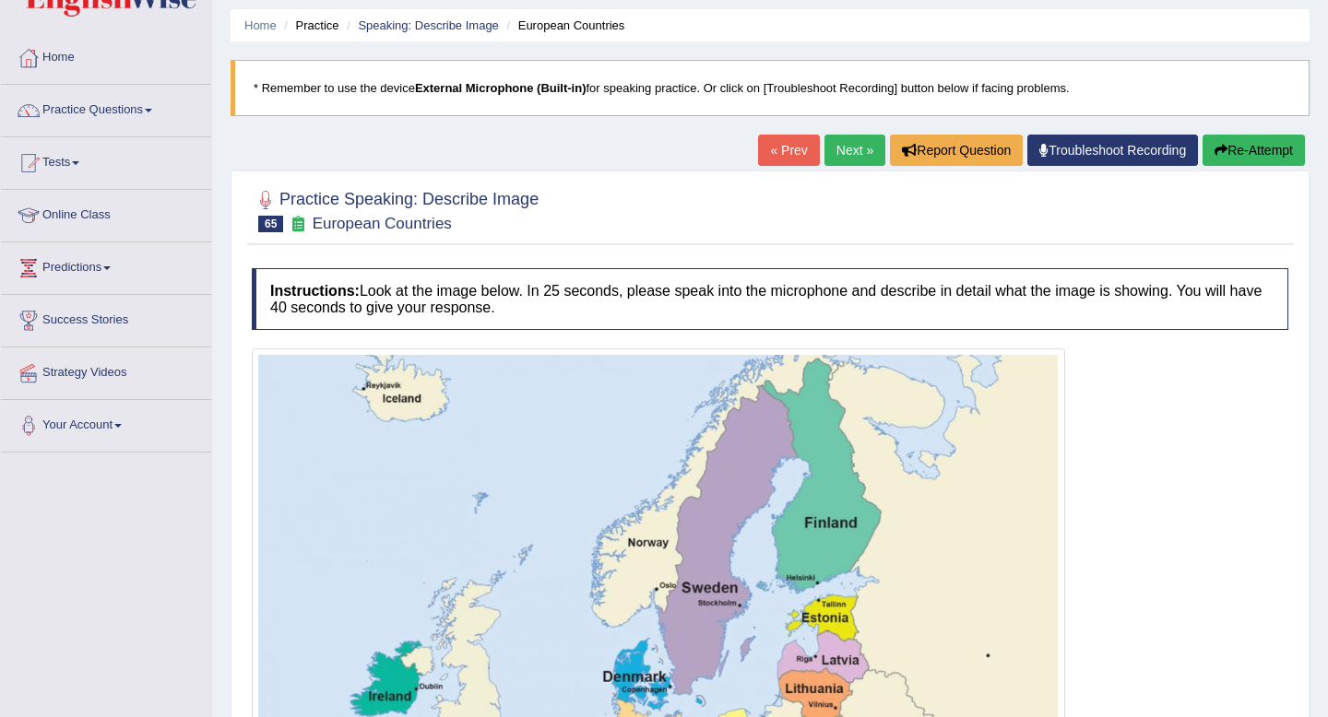
click at [841, 141] on link "Next »" at bounding box center [854, 150] width 61 height 31
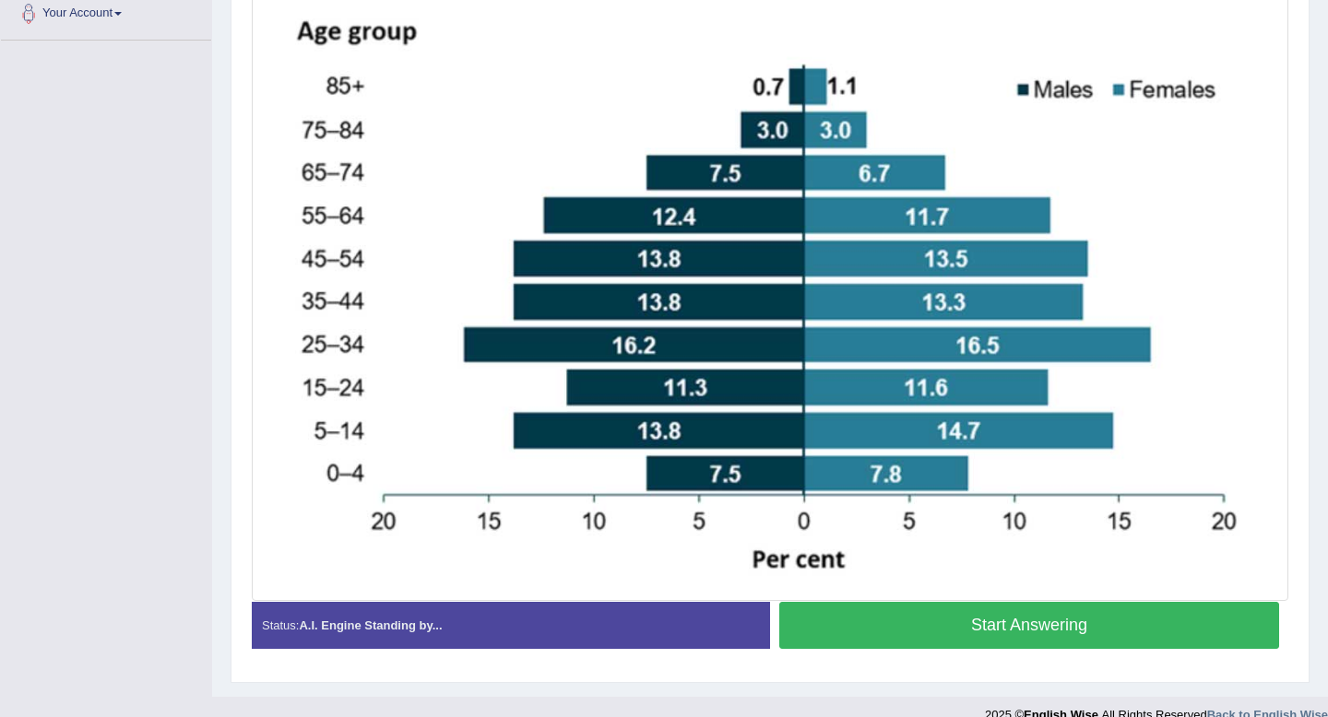
scroll to position [472, 0]
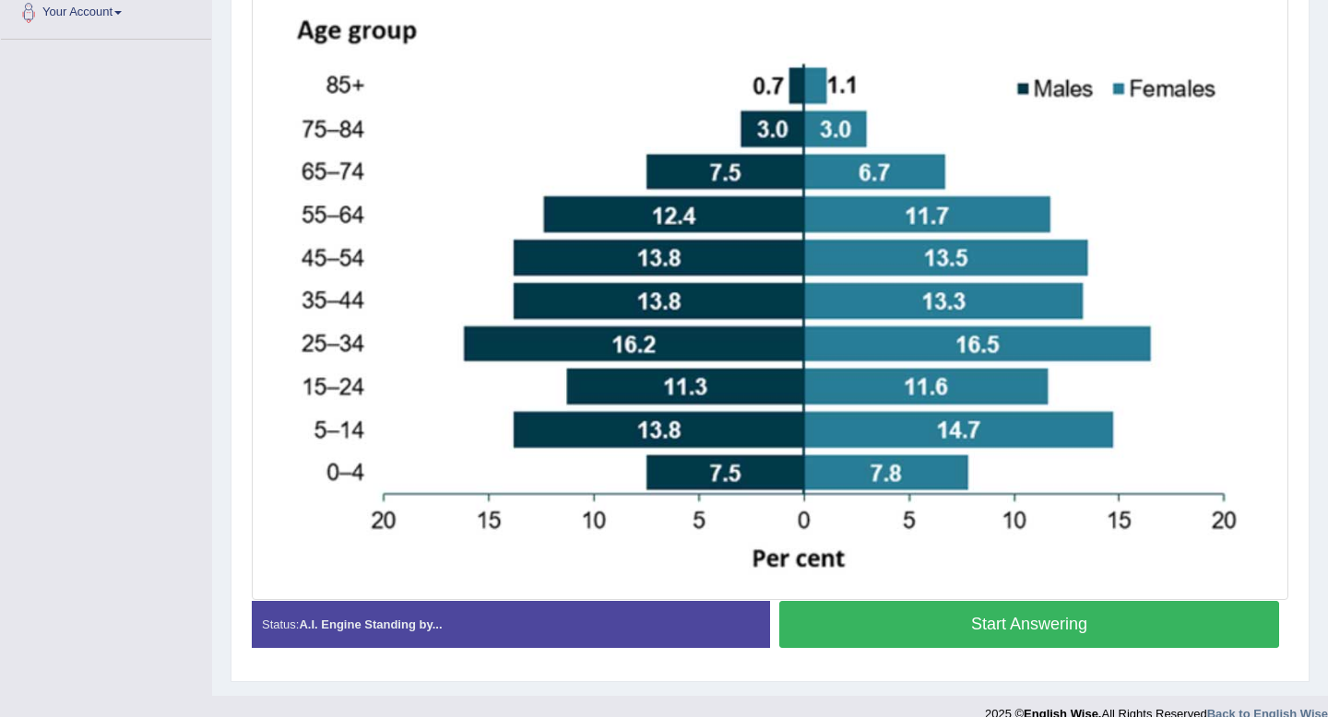
click at [891, 610] on button "Start Answering" at bounding box center [1029, 624] width 500 height 47
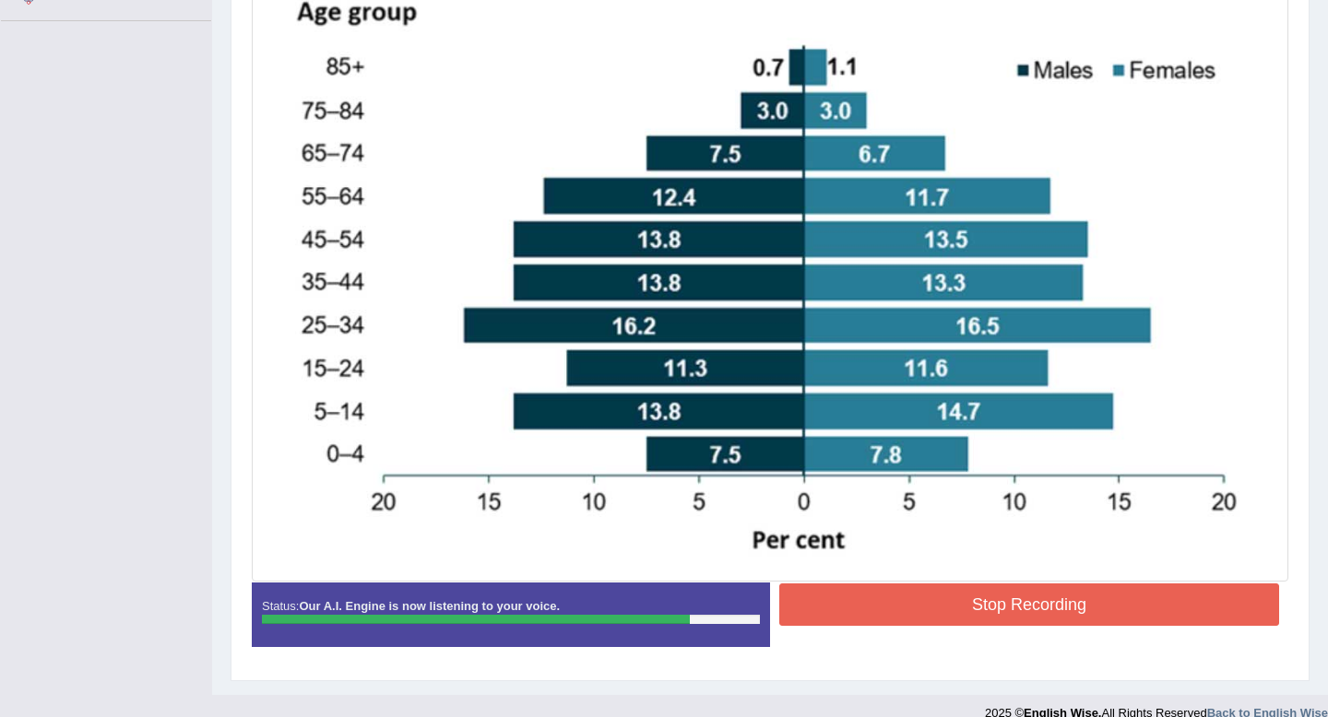
scroll to position [514, 0]
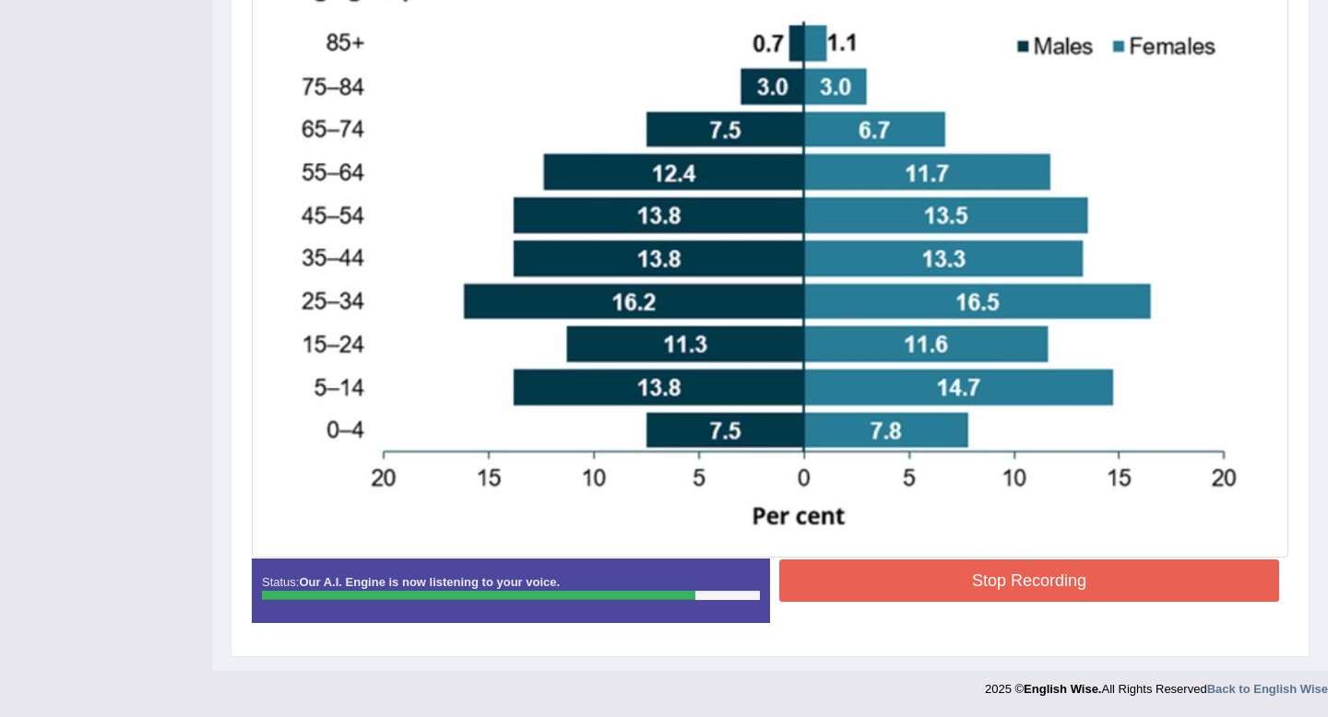
click at [947, 583] on button "Stop Recording" at bounding box center [1029, 581] width 500 height 42
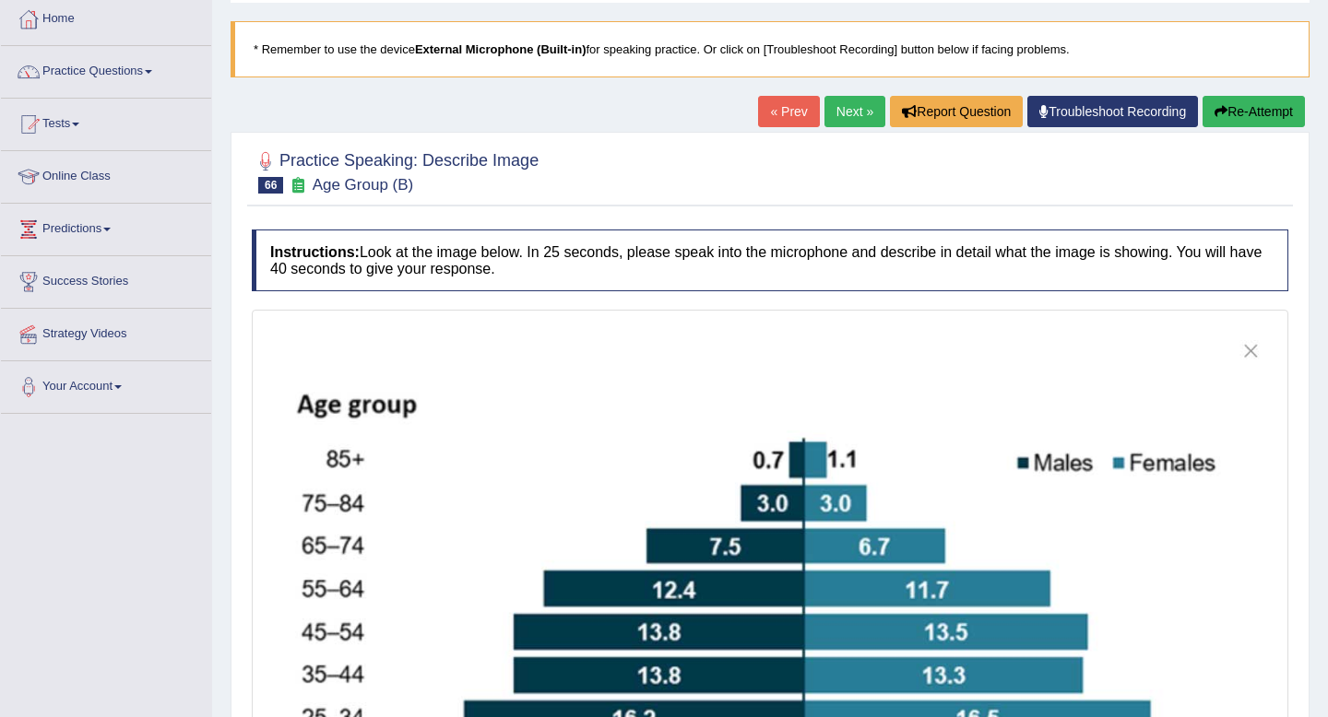
scroll to position [0, 0]
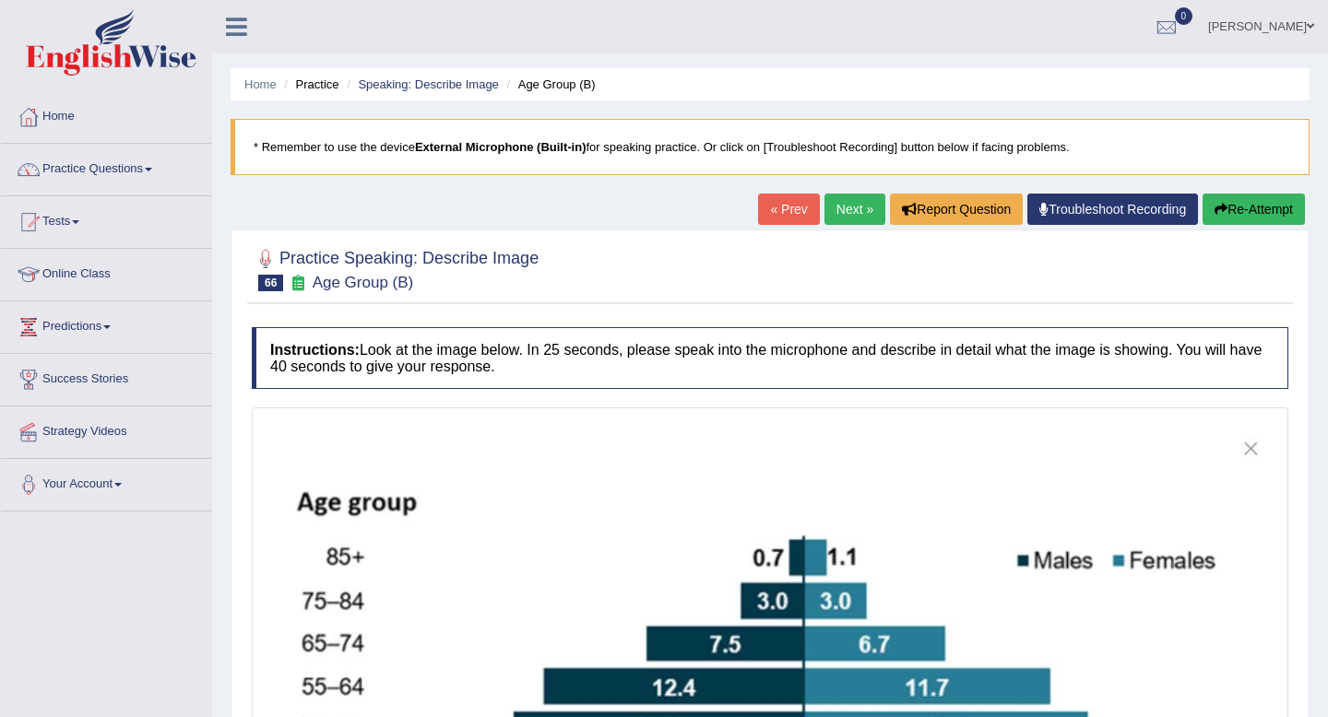
click at [856, 214] on link "Next »" at bounding box center [854, 209] width 61 height 31
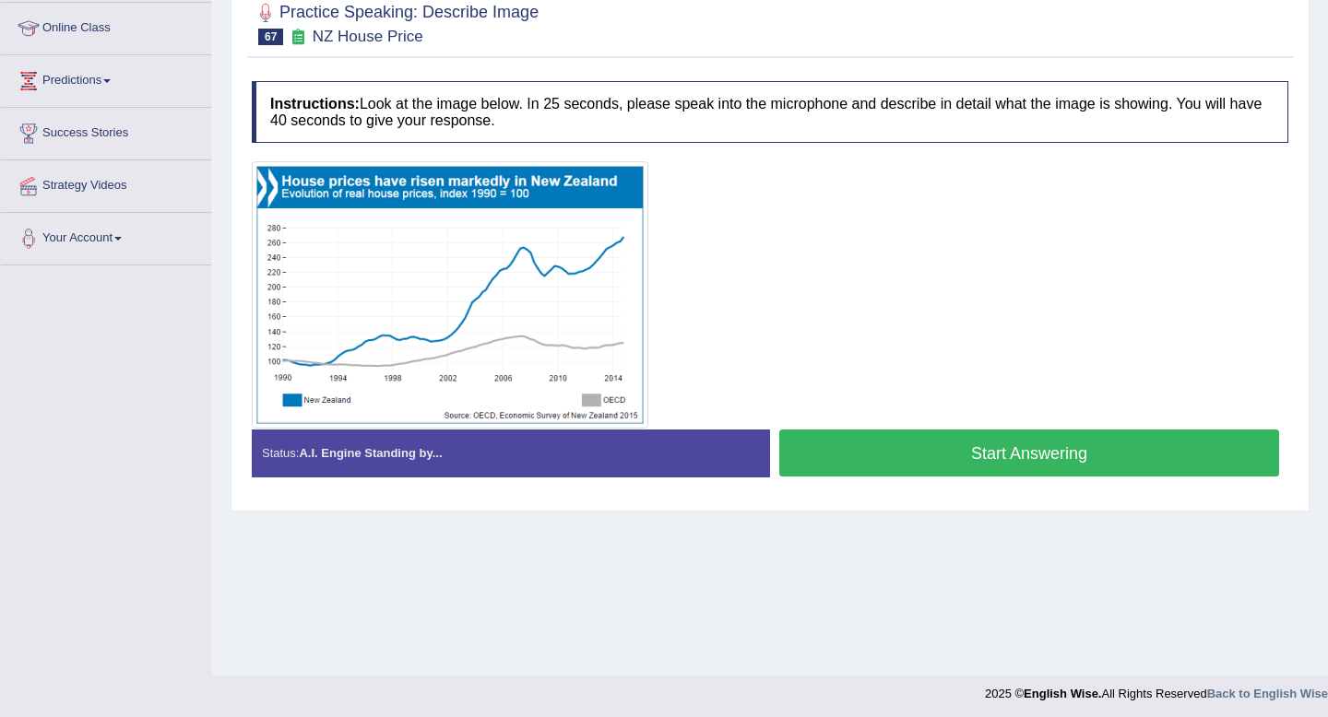
scroll to position [247, 0]
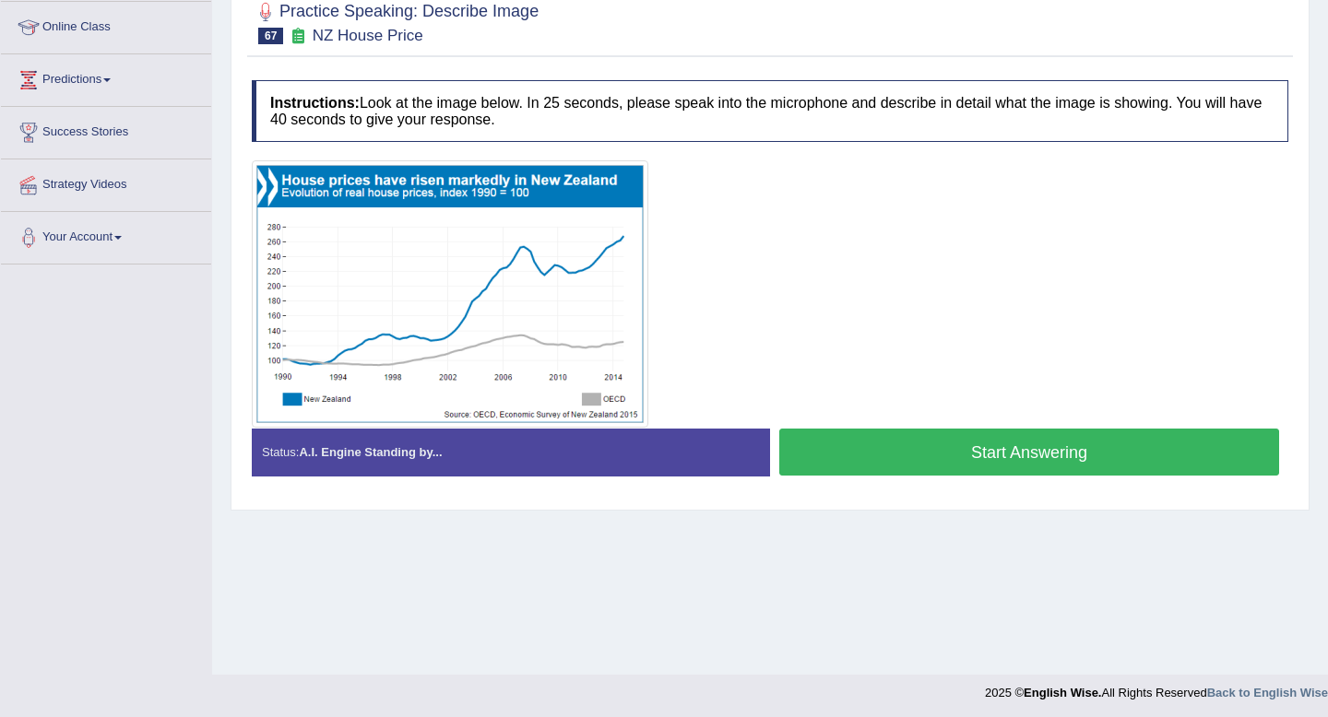
click at [1036, 454] on button "Start Answering" at bounding box center [1029, 452] width 500 height 47
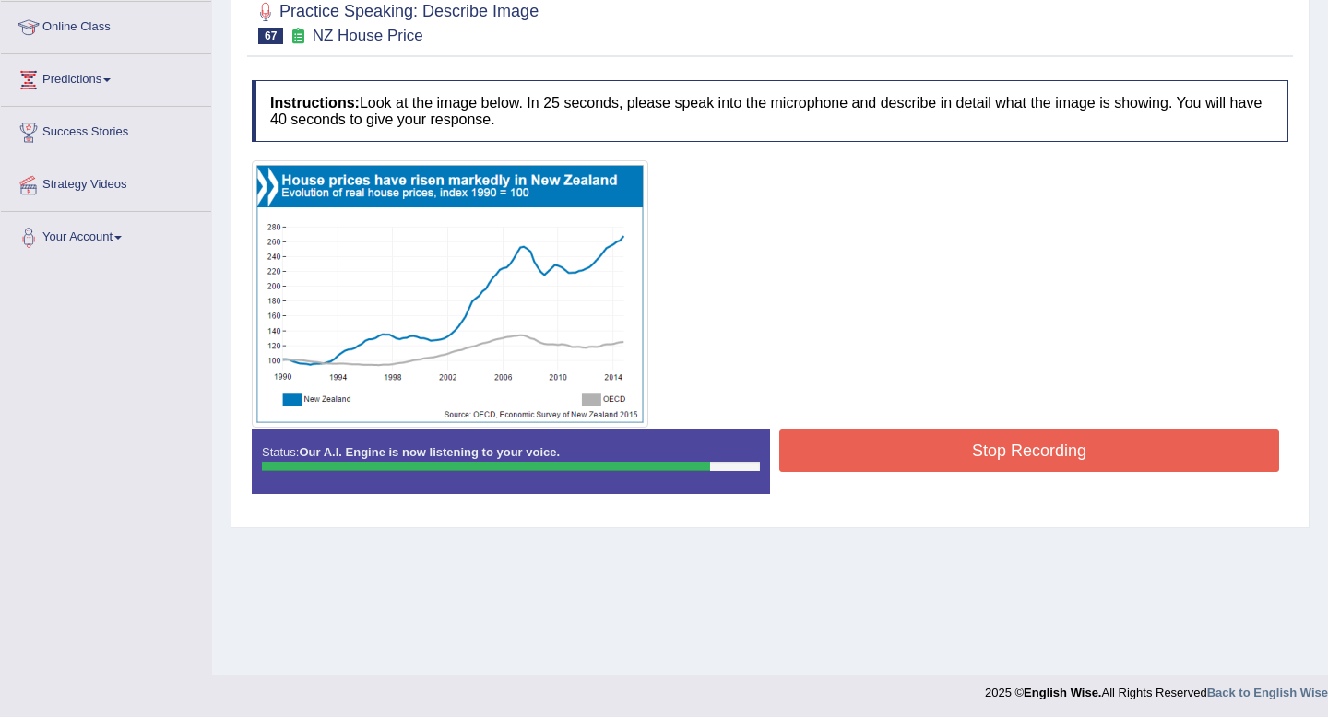
click at [1036, 454] on button "Stop Recording" at bounding box center [1029, 451] width 500 height 42
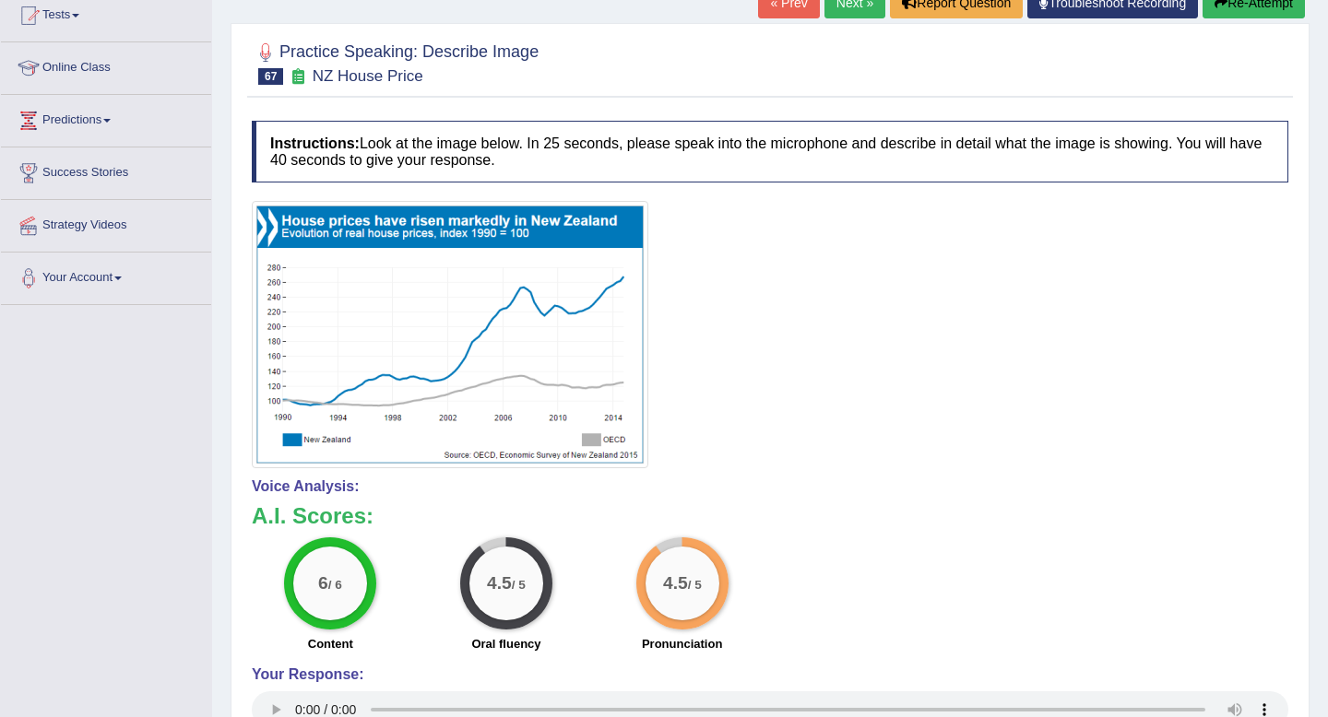
scroll to position [0, 0]
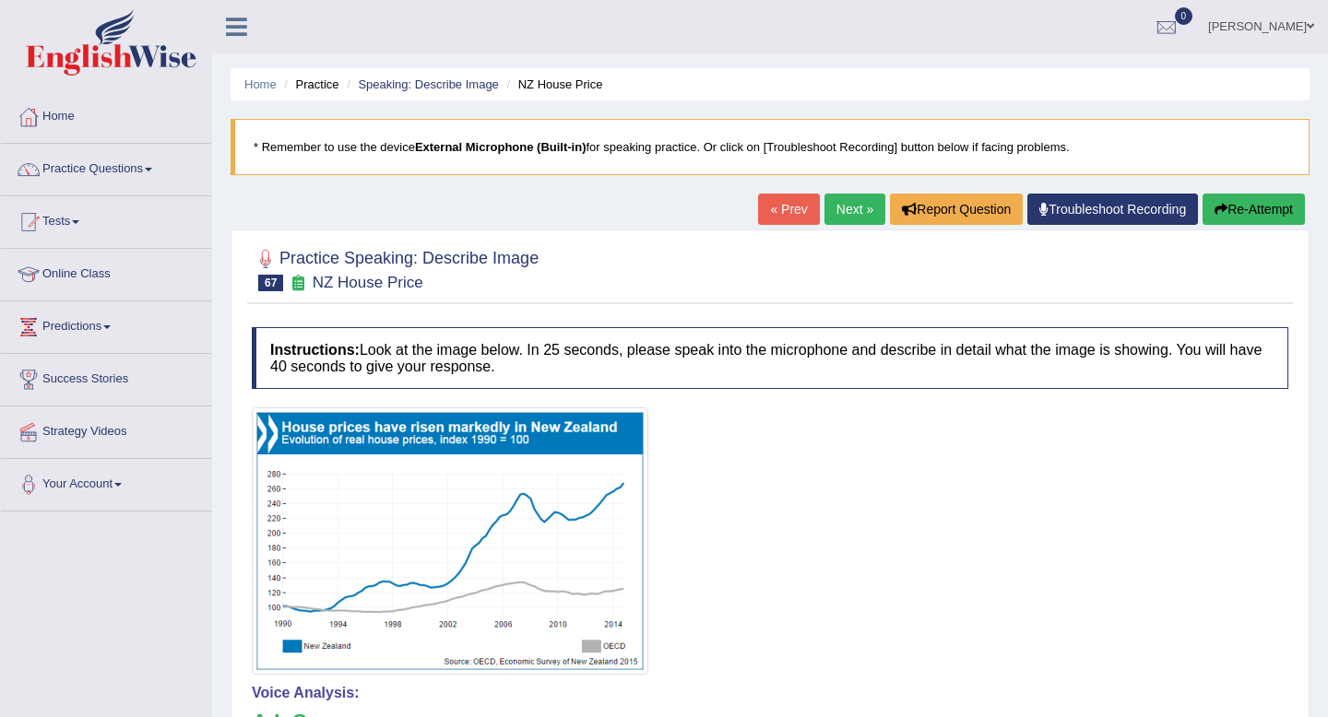
click at [852, 202] on link "Next »" at bounding box center [854, 209] width 61 height 31
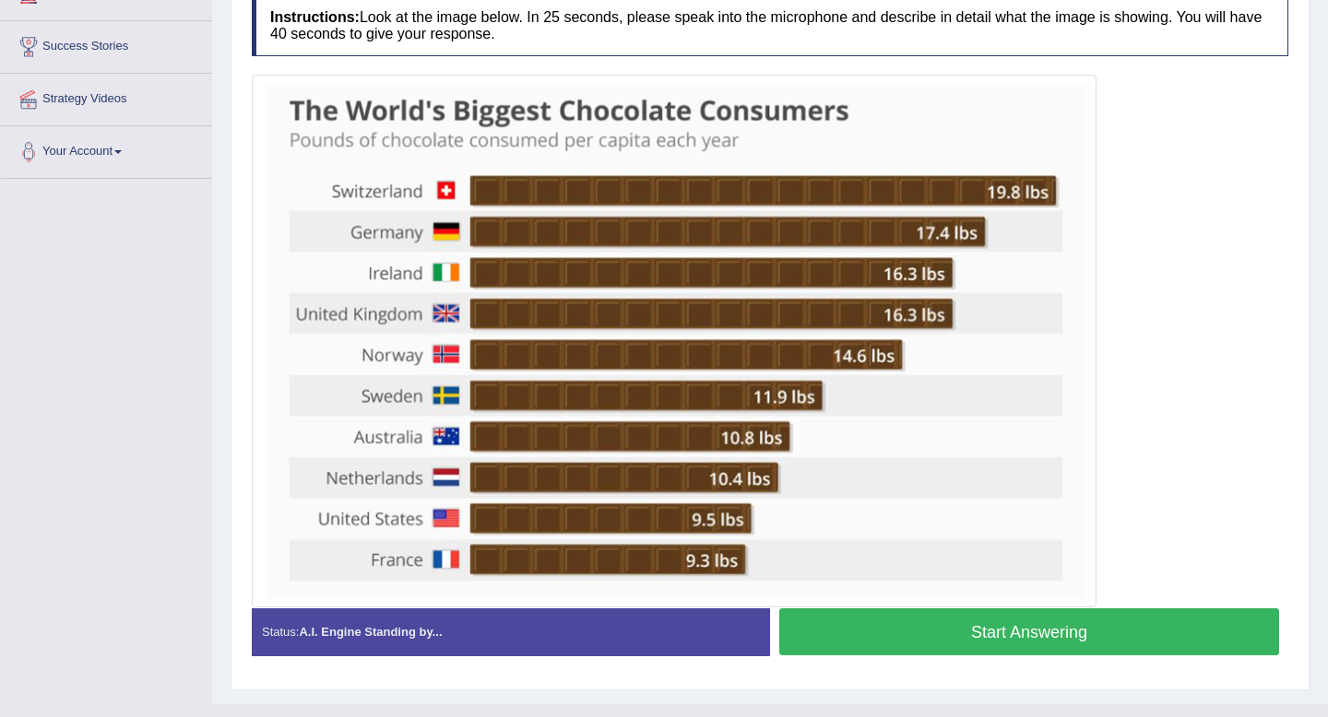
scroll to position [342, 0]
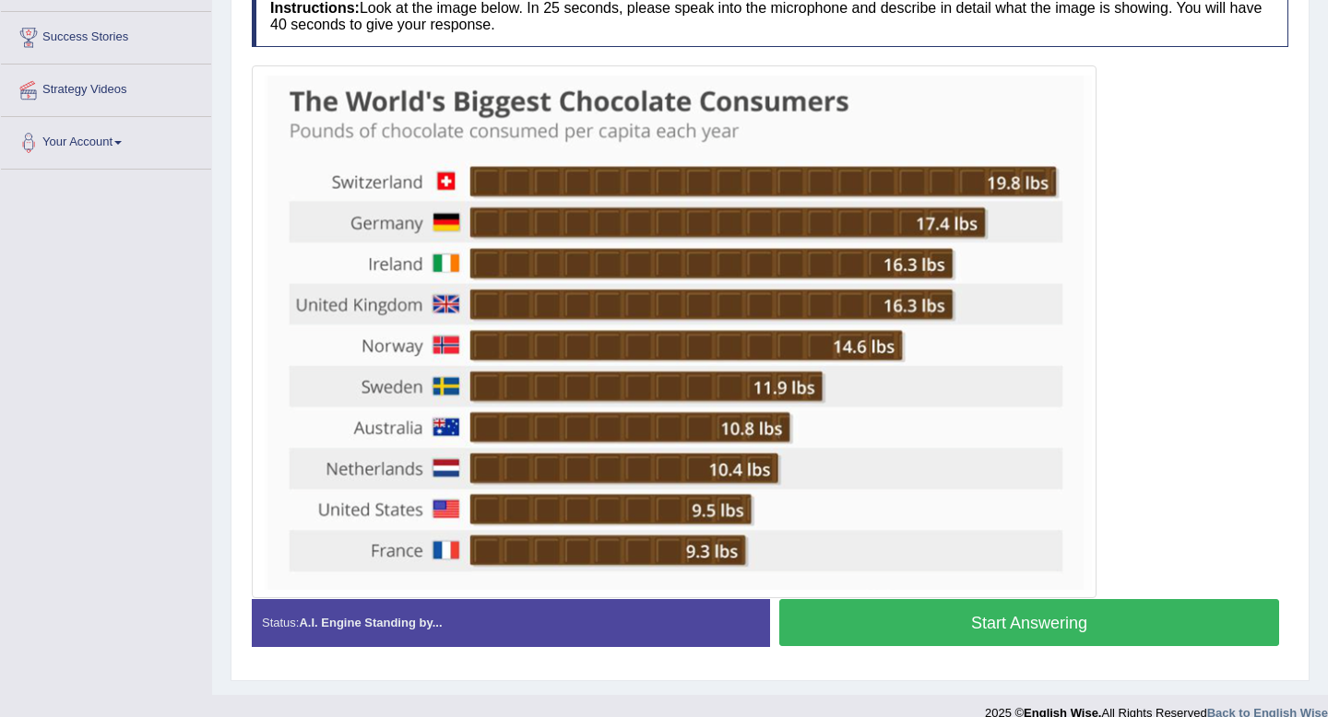
click at [973, 621] on button "Start Answering" at bounding box center [1029, 622] width 500 height 47
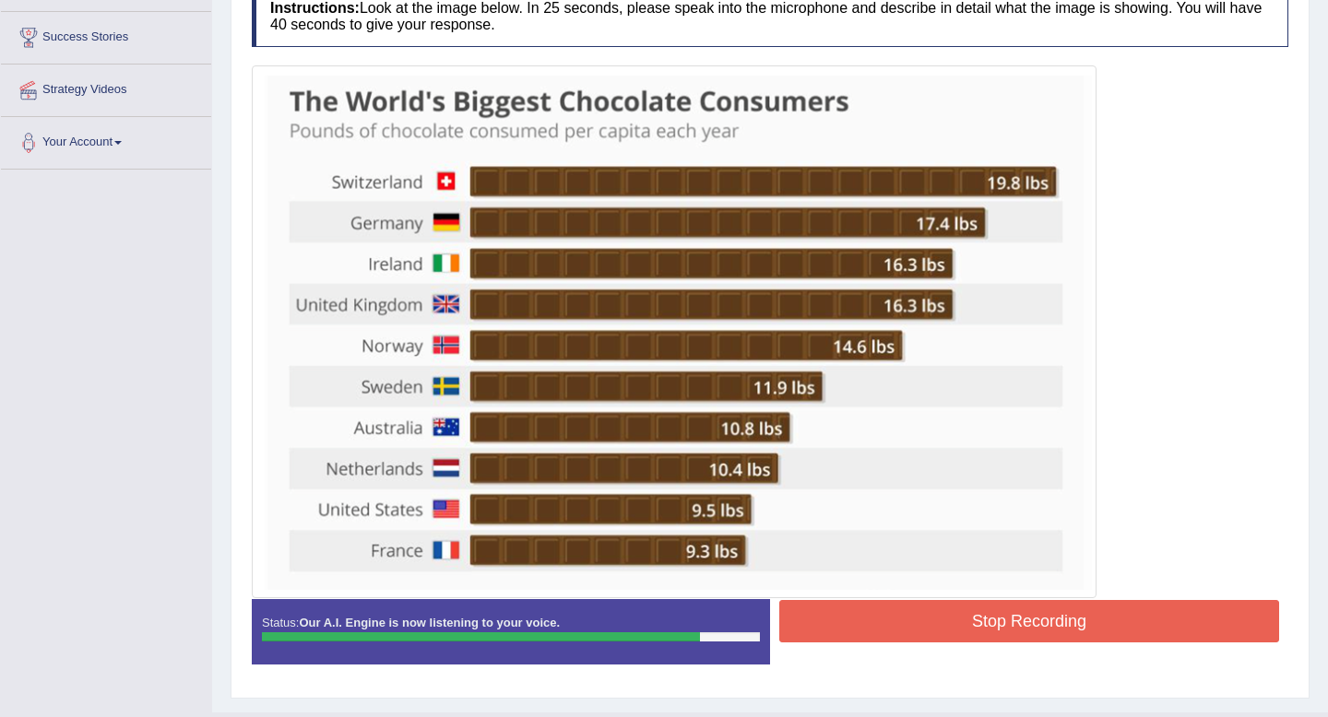
click at [973, 620] on button "Stop Recording" at bounding box center [1029, 621] width 500 height 42
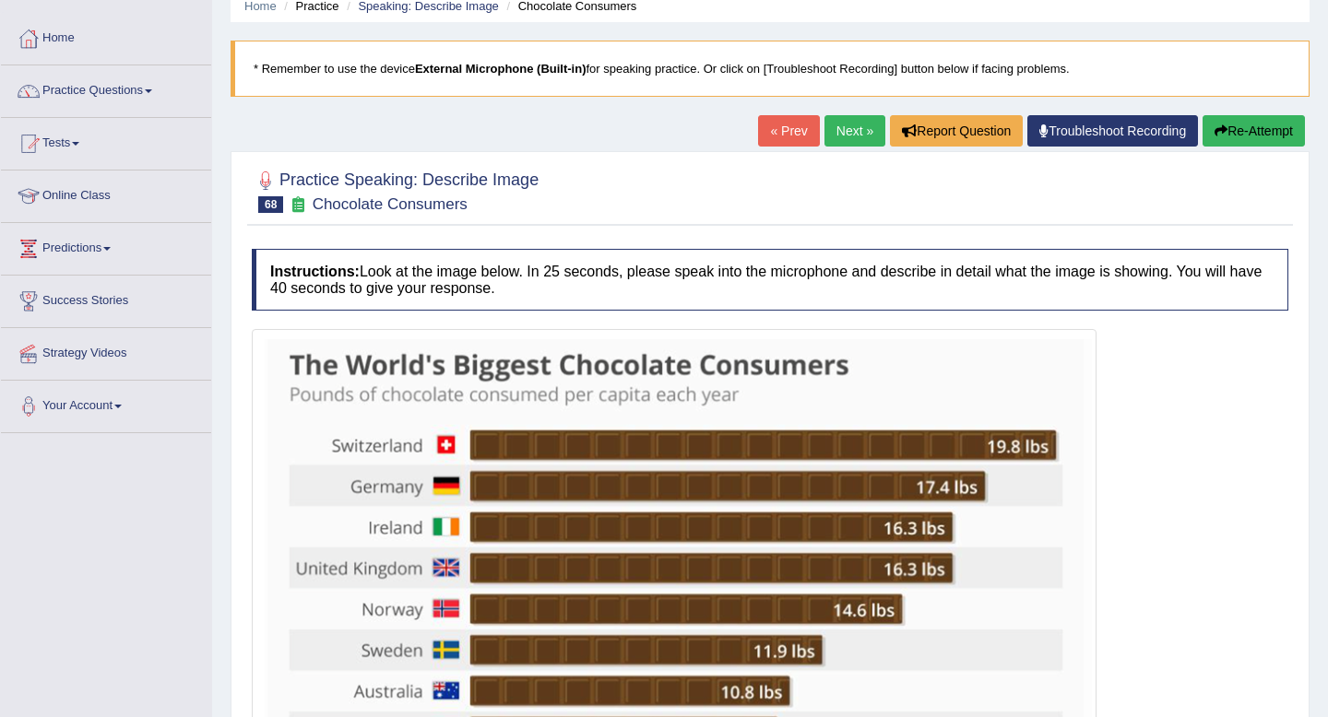
scroll to position [0, 0]
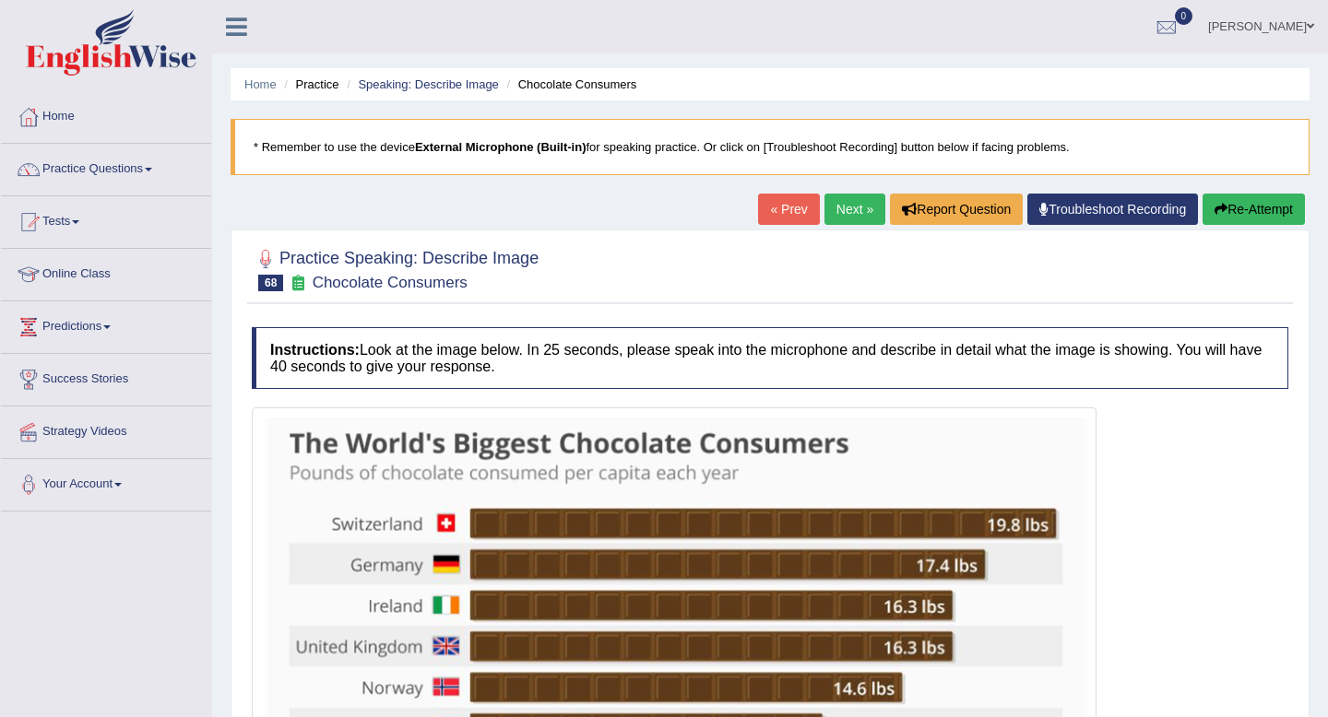
click at [845, 205] on link "Next »" at bounding box center [854, 209] width 61 height 31
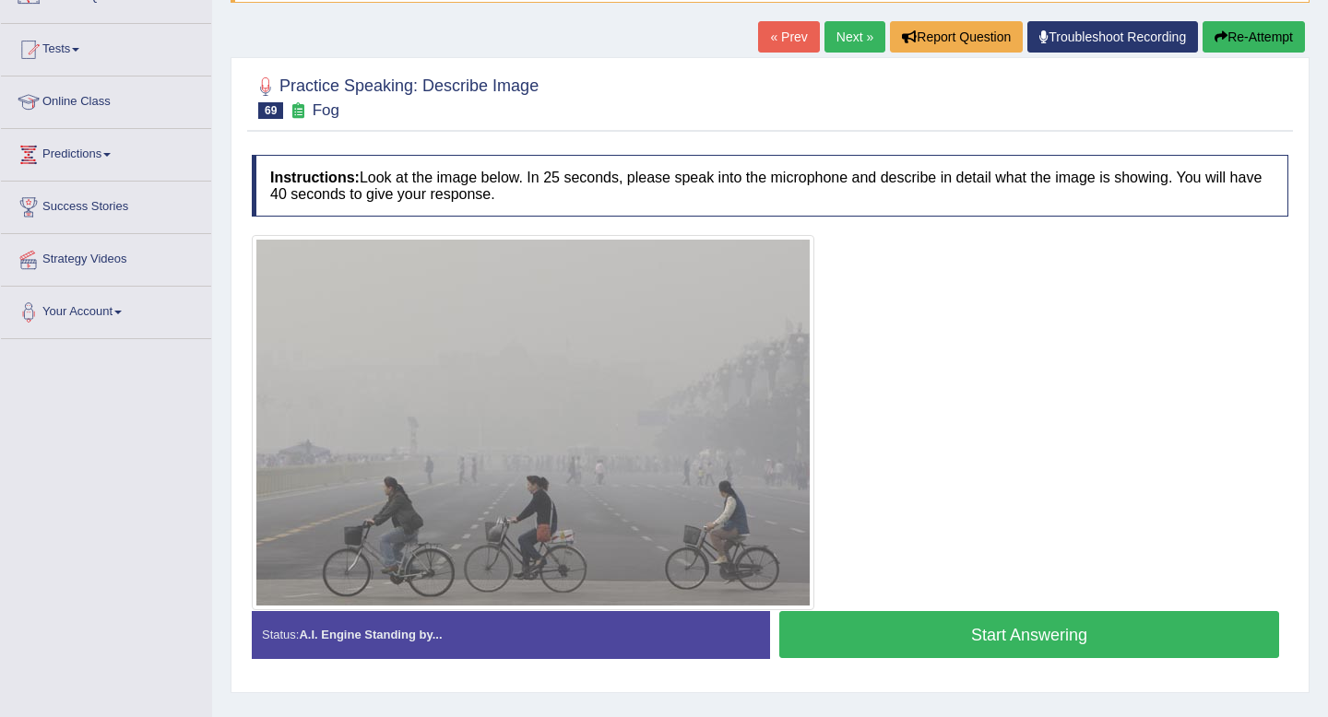
scroll to position [251, 0]
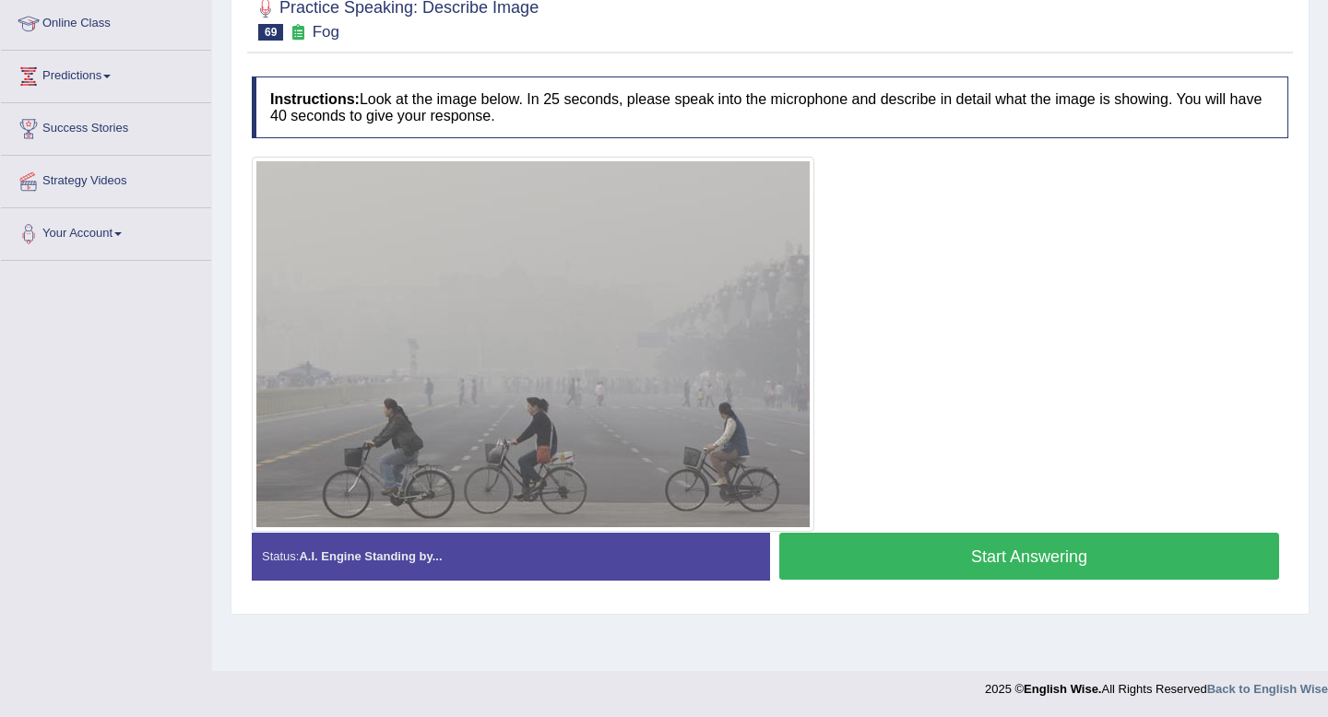
click at [1080, 552] on button "Start Answering" at bounding box center [1029, 556] width 500 height 47
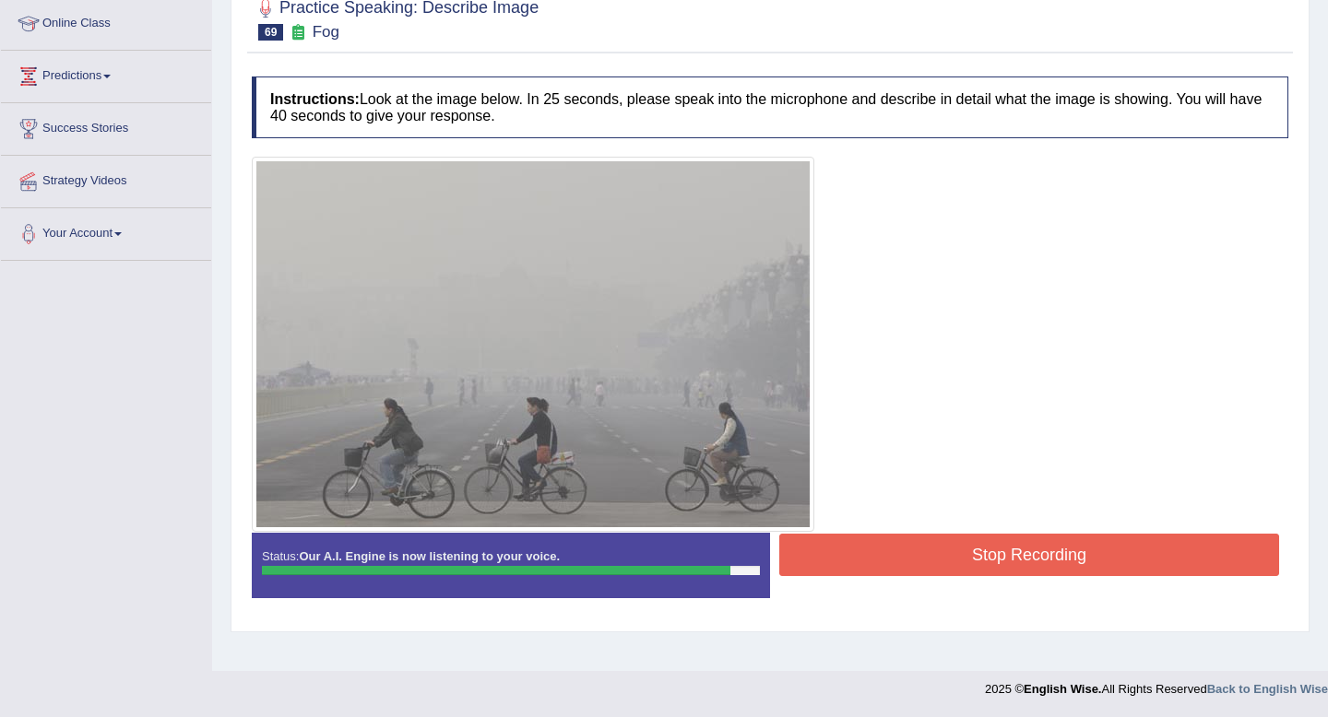
click at [1088, 553] on button "Stop Recording" at bounding box center [1029, 555] width 500 height 42
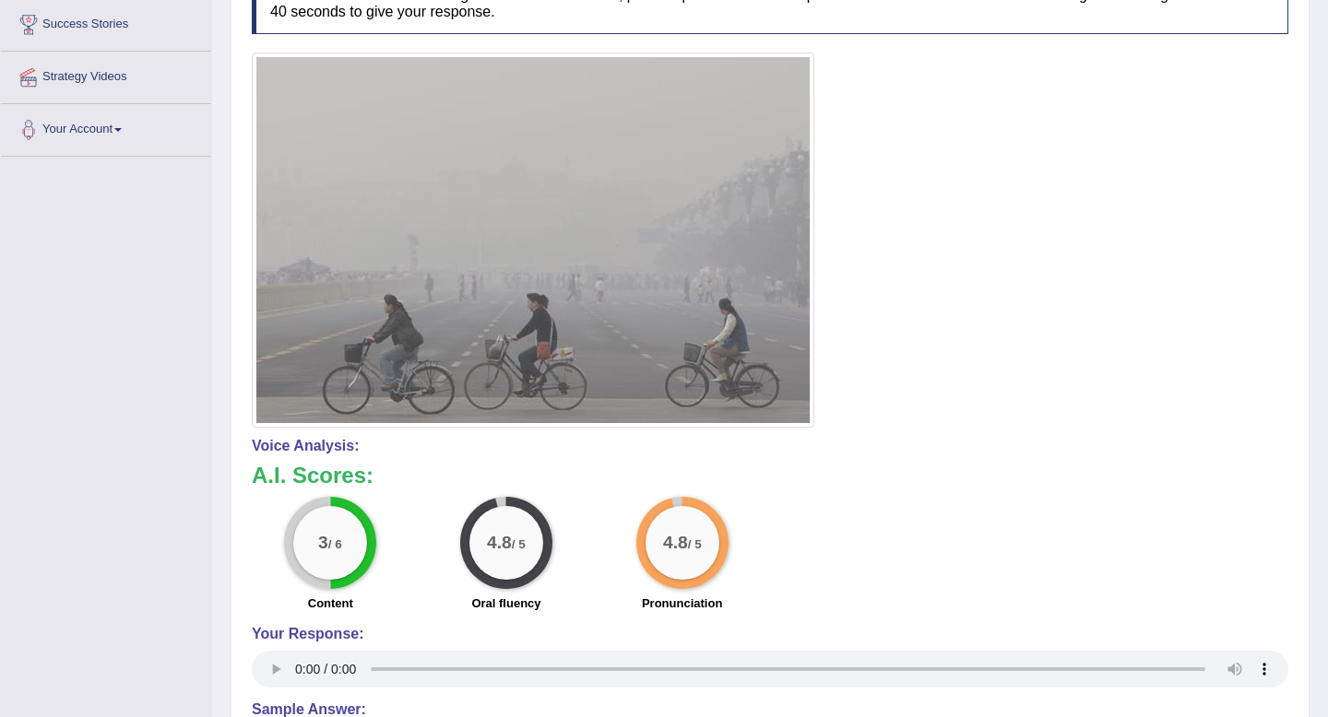
scroll to position [0, 0]
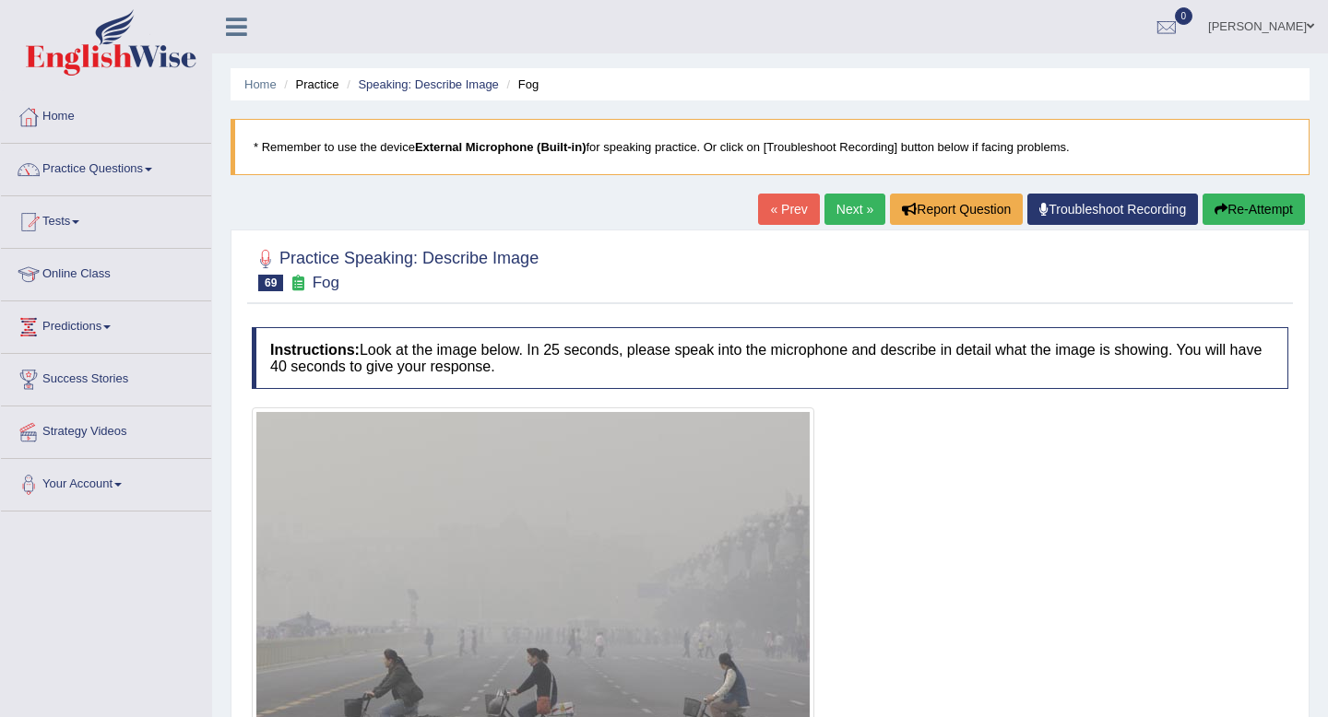
click at [846, 218] on link "Next »" at bounding box center [854, 209] width 61 height 31
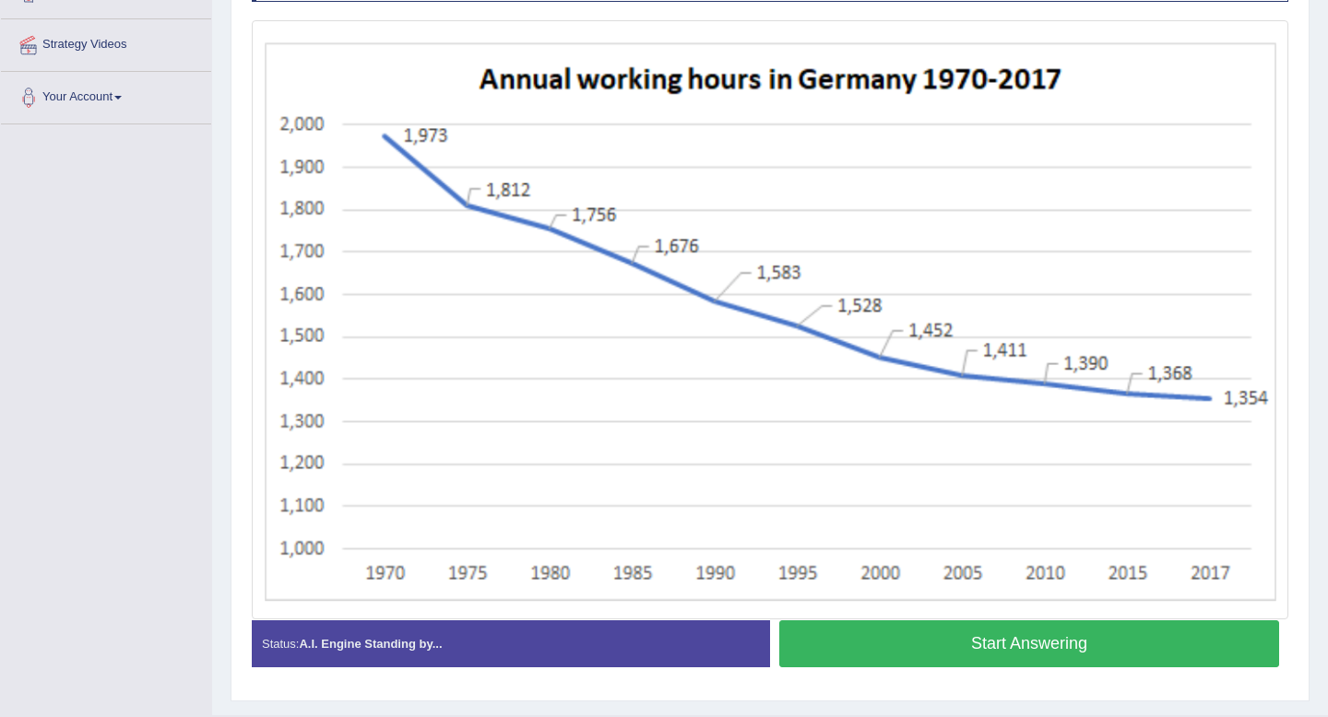
scroll to position [431, 0]
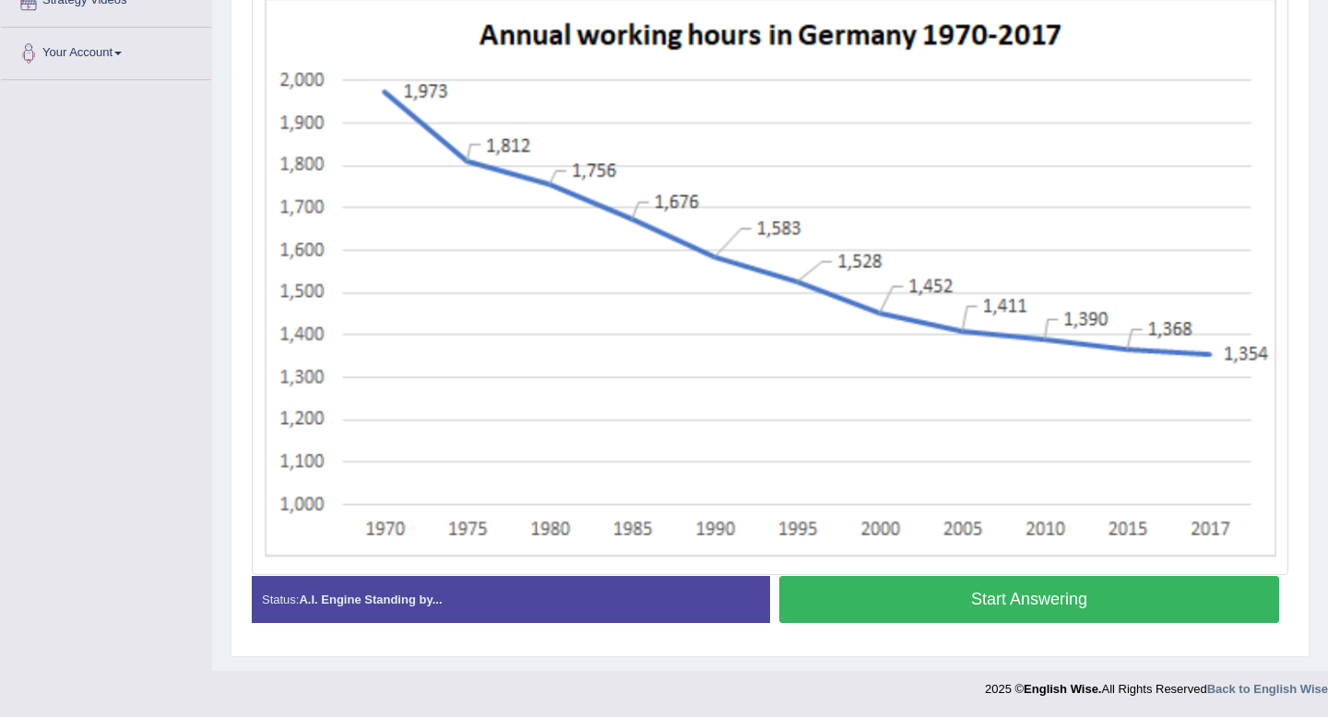
click at [906, 595] on button "Start Answering" at bounding box center [1029, 599] width 500 height 47
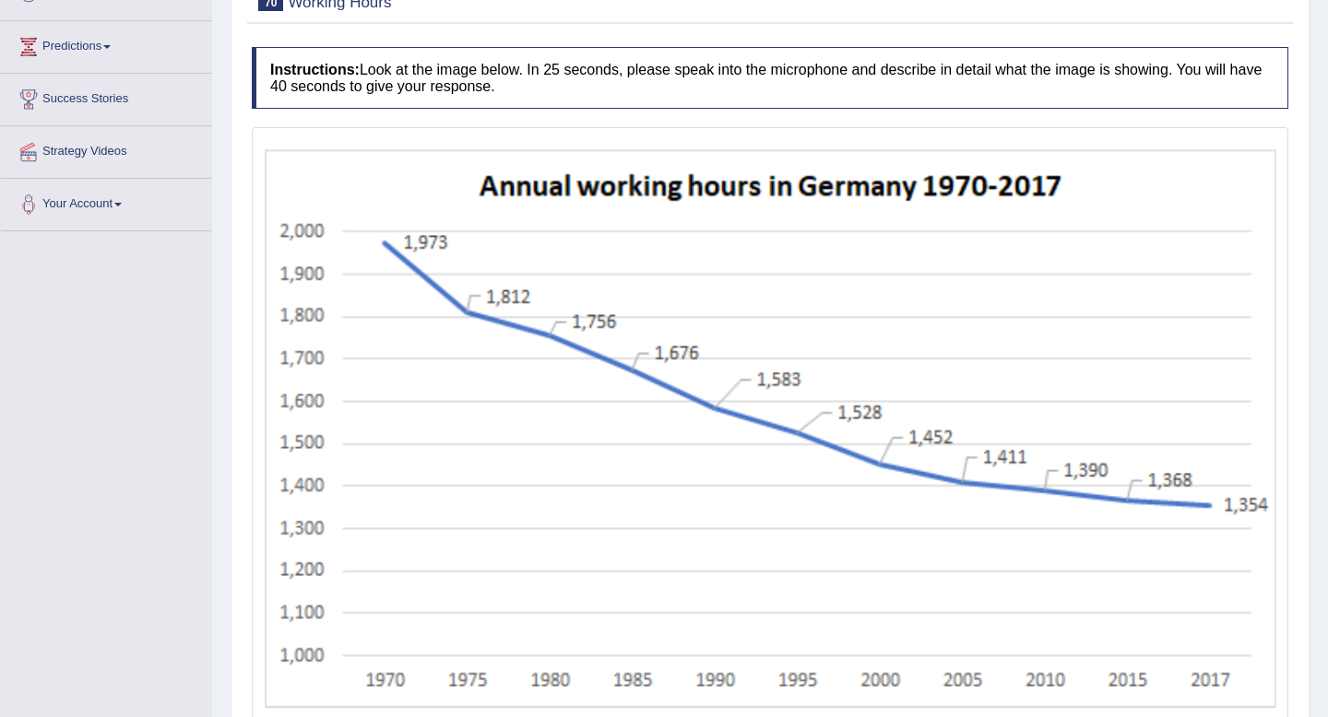
scroll to position [336, 0]
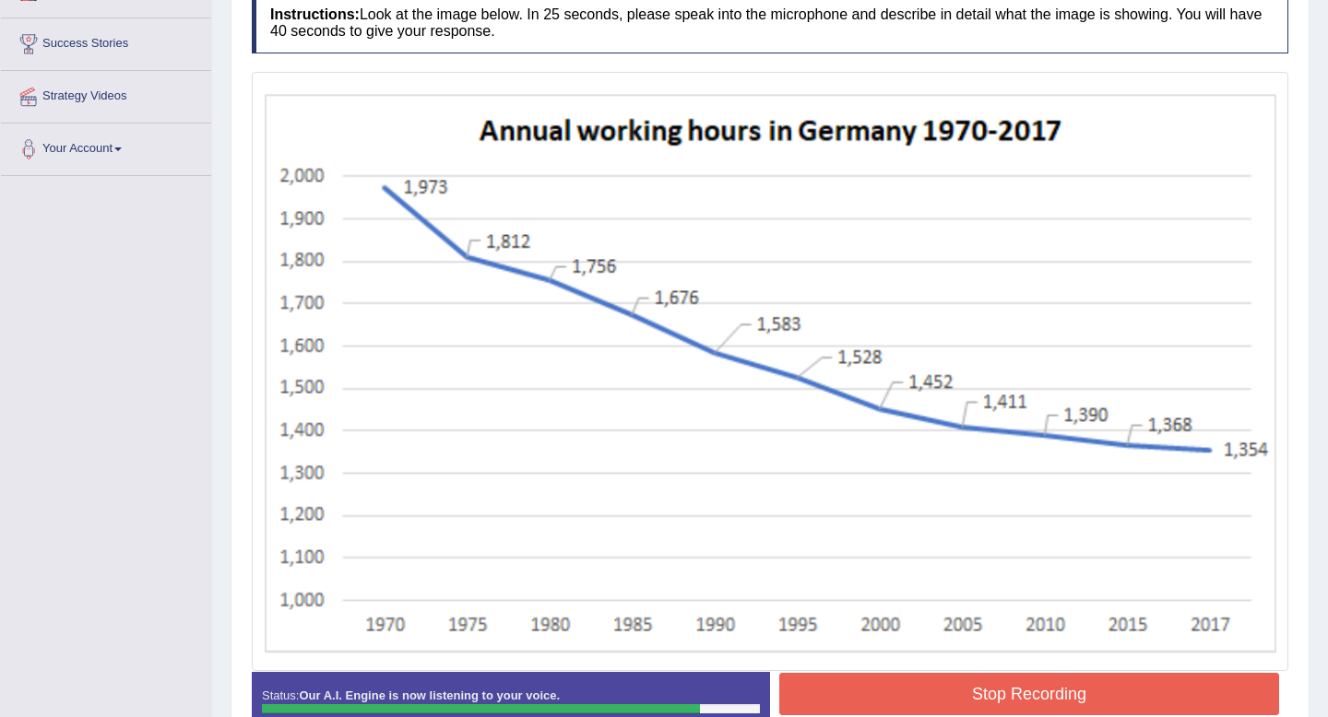
click at [954, 699] on button "Stop Recording" at bounding box center [1029, 694] width 500 height 42
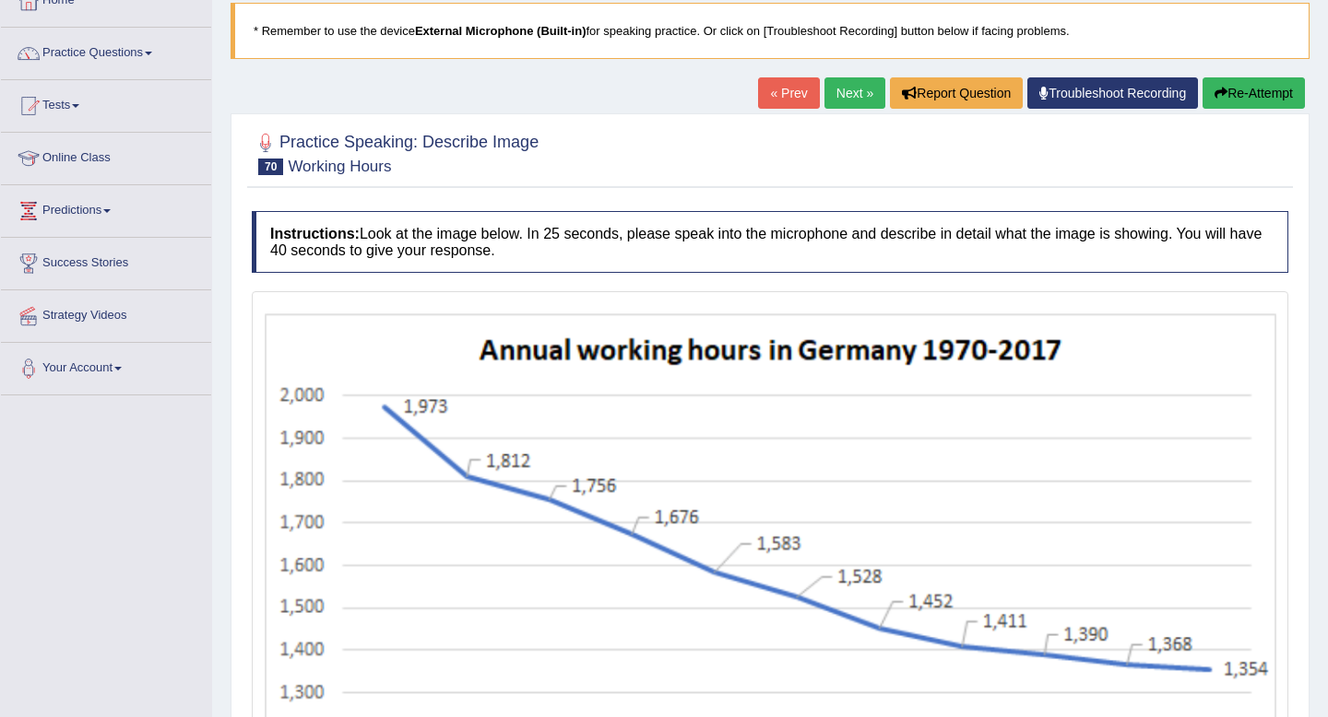
scroll to position [0, 0]
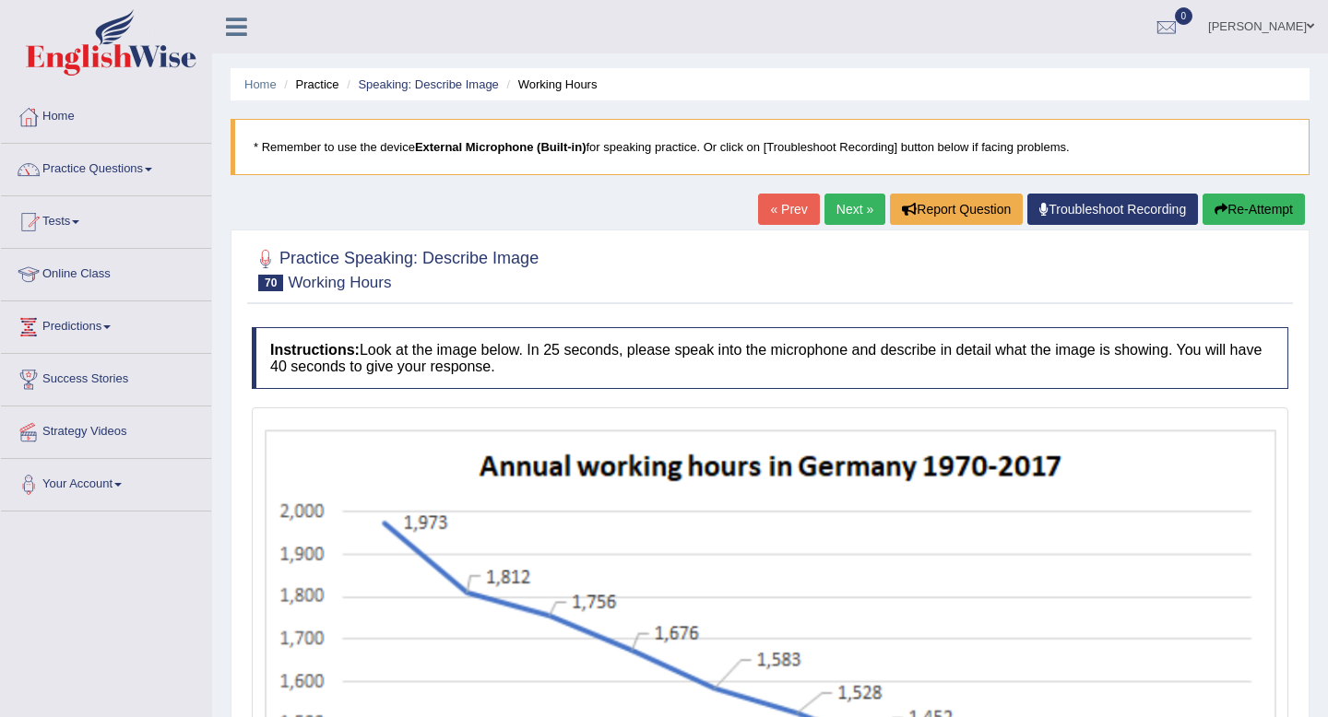
click at [853, 208] on link "Next »" at bounding box center [854, 209] width 61 height 31
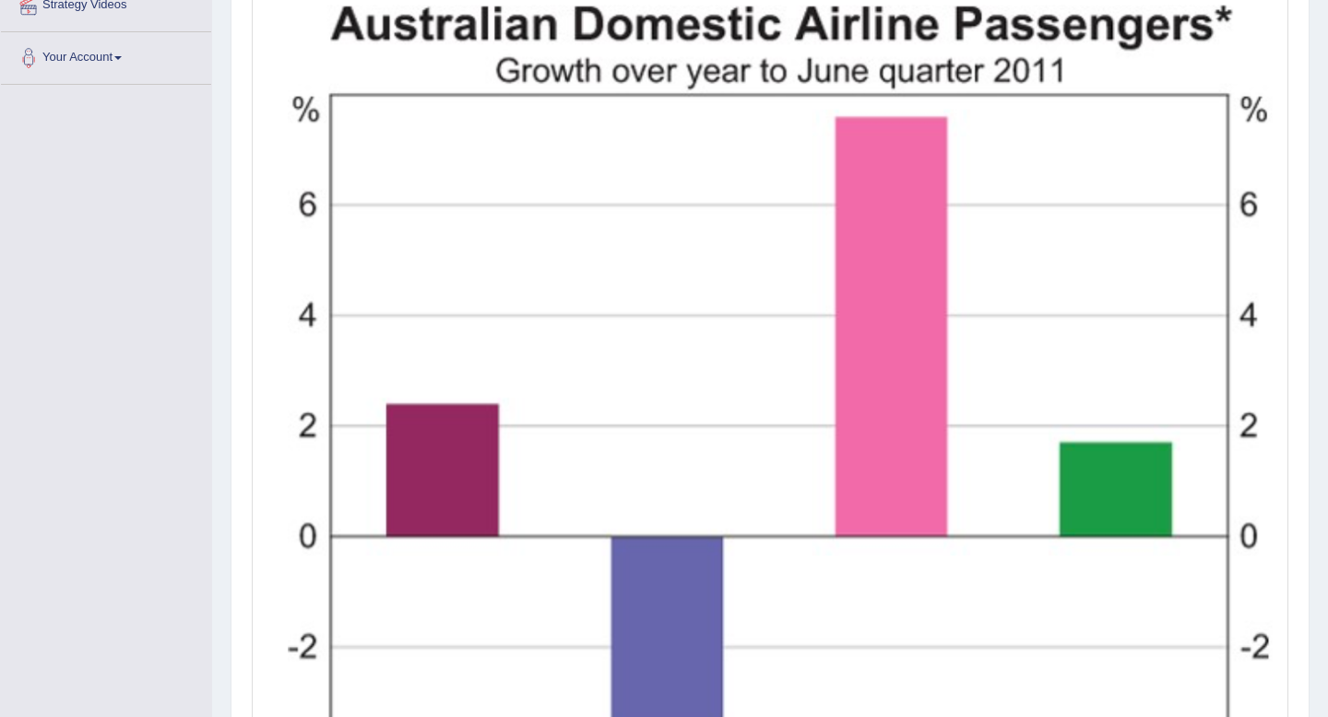
scroll to position [699, 0]
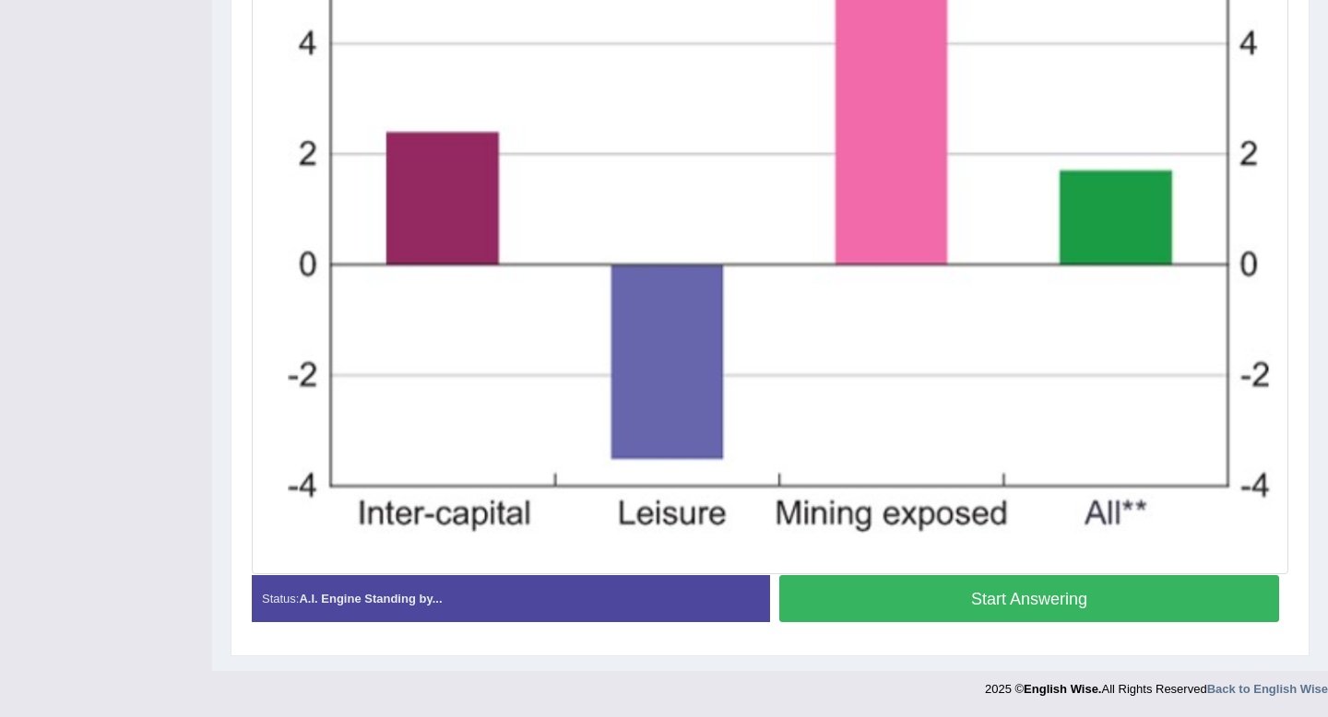
click at [899, 586] on button "Start Answering" at bounding box center [1029, 598] width 500 height 47
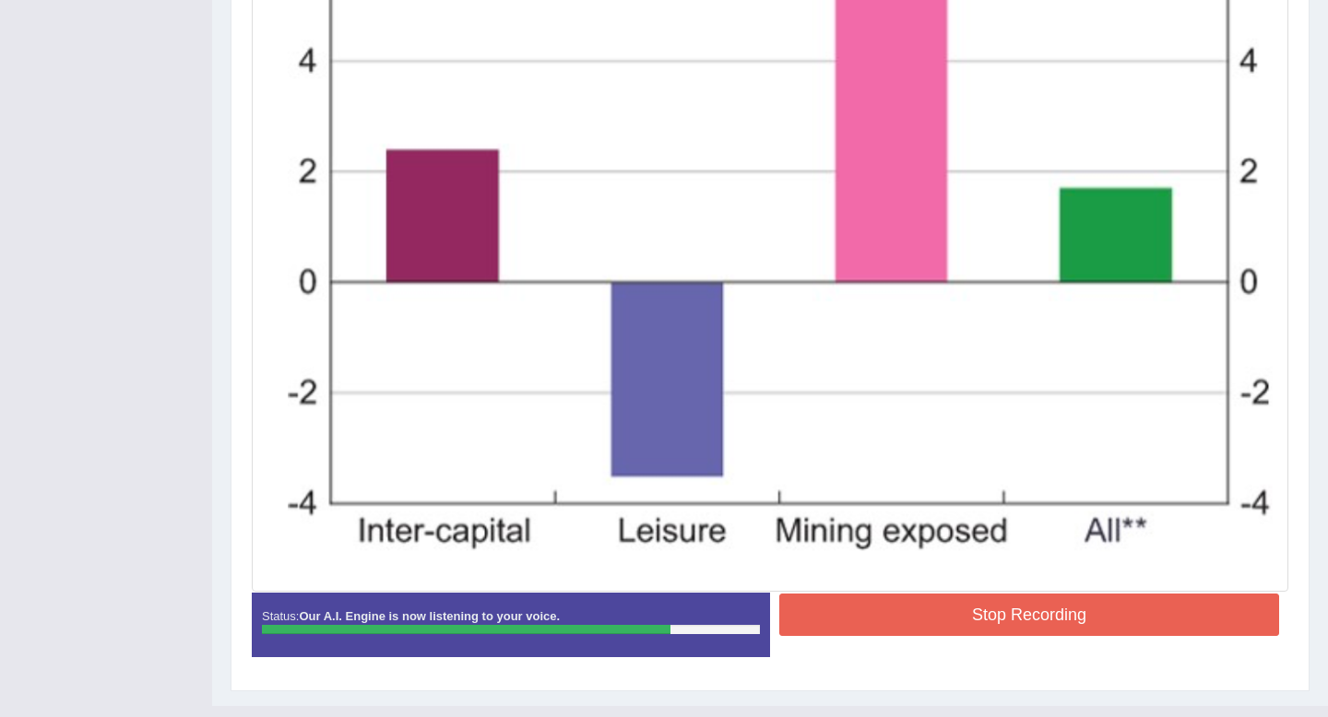
scroll to position [716, 0]
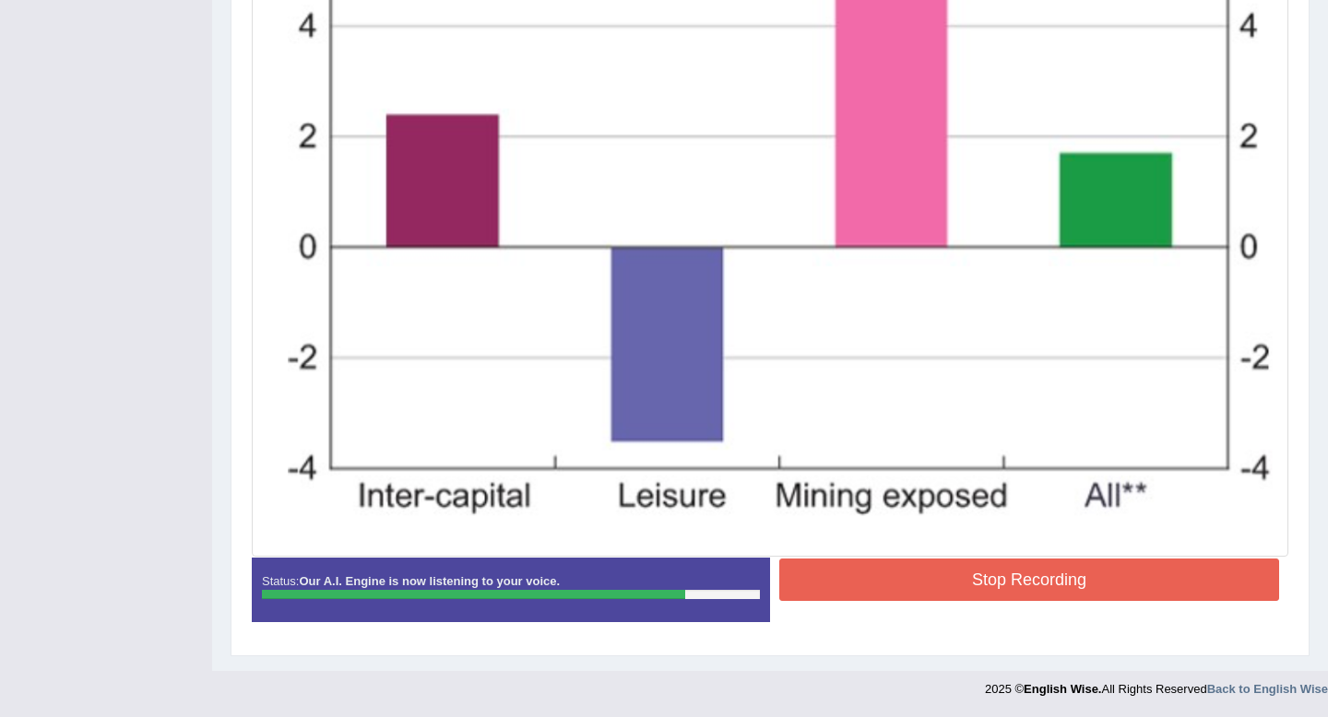
click at [962, 577] on button "Stop Recording" at bounding box center [1029, 580] width 500 height 42
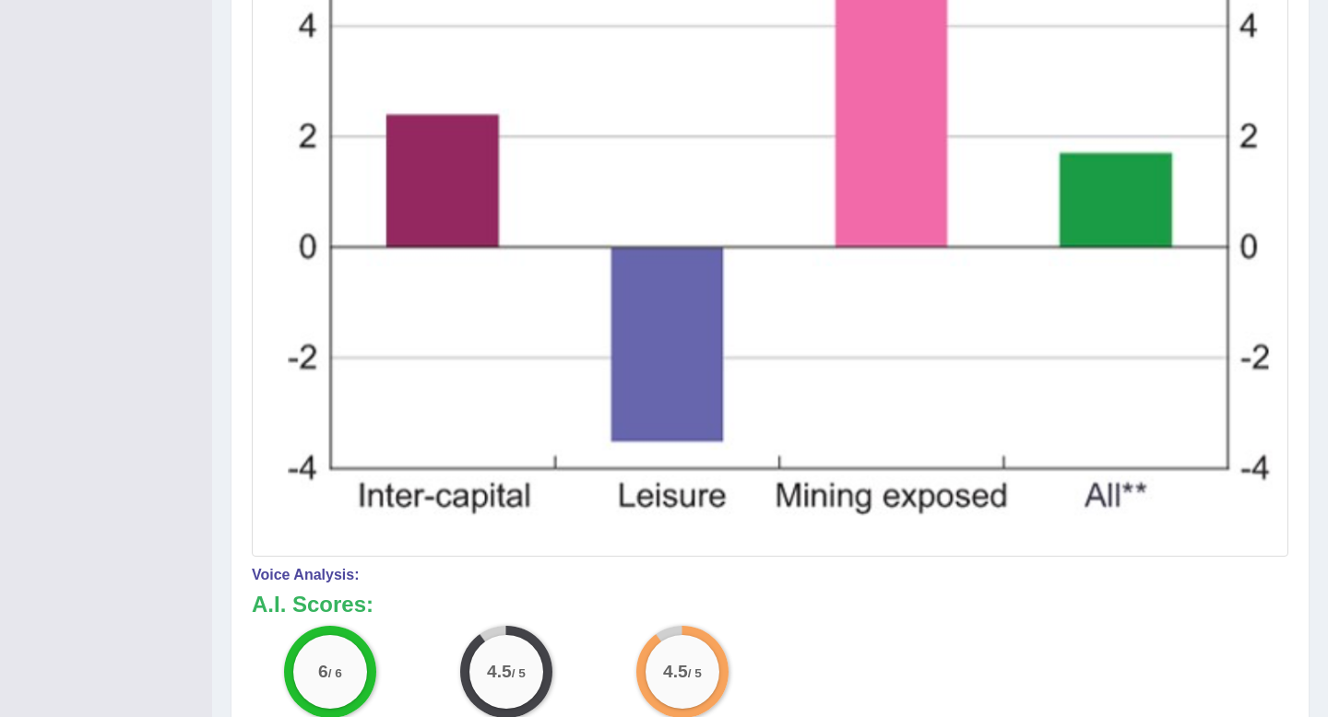
scroll to position [0, 0]
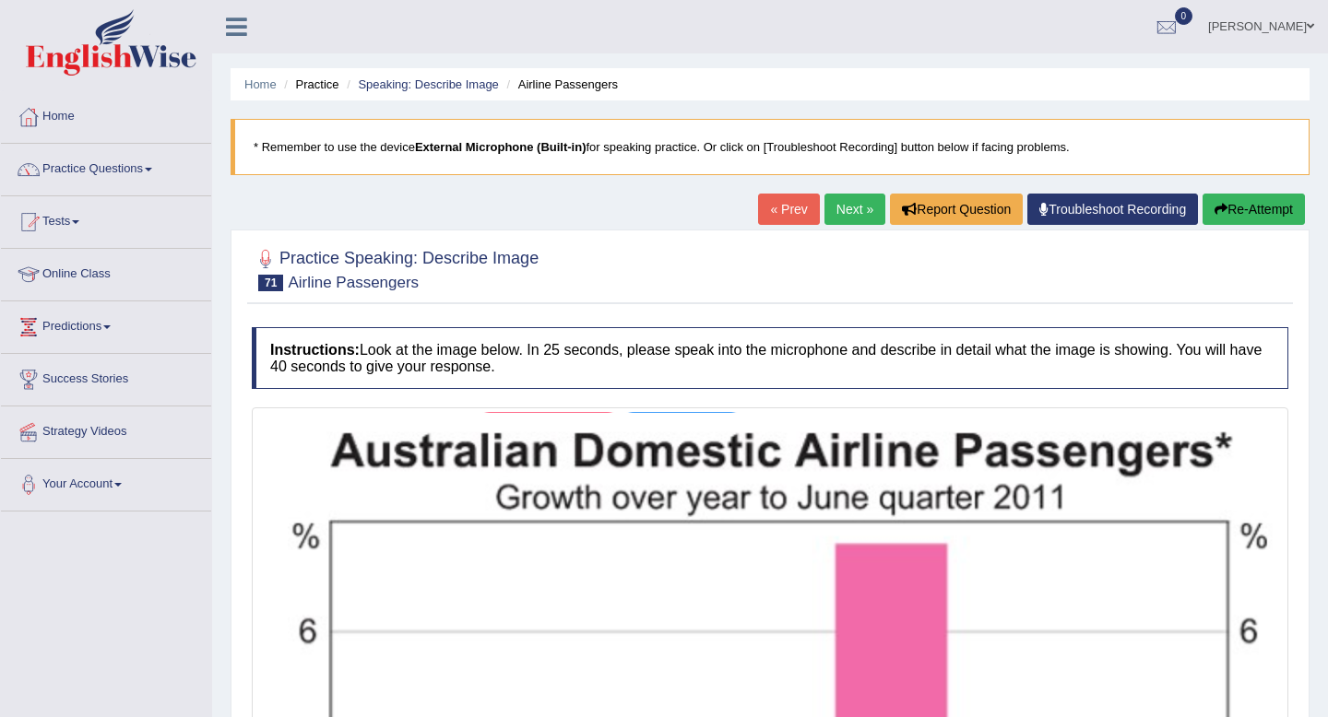
click at [842, 199] on link "Next »" at bounding box center [854, 209] width 61 height 31
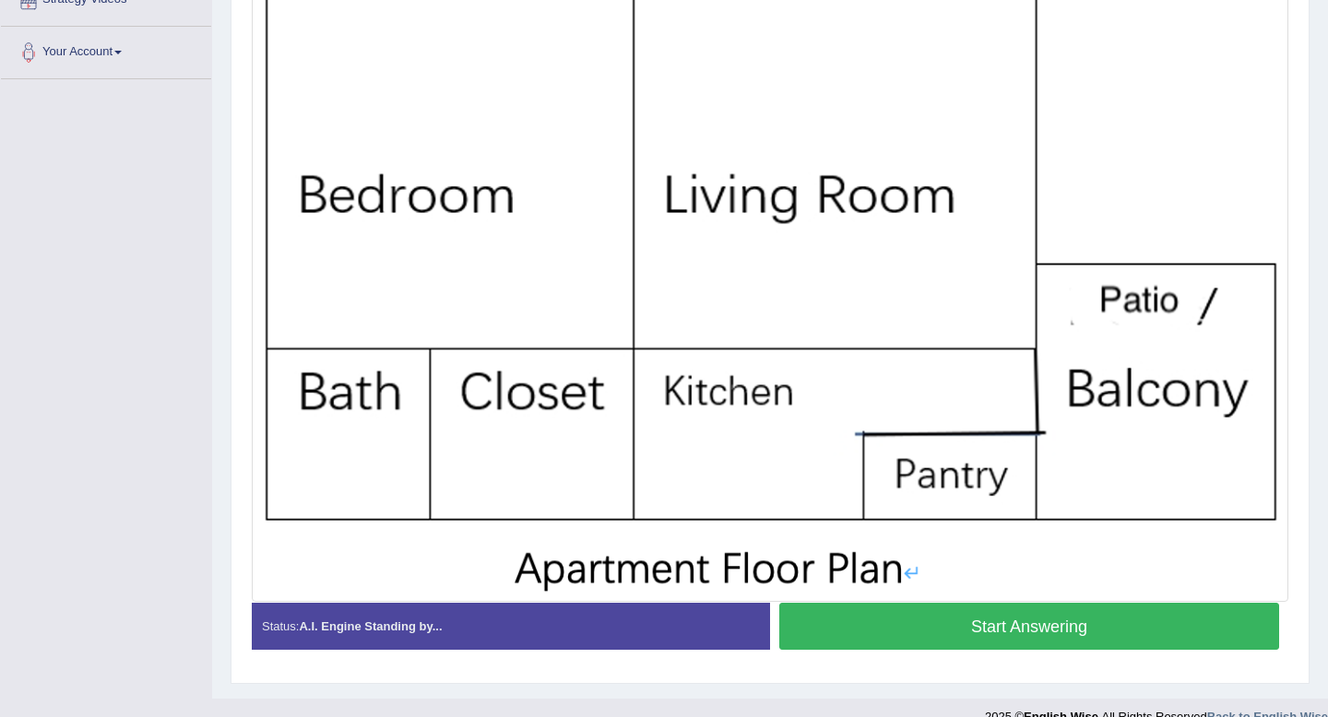
scroll to position [460, 0]
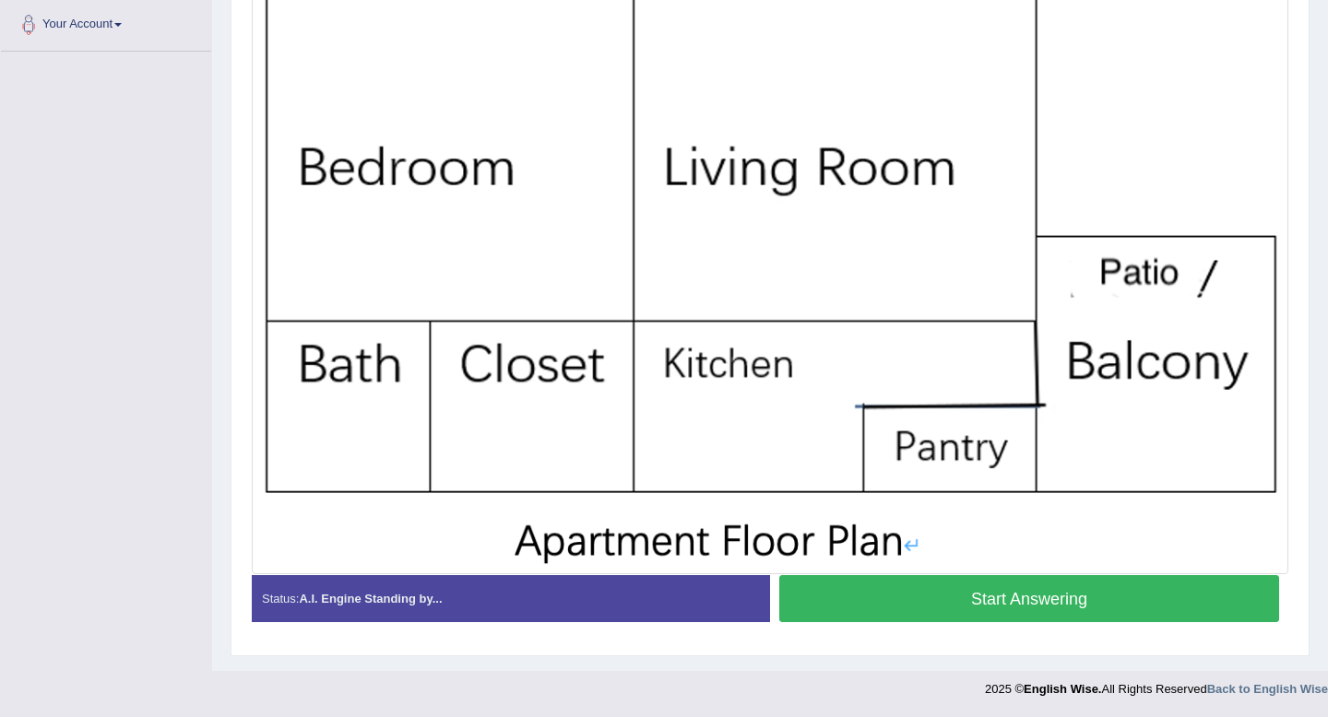
click at [956, 591] on button "Start Answering" at bounding box center [1029, 598] width 500 height 47
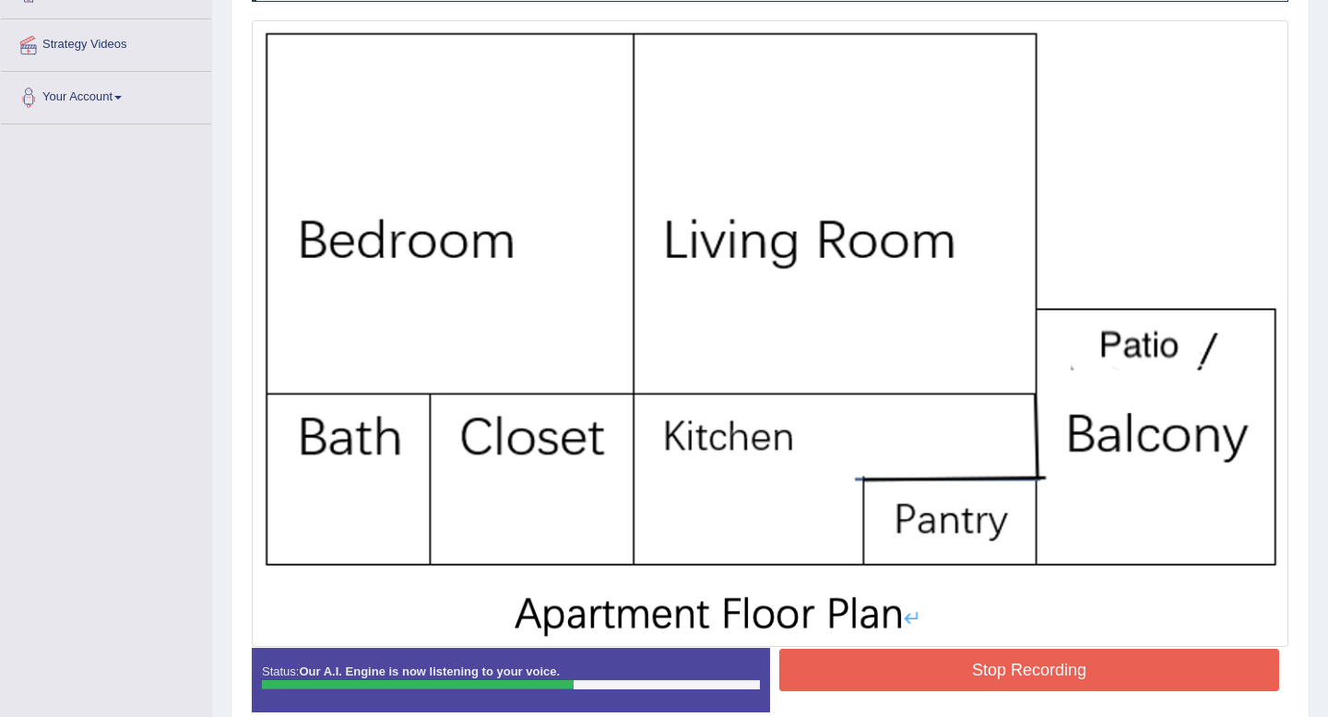
scroll to position [379, 0]
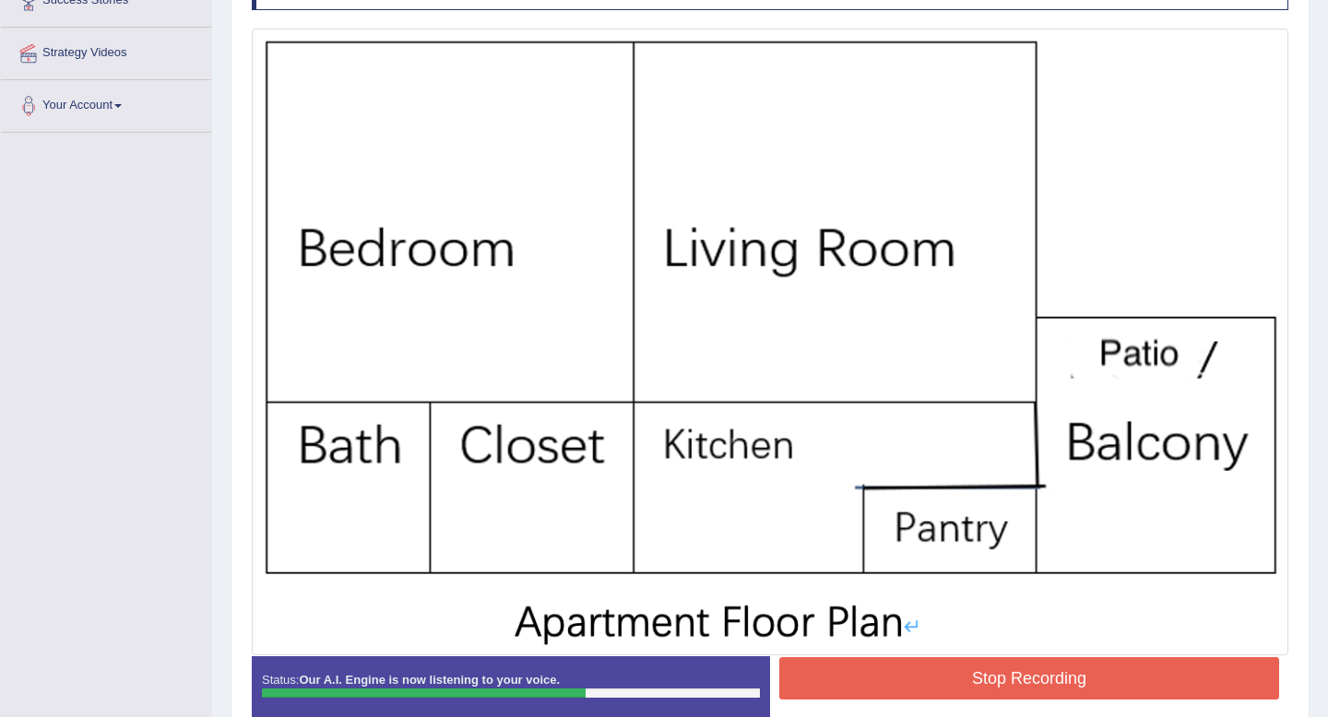
click at [875, 676] on button "Stop Recording" at bounding box center [1029, 678] width 500 height 42
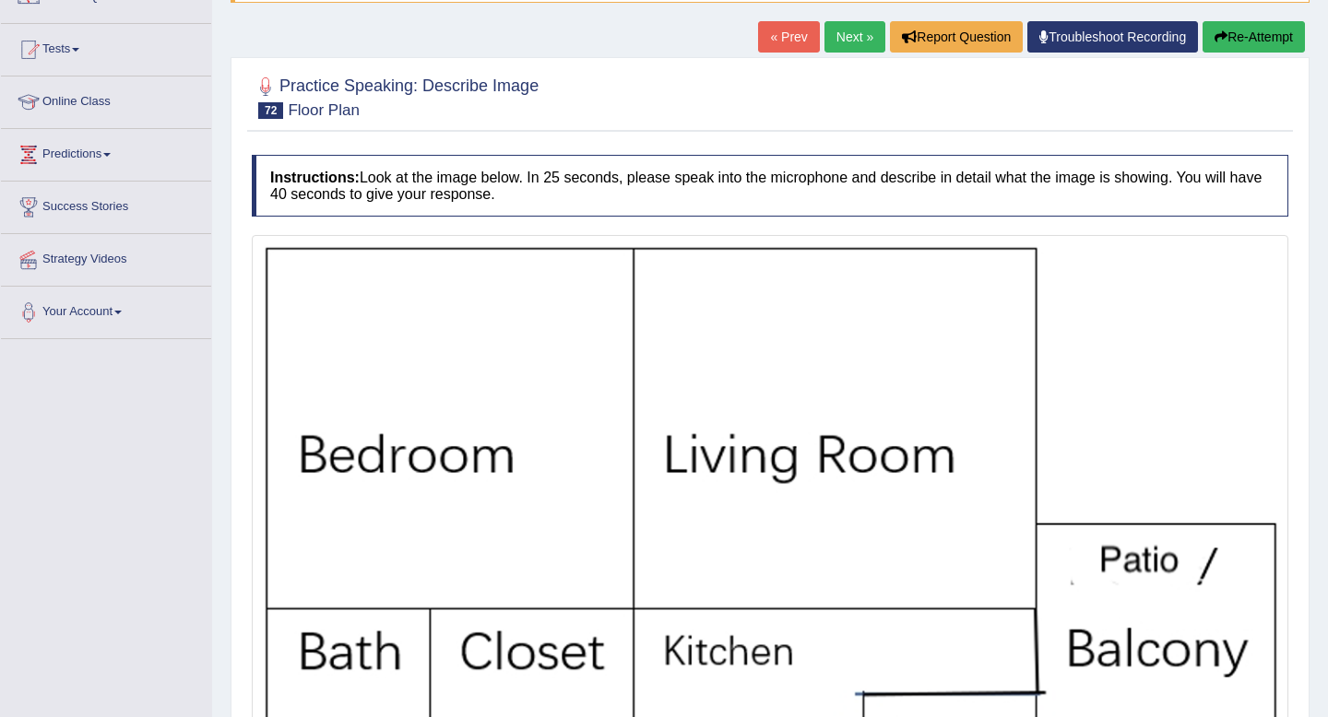
scroll to position [0, 0]
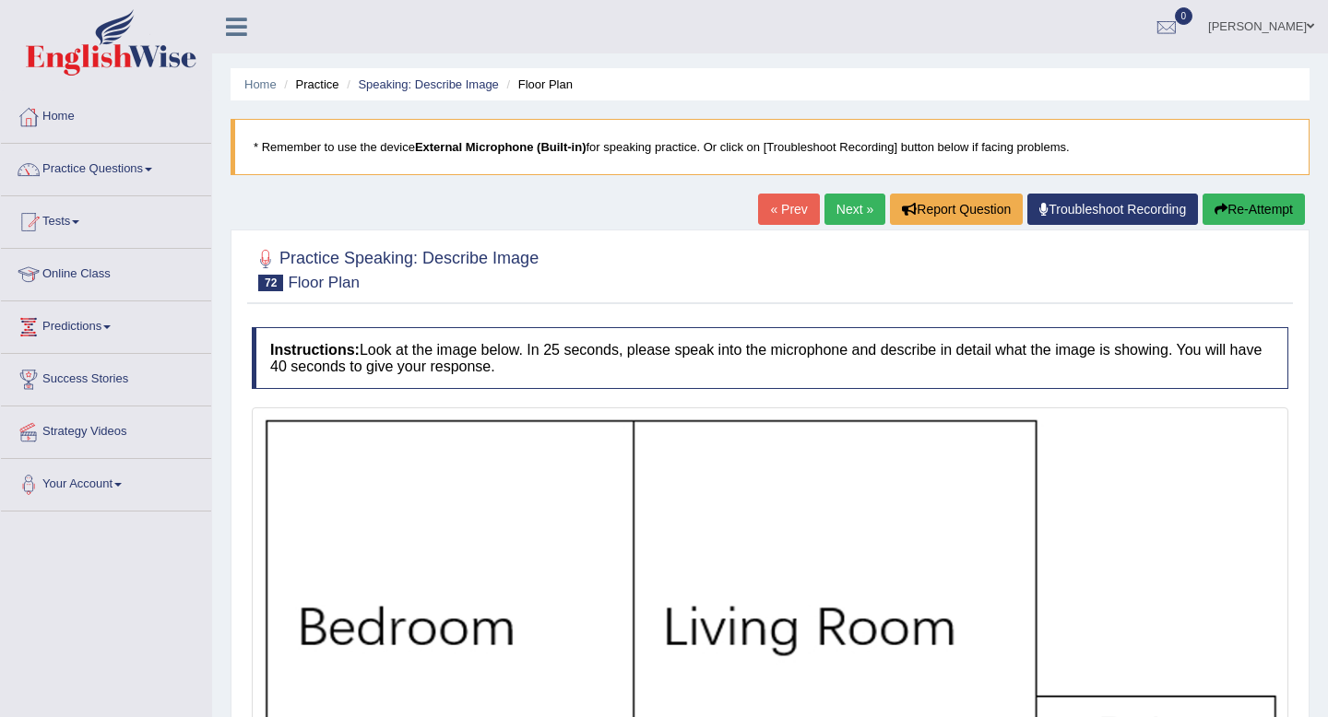
click at [851, 200] on link "Next »" at bounding box center [854, 209] width 61 height 31
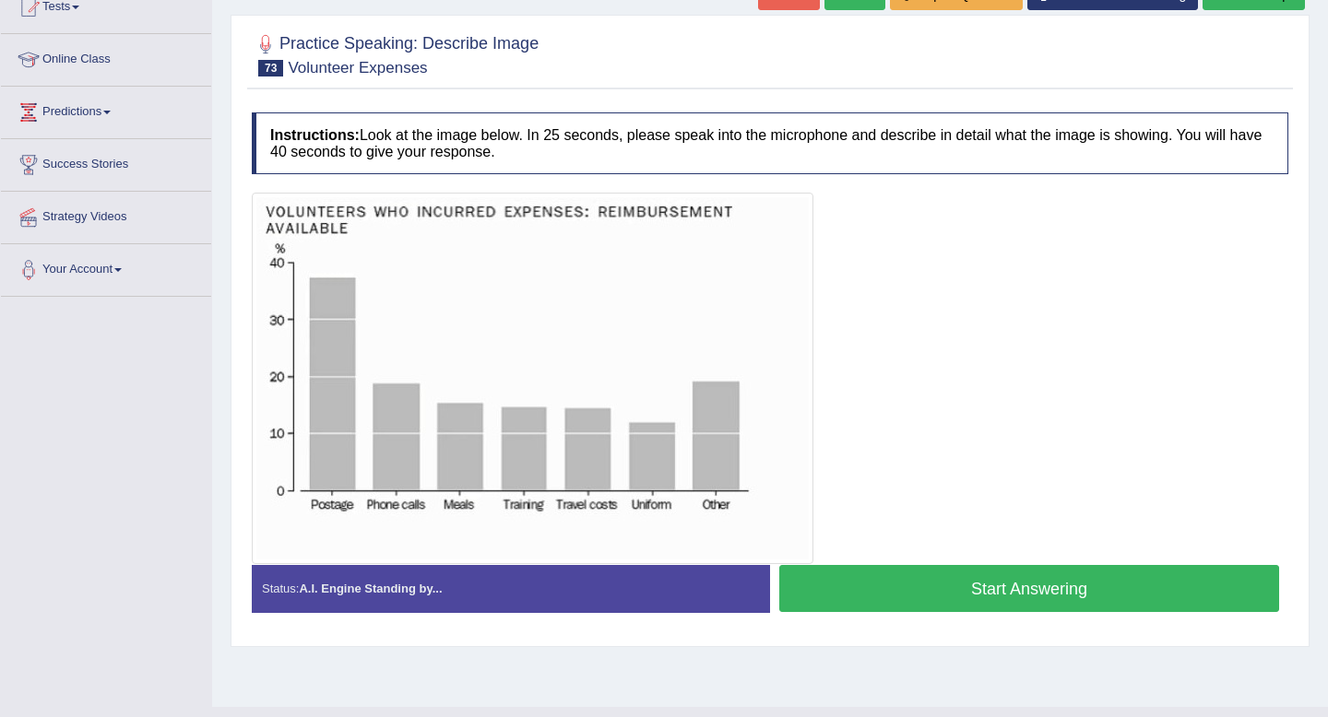
scroll to position [251, 0]
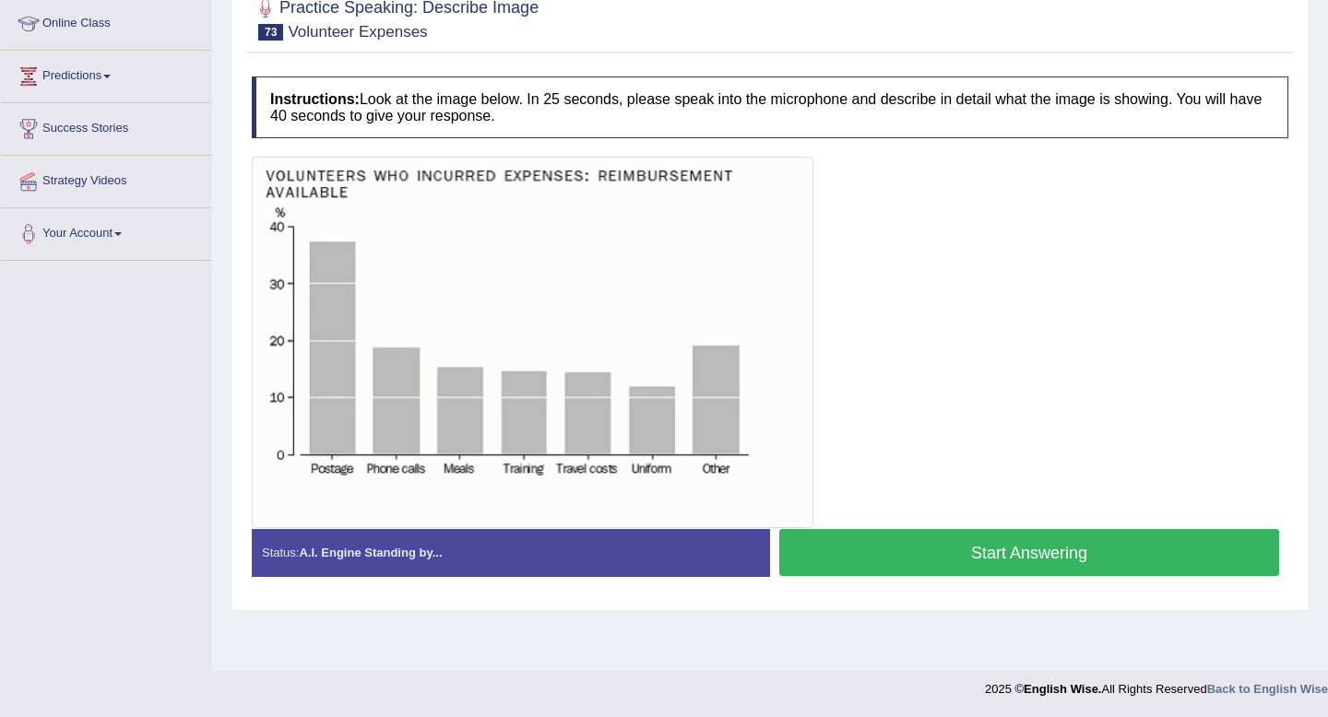
click at [1007, 547] on button "Start Answering" at bounding box center [1029, 552] width 500 height 47
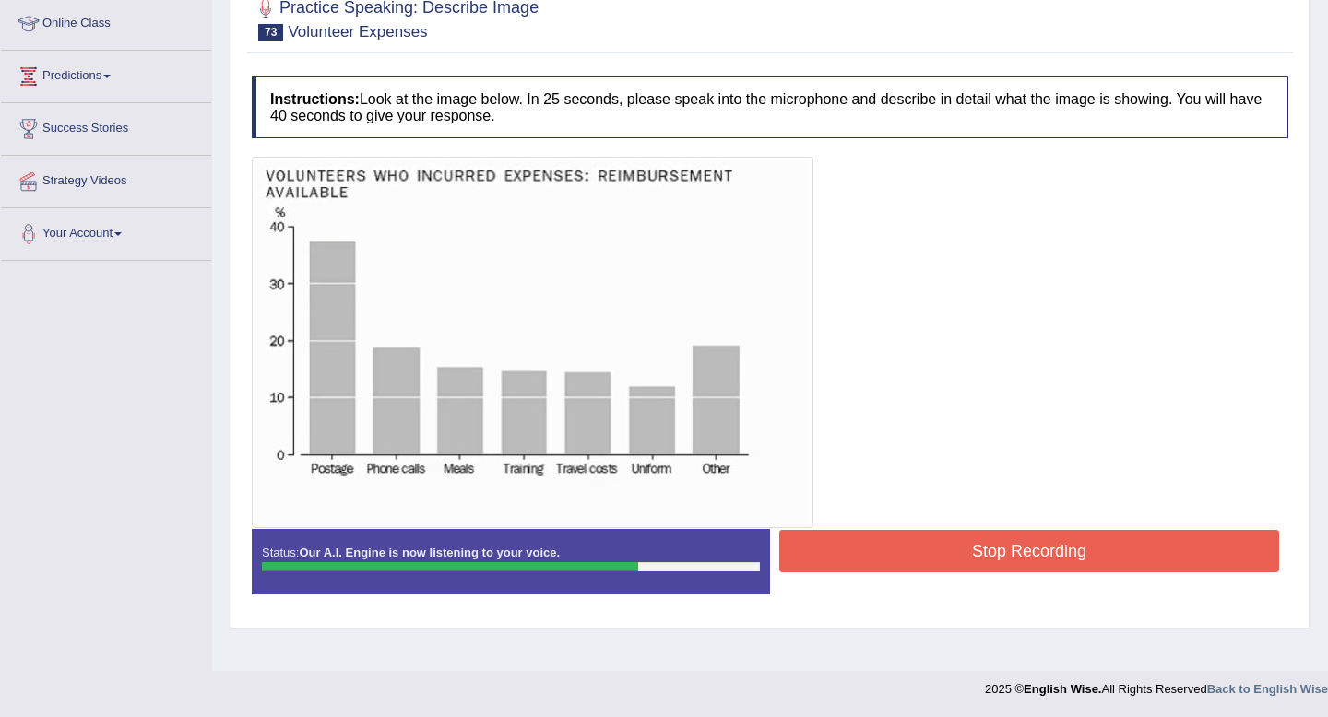
click at [1001, 559] on button "Stop Recording" at bounding box center [1029, 551] width 500 height 42
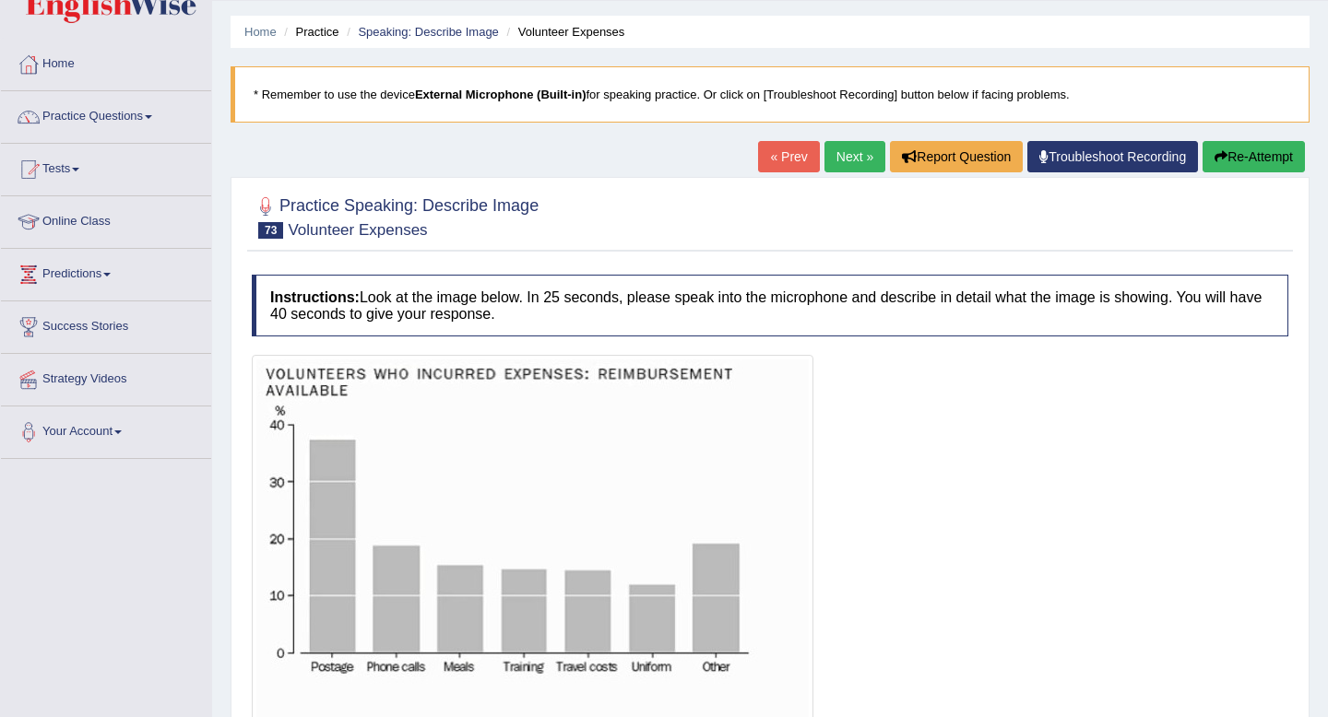
scroll to position [0, 0]
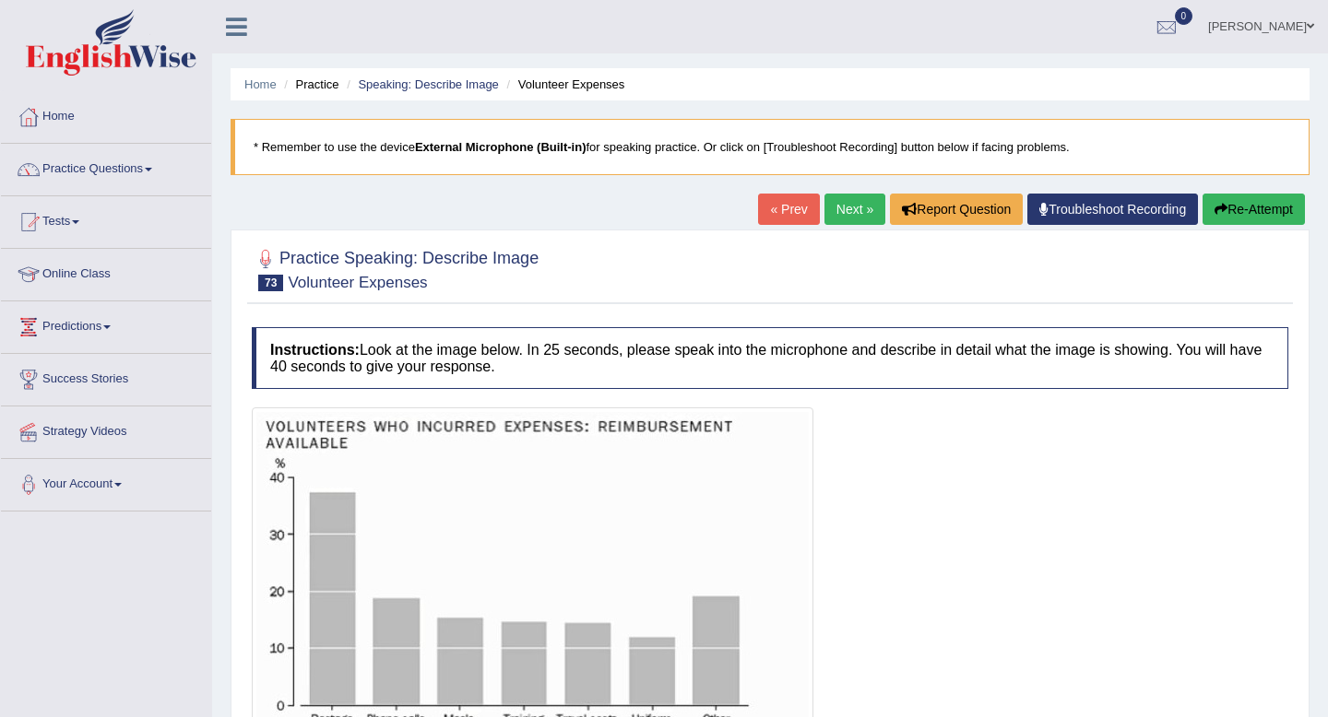
click at [850, 207] on link "Next »" at bounding box center [854, 209] width 61 height 31
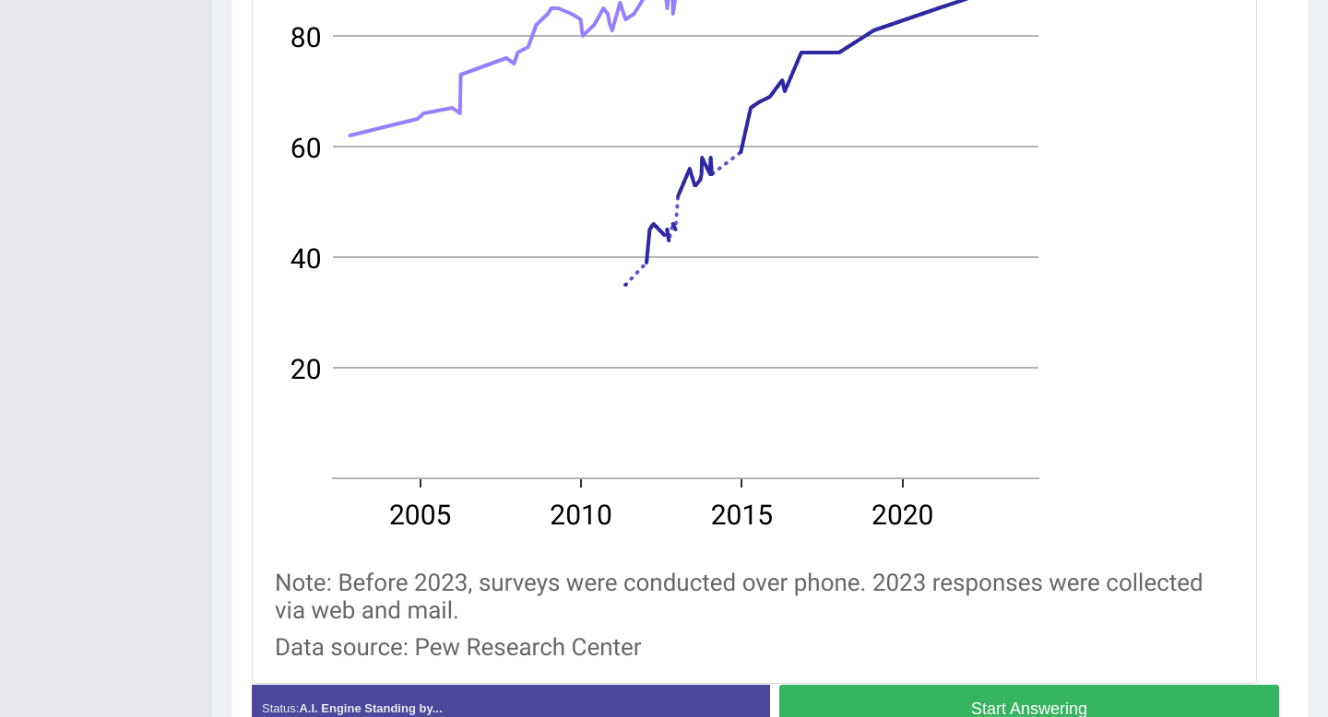
scroll to position [641, 0]
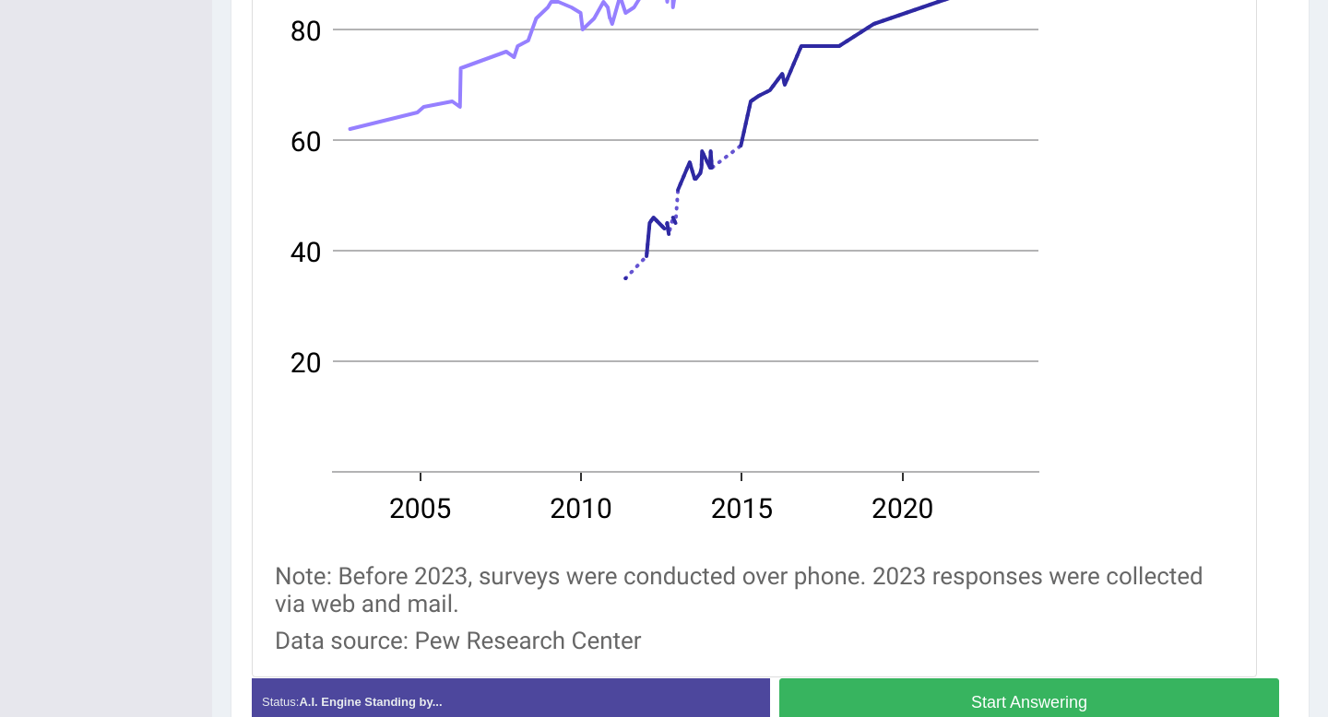
click at [919, 695] on button "Start Answering" at bounding box center [1029, 702] width 500 height 47
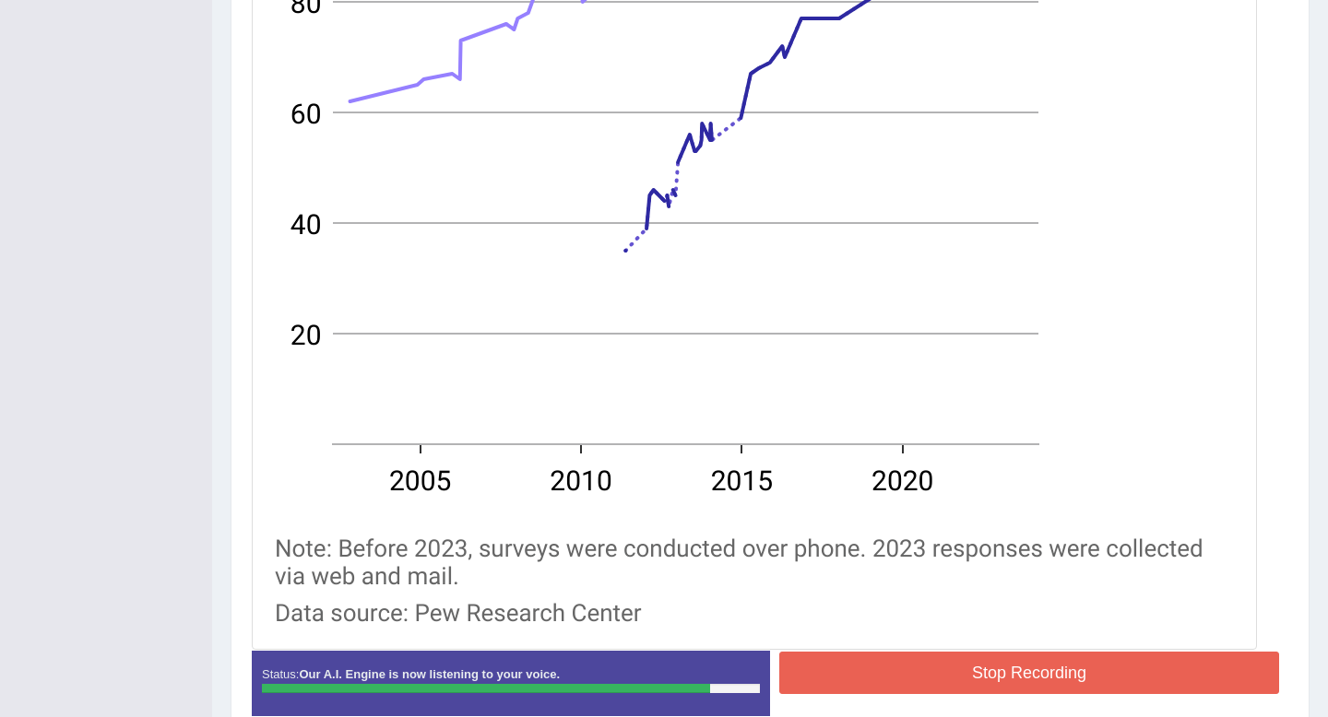
scroll to position [761, 0]
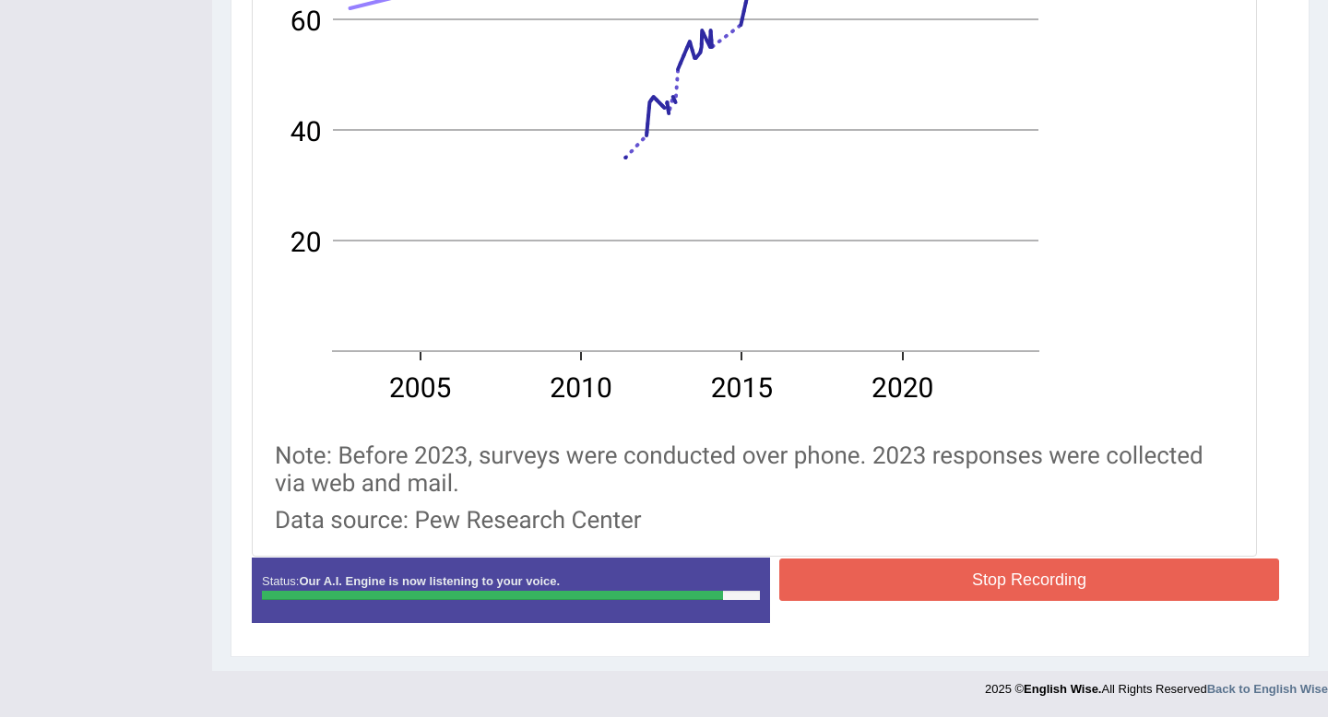
click at [913, 583] on button "Stop Recording" at bounding box center [1029, 580] width 500 height 42
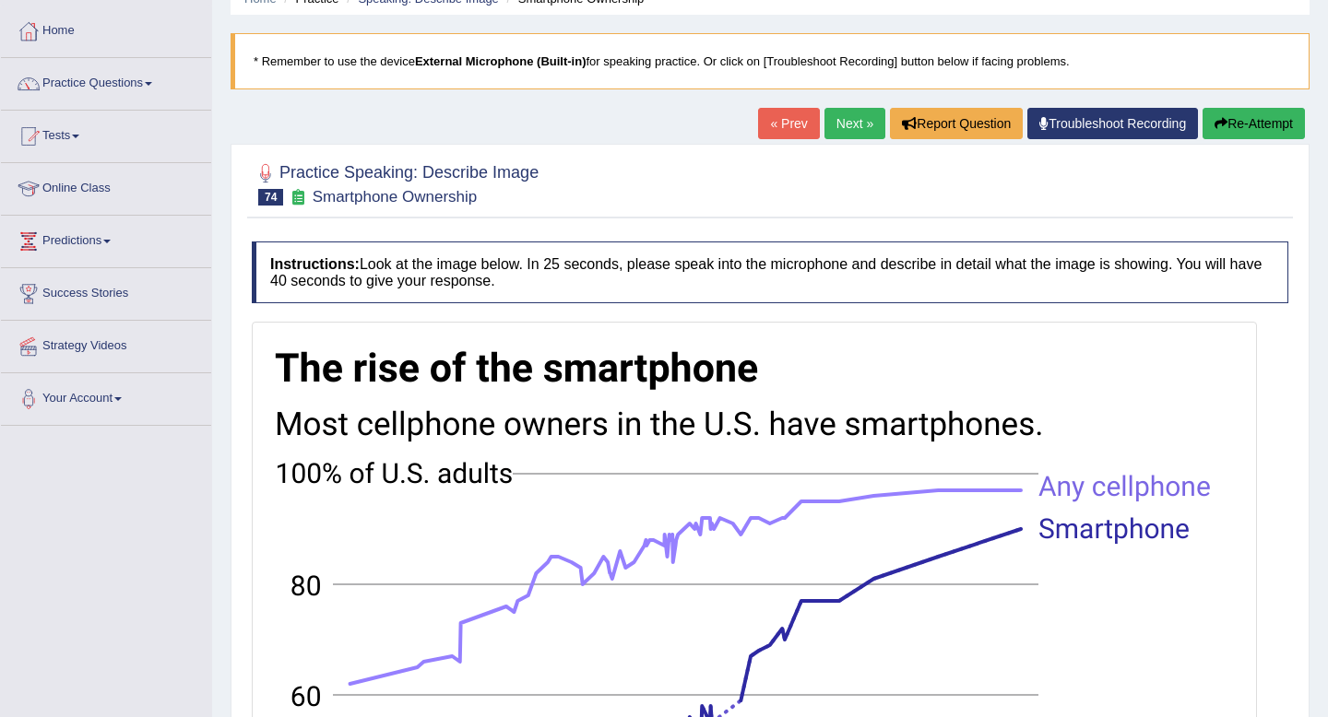
scroll to position [0, 0]
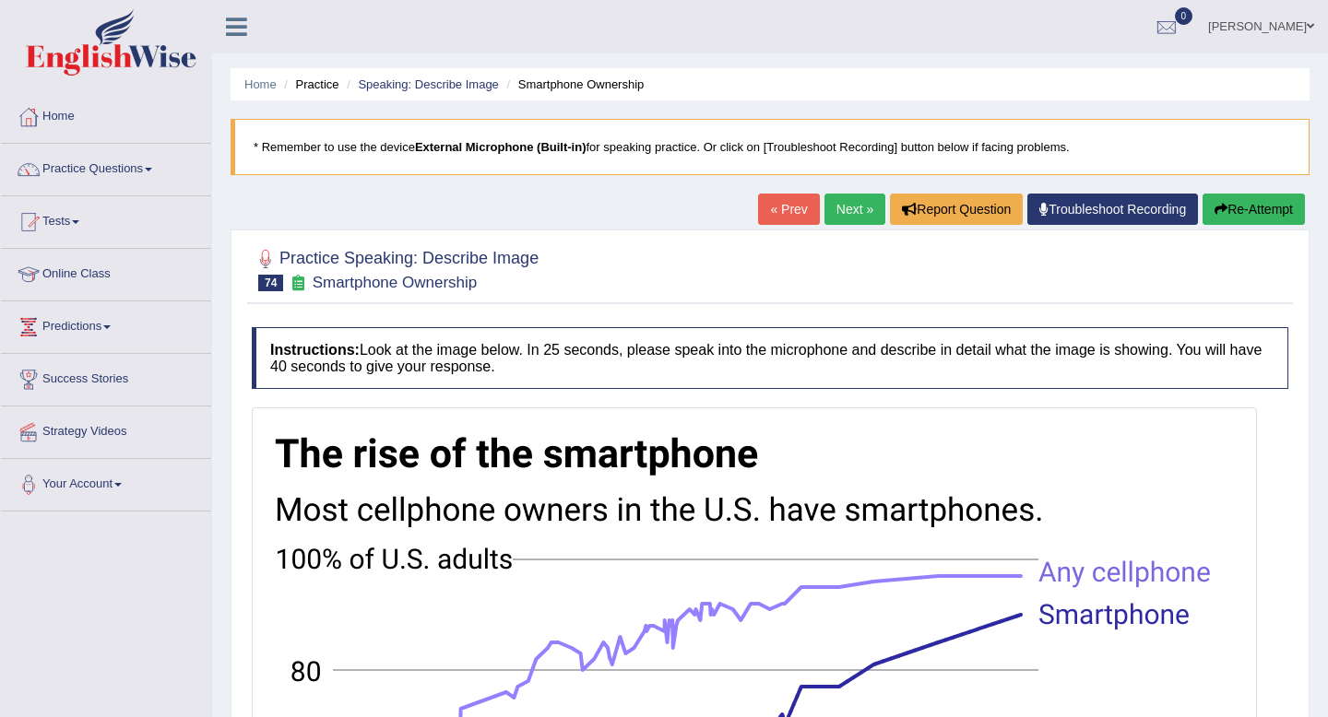
click at [848, 209] on link "Next »" at bounding box center [854, 209] width 61 height 31
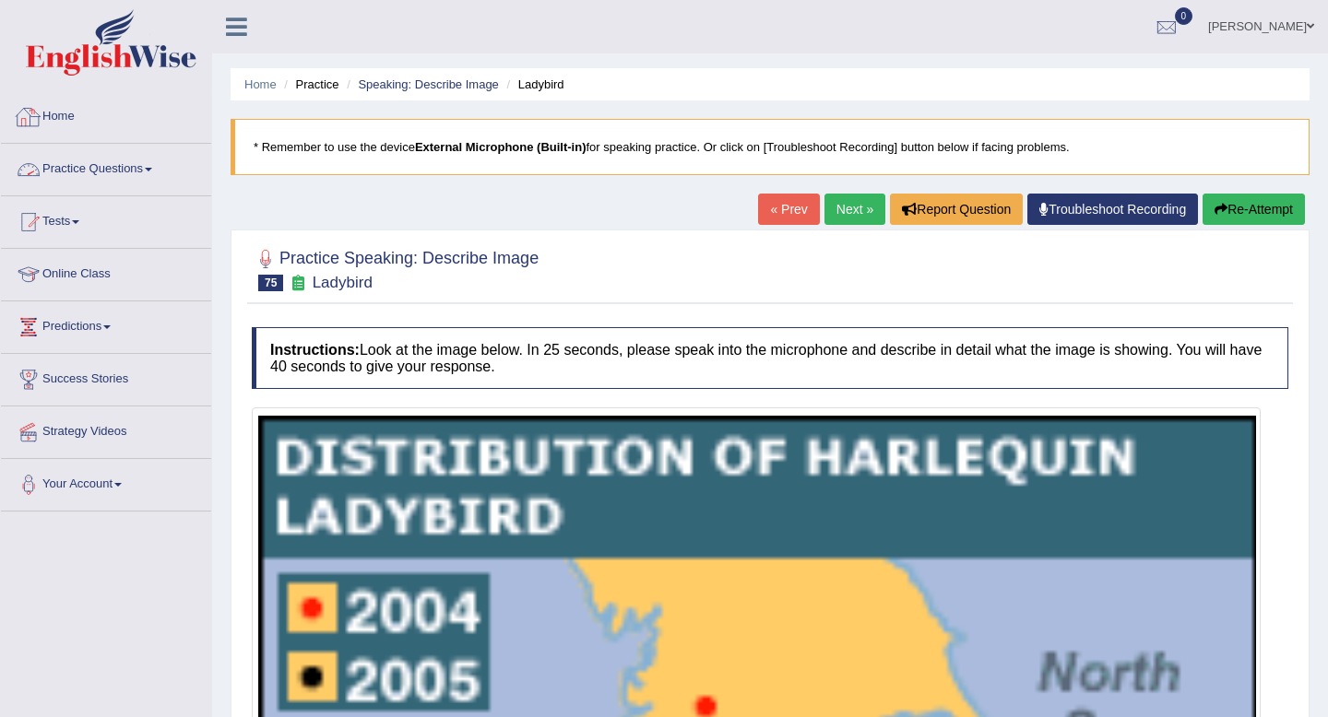
click at [101, 170] on link "Practice Questions" at bounding box center [106, 167] width 210 height 46
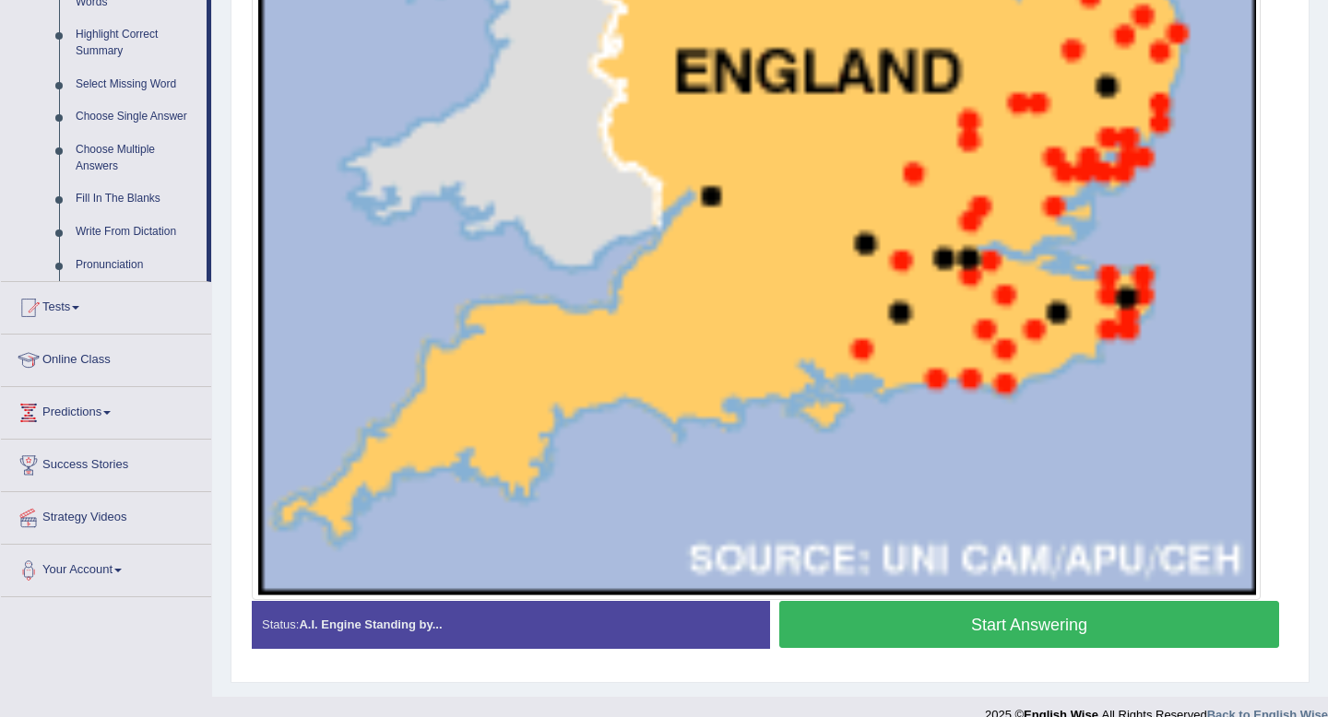
scroll to position [925, 0]
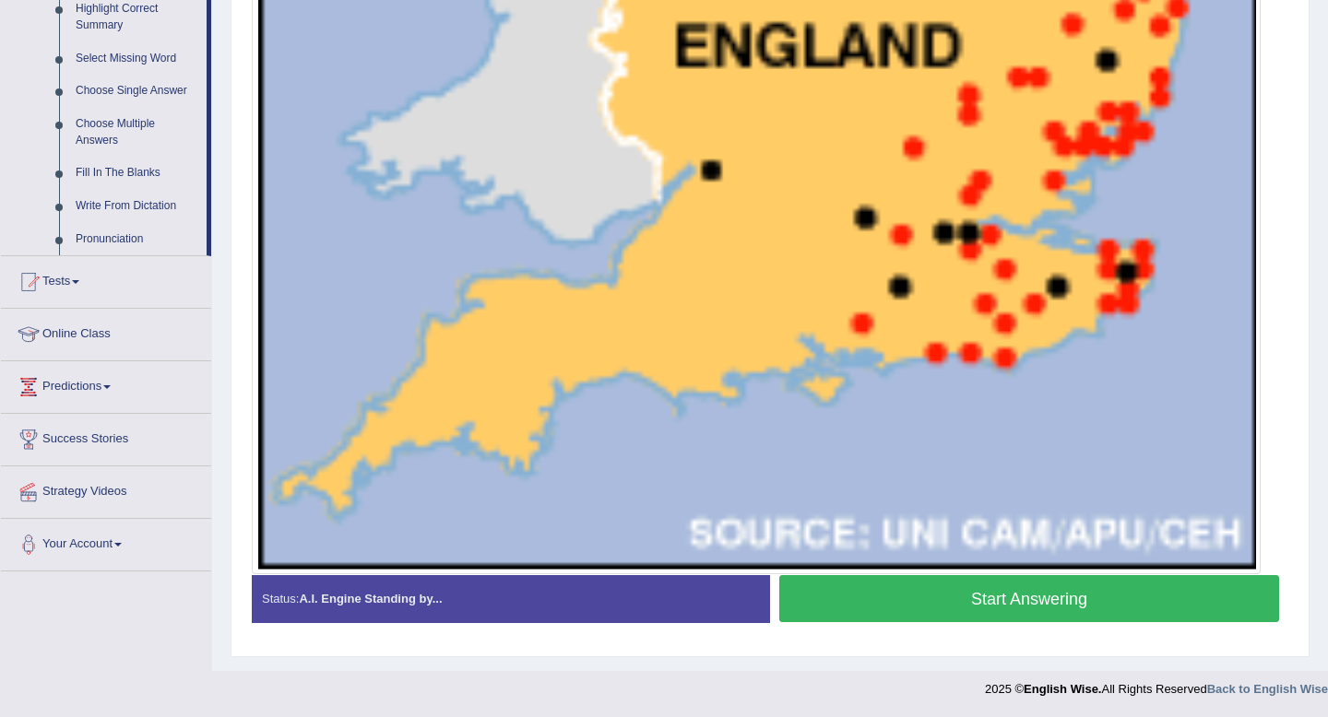
click at [107, 510] on link "Strategy Videos" at bounding box center [106, 489] width 210 height 46
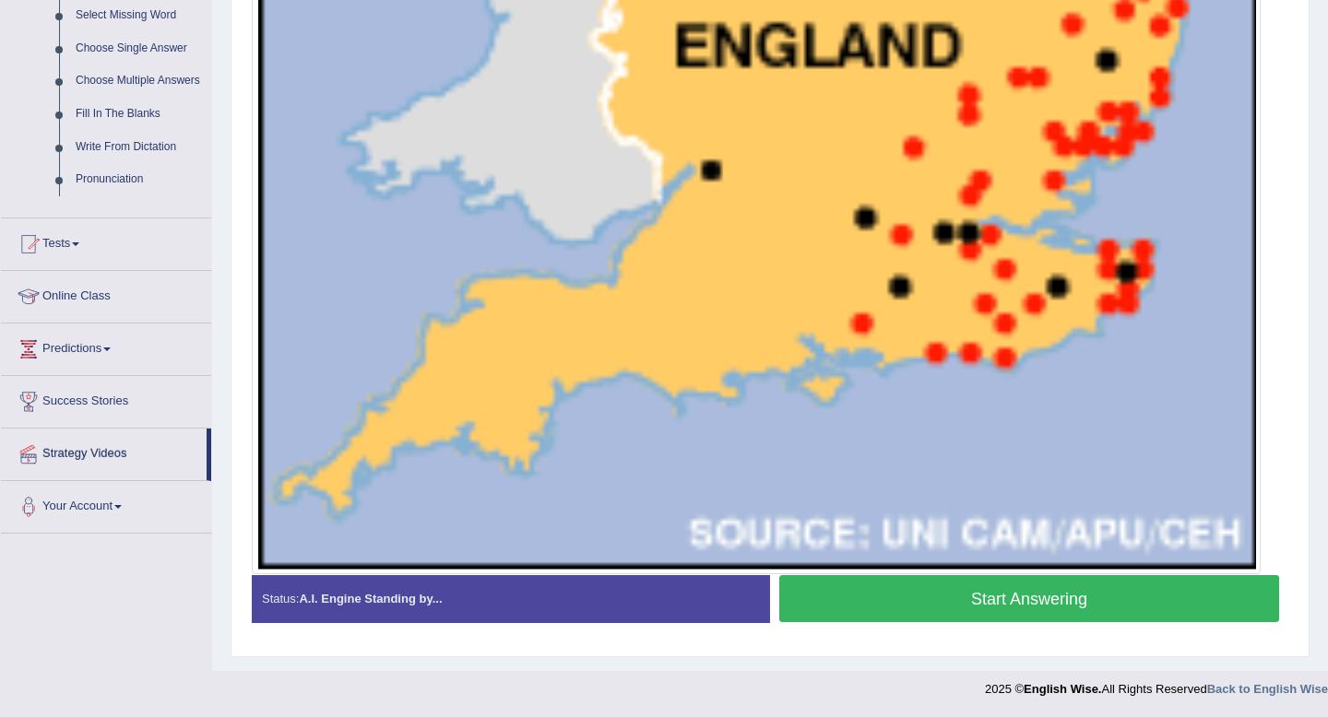
scroll to position [908, 0]
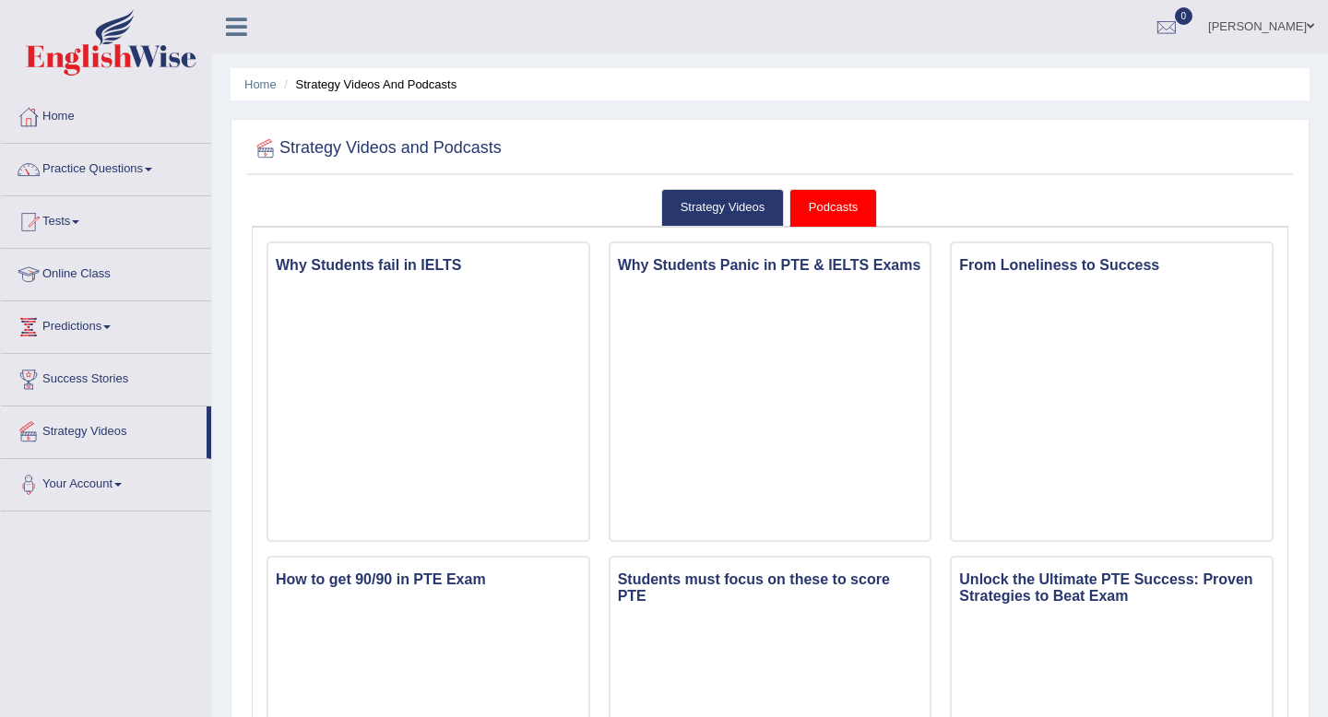
click at [836, 207] on link "Podcasts" at bounding box center [833, 208] width 88 height 38
click at [740, 207] on link "Strategy Videos" at bounding box center [723, 208] width 124 height 38
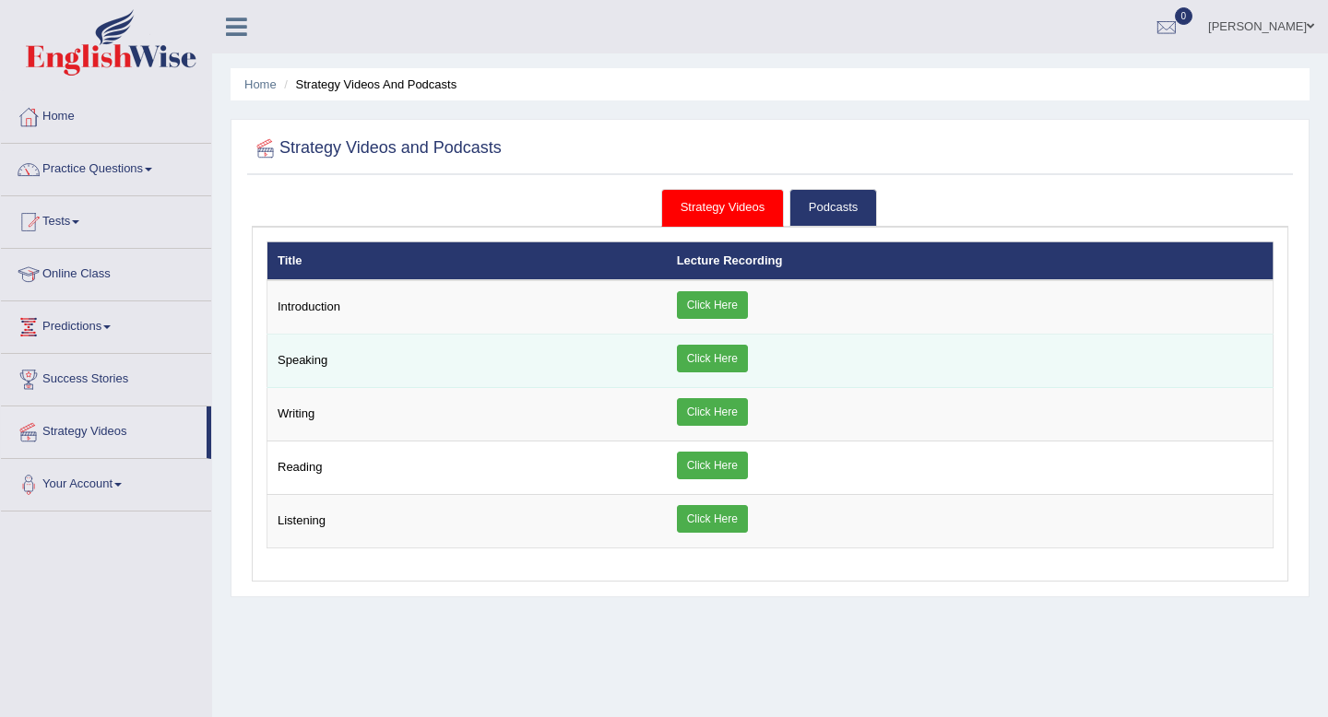
click at [312, 361] on td "Speaking" at bounding box center [466, 361] width 399 height 53
click at [725, 354] on link "Click Here" at bounding box center [712, 359] width 71 height 28
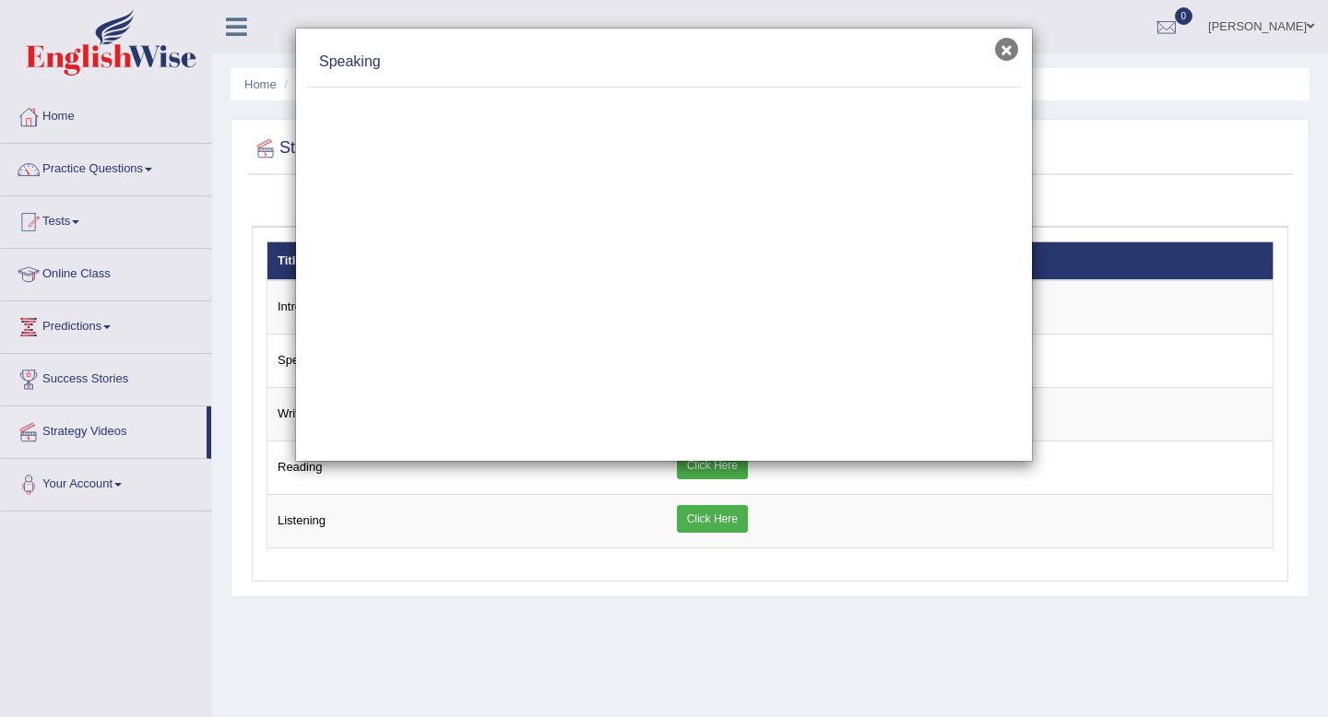
click at [1009, 52] on button "×" at bounding box center [1006, 49] width 23 height 23
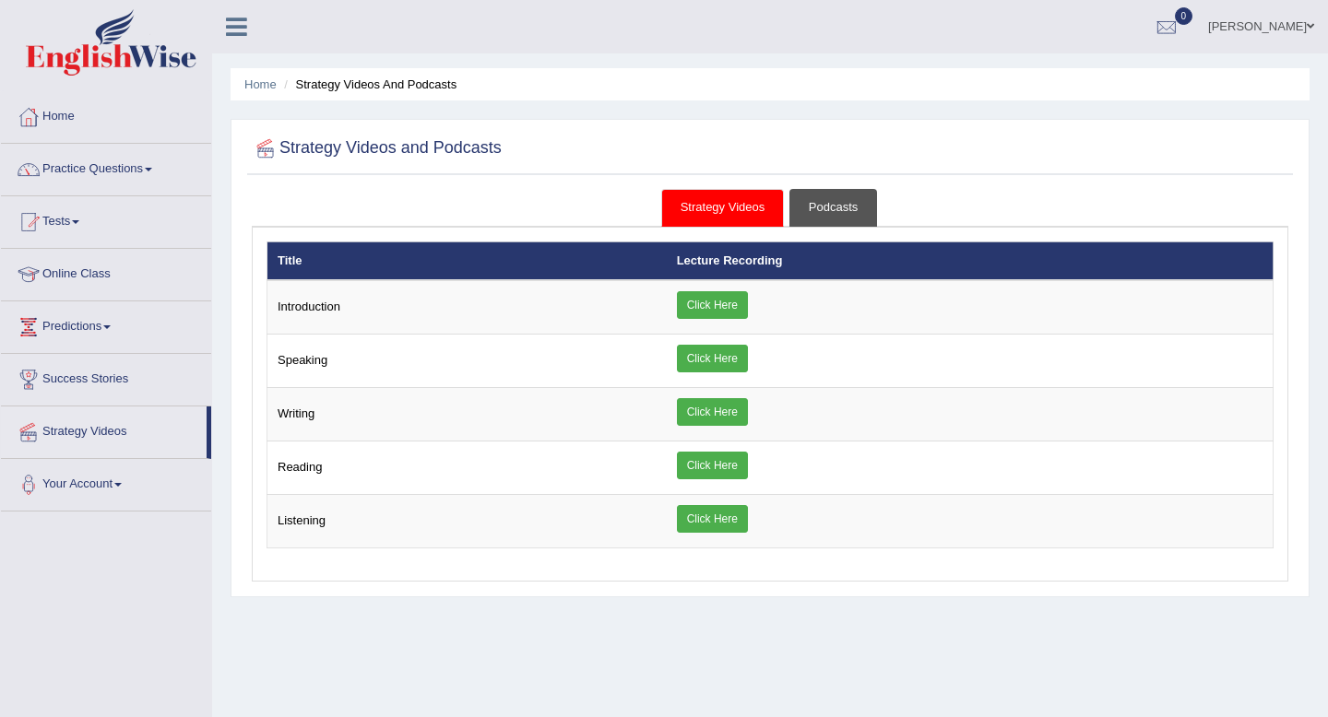
click at [830, 212] on link "Podcasts" at bounding box center [833, 208] width 88 height 38
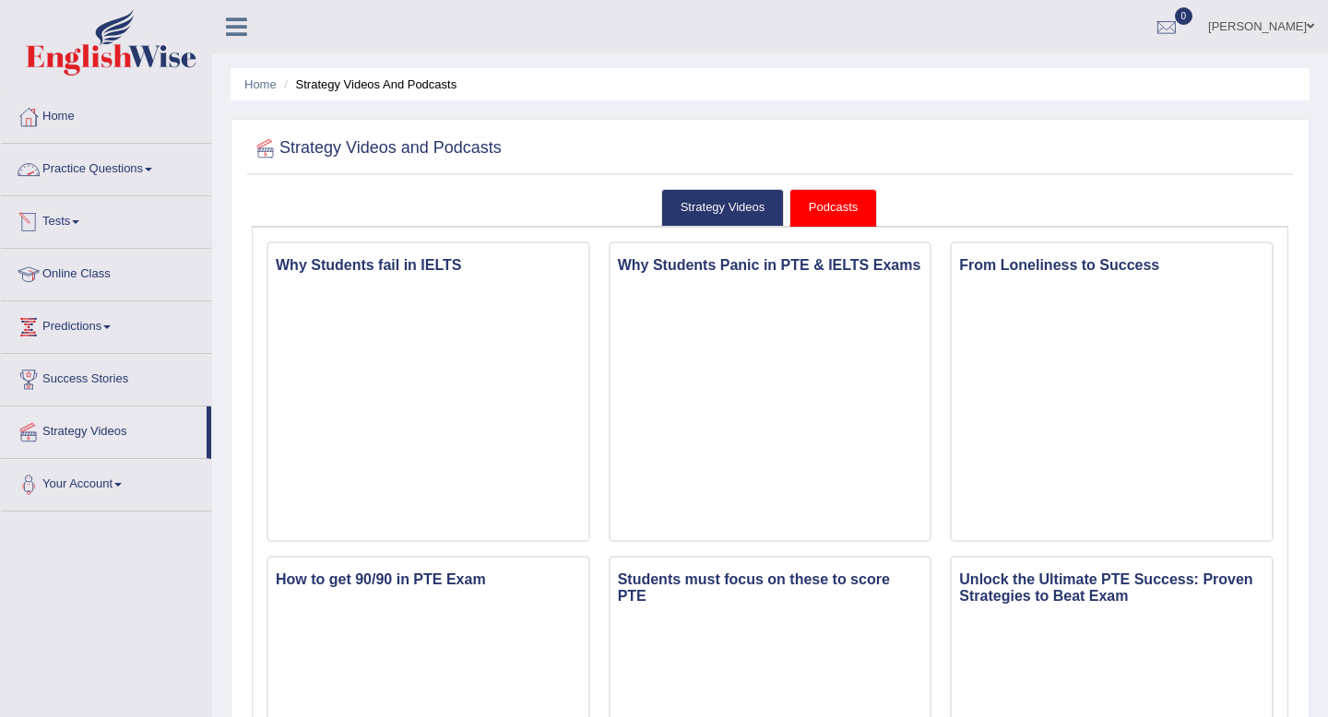
click at [97, 169] on link "Practice Questions" at bounding box center [106, 167] width 210 height 46
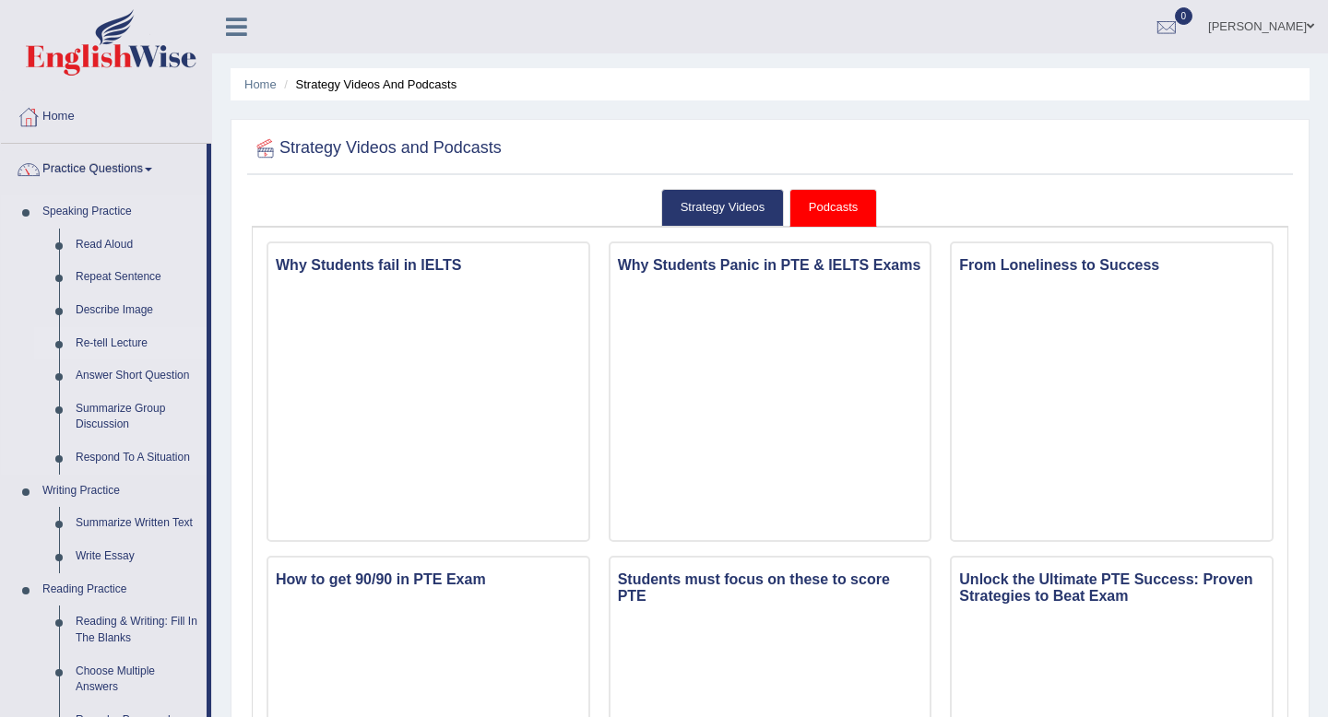
click at [119, 340] on link "Re-tell Lecture" at bounding box center [136, 343] width 139 height 33
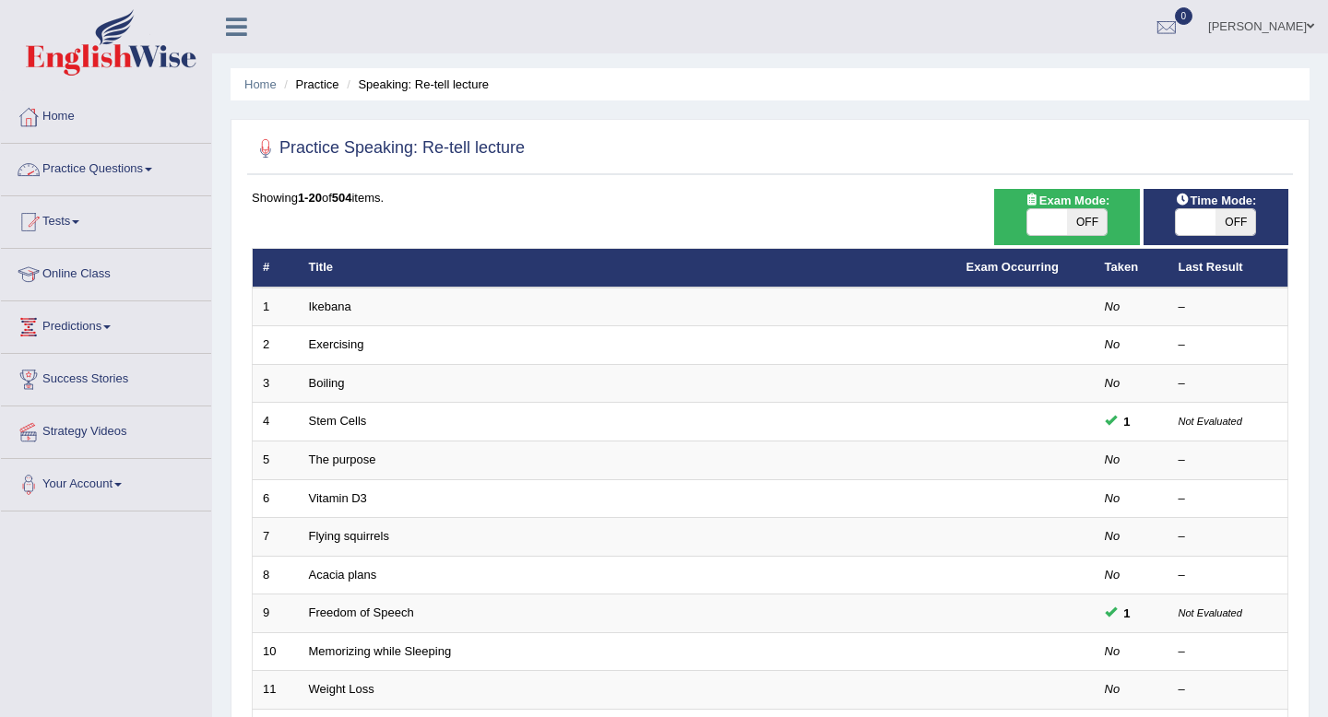
click at [103, 167] on link "Practice Questions" at bounding box center [106, 167] width 210 height 46
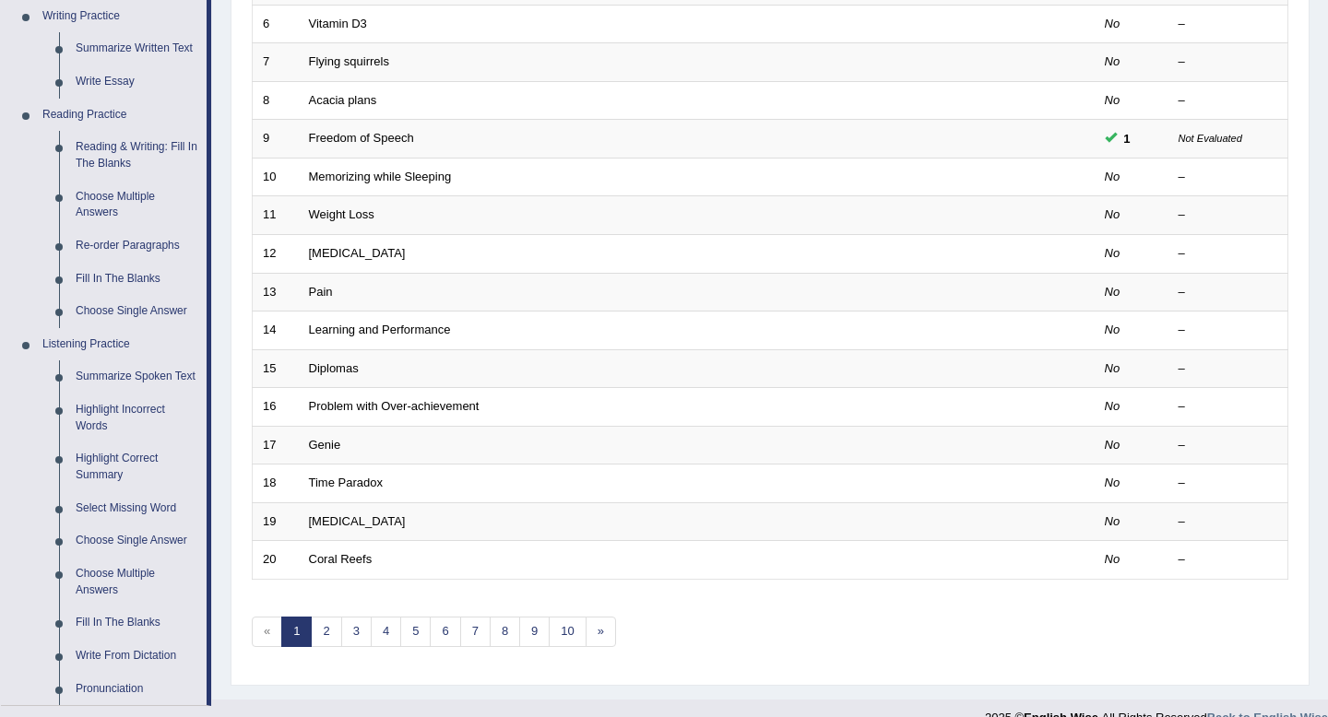
scroll to position [797, 0]
